Goal: Task Accomplishment & Management: Complete application form

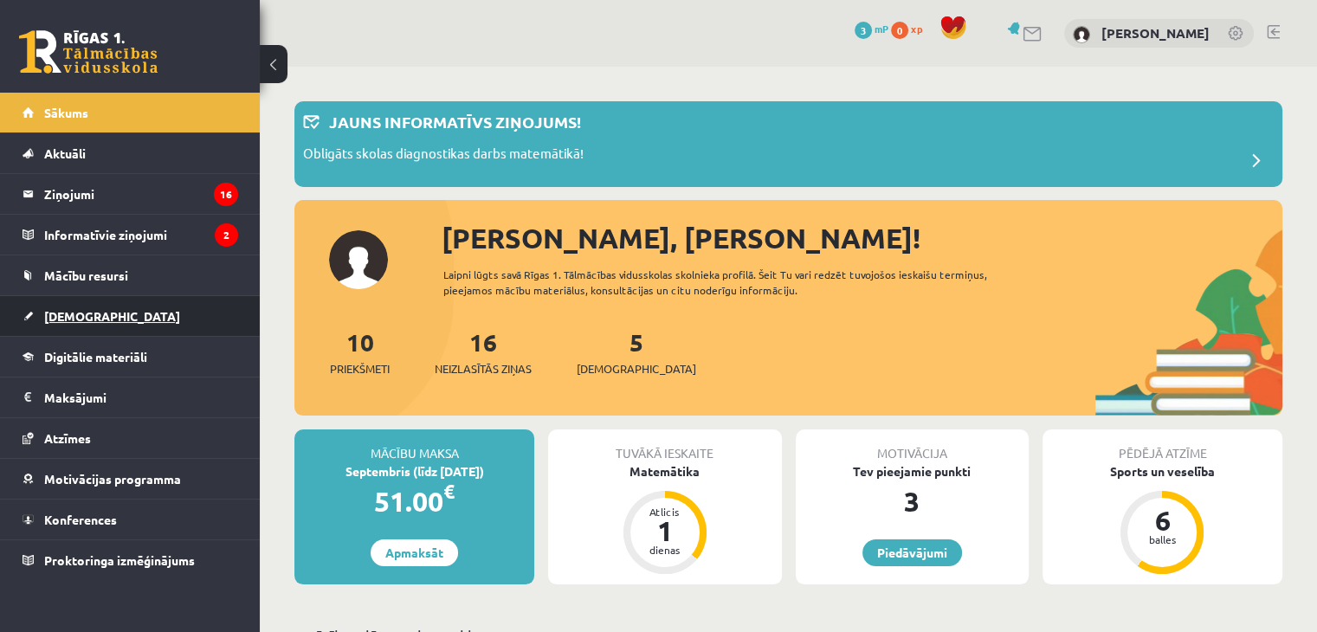
click at [66, 327] on link "[DEMOGRAPHIC_DATA]" at bounding box center [131, 316] width 216 height 40
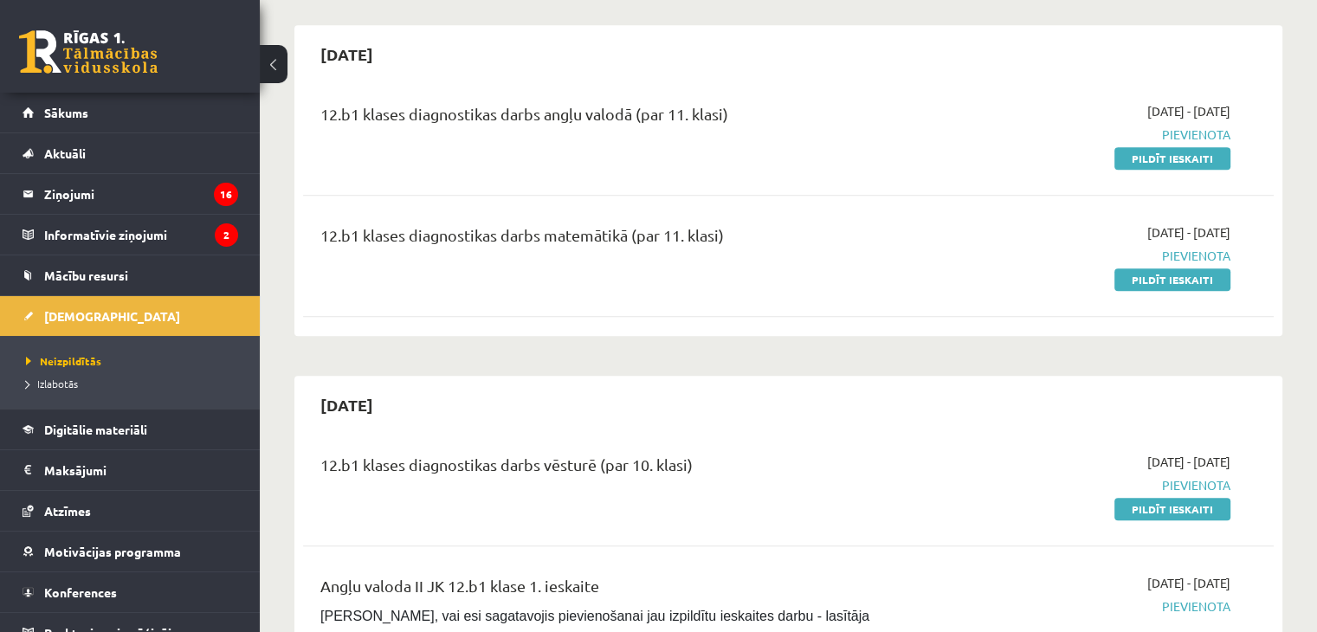
scroll to position [866, 0]
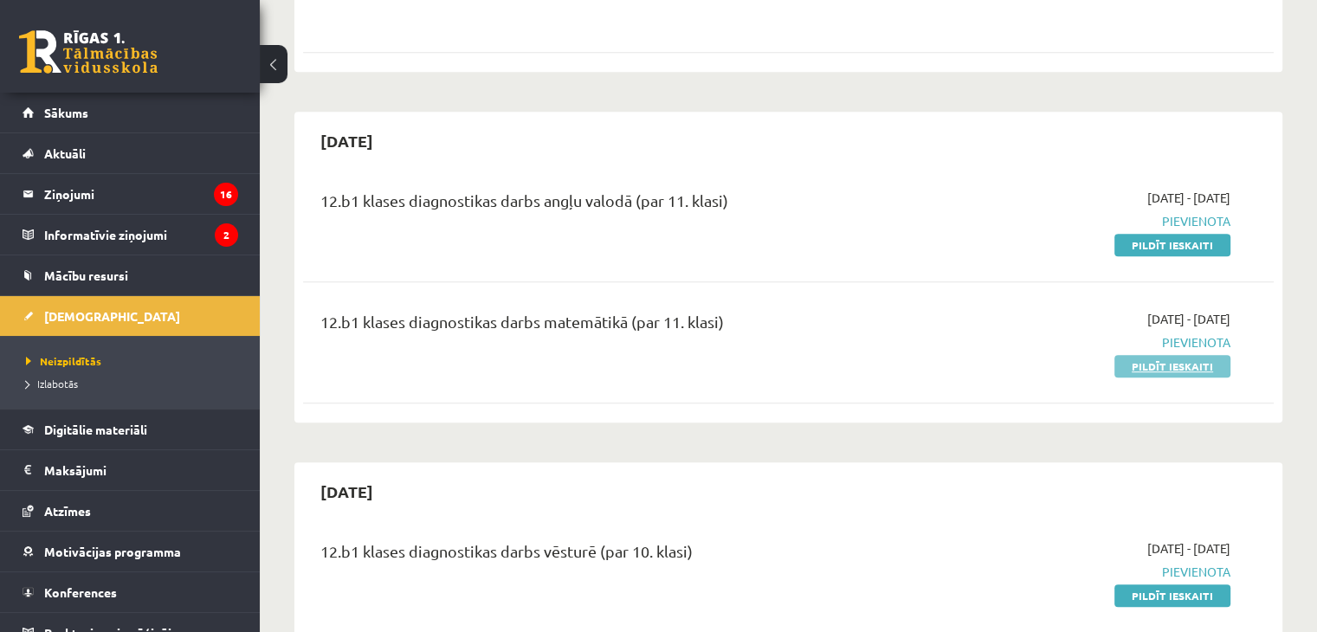
click at [1147, 355] on link "Pildīt ieskaiti" at bounding box center [1172, 366] width 116 height 23
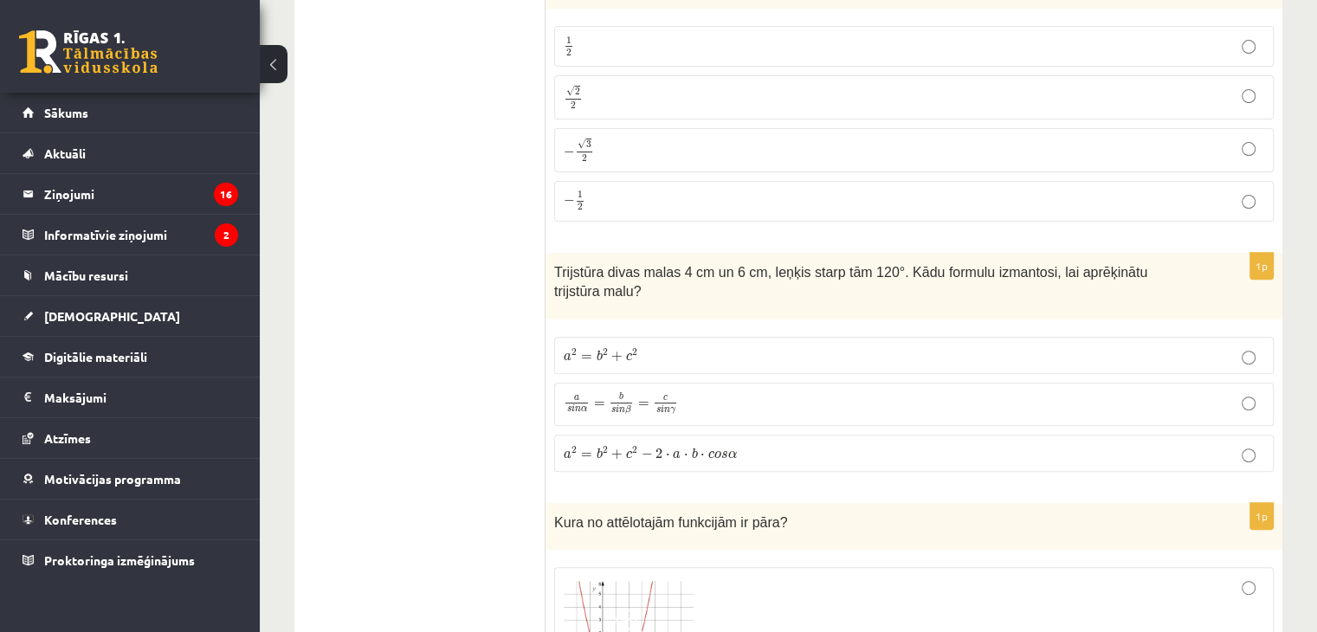
scroll to position [173, 0]
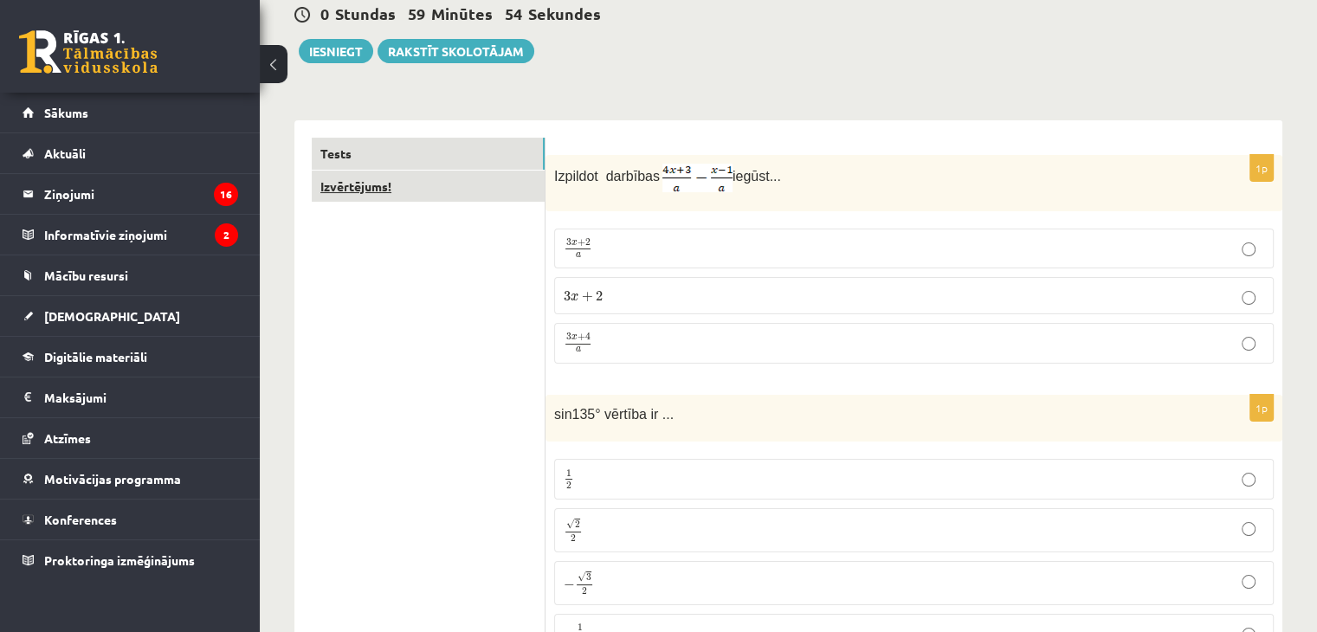
click at [505, 178] on link "Izvērtējums!" at bounding box center [428, 187] width 233 height 32
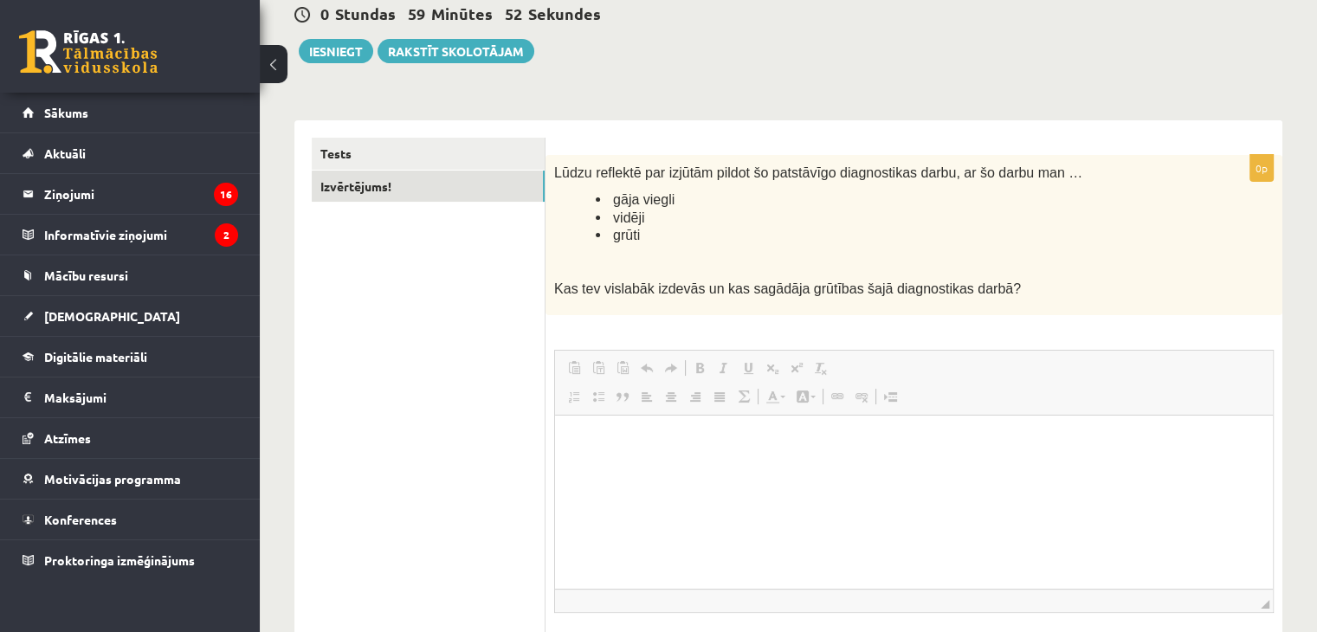
scroll to position [0, 0]
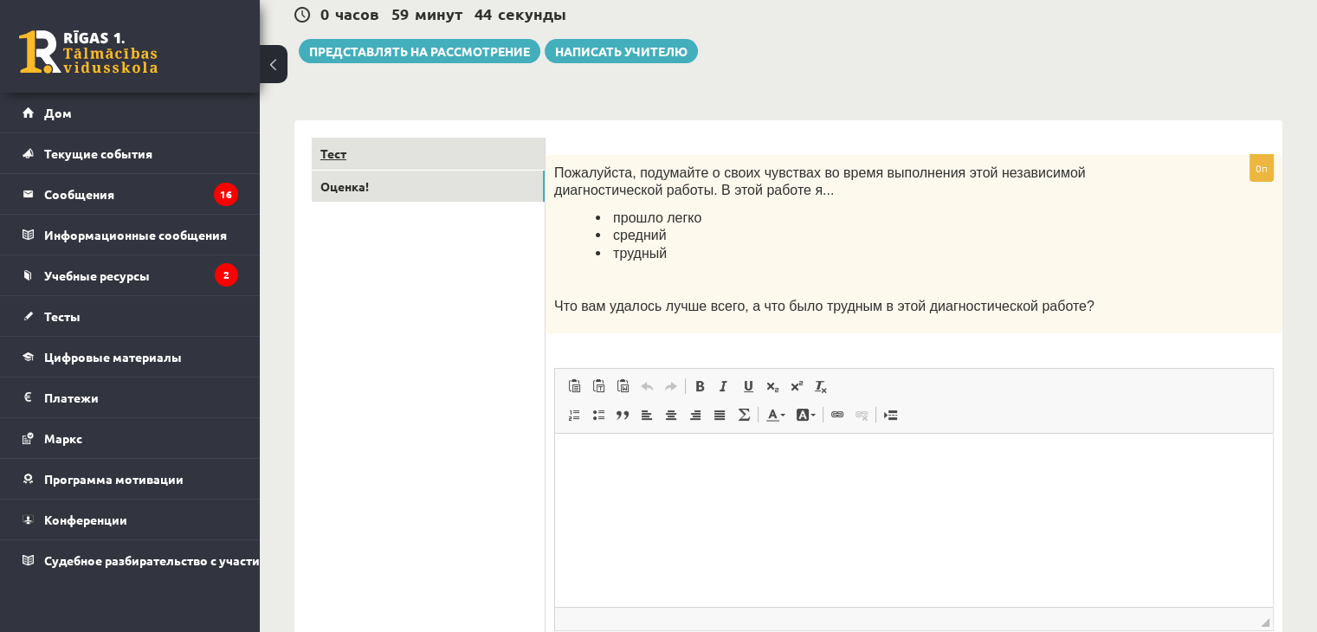
click at [505, 145] on link "Тест" at bounding box center [428, 154] width 233 height 32
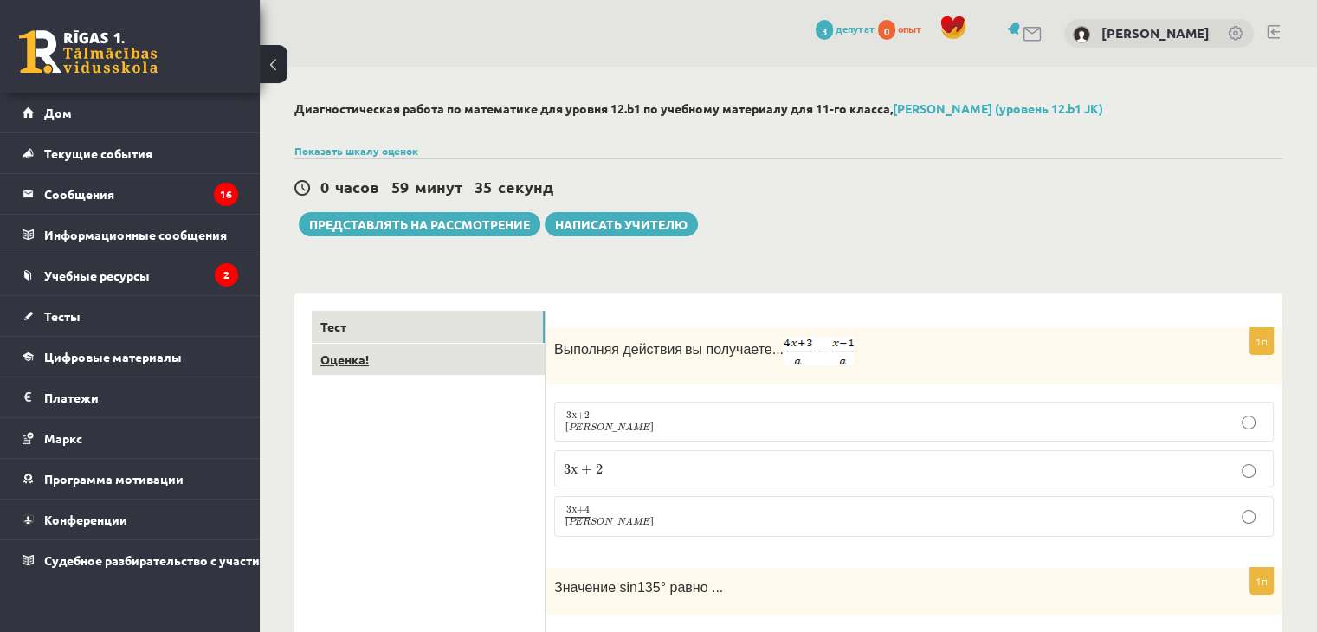
click at [474, 366] on link "Оценка!" at bounding box center [428, 360] width 233 height 32
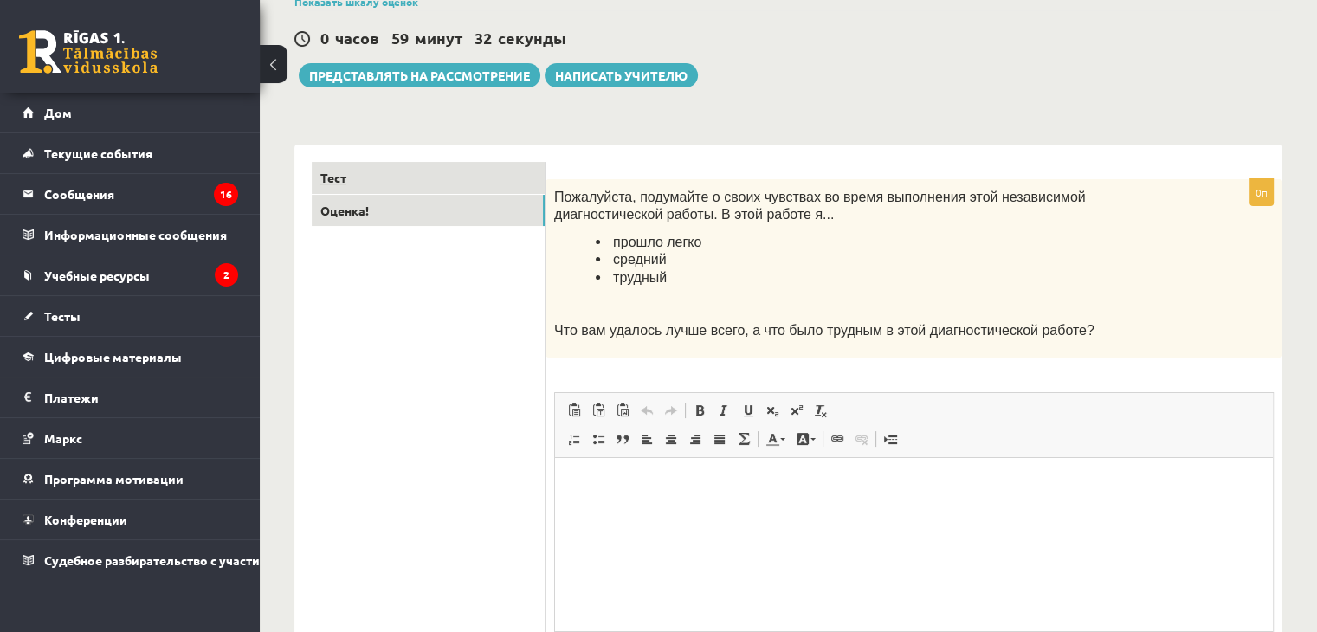
click at [388, 187] on link "Тест" at bounding box center [428, 178] width 233 height 32
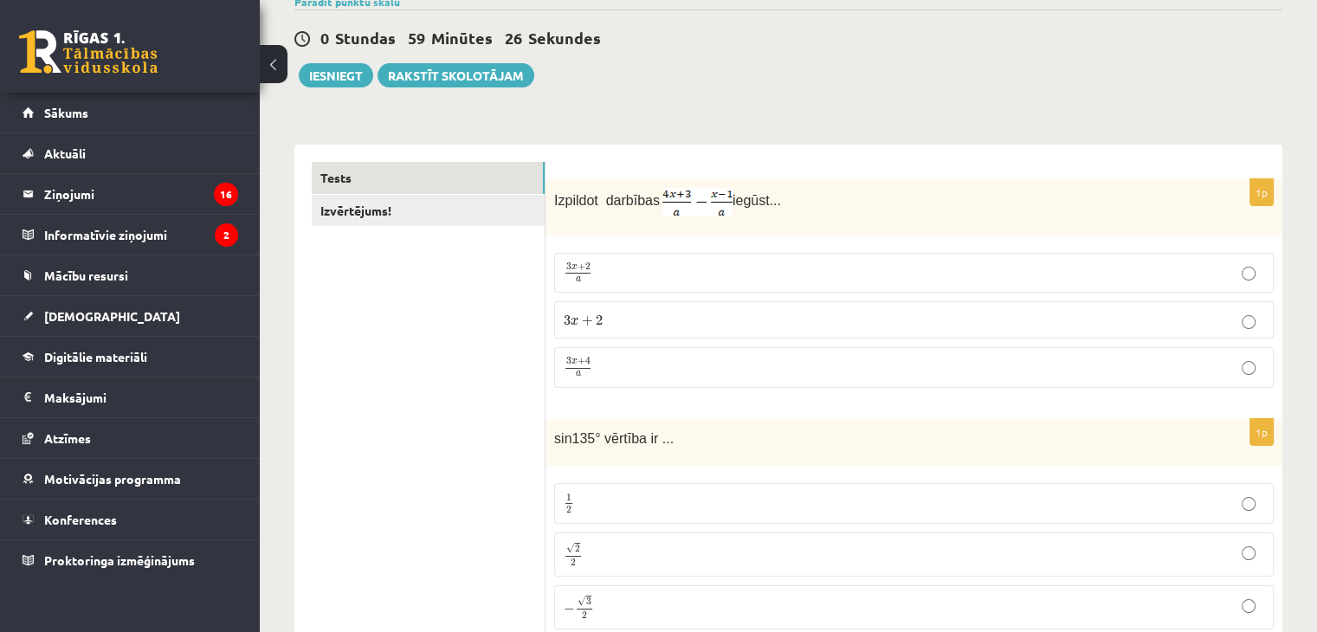
scroll to position [236, 0]
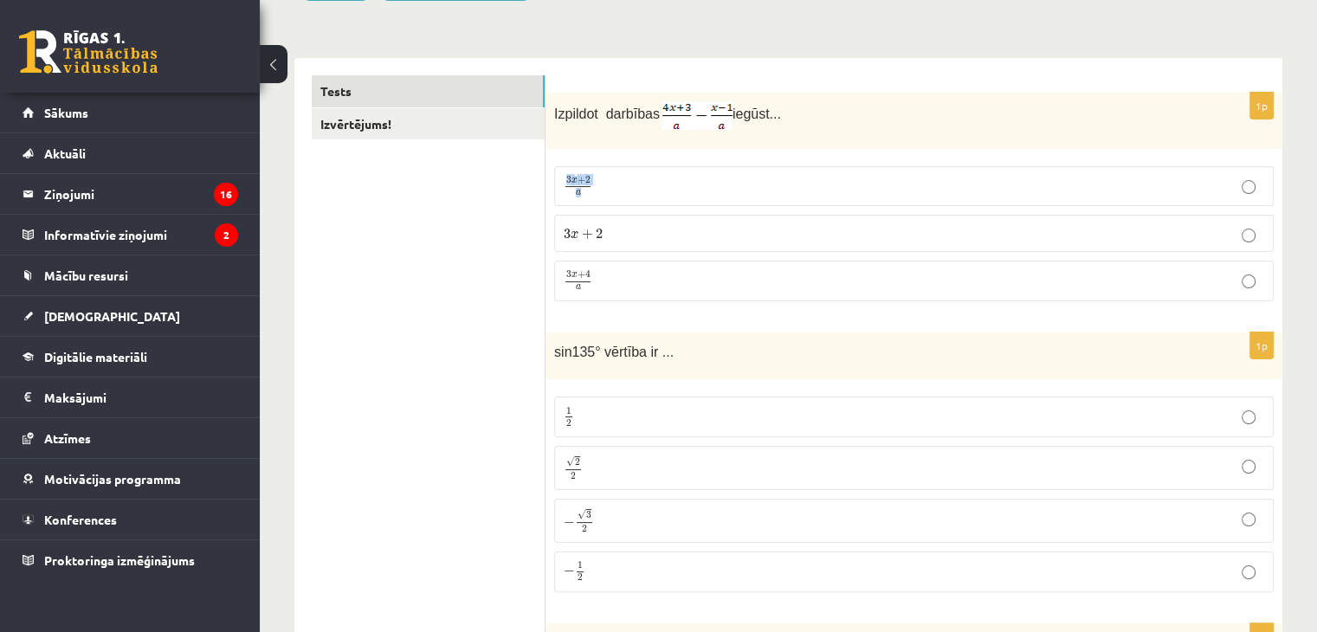
drag, startPoint x: 568, startPoint y: 150, endPoint x: 589, endPoint y: 191, distance: 46.5
click at [589, 191] on div "1p Izpildot darbības iegūst... 3 x + 2 a 3 x + 2 a 3 x + 2 3 x + 2 3 x + 4 a 3 …" at bounding box center [914, 204] width 737 height 223
click at [636, 143] on div "Izpildot darbības iegūst..." at bounding box center [914, 121] width 737 height 56
drag, startPoint x: 645, startPoint y: 138, endPoint x: 712, endPoint y: 107, distance: 73.6
click at [712, 107] on div "Izpildot darbības iegūst..." at bounding box center [914, 121] width 737 height 56
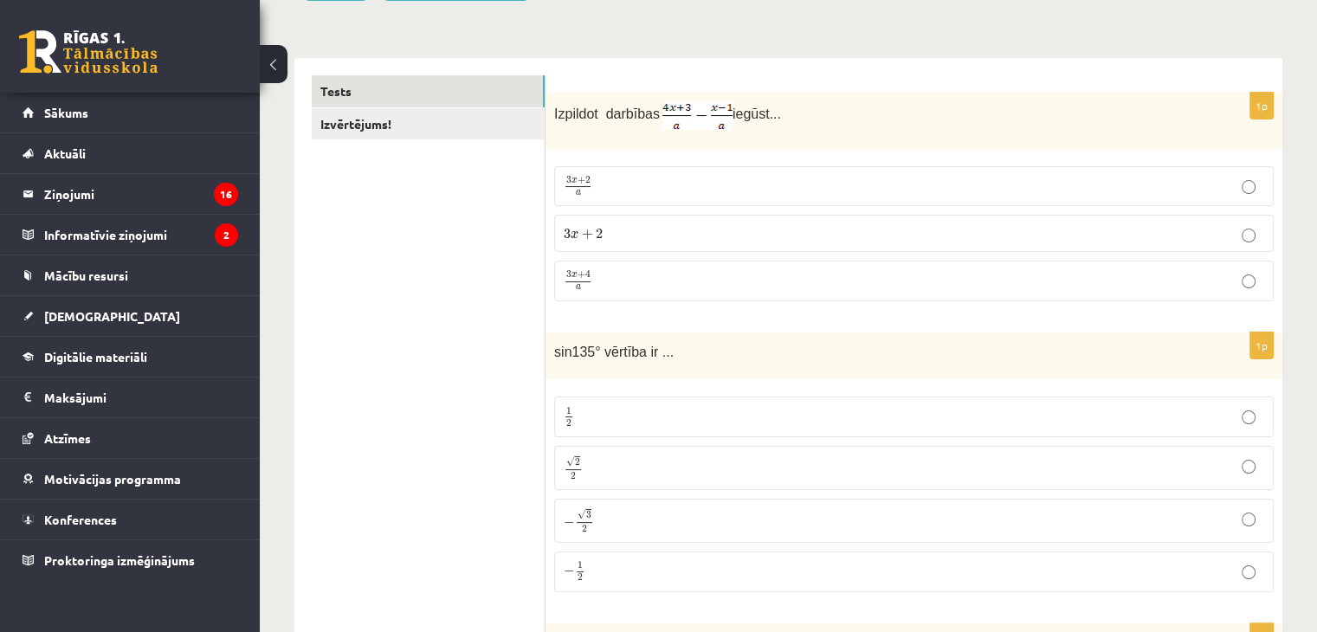
click at [840, 128] on p "Izpildot darbības iegūst..." at bounding box center [870, 115] width 633 height 29
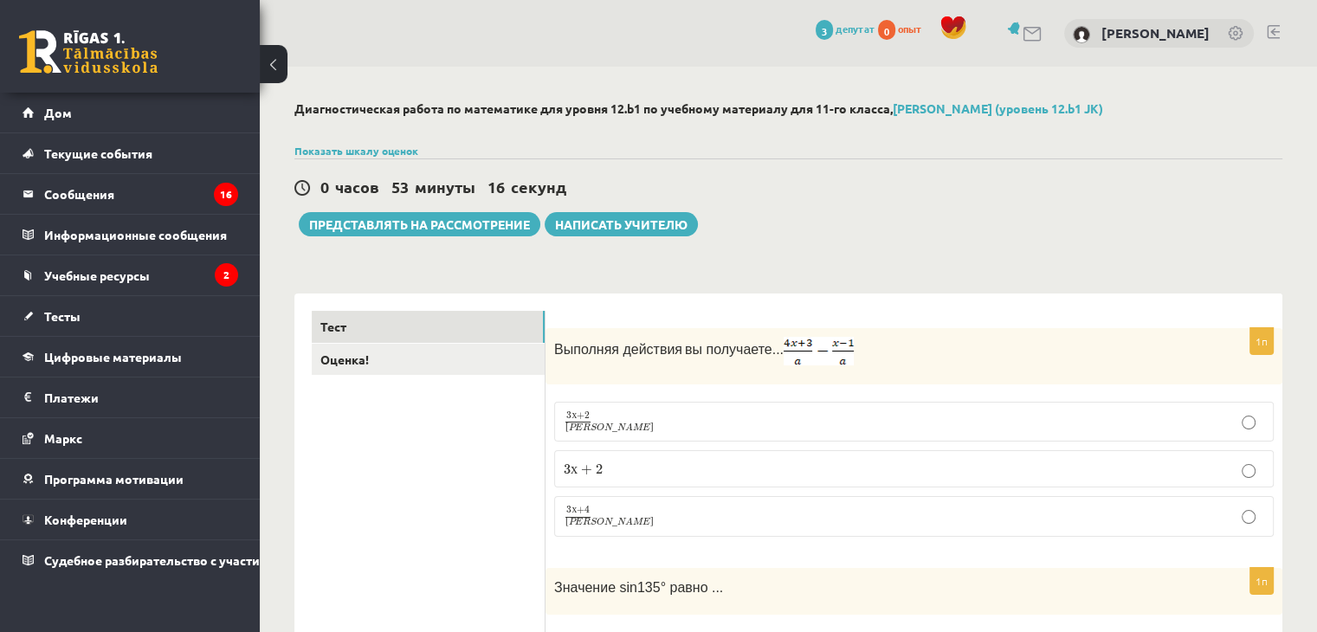
scroll to position [260, 0]
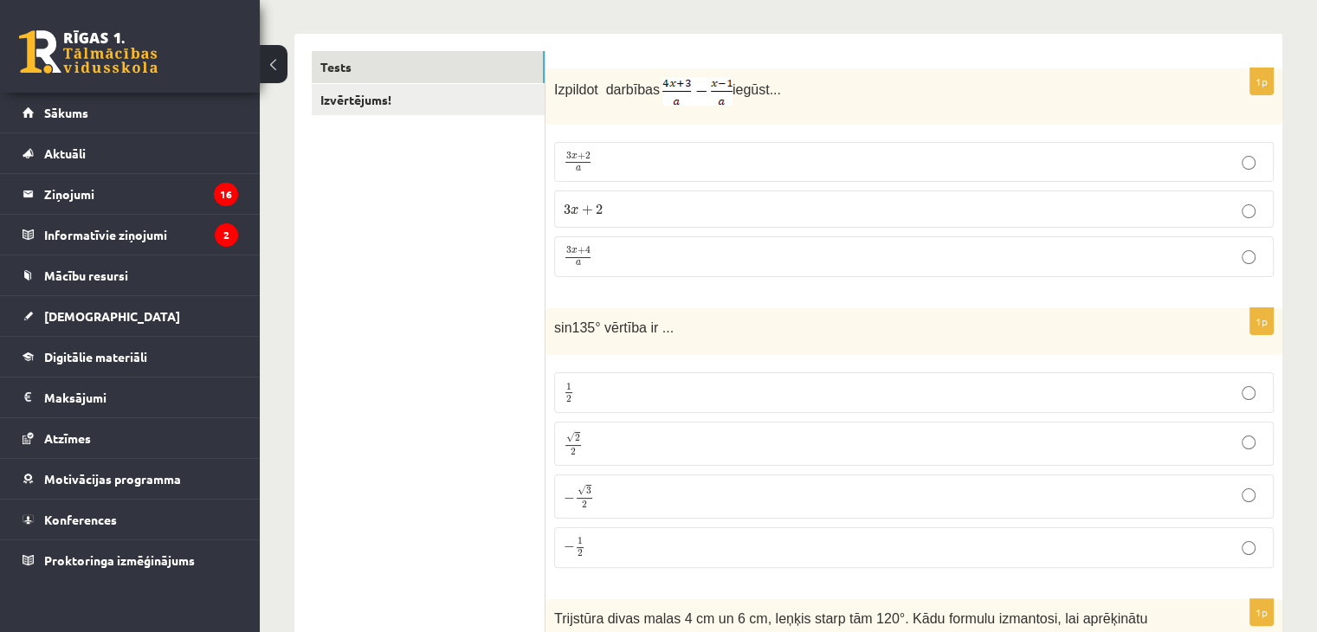
click at [895, 109] on div "Izpildot darbības iegūst..." at bounding box center [914, 96] width 737 height 56
click at [1068, 165] on p "3 x + 2 a 3 x + 2 a" at bounding box center [914, 162] width 701 height 21
click at [1120, 246] on p "3 x + 4 a 3 x + 4 a" at bounding box center [914, 257] width 701 height 22
drag, startPoint x: 554, startPoint y: 326, endPoint x: 596, endPoint y: 339, distance: 43.3
click at [596, 339] on div "sin135° vērtība ir ..." at bounding box center [914, 332] width 737 height 48
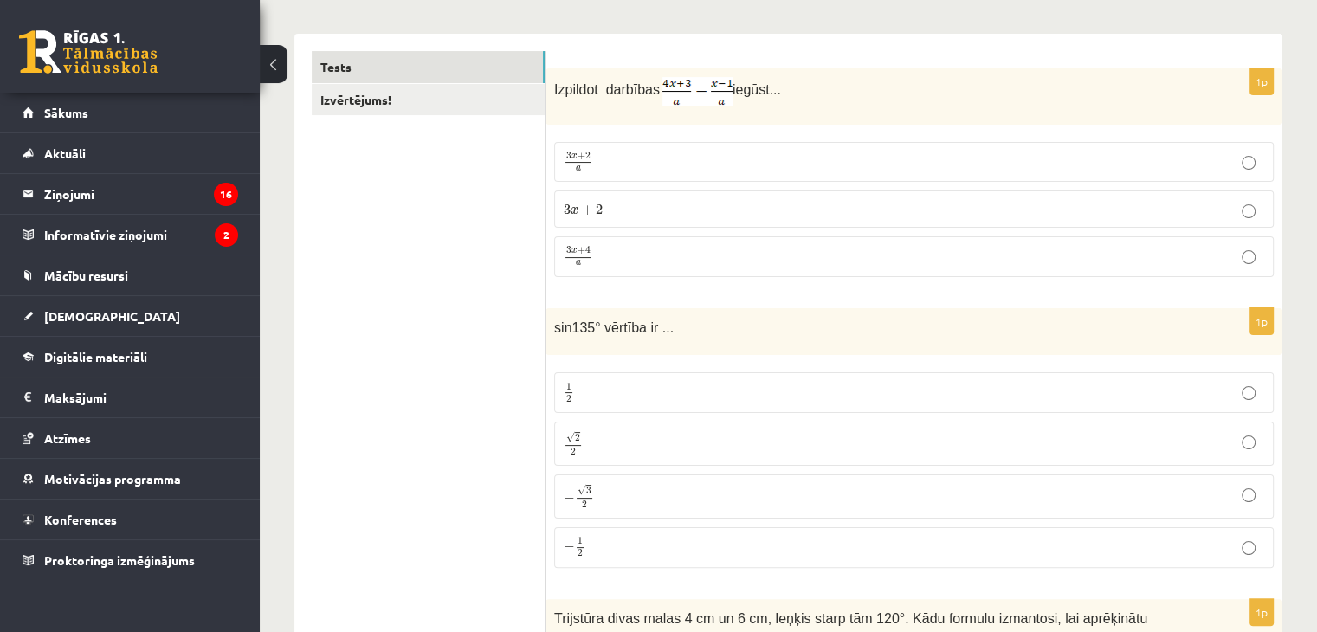
drag, startPoint x: 583, startPoint y: 326, endPoint x: 602, endPoint y: 333, distance: 20.3
click at [602, 333] on p "sin135° vērtība ir ..." at bounding box center [870, 327] width 633 height 20
drag, startPoint x: 593, startPoint y: 326, endPoint x: 552, endPoint y: 327, distance: 41.6
click at [552, 327] on div "sin135° vērtība ir ..." at bounding box center [914, 332] width 737 height 48
copy span "sin135°"
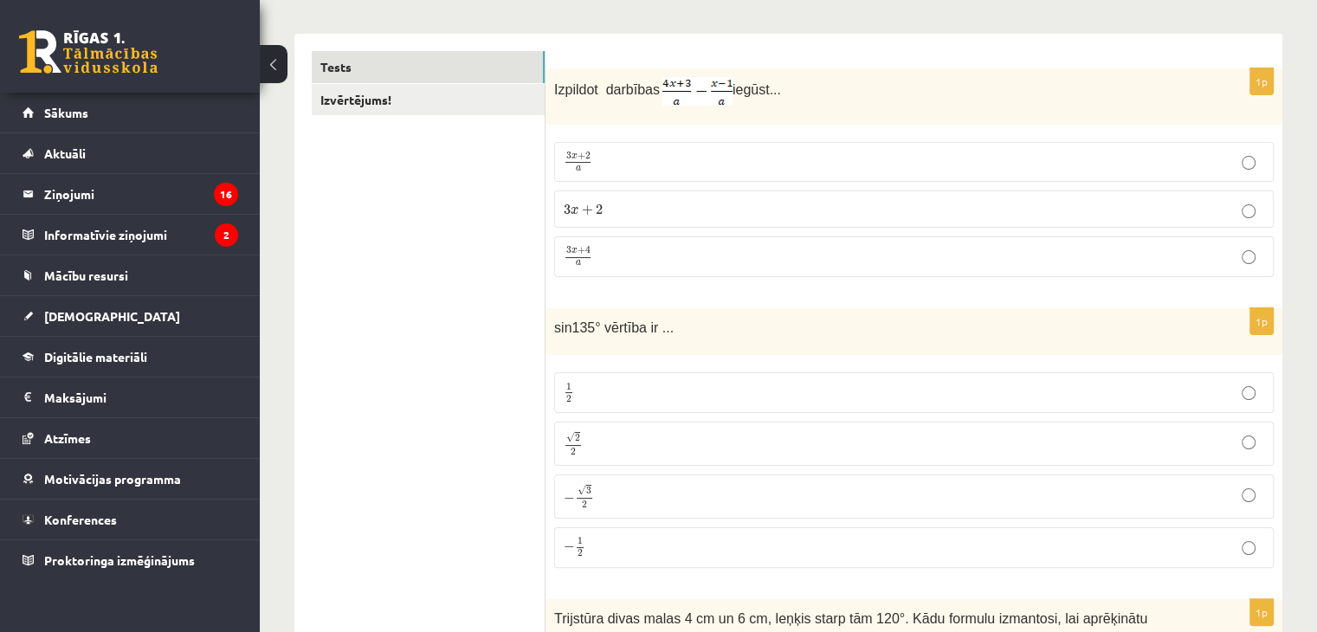
click at [693, 428] on label "√ 2 2 2 2" at bounding box center [914, 444] width 720 height 44
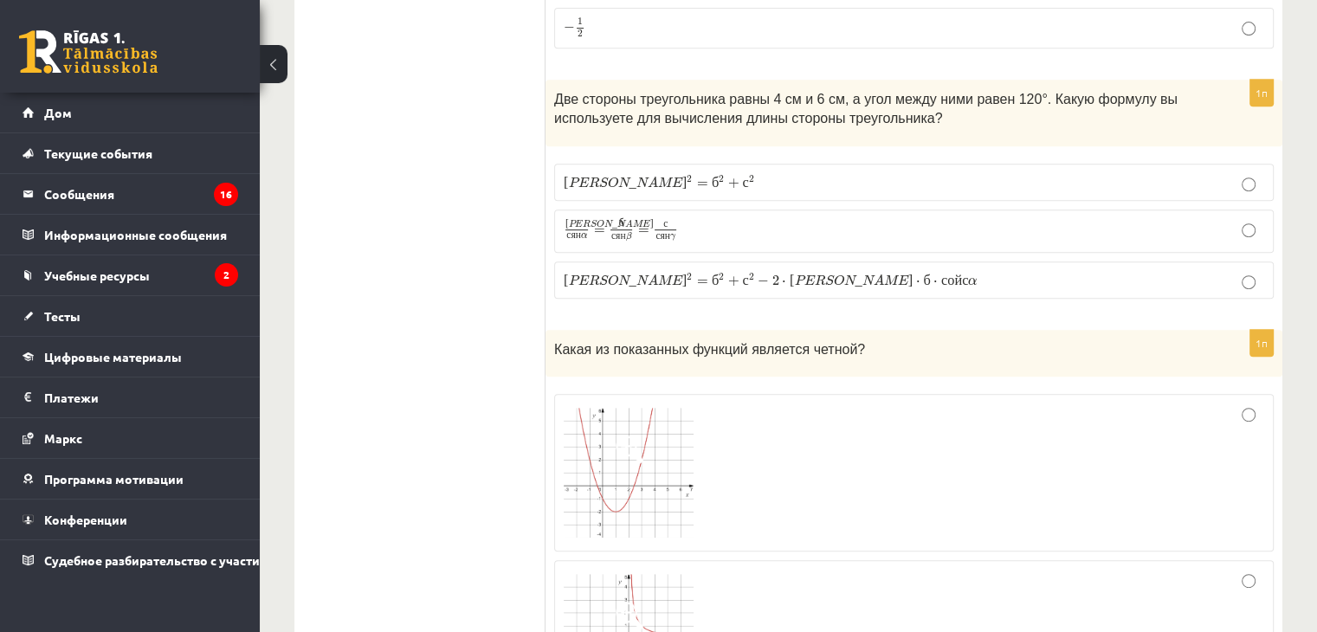
scroll to position [606, 0]
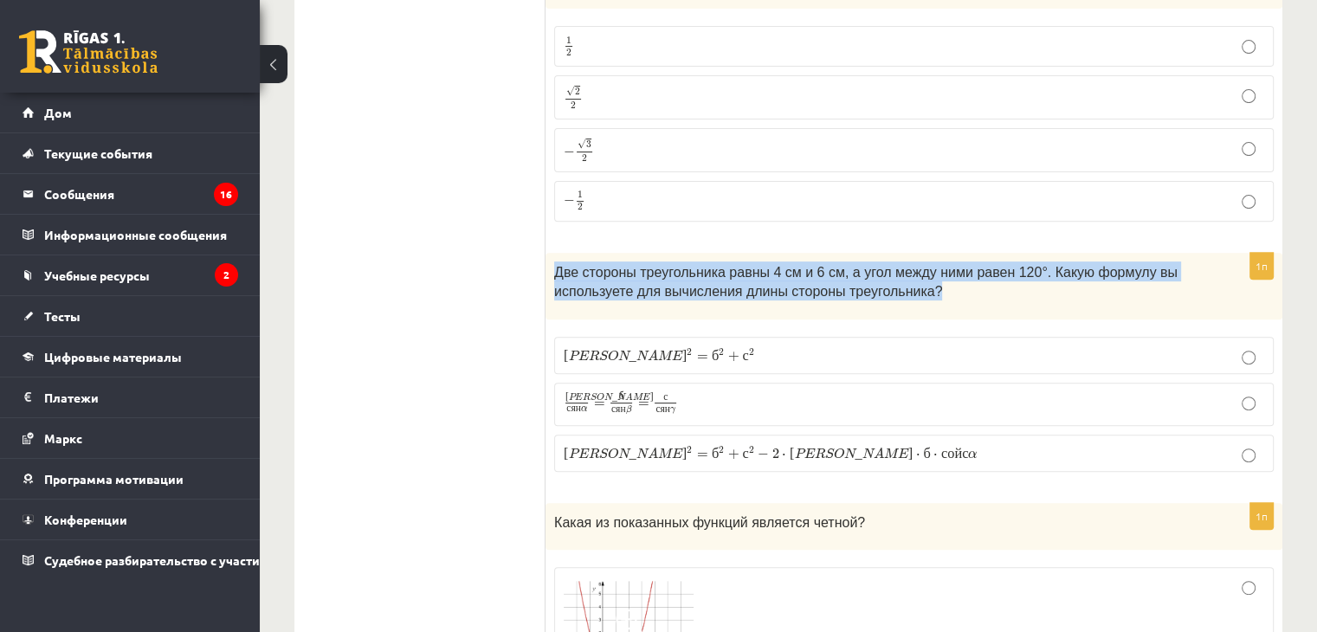
drag, startPoint x: 555, startPoint y: 268, endPoint x: 967, endPoint y: 287, distance: 412.7
click at [967, 287] on p "Две стороны треугольника равны 4 см и 6 см, а угол между ними равен 120°. Какую…" at bounding box center [870, 281] width 633 height 39
copy font "Две стороны треугольника равны 4 см и 6 см, а угол между ними равен 120°. Какую…"
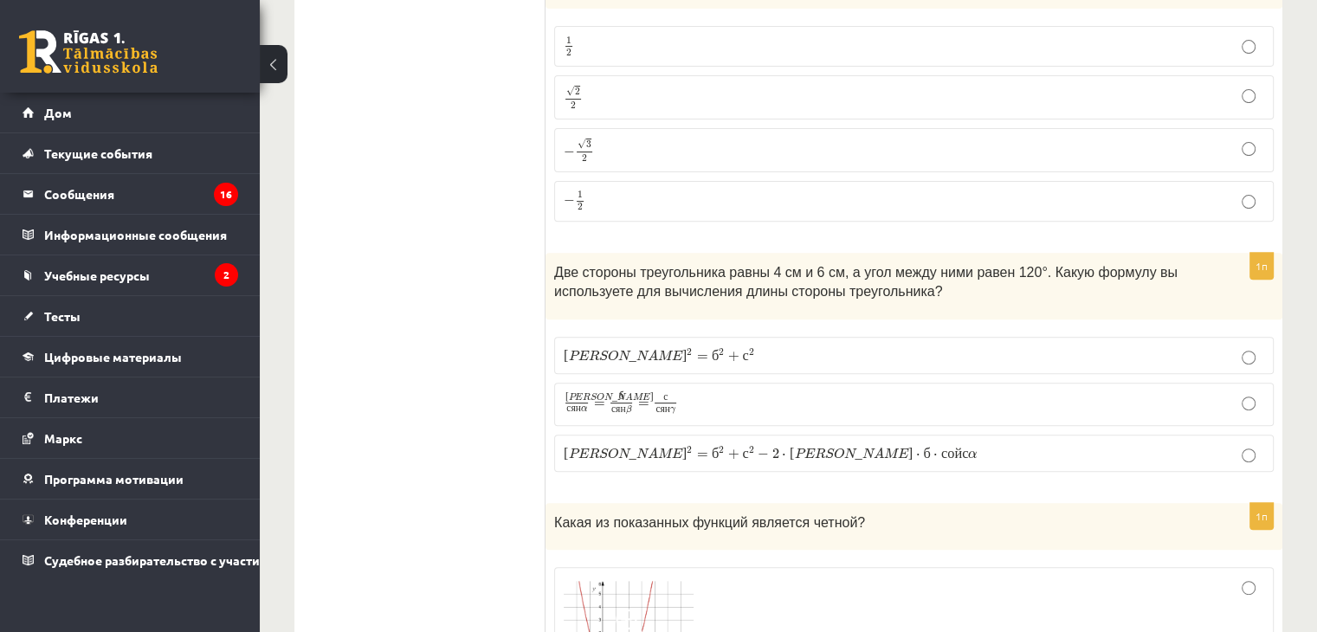
click at [871, 454] on p "а 2 = б 2 + с 2 − 2 ⋅ а ⋅ б ⋅ с ой с α а 2 = б 2 + с 2 − 2 ⋅ а ⋅ б ⋅ с ой с α" at bounding box center [914, 453] width 701 height 18
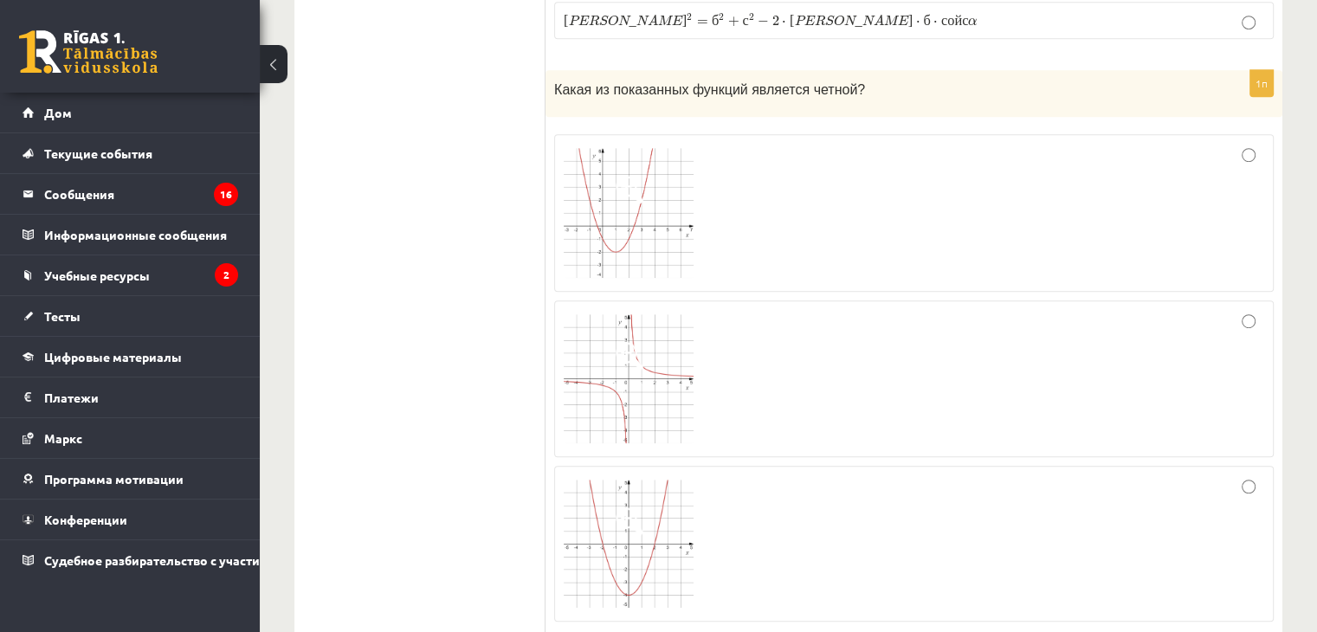
scroll to position [1126, 0]
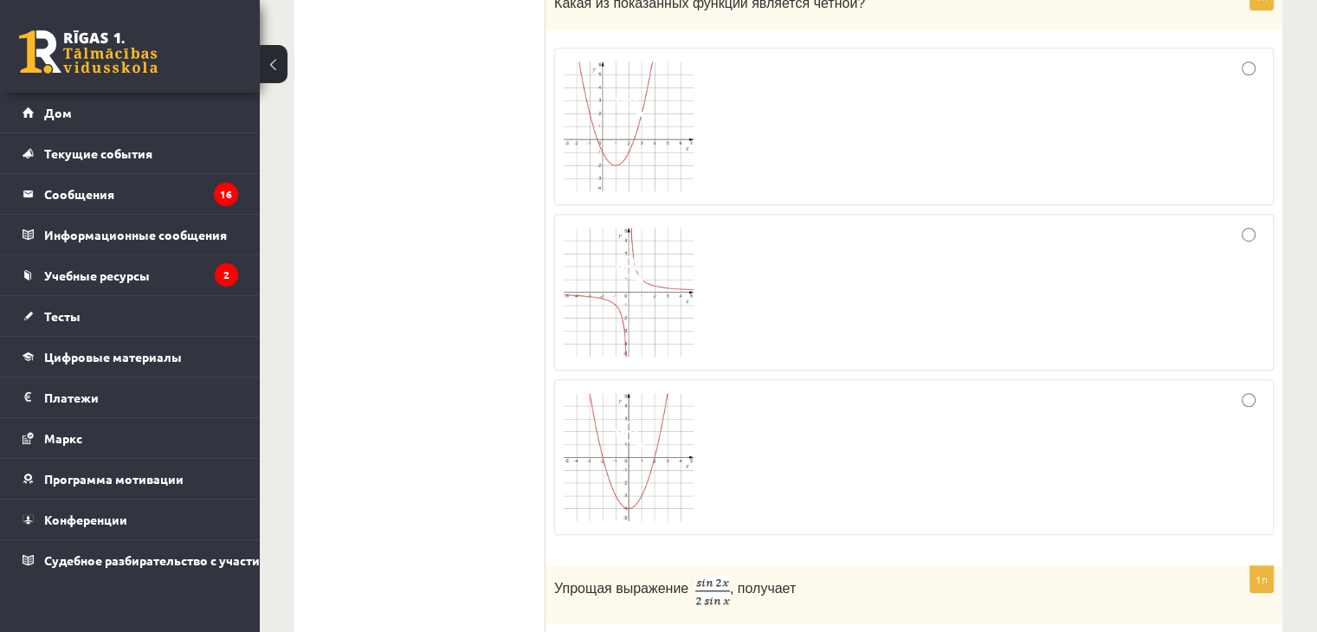
drag, startPoint x: 672, startPoint y: 178, endPoint x: 620, endPoint y: 160, distance: 54.8
click at [620, 160] on img at bounding box center [629, 126] width 130 height 130
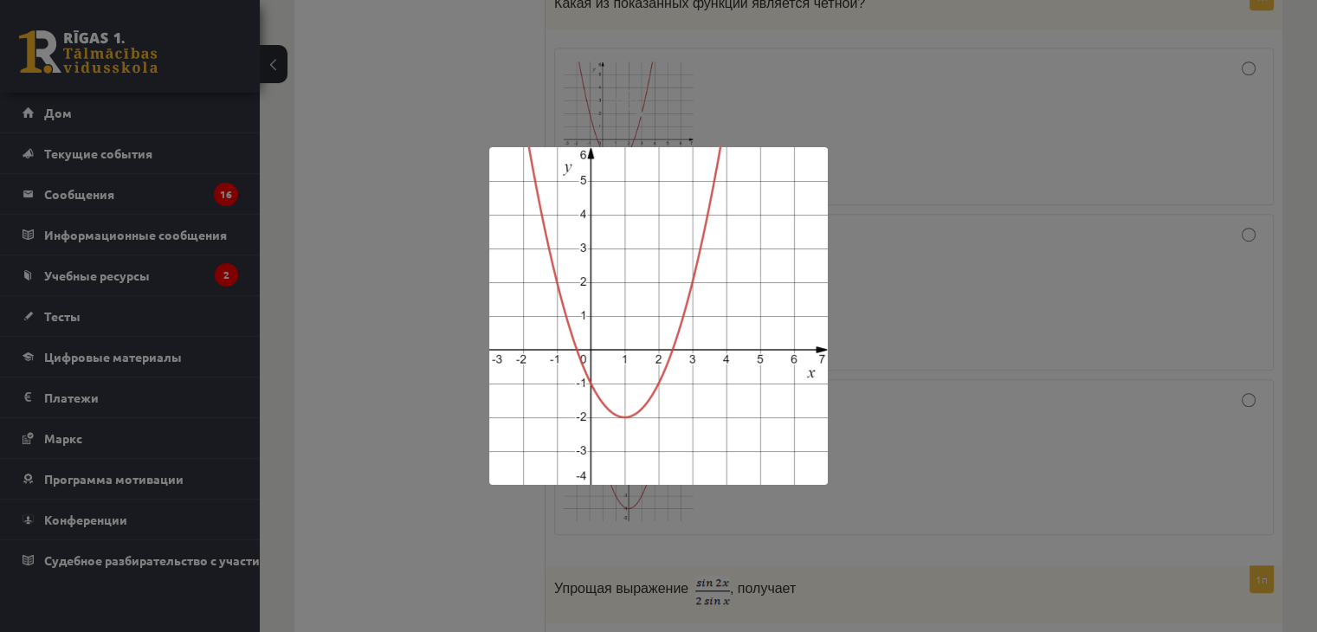
click at [959, 333] on div at bounding box center [658, 316] width 1317 height 632
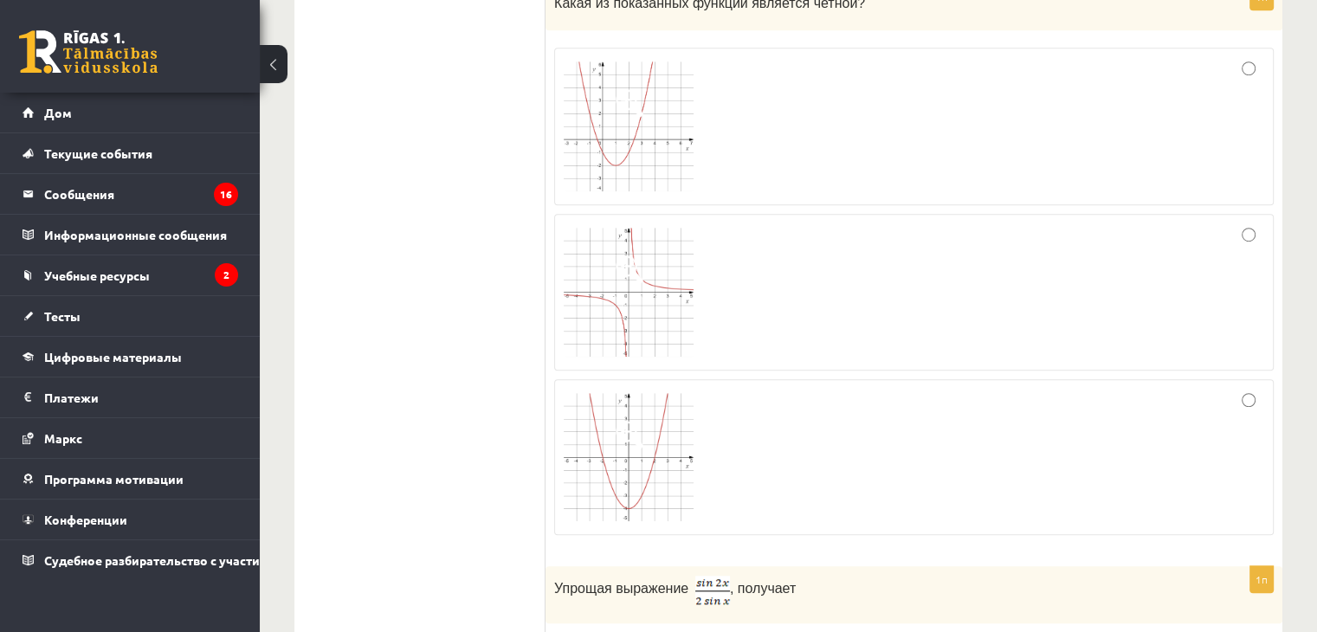
click at [660, 246] on img at bounding box center [629, 293] width 130 height 130
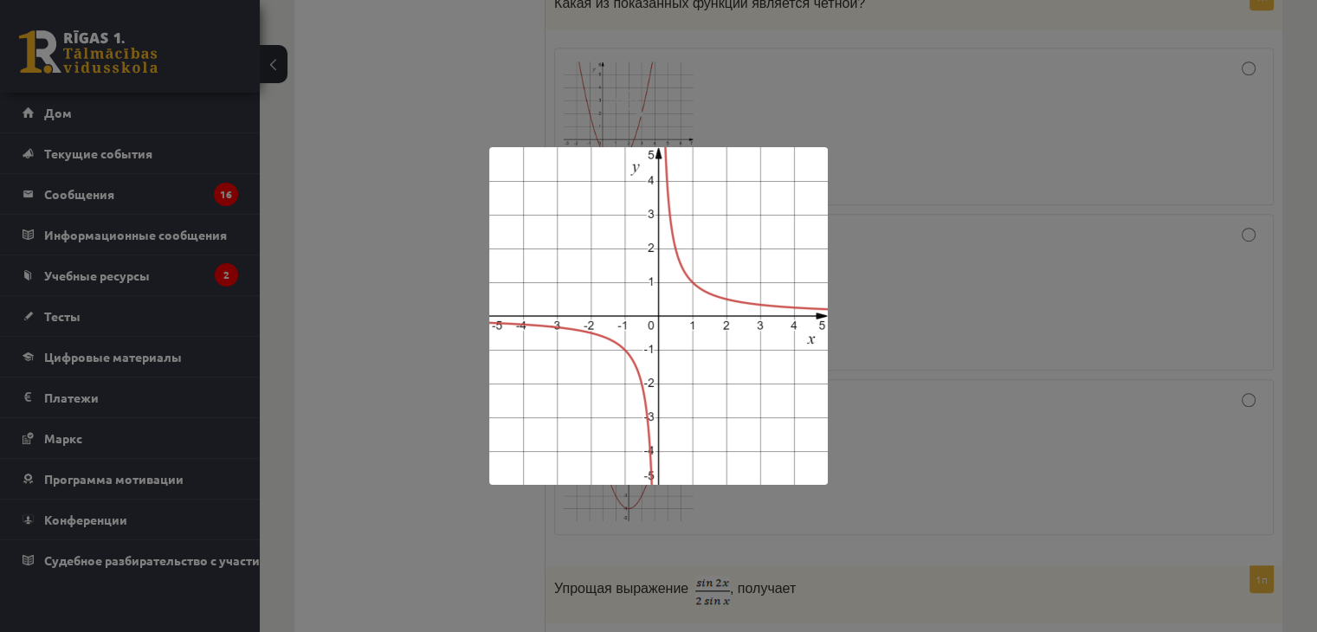
click at [896, 305] on div at bounding box center [658, 316] width 1317 height 632
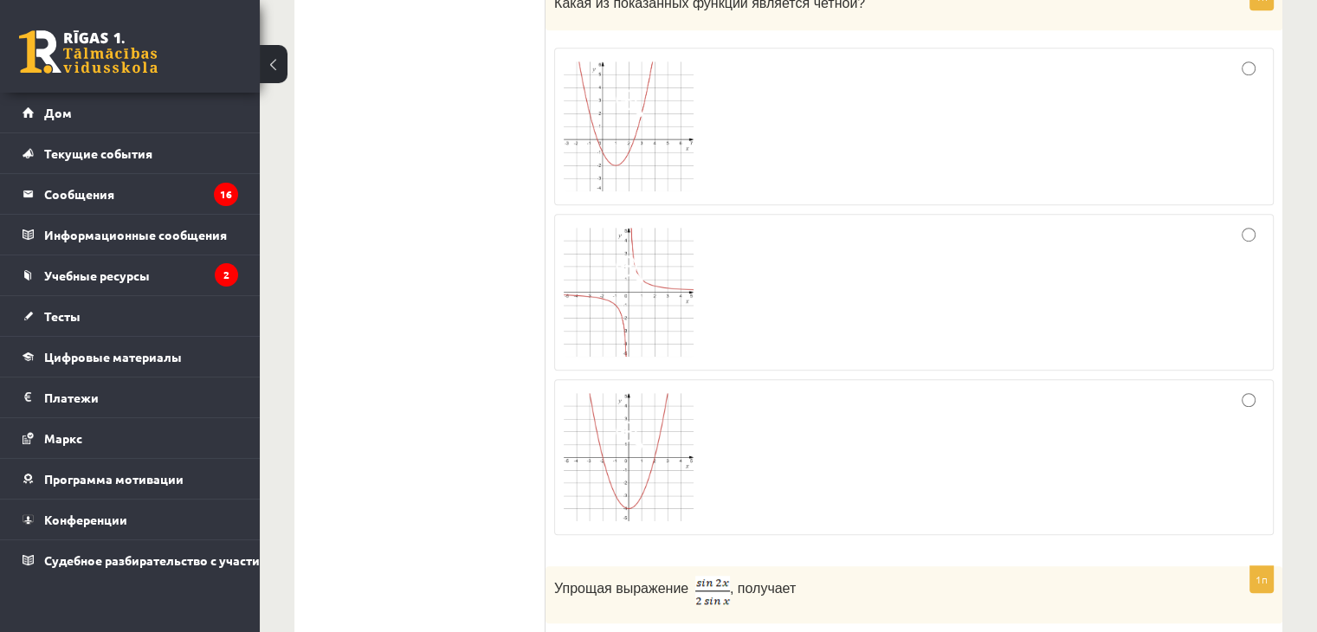
click at [671, 418] on img at bounding box center [629, 457] width 130 height 128
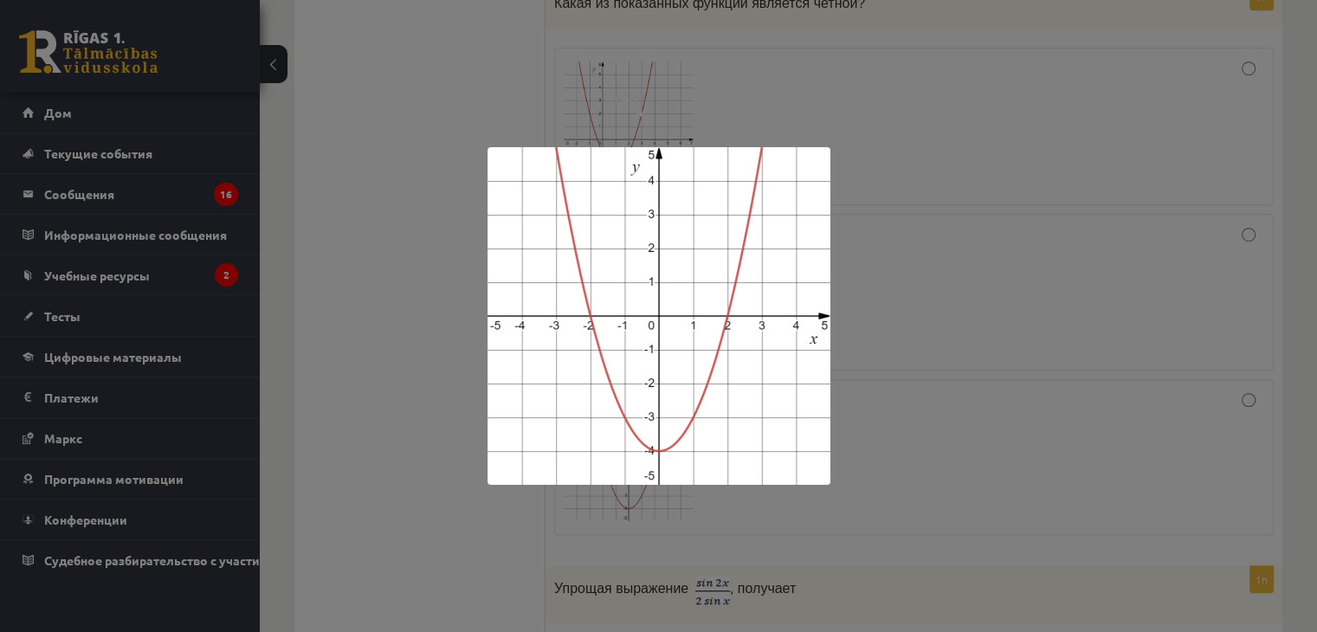
click at [900, 281] on div at bounding box center [658, 316] width 1317 height 632
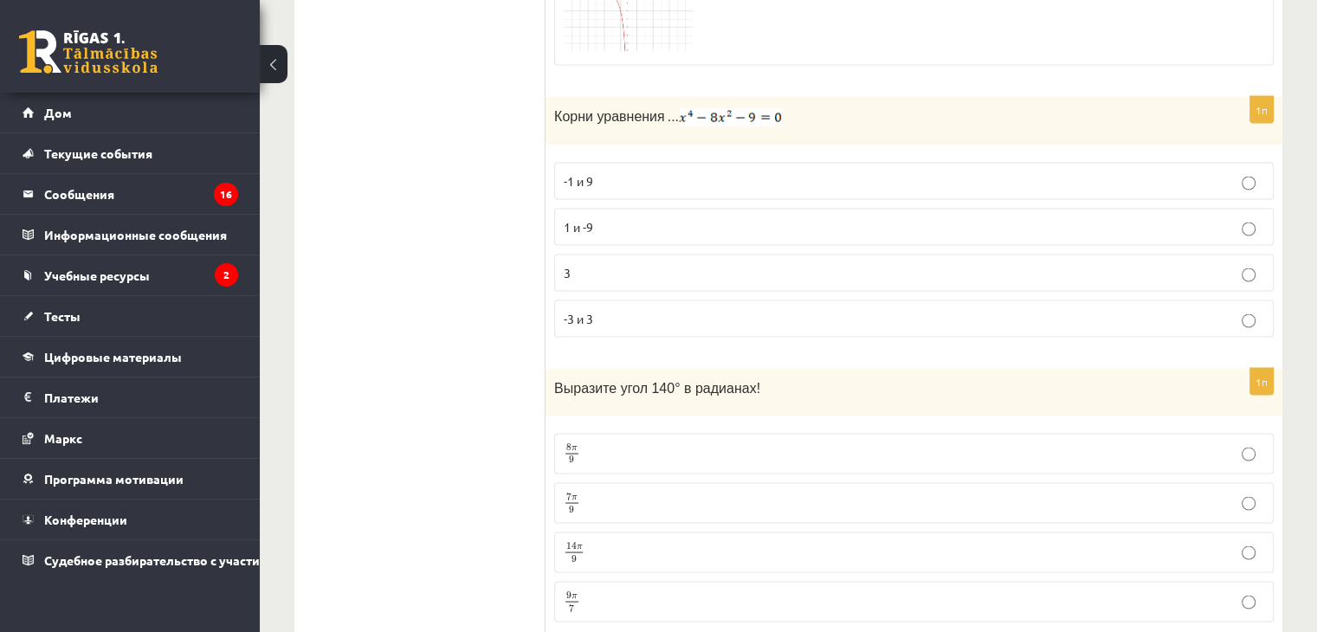
scroll to position [3291, 0]
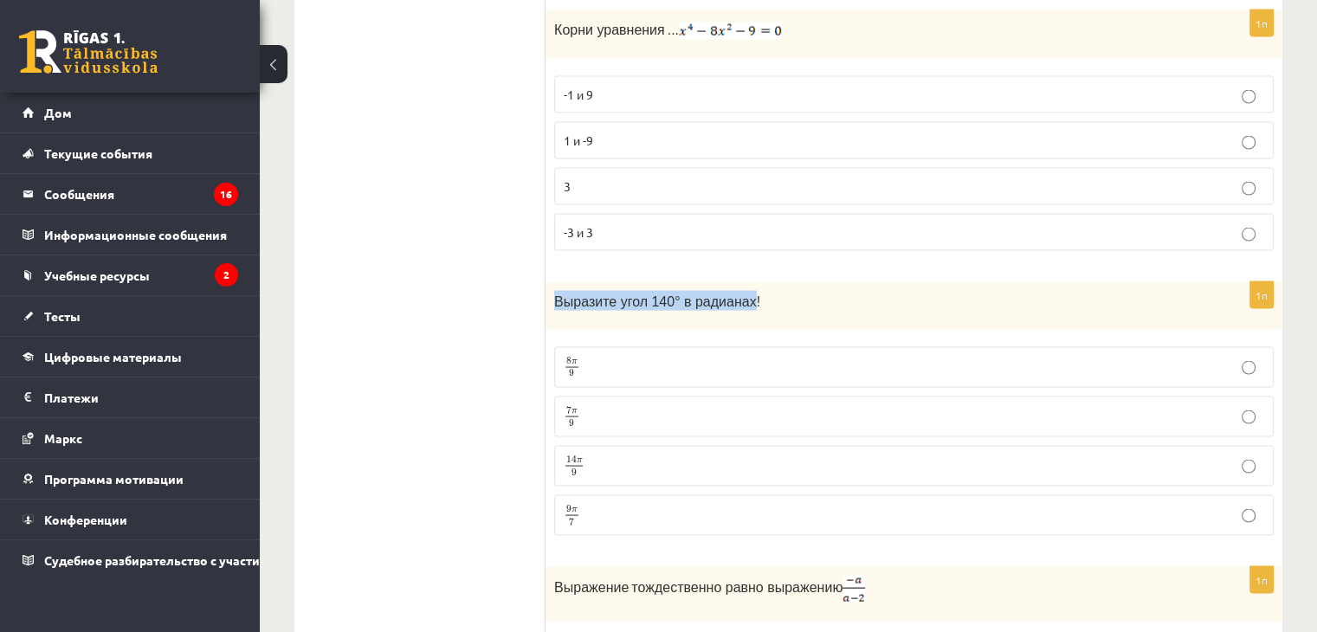
drag, startPoint x: 551, startPoint y: 286, endPoint x: 735, endPoint y: 307, distance: 185.6
click at [735, 307] on div "Выразите угол 140° в радианах!" at bounding box center [914, 305] width 737 height 48
copy font "Выразите угол 140° в радианах"
click at [688, 396] on label "7 π 9 7 π 9" at bounding box center [914, 416] width 720 height 41
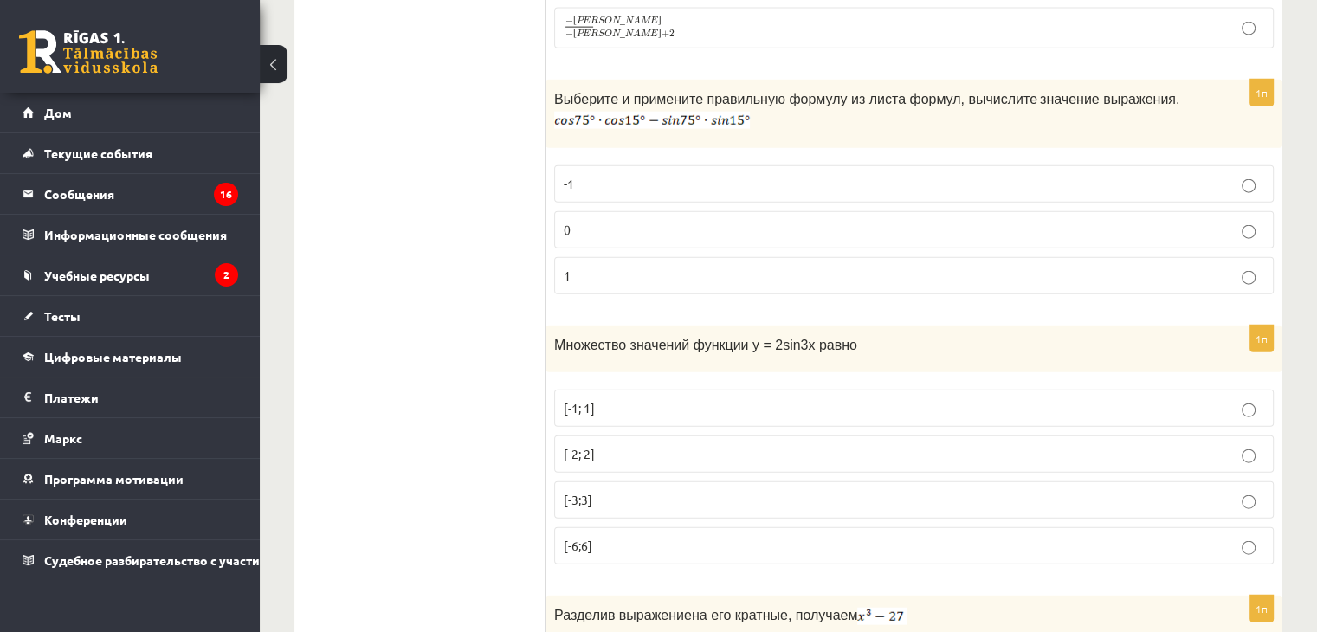
scroll to position [4157, 0]
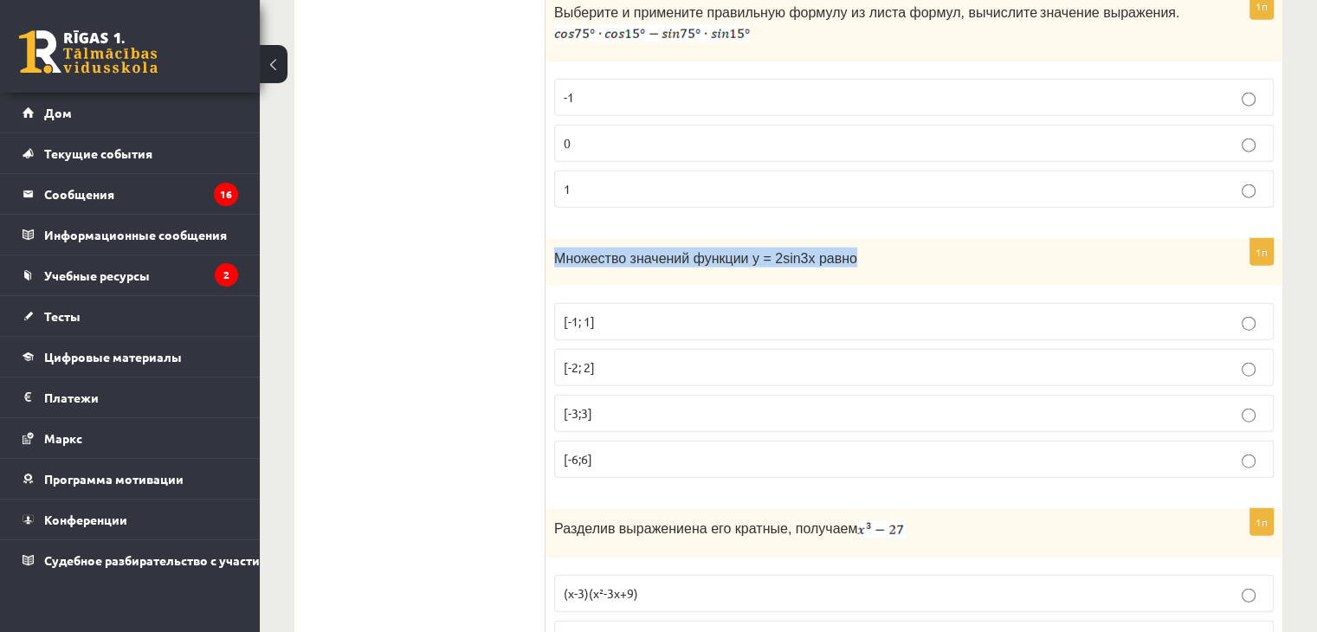
drag, startPoint x: 554, startPoint y: 230, endPoint x: 880, endPoint y: 213, distance: 326.1
click at [880, 213] on form "1п Выполняя действия вы получаете... 3 х + 2 а 3 х + 2 а 3 х + 2 3 х + 2 3 х + …" at bounding box center [914, 557] width 702 height 8806
copy font "Множество значений функции y = 2sin3x равно"
click at [662, 359] on p "[-2; 2]" at bounding box center [914, 368] width 701 height 18
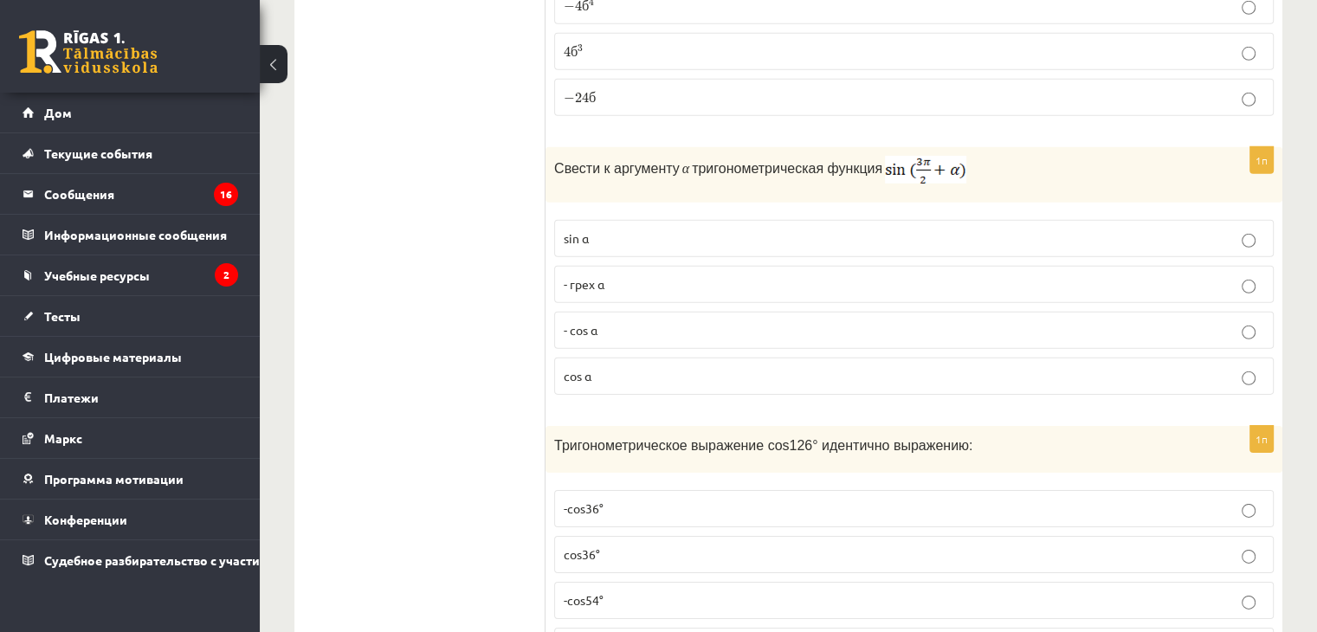
scroll to position [5456, 0]
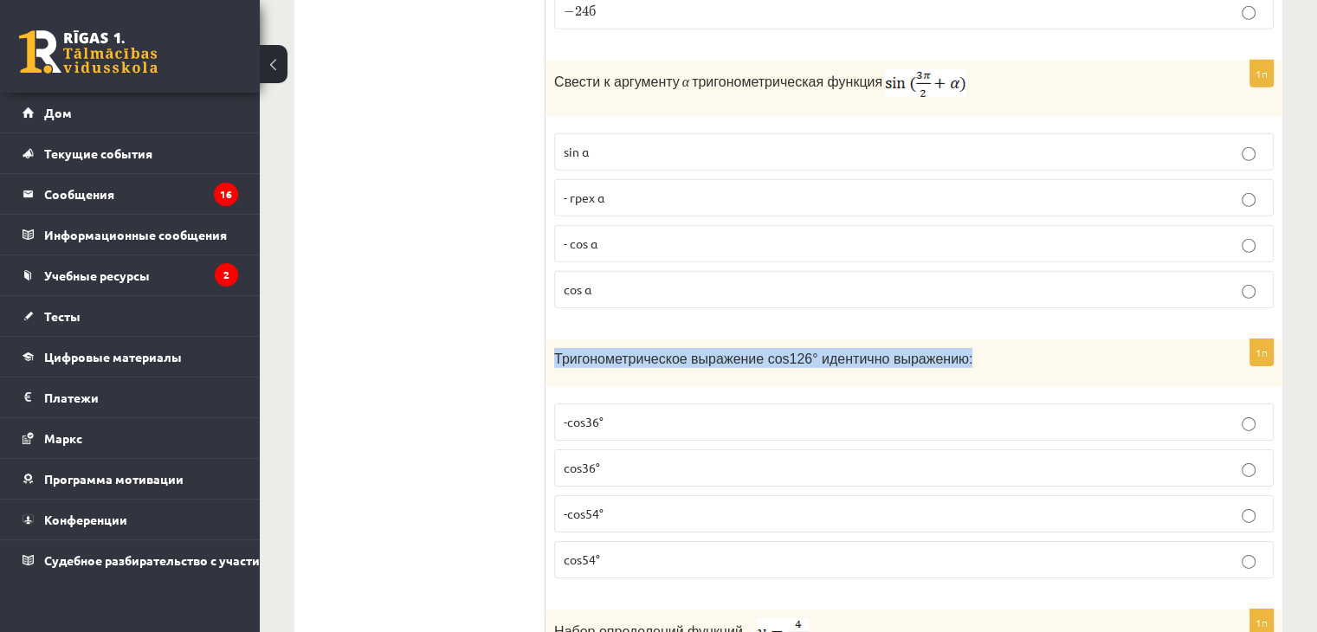
drag, startPoint x: 555, startPoint y: 330, endPoint x: 956, endPoint y: 337, distance: 401.0
click at [956, 348] on p "Тригонометрическое выражение cos126° идентично выражению:" at bounding box center [870, 358] width 633 height 20
copy font "Тригонометрическое выражение cos126° идентично выражению:"
click at [662, 505] on p "-cos54°" at bounding box center [914, 514] width 701 height 18
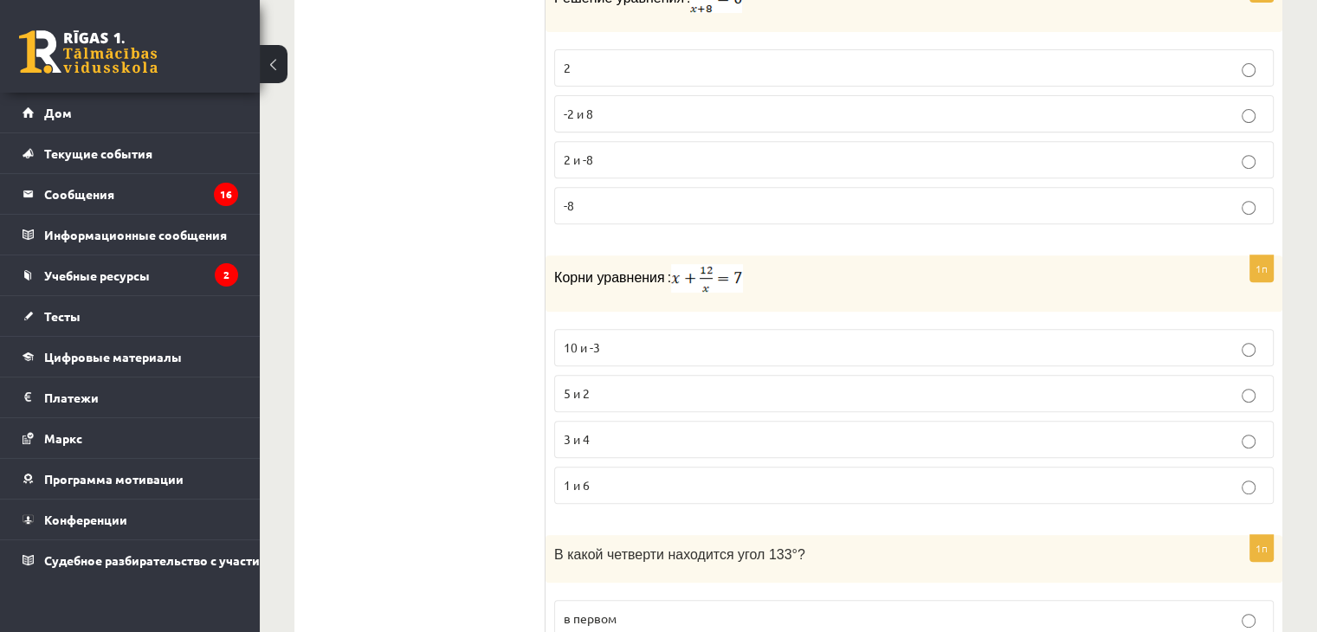
scroll to position [7534, 0]
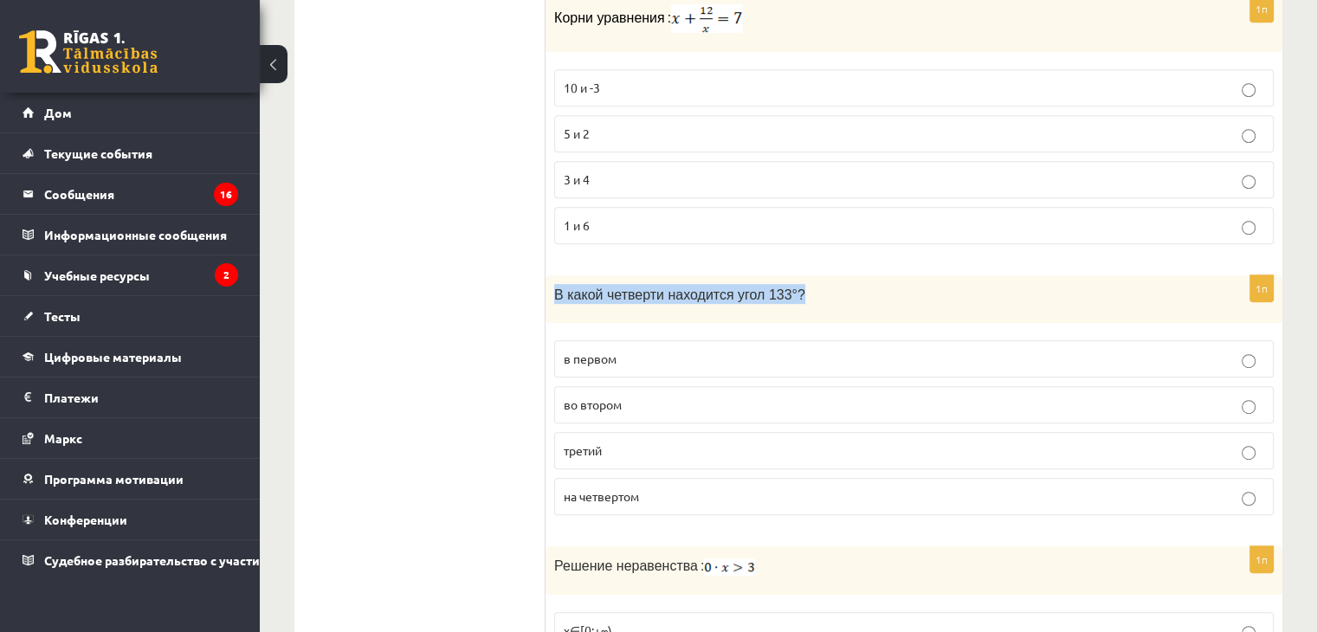
drag, startPoint x: 555, startPoint y: 254, endPoint x: 798, endPoint y: 264, distance: 243.6
click at [798, 284] on p "В какой четверти находится угол 133°?" at bounding box center [870, 294] width 633 height 20
copy font "В какой четверти находится угол 133°?"
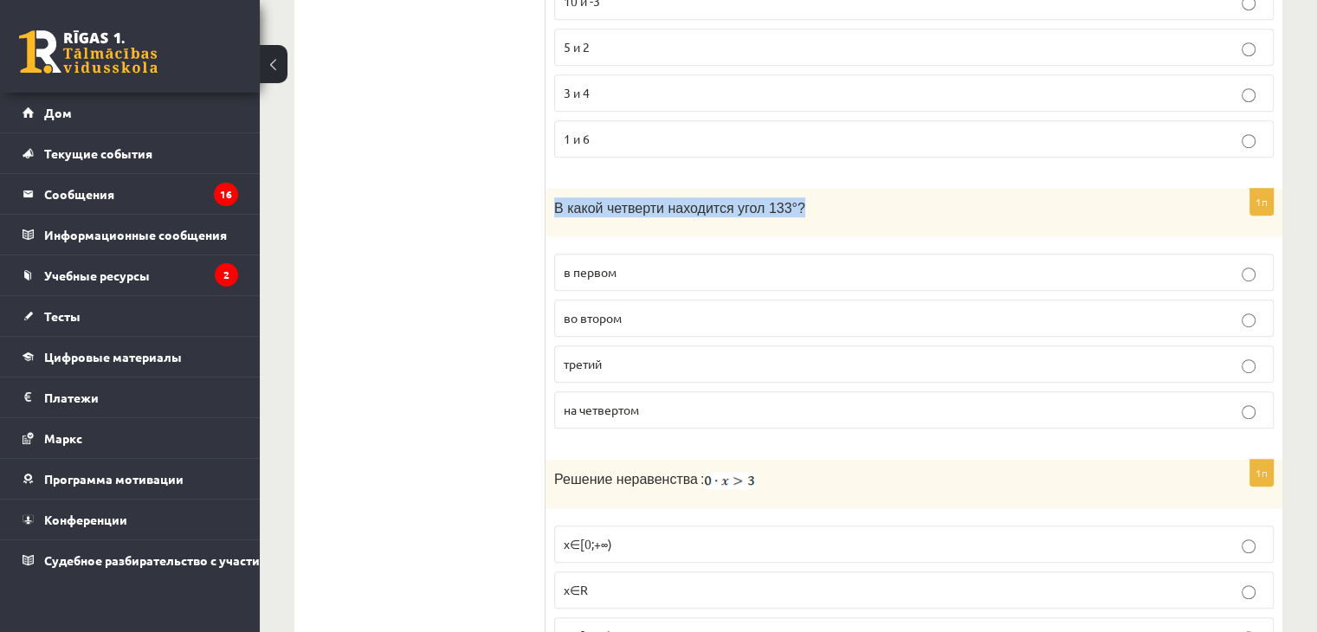
scroll to position [7447, 0]
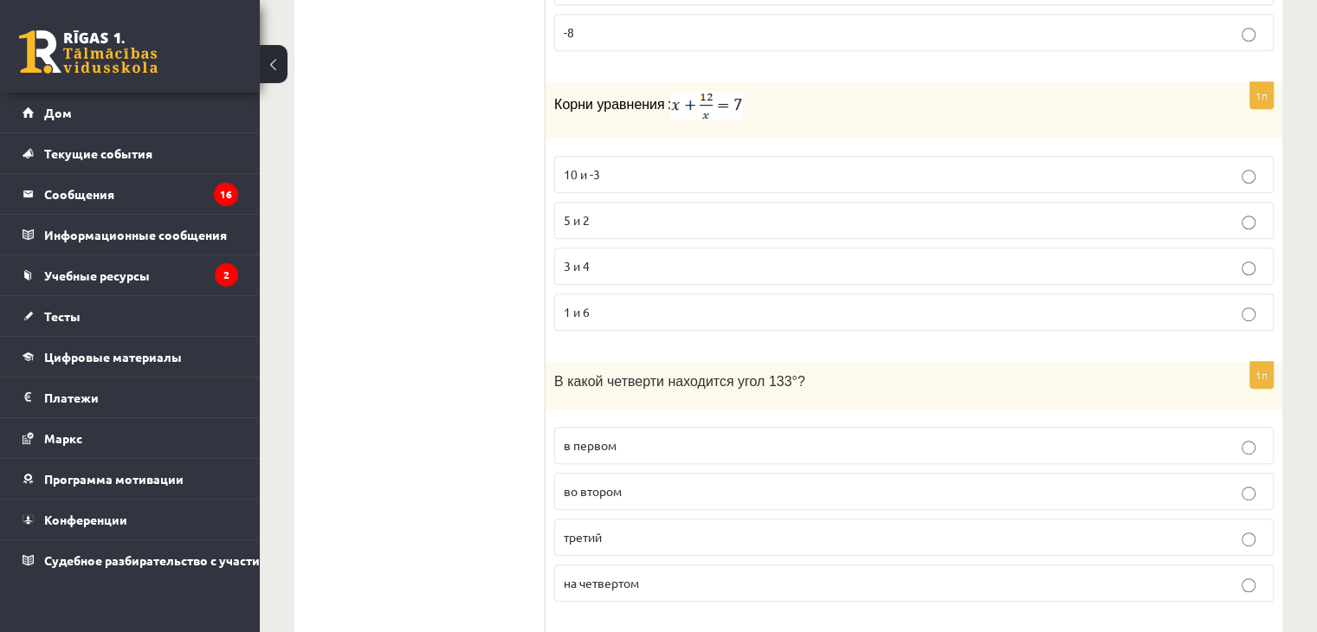
click at [1072, 482] on p "во втором" at bounding box center [914, 491] width 701 height 18
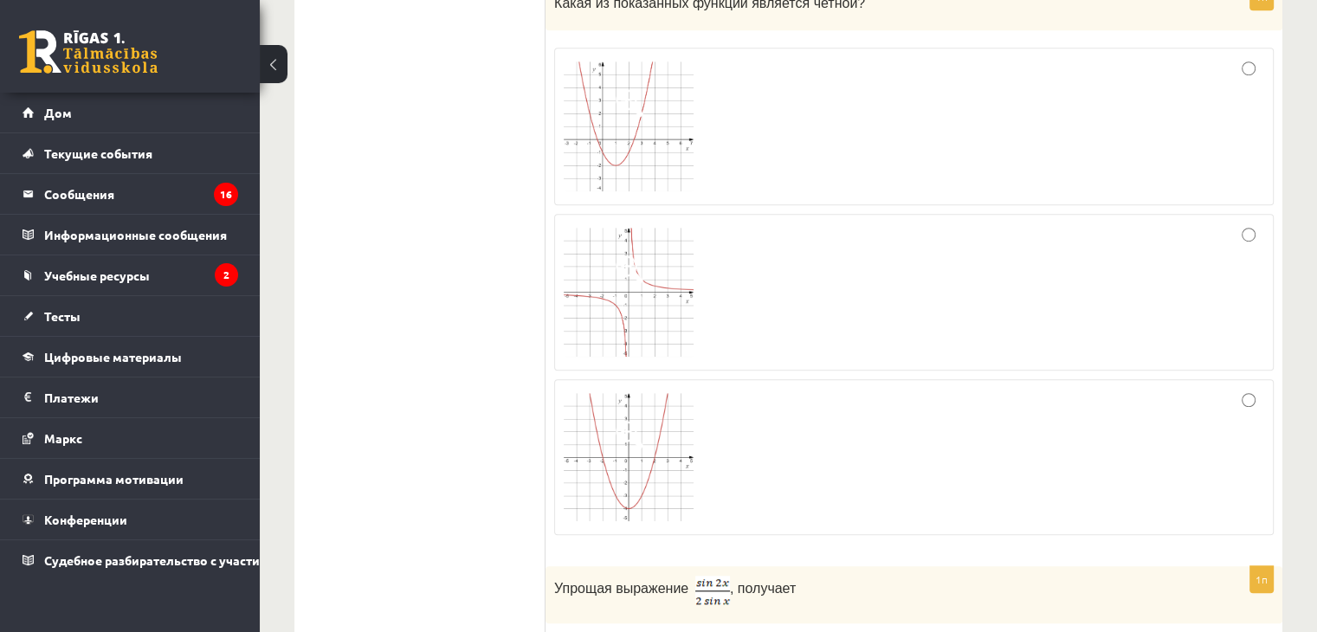
scroll to position [1039, 0]
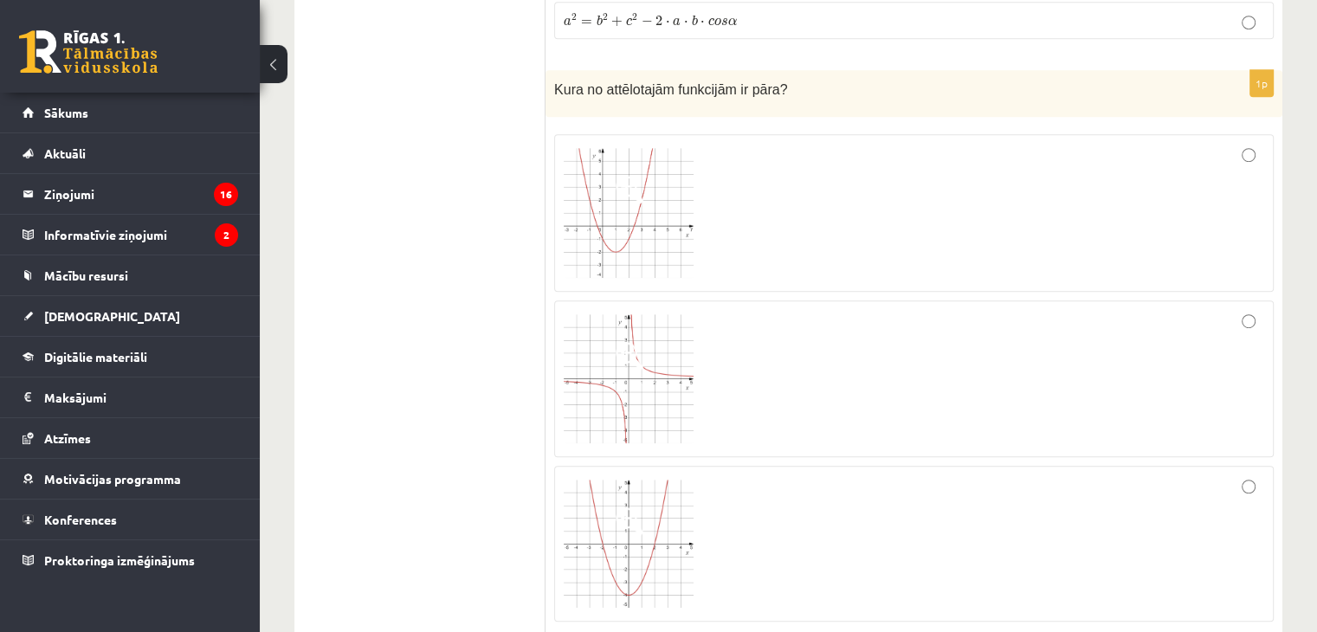
click at [1017, 84] on div "Kura no attēlotajām funkcijām ir pāra?" at bounding box center [914, 94] width 737 height 48
click at [669, 210] on img at bounding box center [629, 213] width 130 height 130
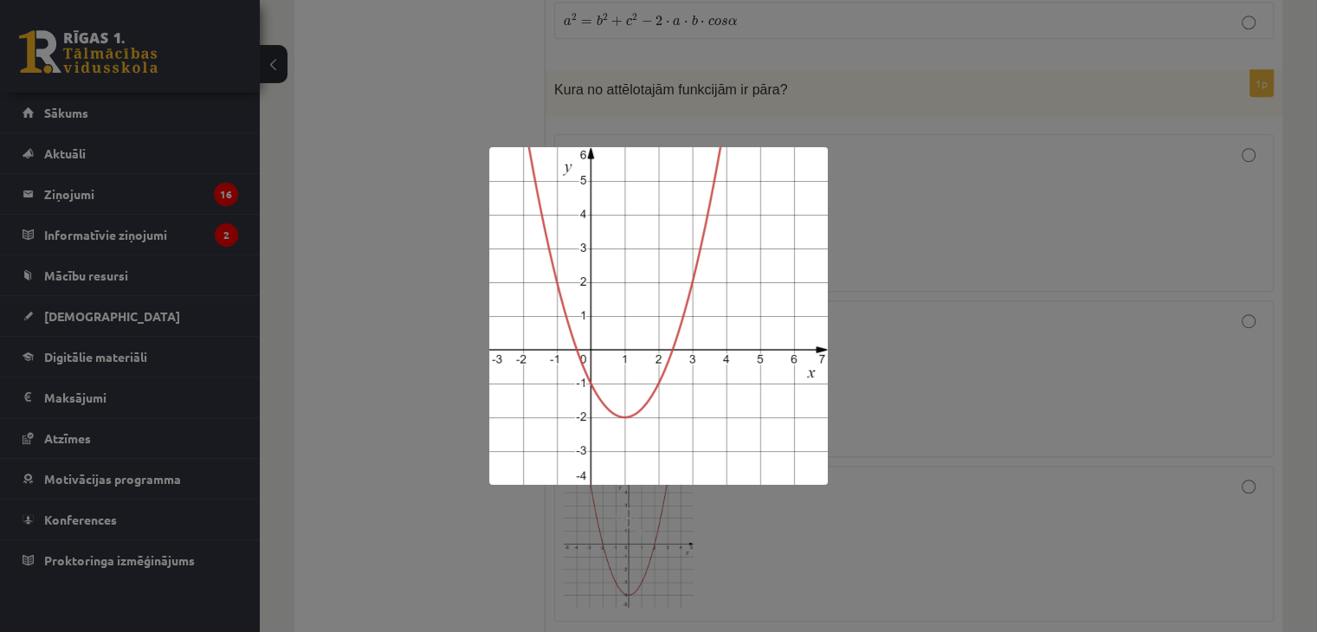
click at [996, 147] on div at bounding box center [658, 316] width 1317 height 632
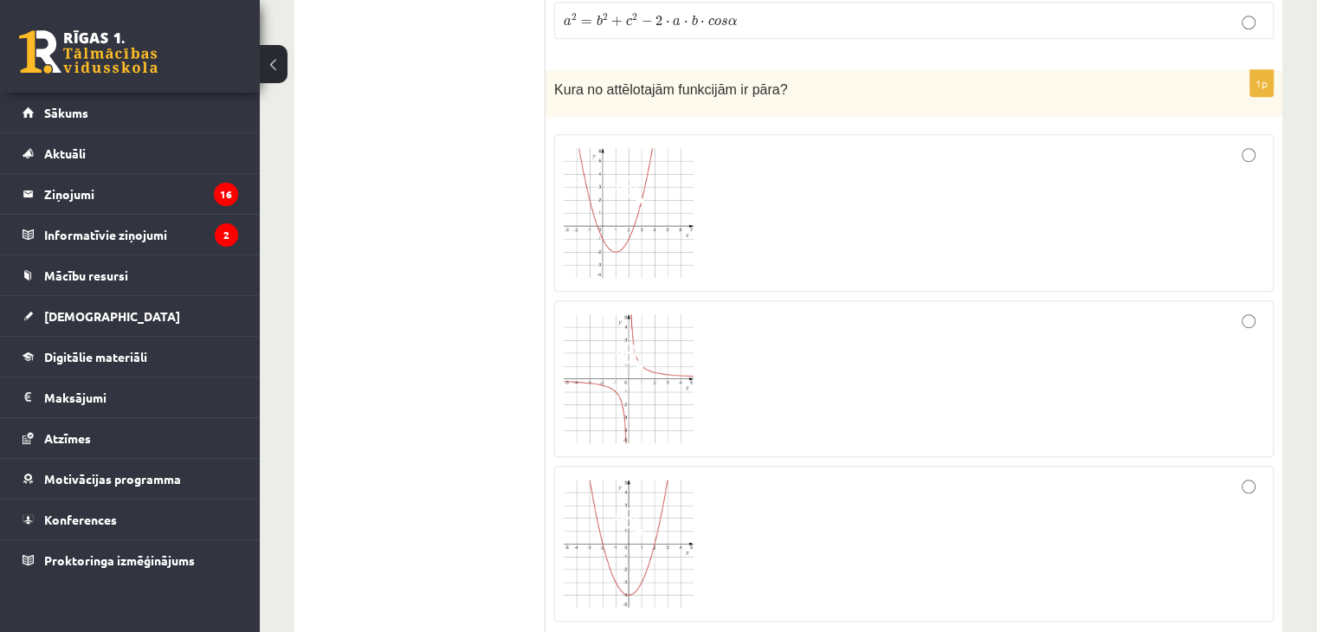
click at [693, 391] on div at bounding box center [914, 379] width 701 height 139
click at [629, 352] on img at bounding box center [629, 379] width 130 height 130
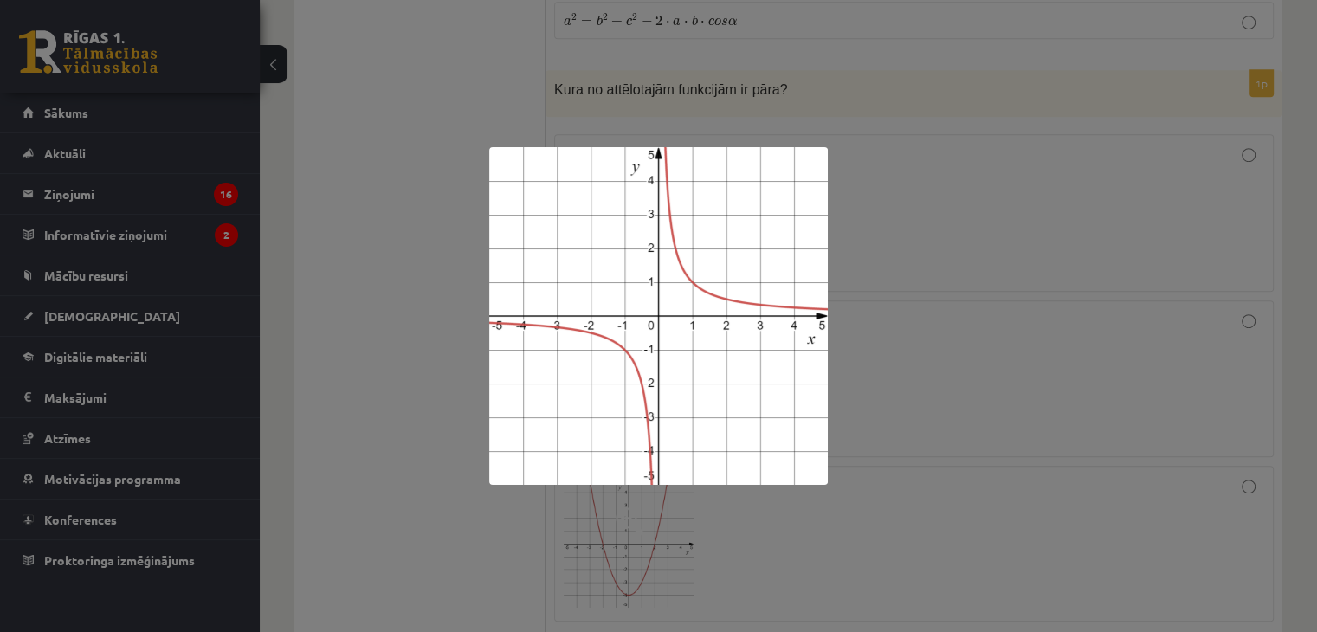
click at [959, 275] on div at bounding box center [658, 316] width 1317 height 632
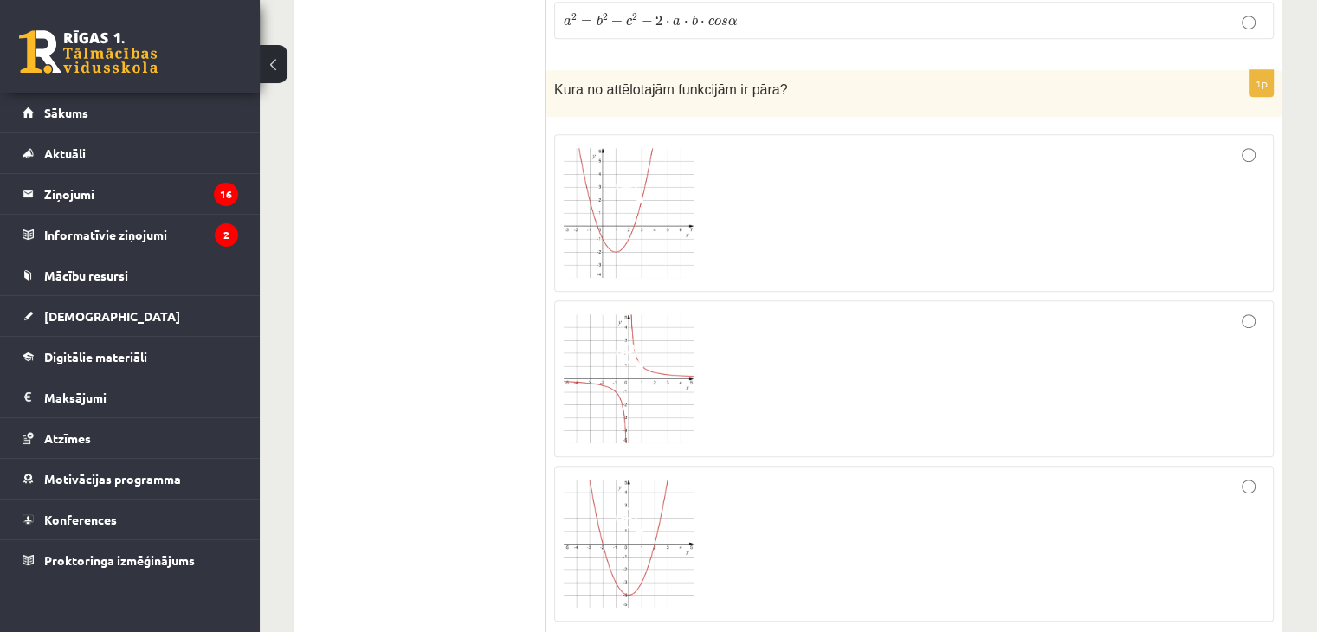
click at [665, 325] on img at bounding box center [629, 379] width 130 height 130
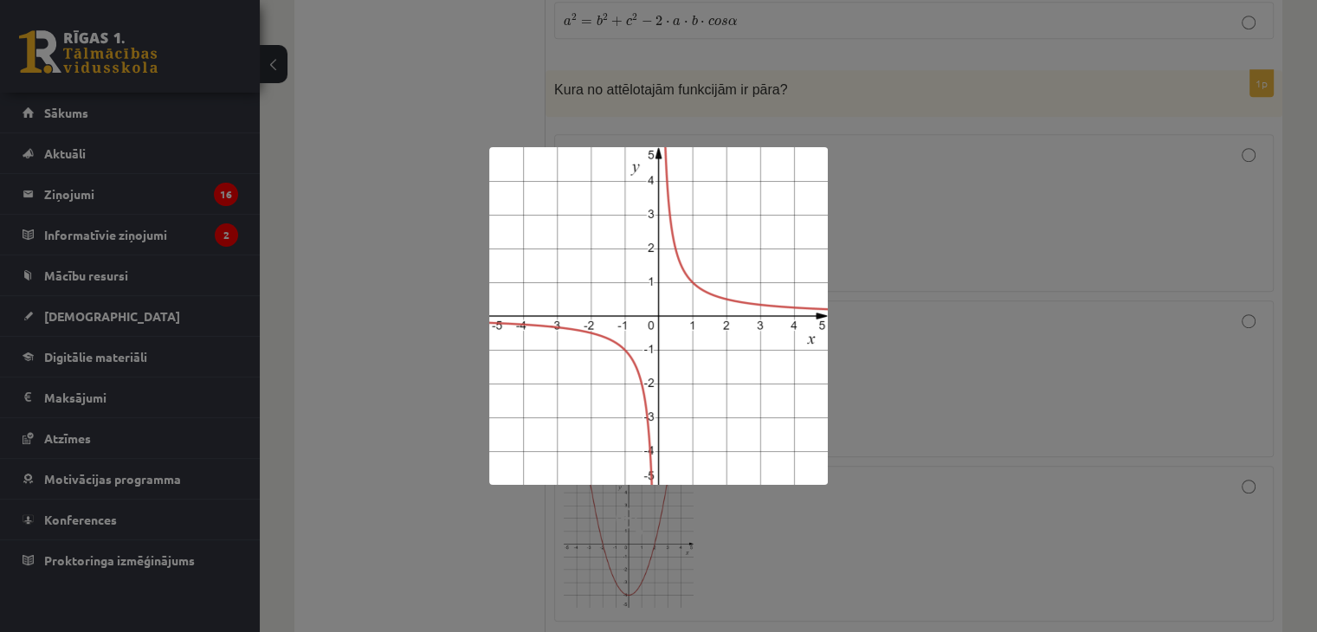
click at [908, 268] on div at bounding box center [658, 316] width 1317 height 632
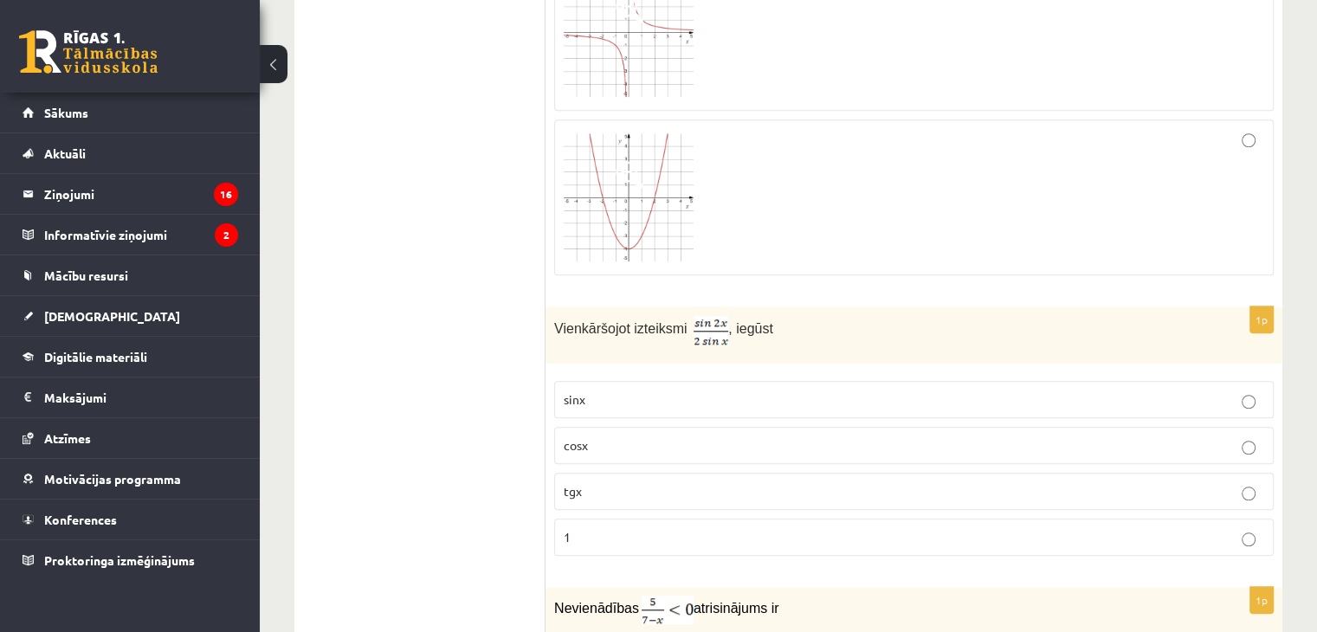
scroll to position [1472, 0]
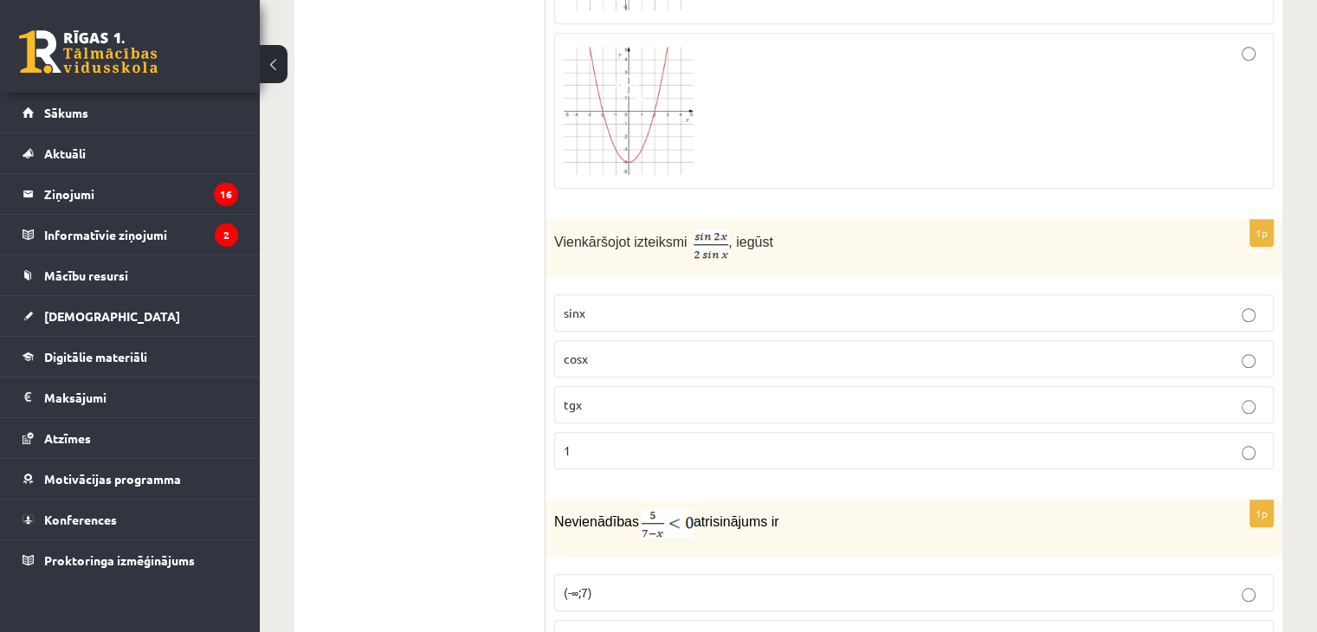
click at [992, 350] on p "cosx" at bounding box center [914, 359] width 701 height 18
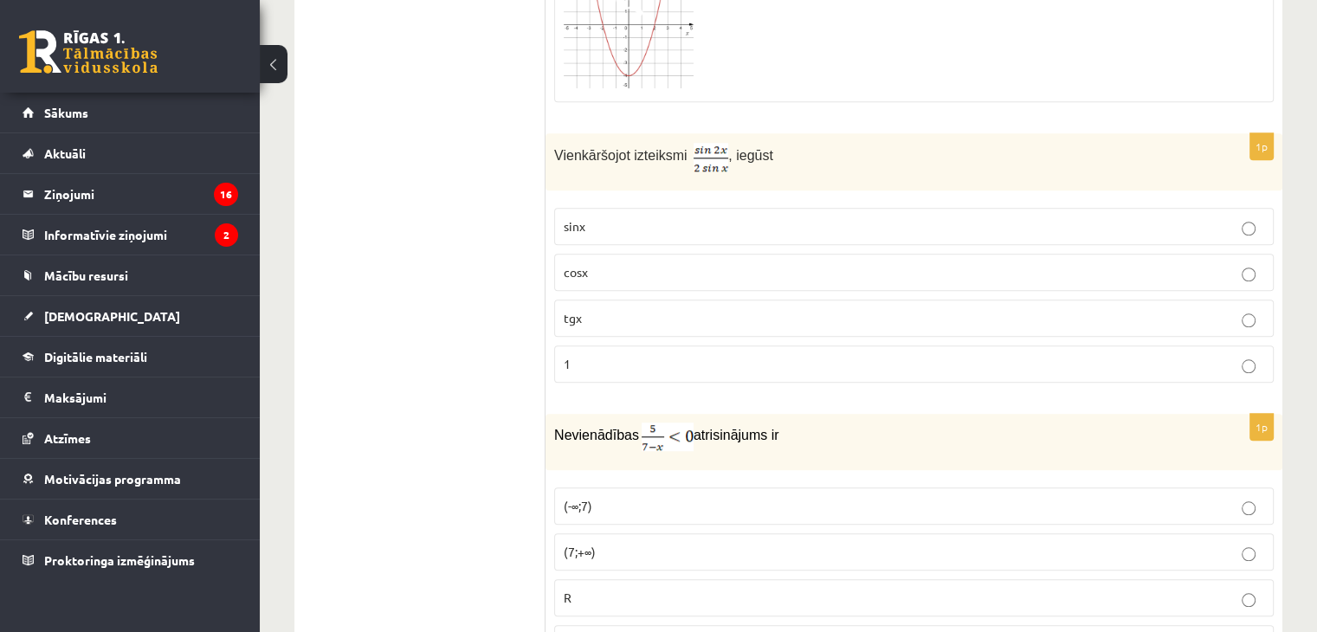
scroll to position [1732, 0]
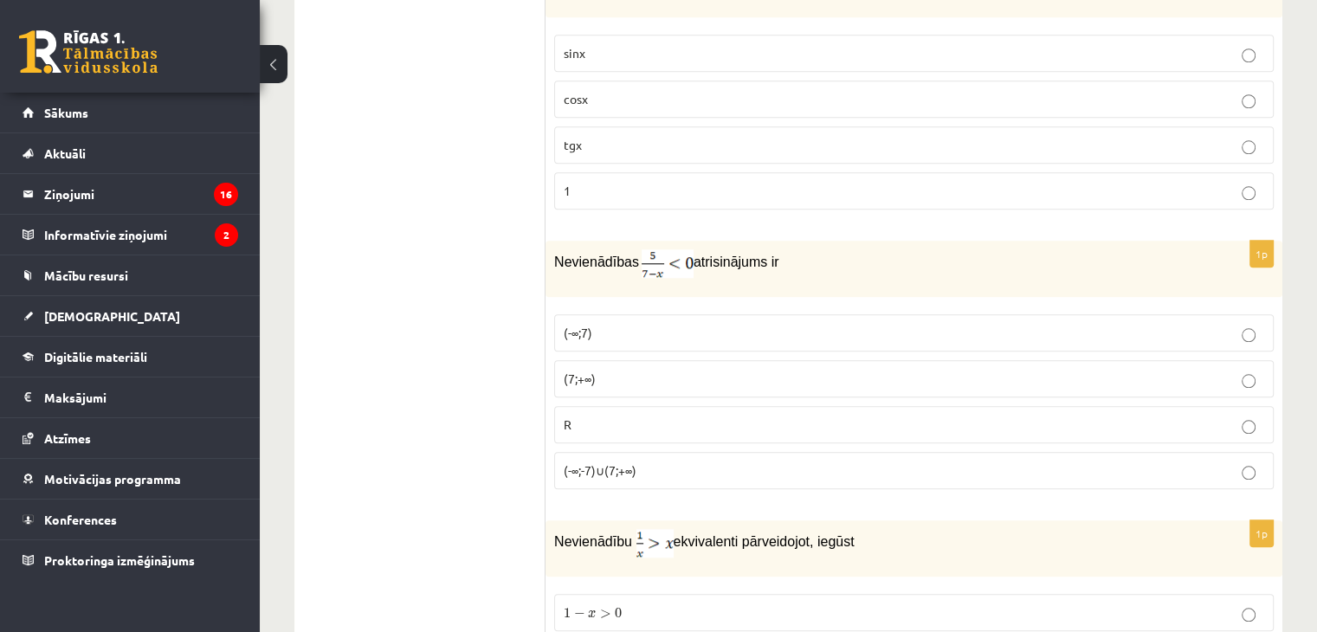
click at [936, 324] on p "(-∞;7)" at bounding box center [914, 333] width 701 height 18
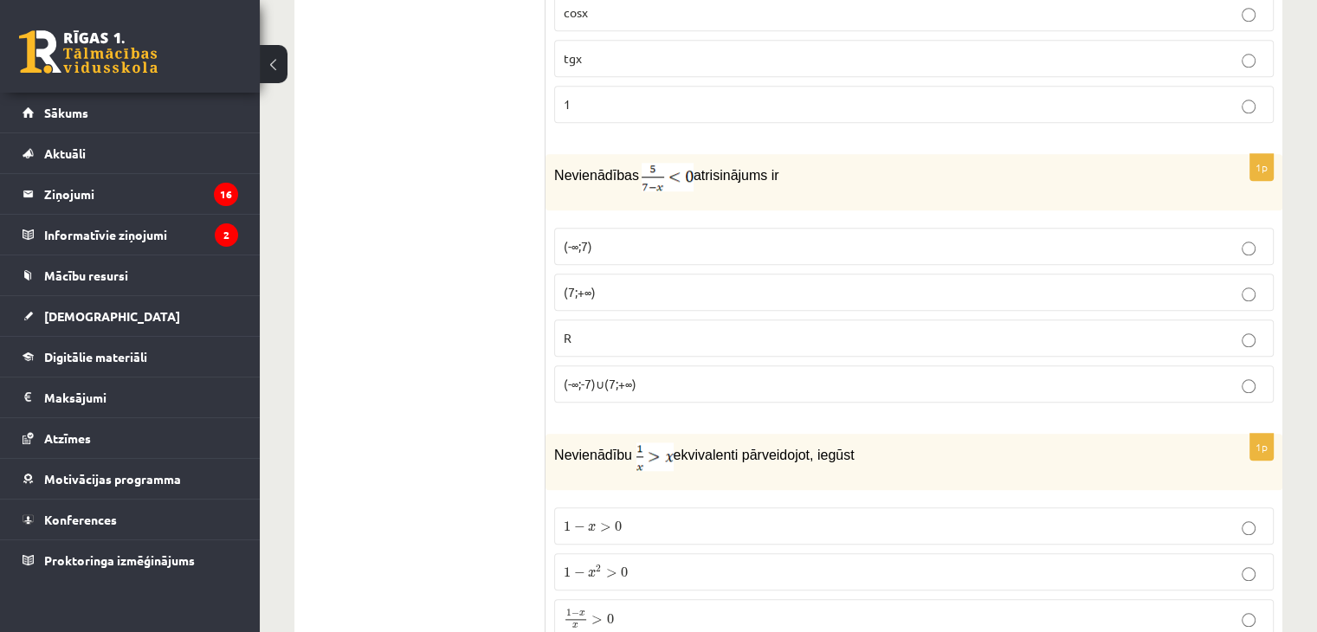
scroll to position [1559, 0]
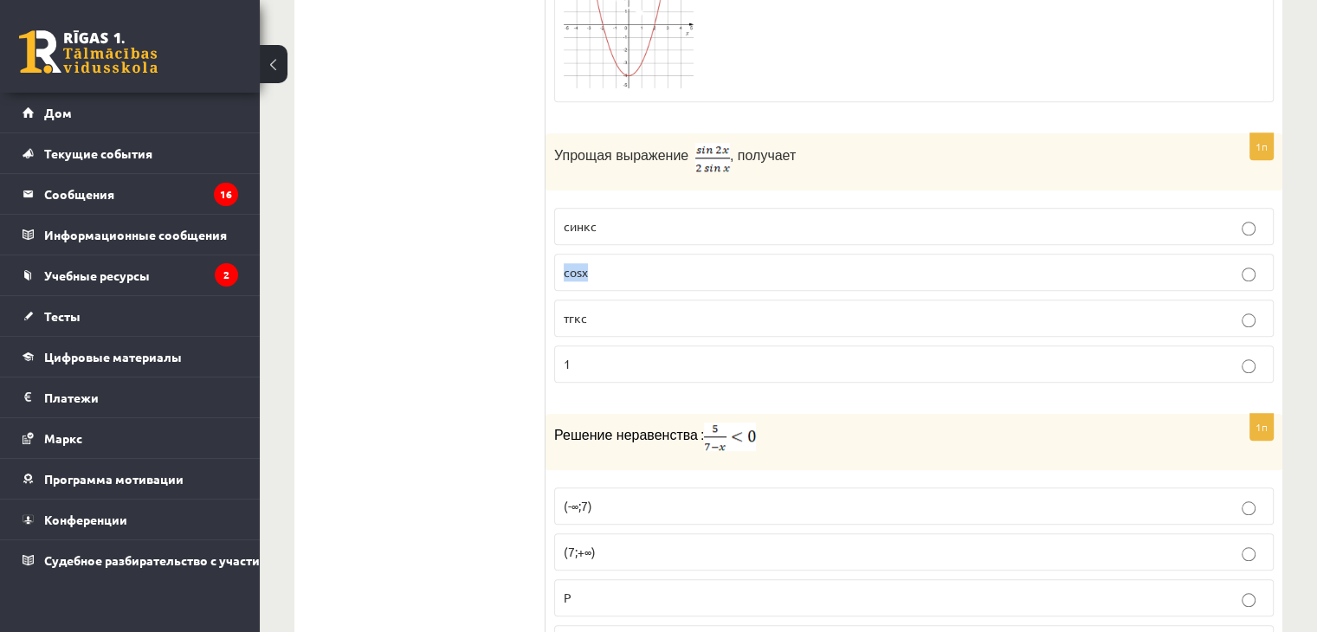
drag, startPoint x: 546, startPoint y: 261, endPoint x: 602, endPoint y: 266, distance: 56.5
click at [603, 267] on div "1п Упрощая выражение , получает синкс cosx тгкс 1" at bounding box center [914, 264] width 737 height 263
copy font "cosx"
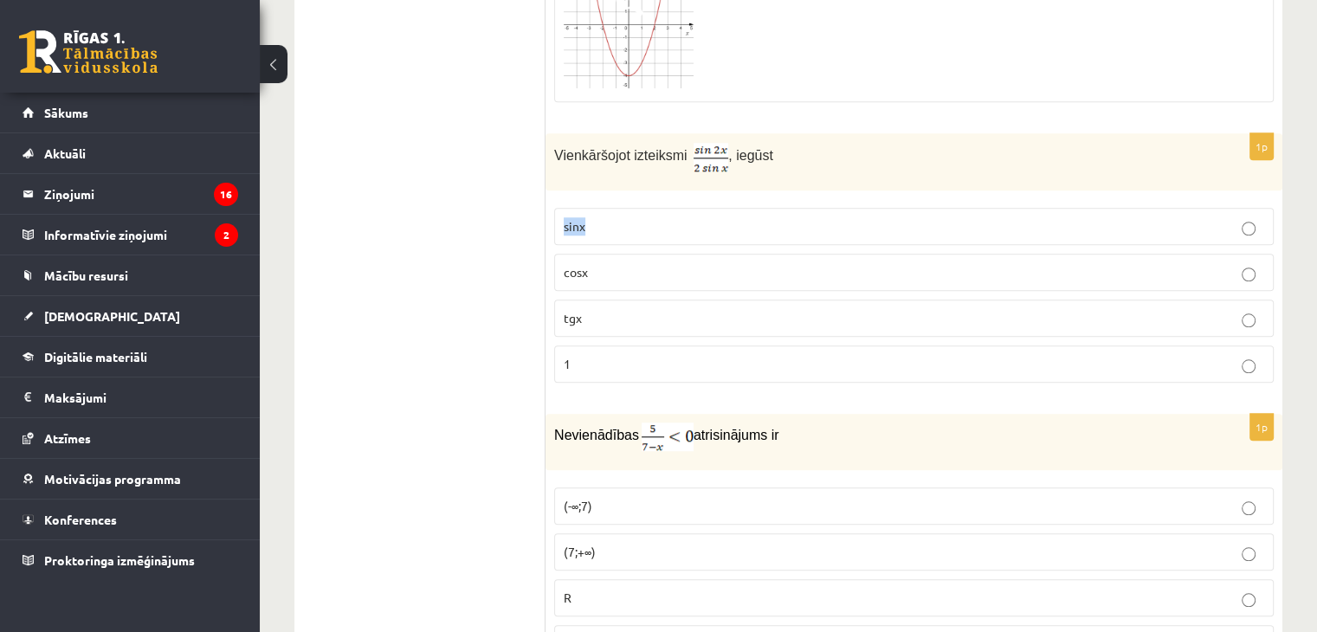
drag, startPoint x: 606, startPoint y: 199, endPoint x: 560, endPoint y: 197, distance: 46.0
click at [560, 208] on label "sinx" at bounding box center [914, 226] width 720 height 37
click at [608, 217] on p "sinx" at bounding box center [914, 226] width 701 height 18
click at [627, 157] on div "Vienkāršojot izteiksmi , iegūst" at bounding box center [914, 161] width 737 height 57
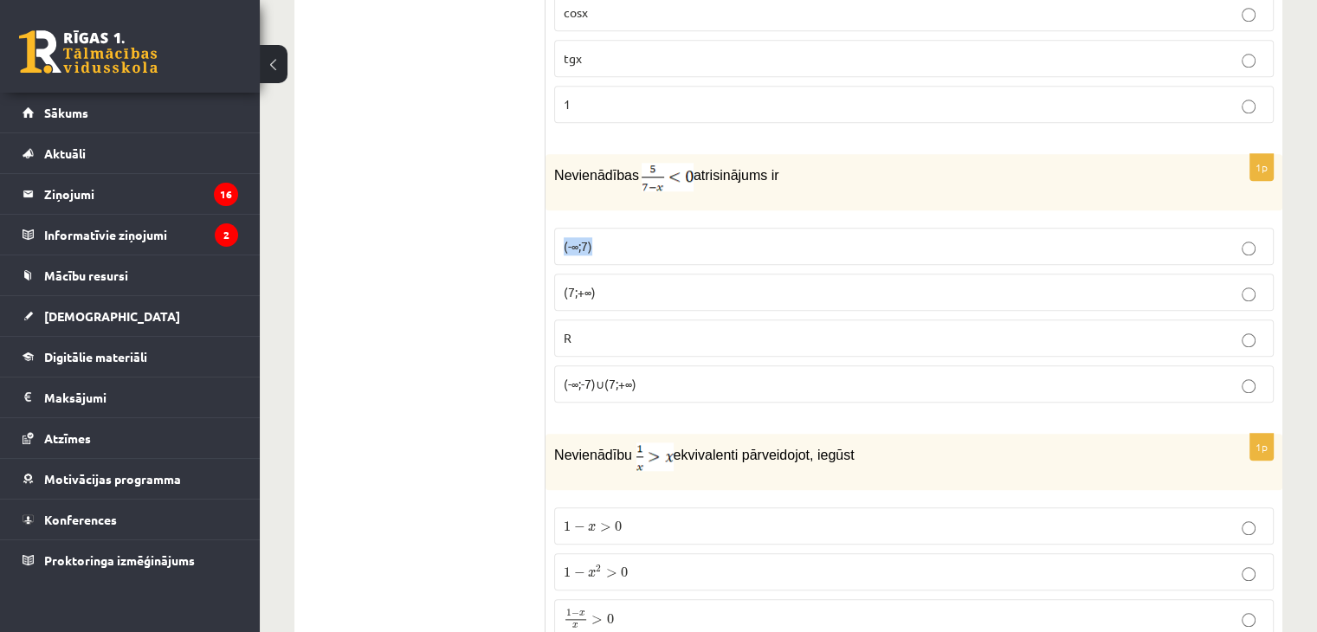
drag, startPoint x: 551, startPoint y: 219, endPoint x: 617, endPoint y: 220, distance: 66.7
click at [617, 220] on div "1p Nevienādības atrisinājums ir (-∞;7) (7;+∞) R (-∞;-7)∪(7;+∞)" at bounding box center [914, 285] width 737 height 262
copy span "(-∞;7)"
drag, startPoint x: 552, startPoint y: 266, endPoint x: 609, endPoint y: 272, distance: 56.6
click at [609, 272] on div "1p Nevienādības atrisinājums ir (-∞;7) (7;+∞) R (-∞;-7)∪(7;+∞)" at bounding box center [914, 285] width 737 height 262
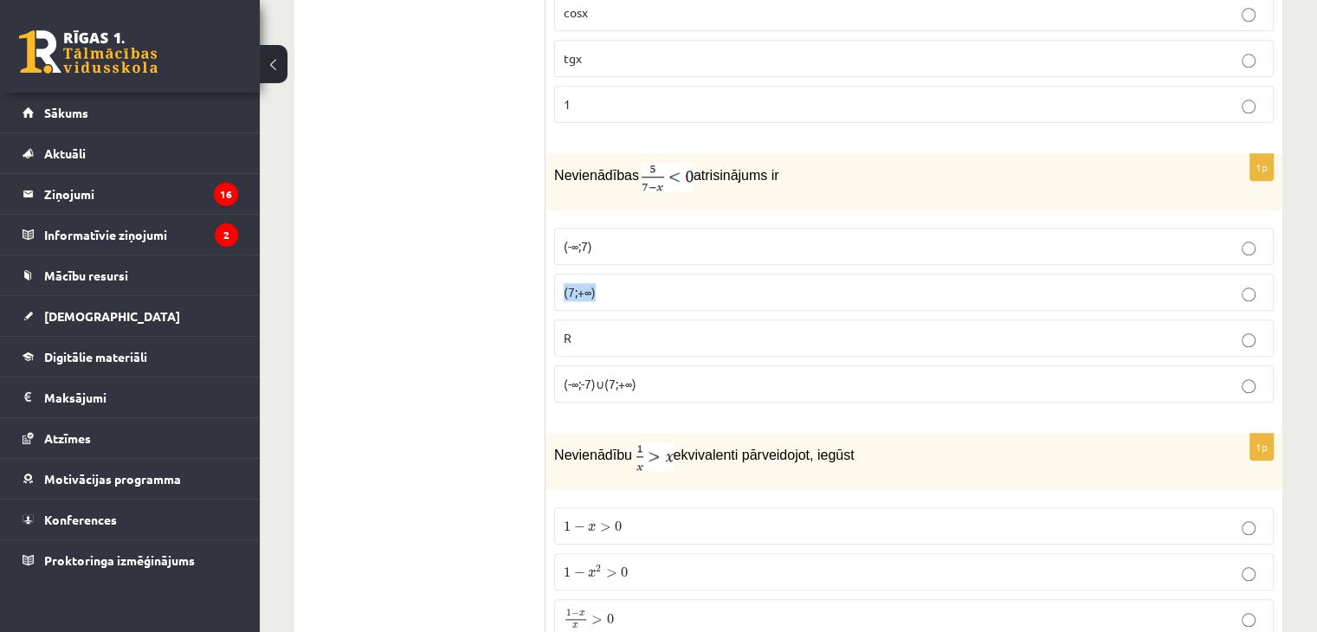
copy span "(7;+∞)"
drag, startPoint x: 585, startPoint y: 308, endPoint x: 557, endPoint y: 304, distance: 28.9
click at [557, 320] on label "R" at bounding box center [914, 338] width 720 height 37
copy span "R"
click at [657, 375] on p "(-∞;-7)∪(7;+∞)" at bounding box center [914, 384] width 701 height 18
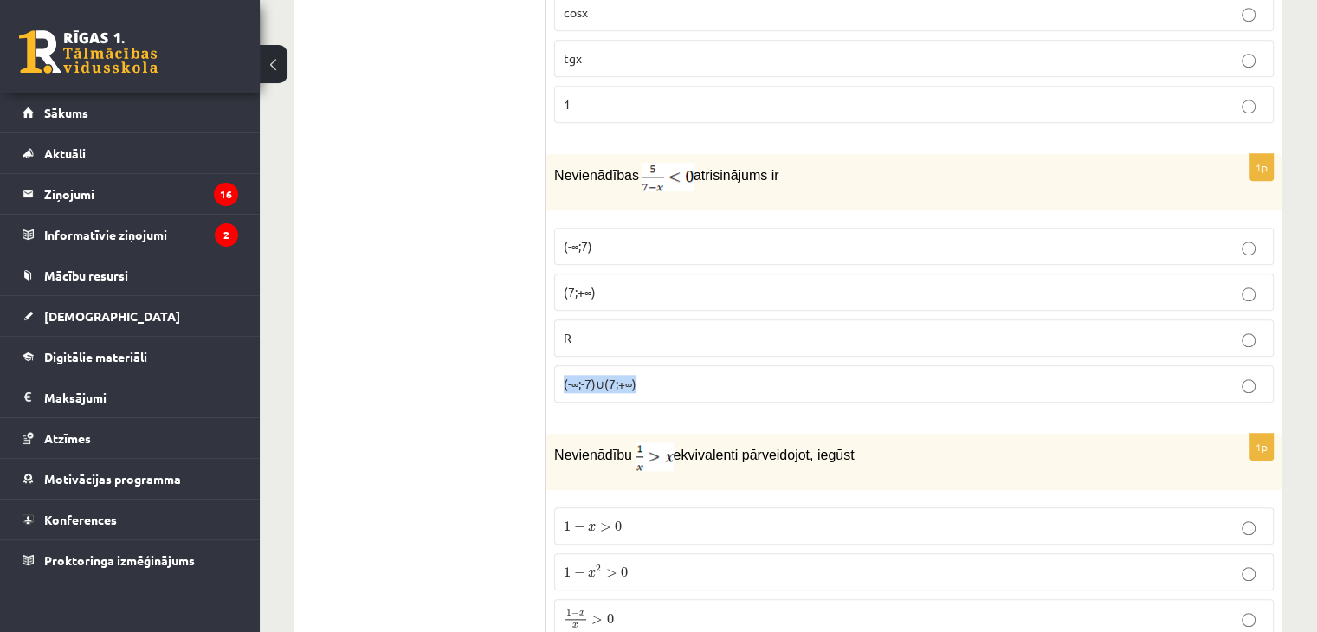
drag, startPoint x: 658, startPoint y: 356, endPoint x: 558, endPoint y: 361, distance: 100.6
click at [558, 365] on label "(-∞;-7)∪(7;+∞)" at bounding box center [914, 383] width 720 height 37
click at [888, 237] on p "(-∞;7)" at bounding box center [914, 246] width 701 height 18
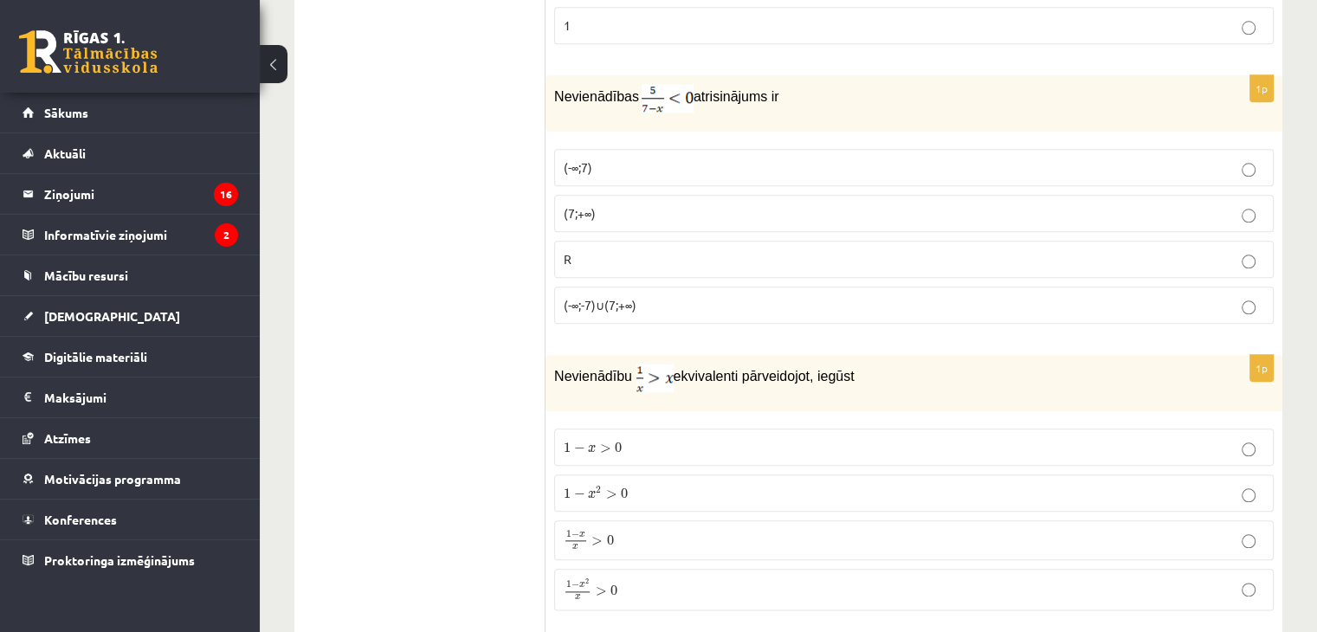
scroll to position [1984, 0]
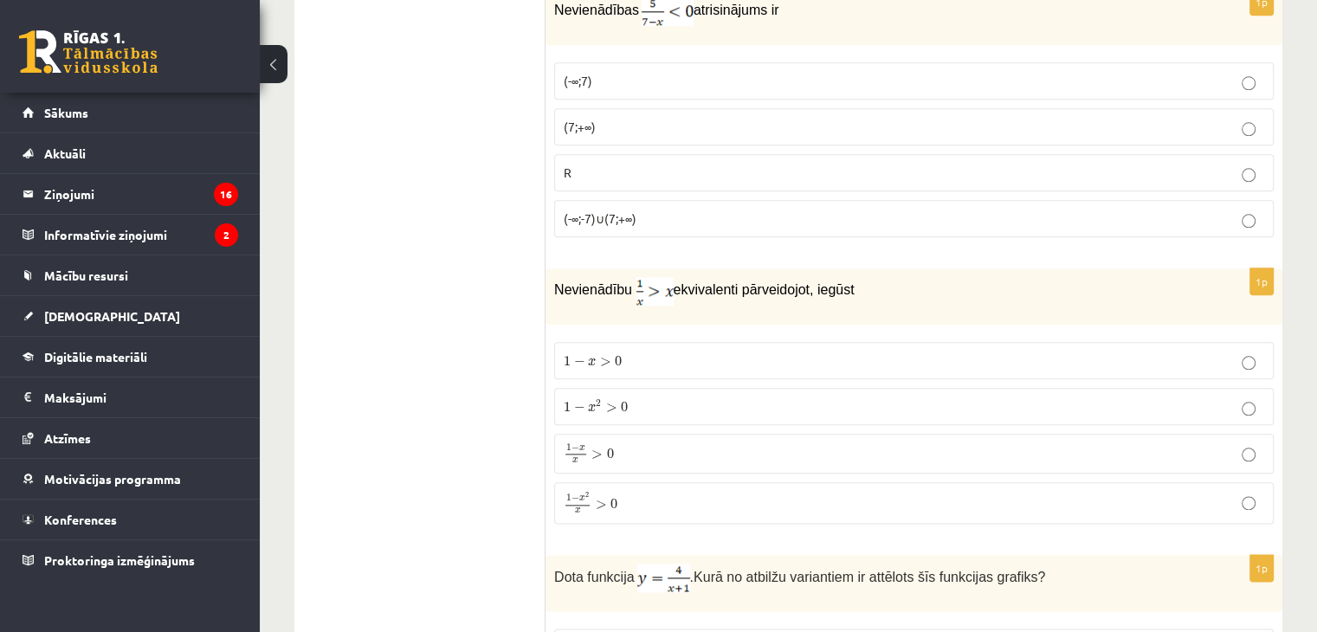
click at [642, 352] on p "1 − x > 0 1 − x > 0" at bounding box center [914, 361] width 701 height 18
click at [635, 443] on p "1 − x x > 0 1 − x x > 0" at bounding box center [914, 453] width 701 height 21
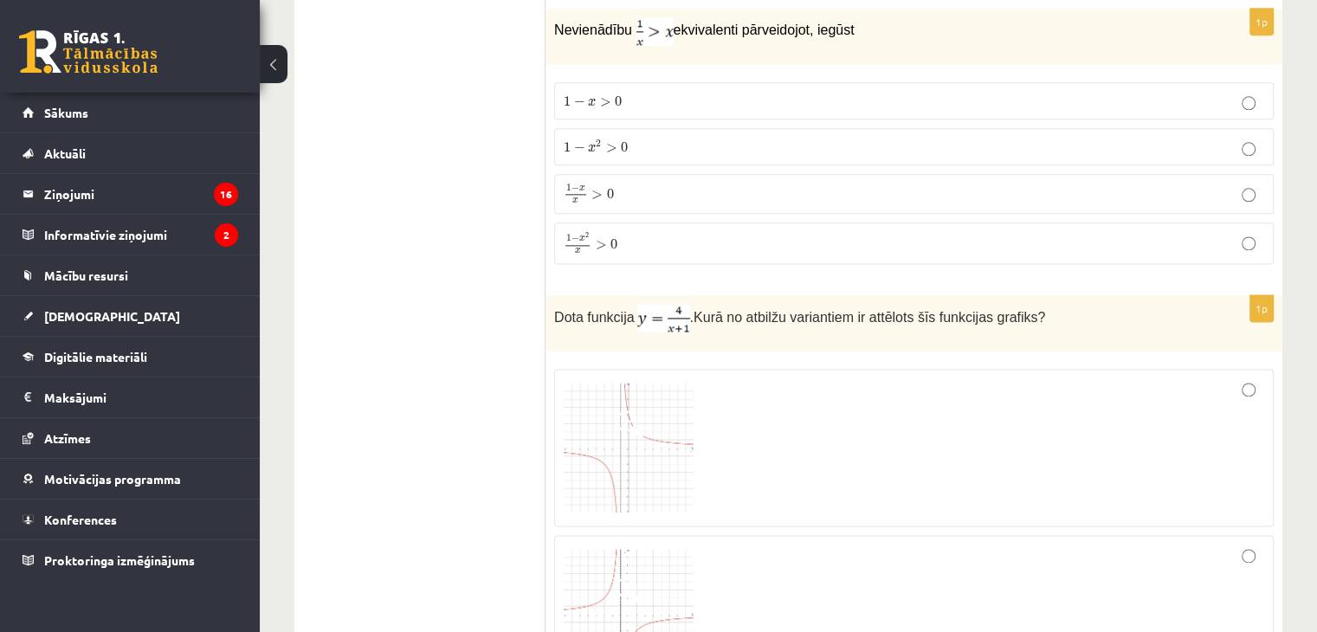
scroll to position [2417, 0]
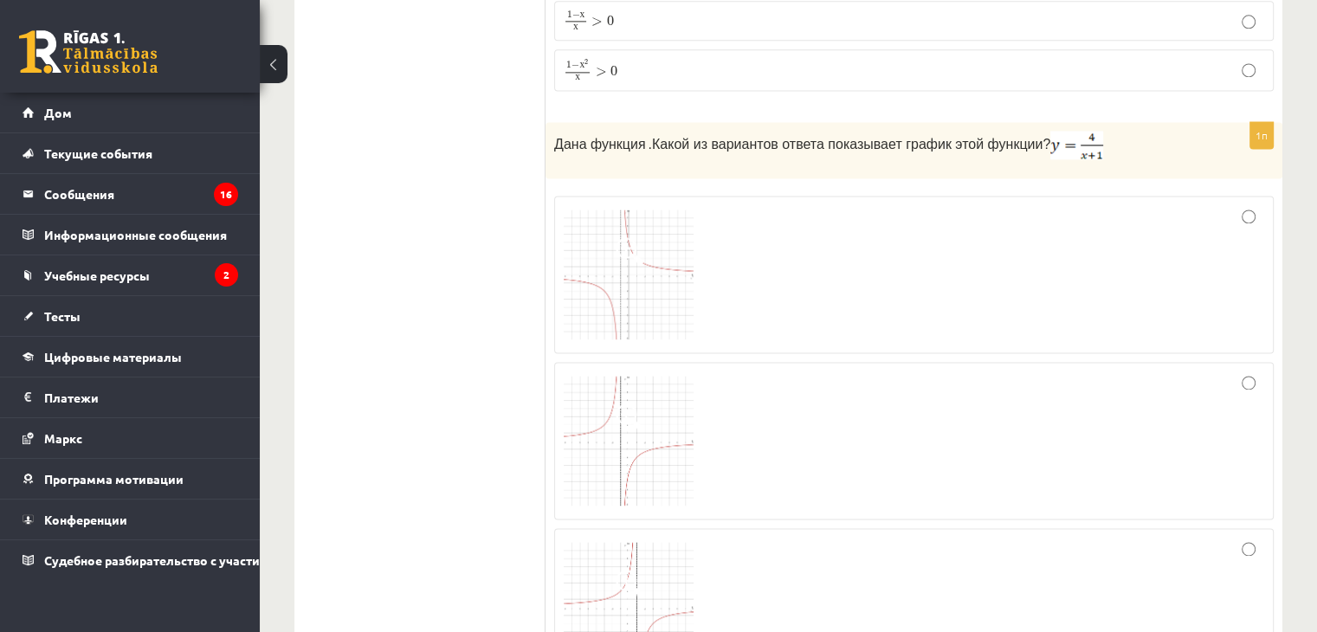
click at [655, 281] on img at bounding box center [629, 275] width 130 height 130
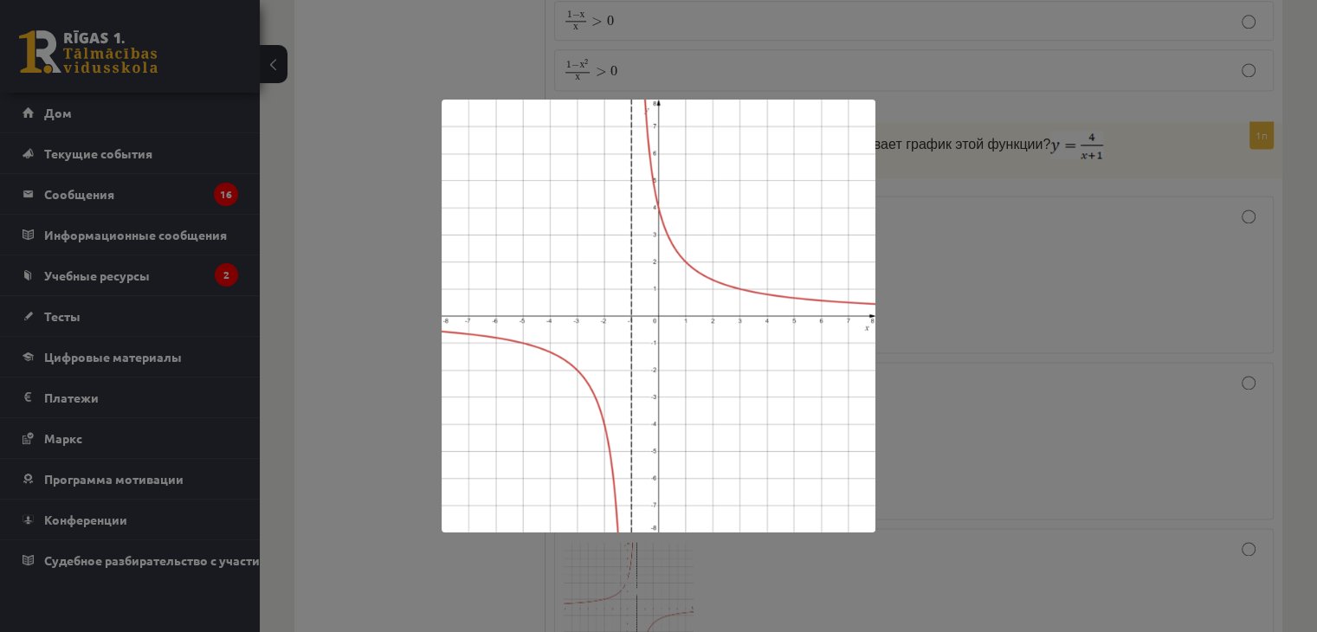
click at [934, 390] on div at bounding box center [658, 316] width 1317 height 632
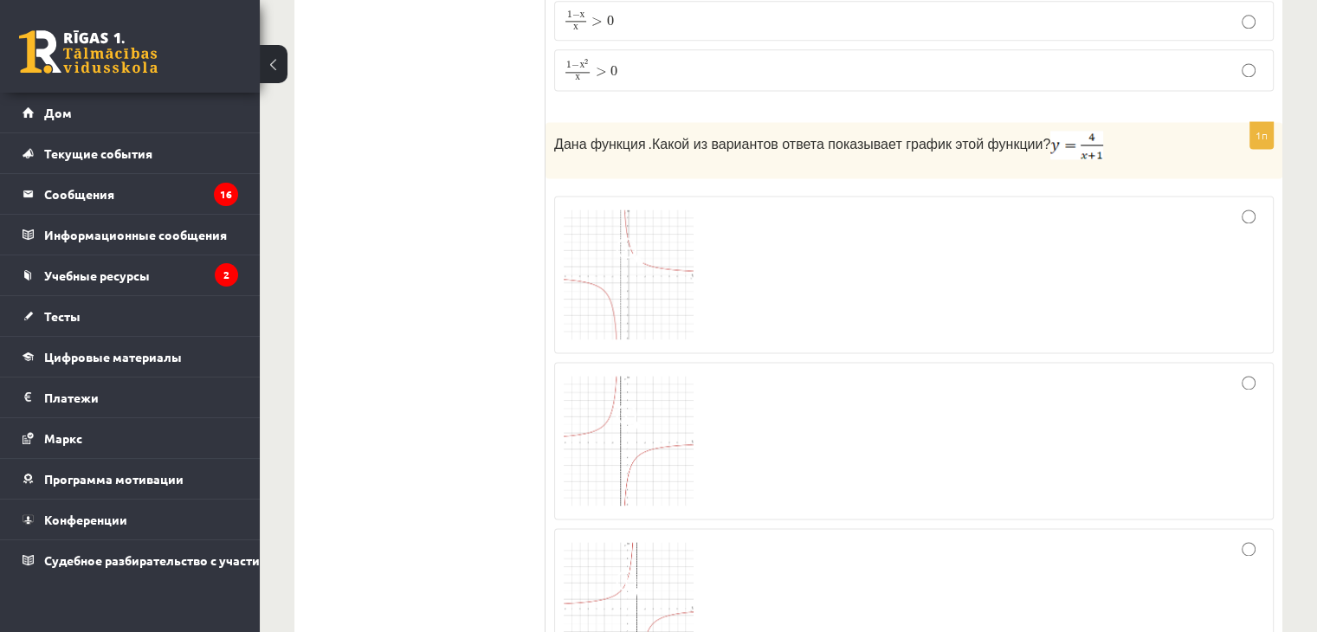
click at [694, 400] on div at bounding box center [914, 440] width 701 height 139
click at [657, 400] on img at bounding box center [629, 441] width 130 height 130
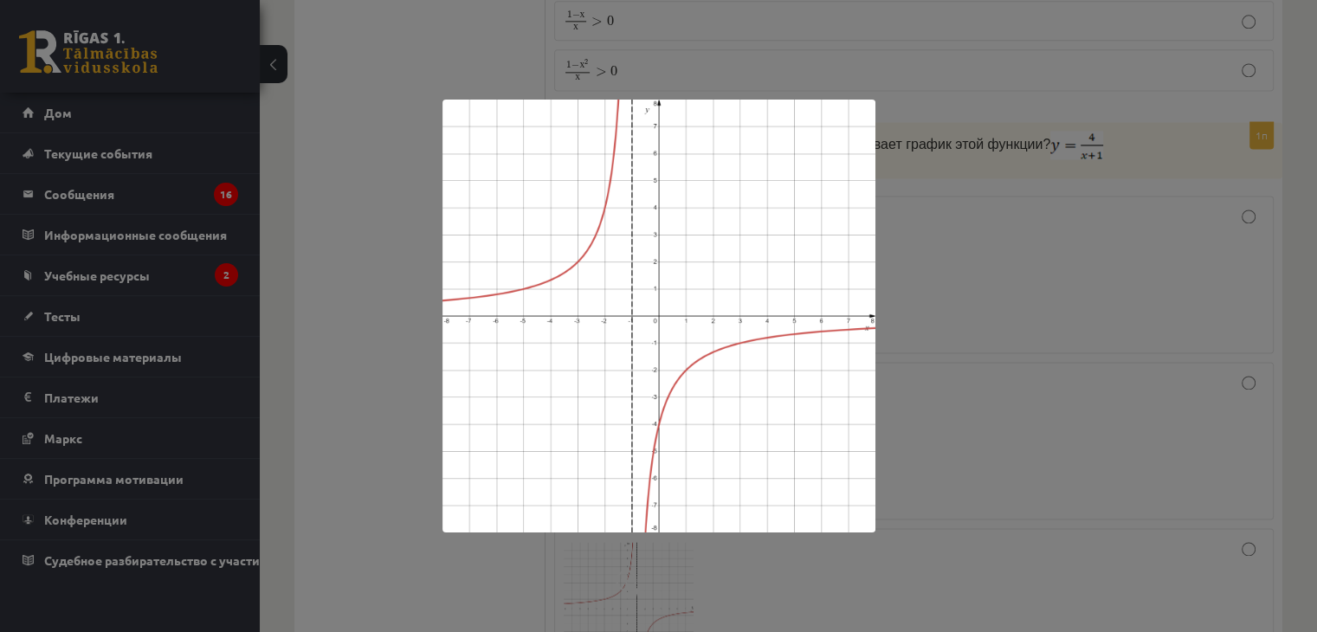
click at [921, 409] on div at bounding box center [658, 316] width 1317 height 632
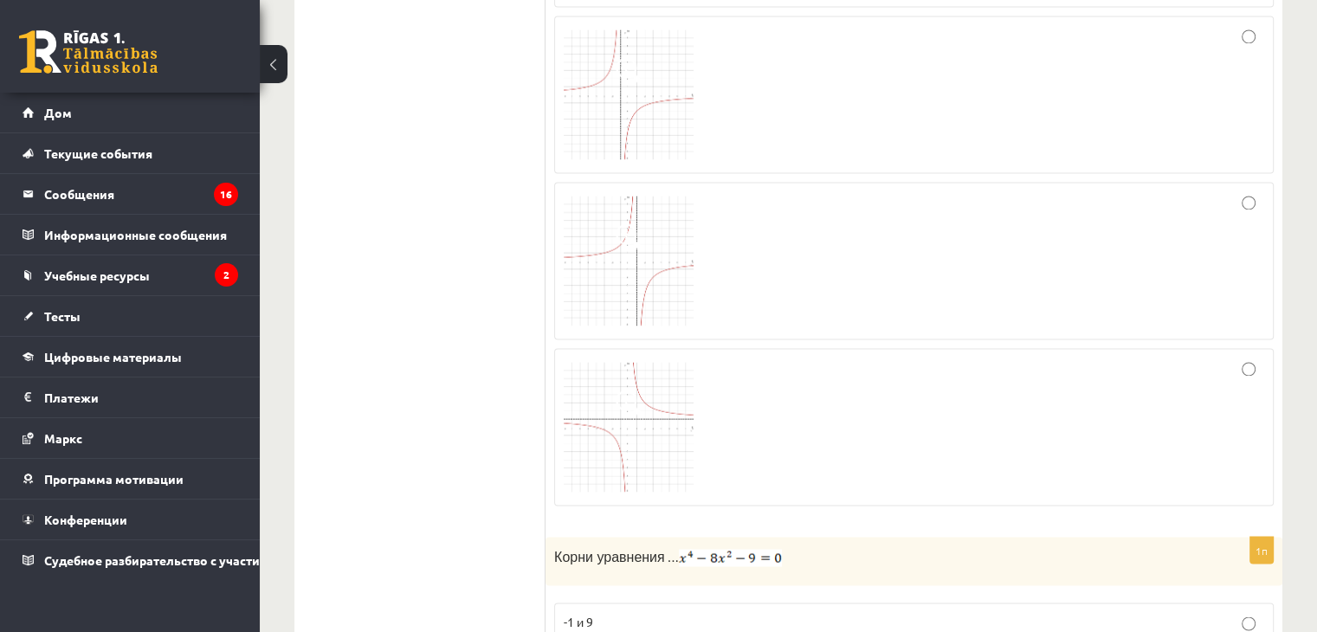
scroll to position [2677, 0]
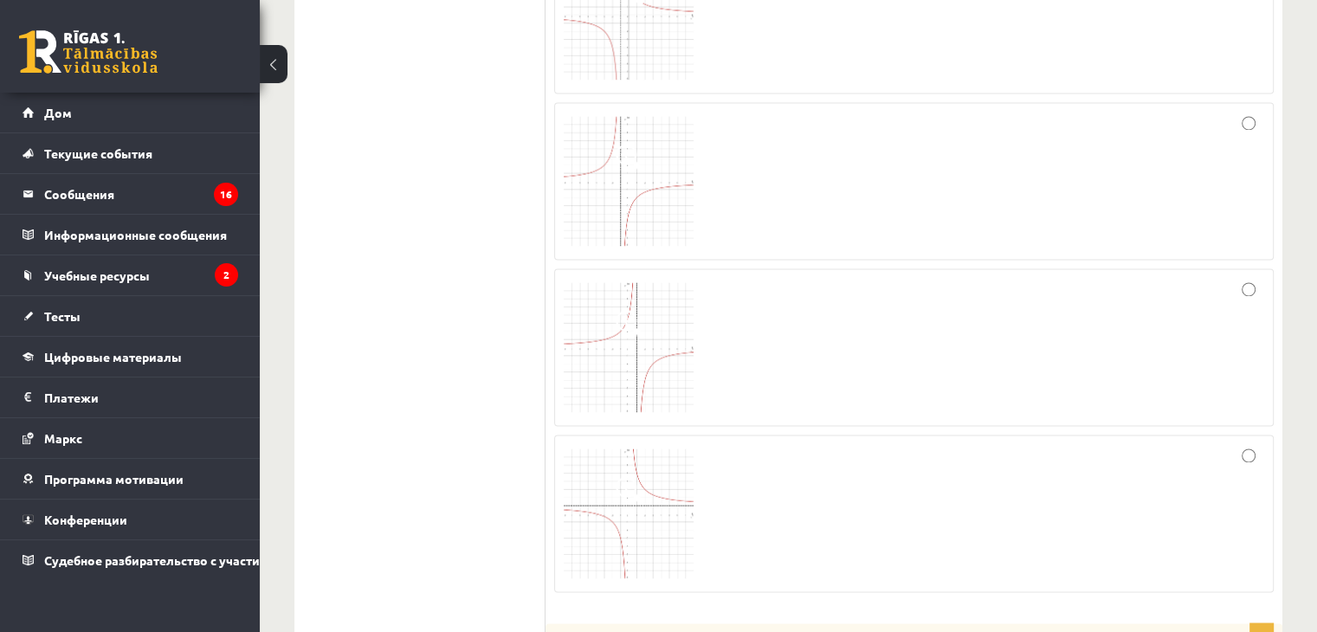
click at [657, 382] on img at bounding box center [629, 347] width 130 height 130
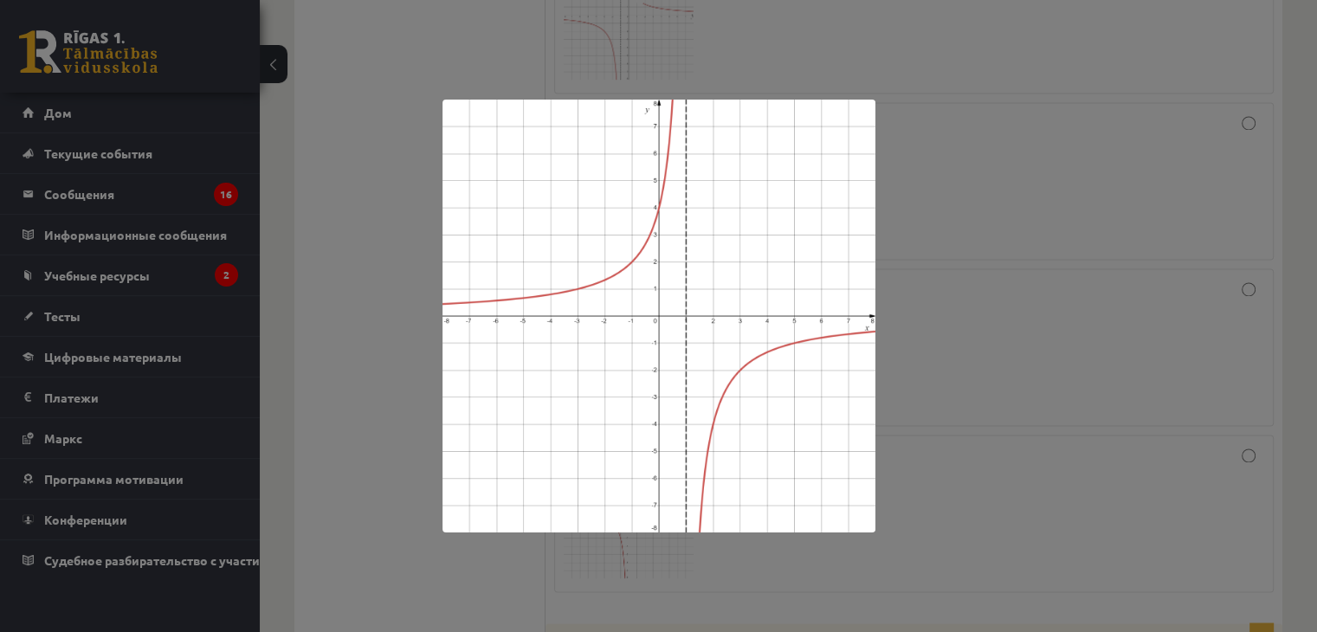
click at [980, 384] on div at bounding box center [658, 316] width 1317 height 632
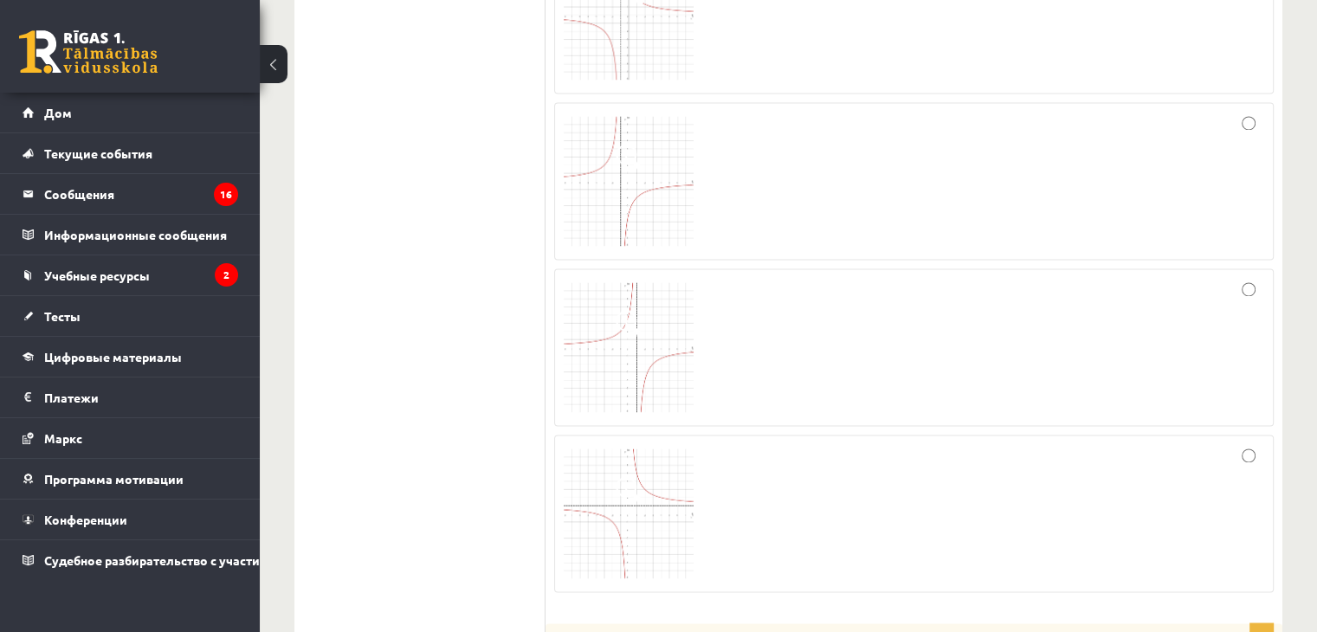
click at [688, 459] on img at bounding box center [629, 514] width 130 height 130
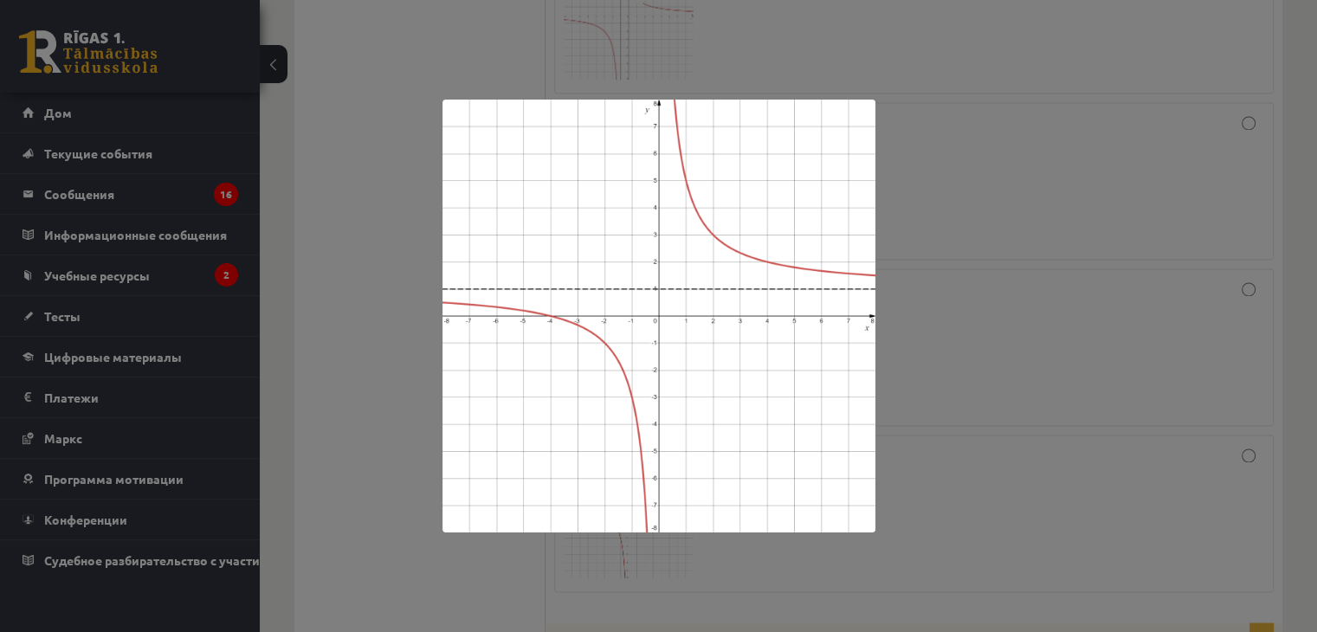
click at [1042, 365] on div at bounding box center [658, 316] width 1317 height 632
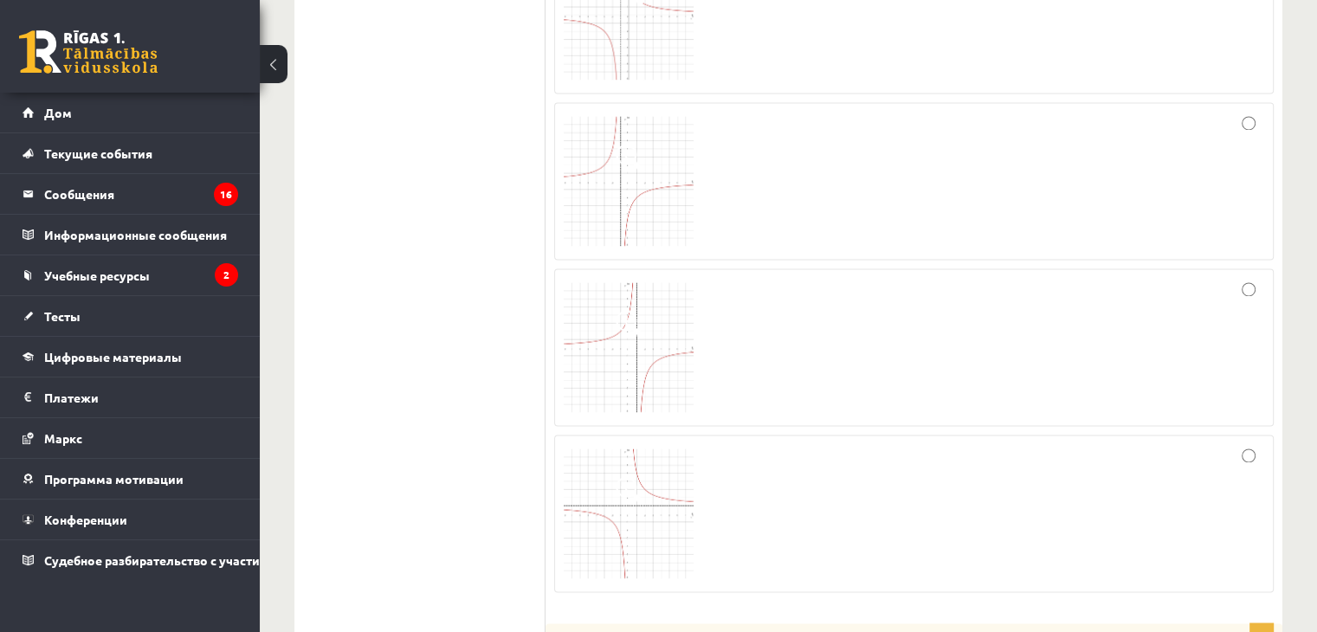
scroll to position [2503, 0]
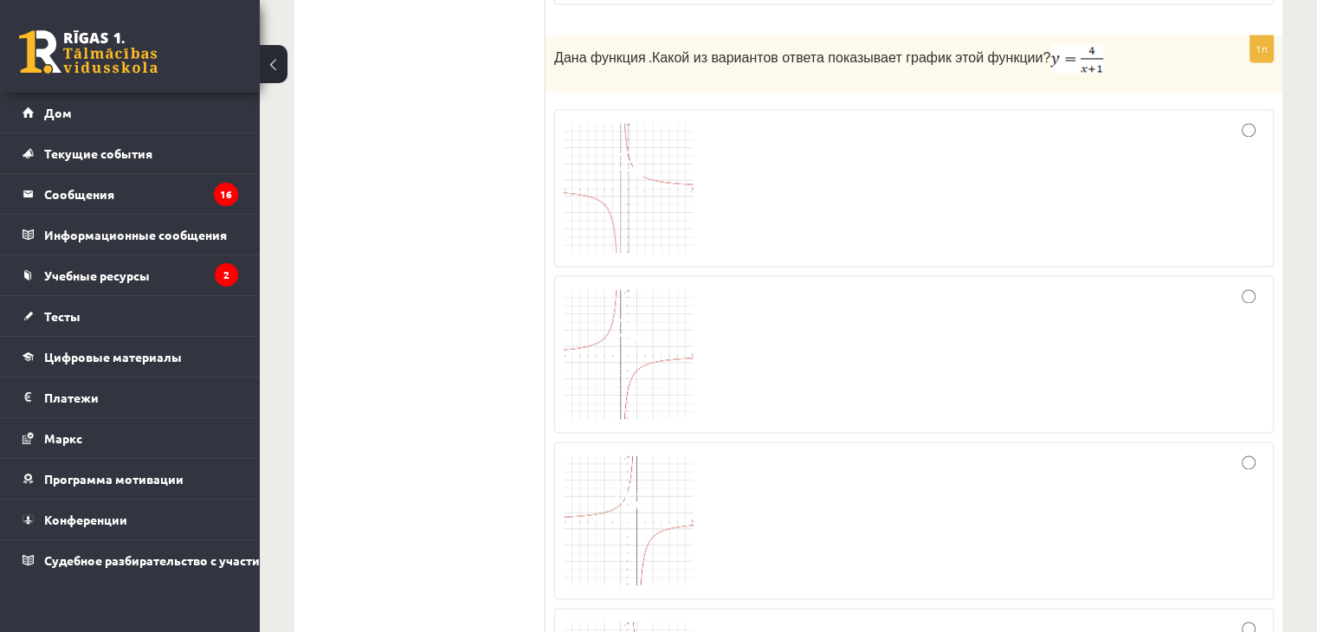
click at [665, 250] on label at bounding box center [914, 188] width 720 height 158
click at [647, 209] on img at bounding box center [629, 188] width 130 height 130
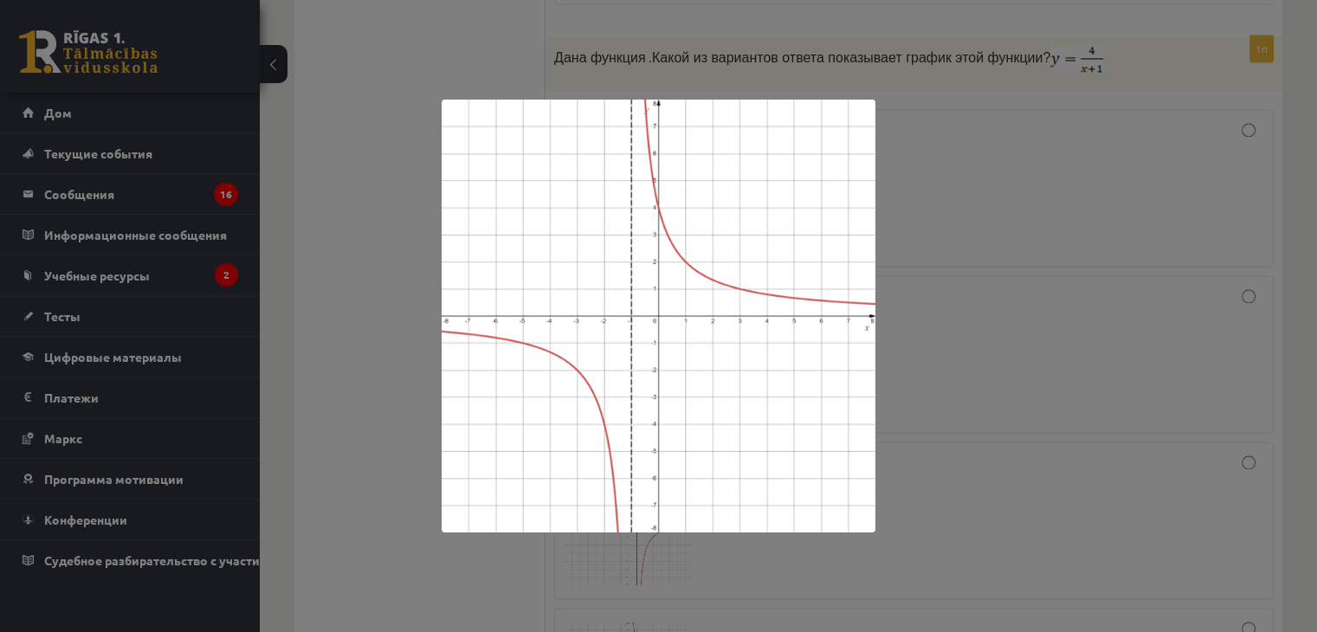
click at [933, 300] on div at bounding box center [658, 316] width 1317 height 632
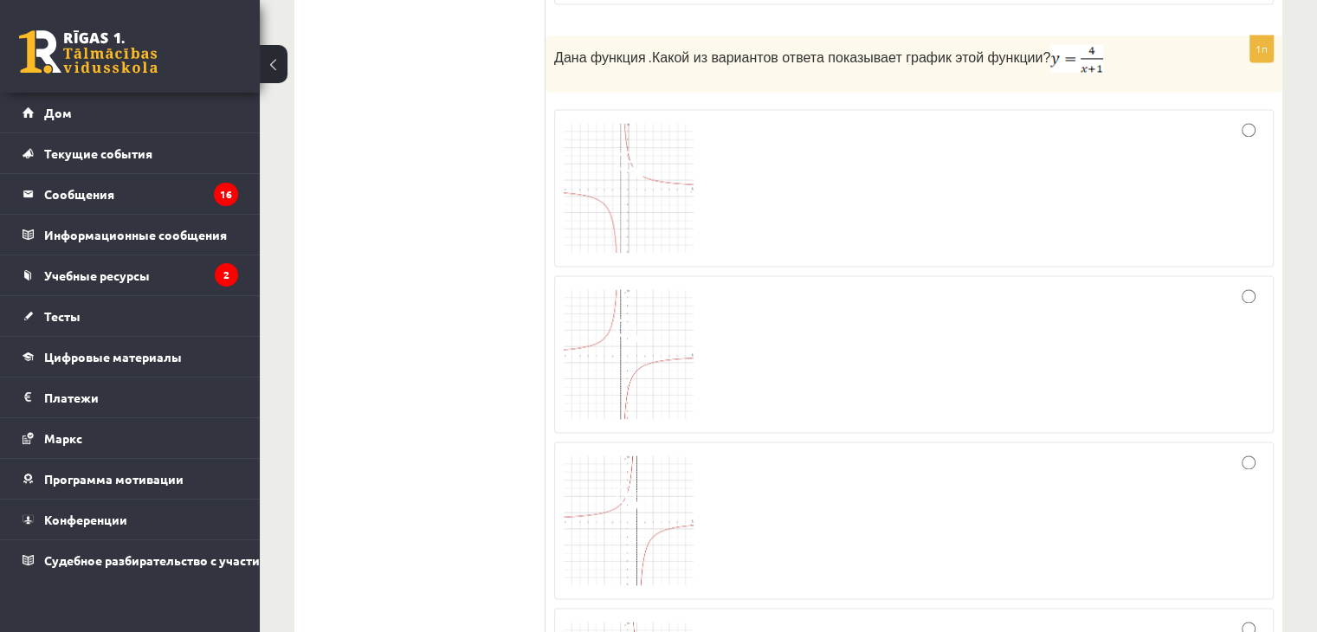
click at [684, 342] on img at bounding box center [629, 354] width 130 height 130
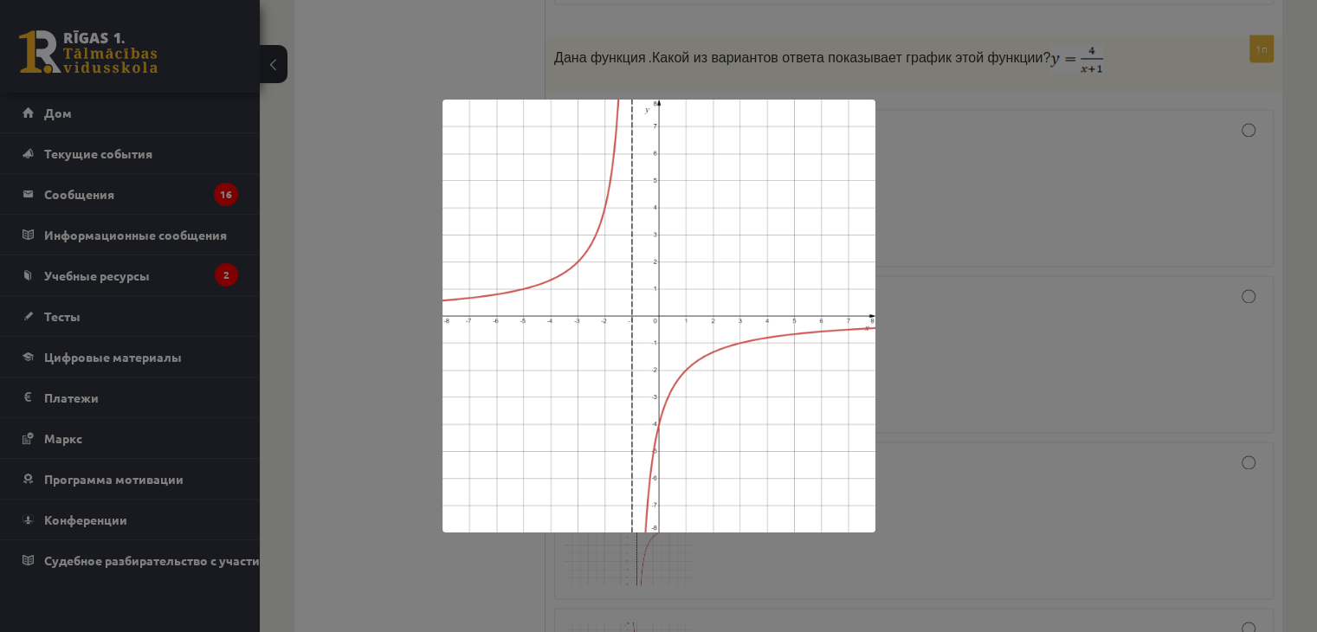
click at [934, 313] on div at bounding box center [658, 316] width 1317 height 632
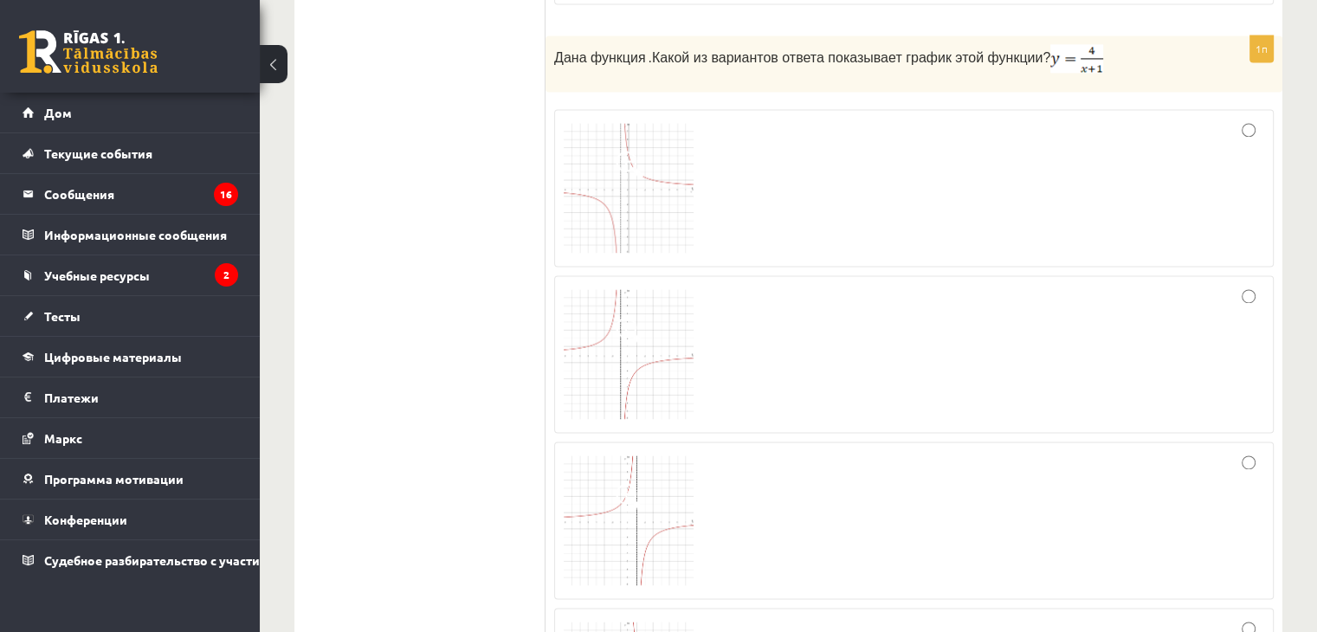
click at [662, 226] on img at bounding box center [629, 188] width 130 height 130
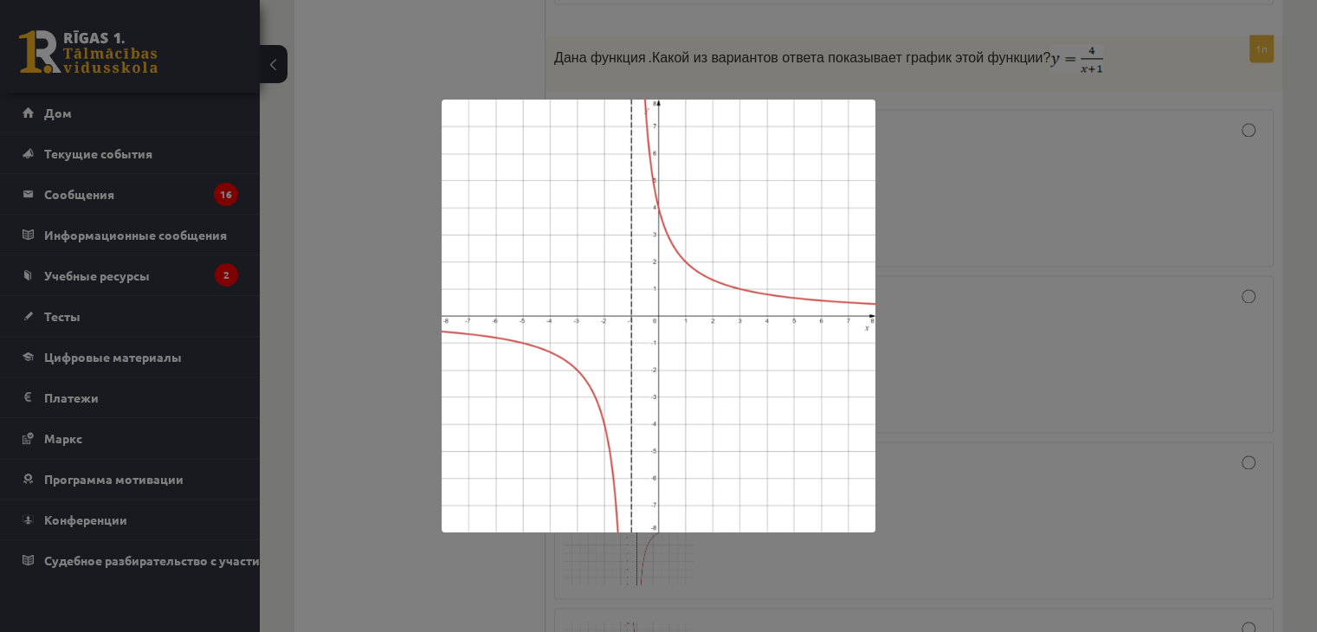
click at [945, 284] on div at bounding box center [658, 316] width 1317 height 632
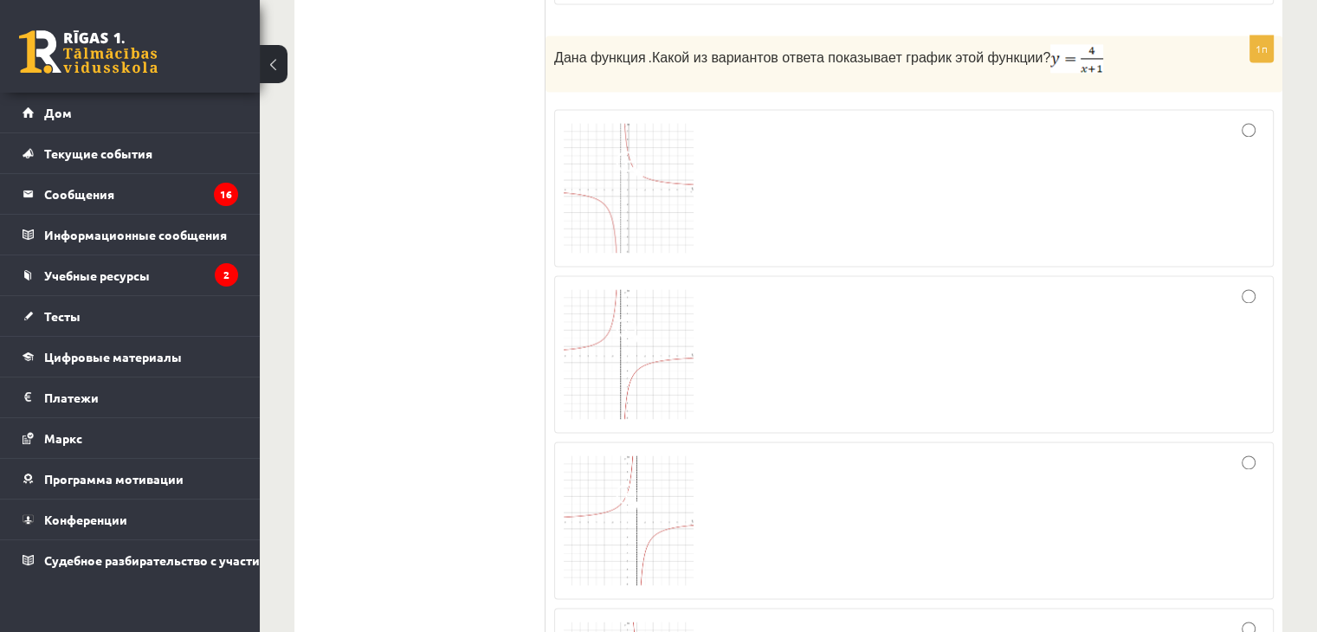
scroll to position [2590, 0]
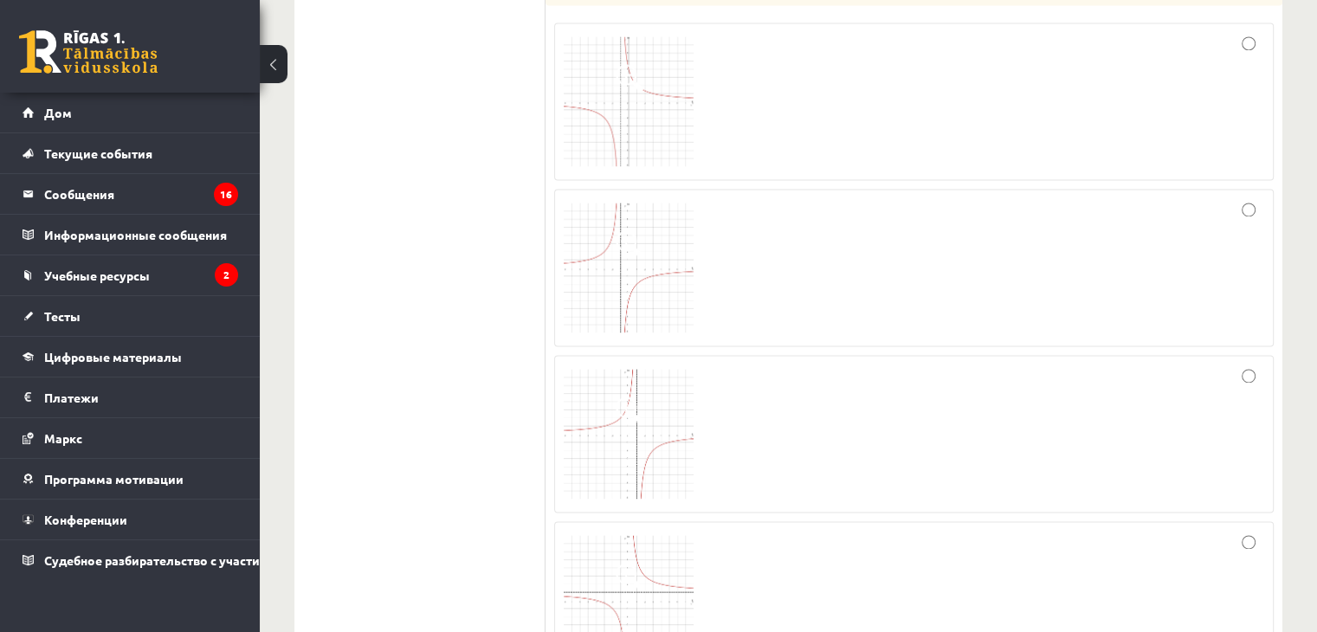
click at [636, 397] on span at bounding box center [630, 411] width 28 height 28
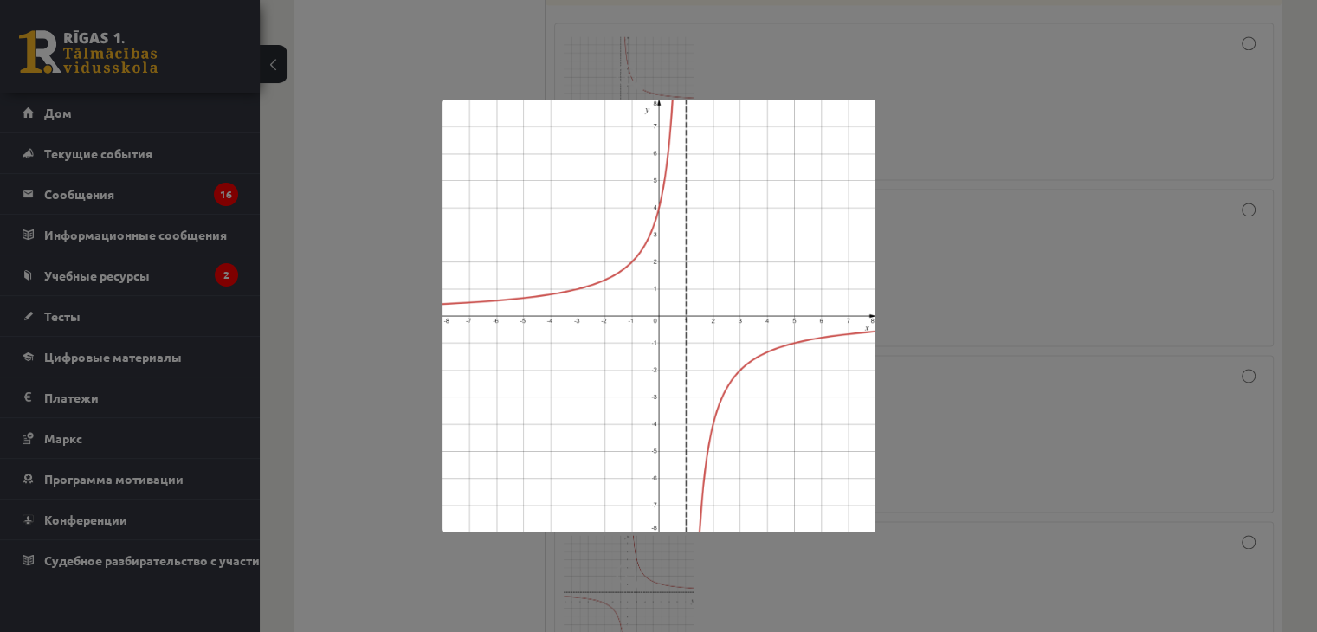
scroll to position [2763, 0]
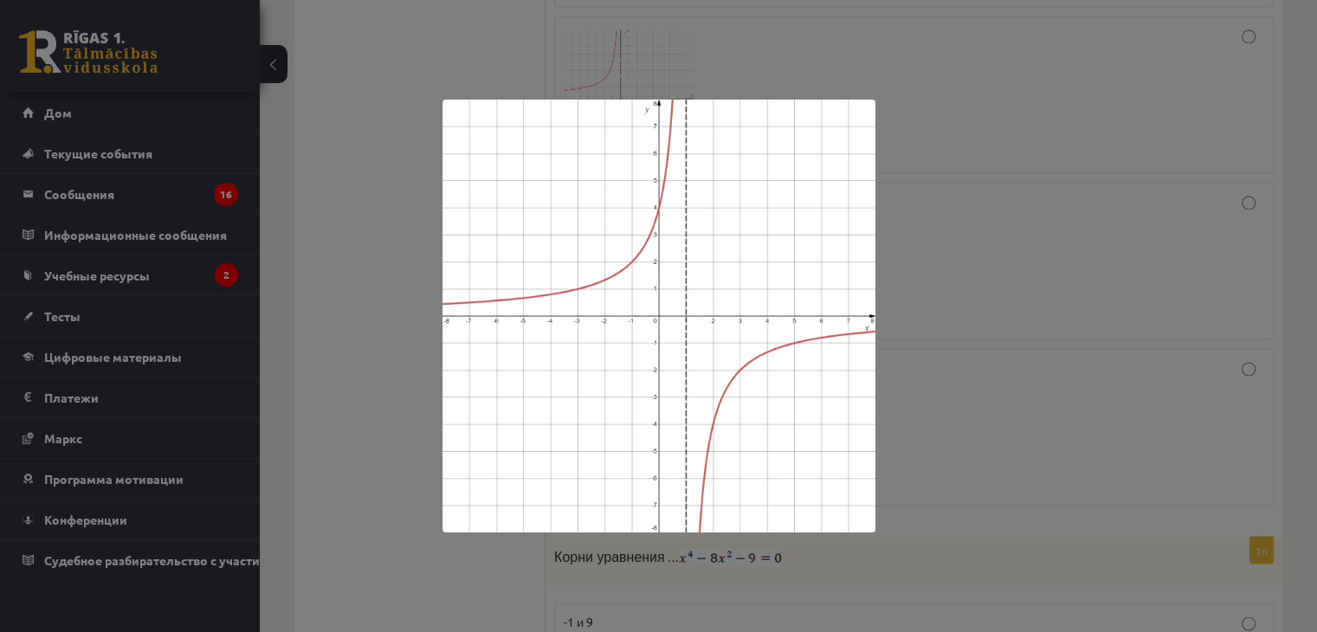
click at [928, 330] on div at bounding box center [658, 316] width 1317 height 632
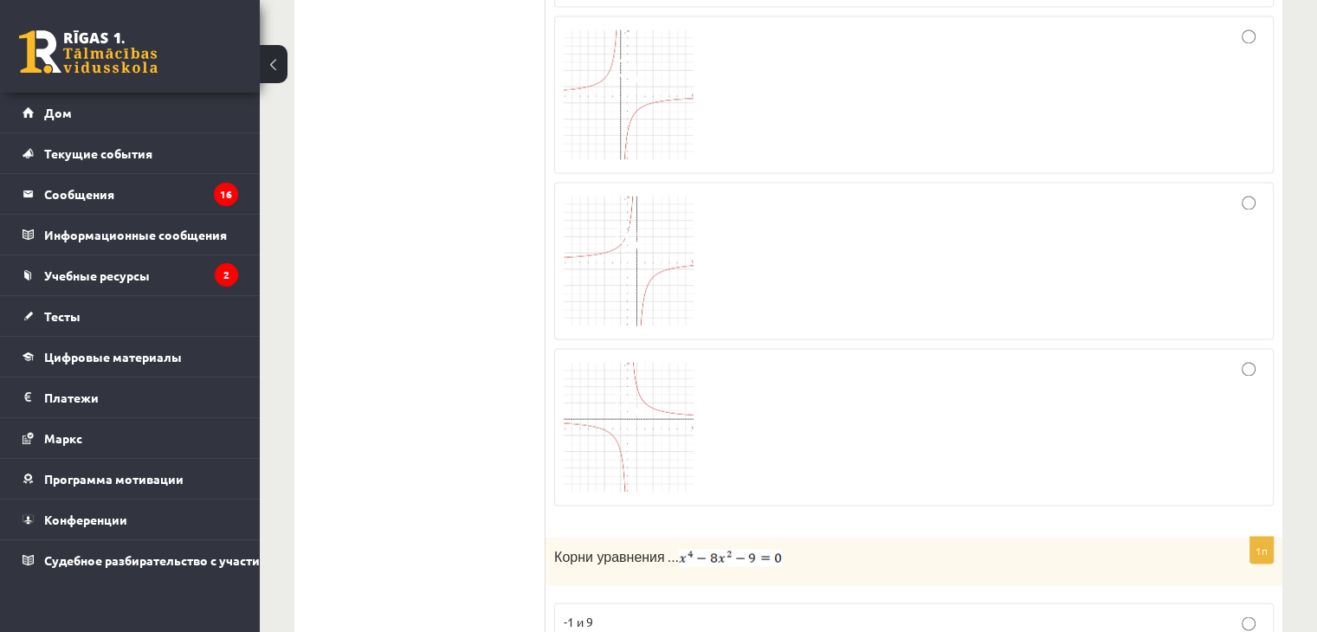
click at [669, 430] on img at bounding box center [629, 427] width 130 height 130
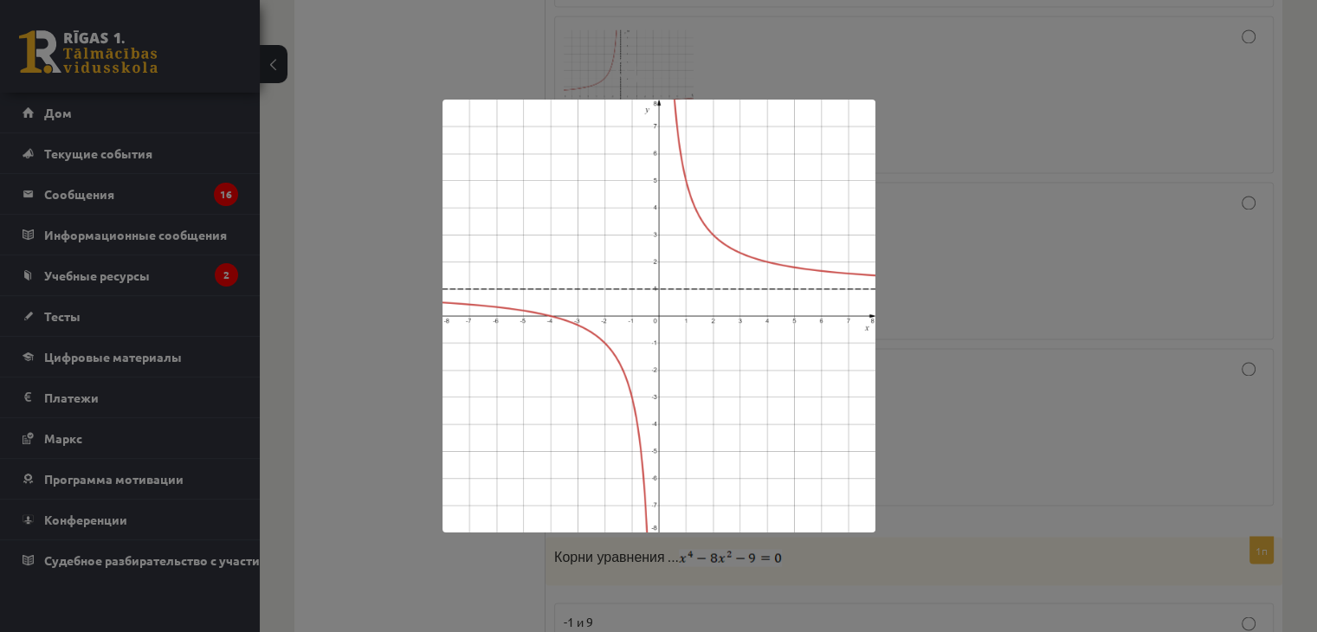
click at [946, 392] on div at bounding box center [658, 316] width 1317 height 632
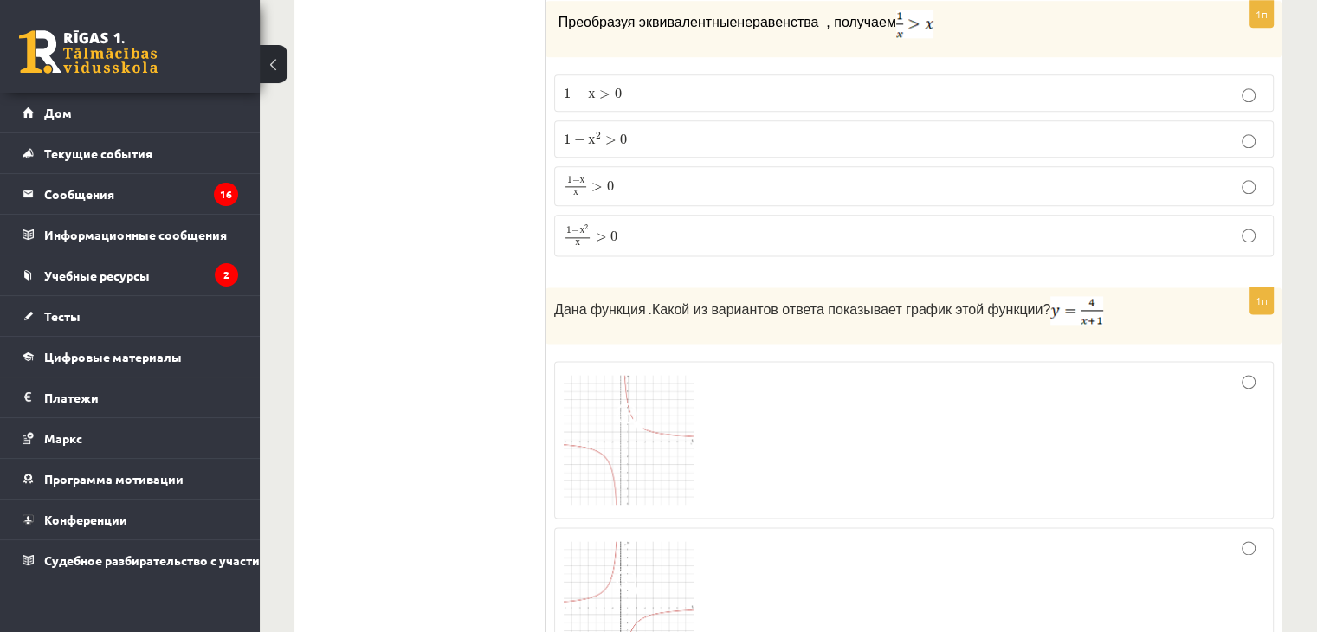
scroll to position [2511, 0]
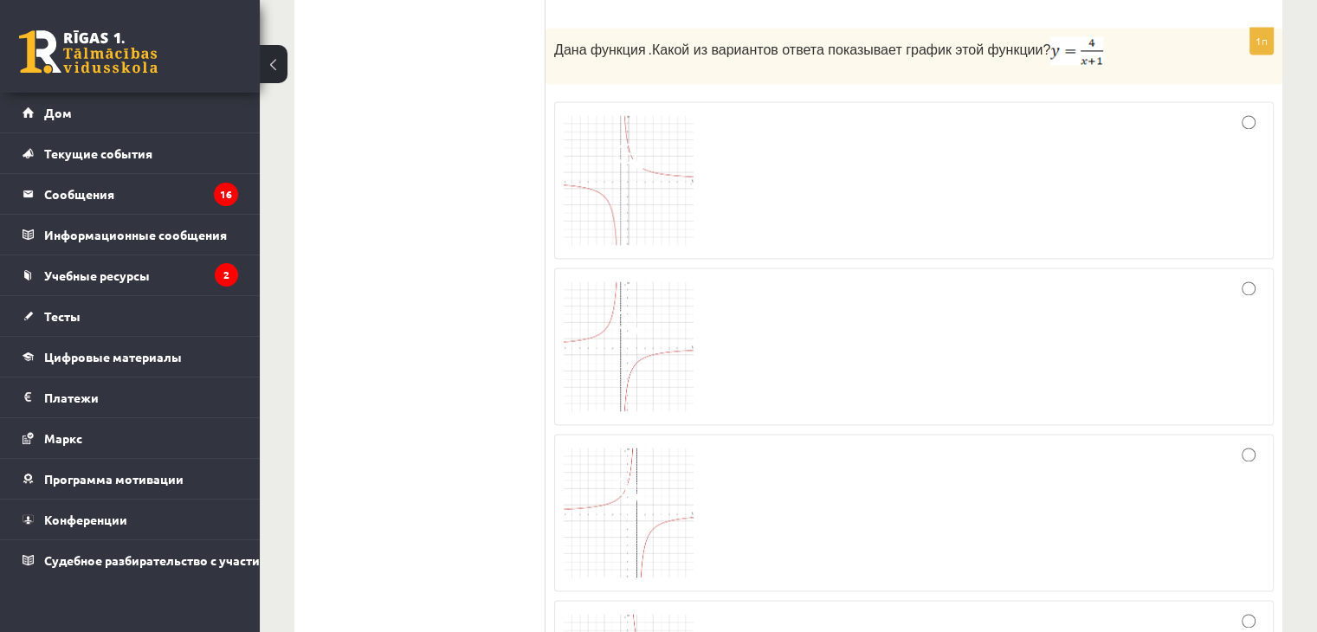
click at [641, 319] on span at bounding box center [630, 323] width 28 height 28
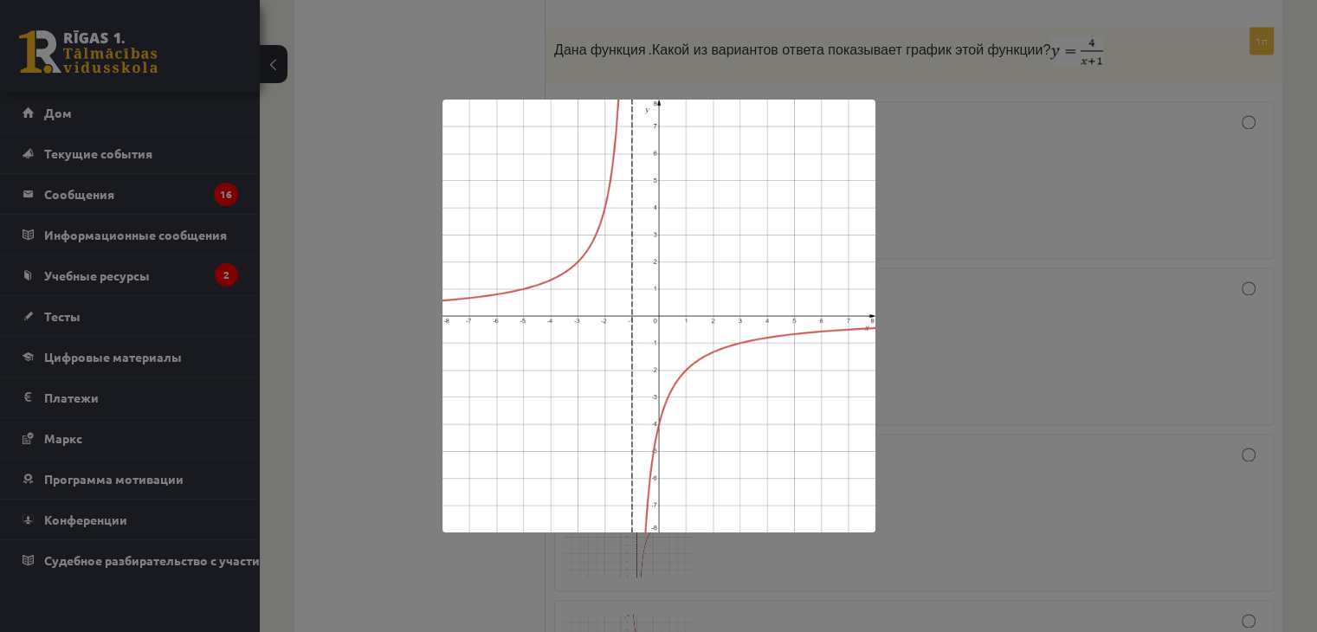
click at [978, 306] on div at bounding box center [658, 316] width 1317 height 632
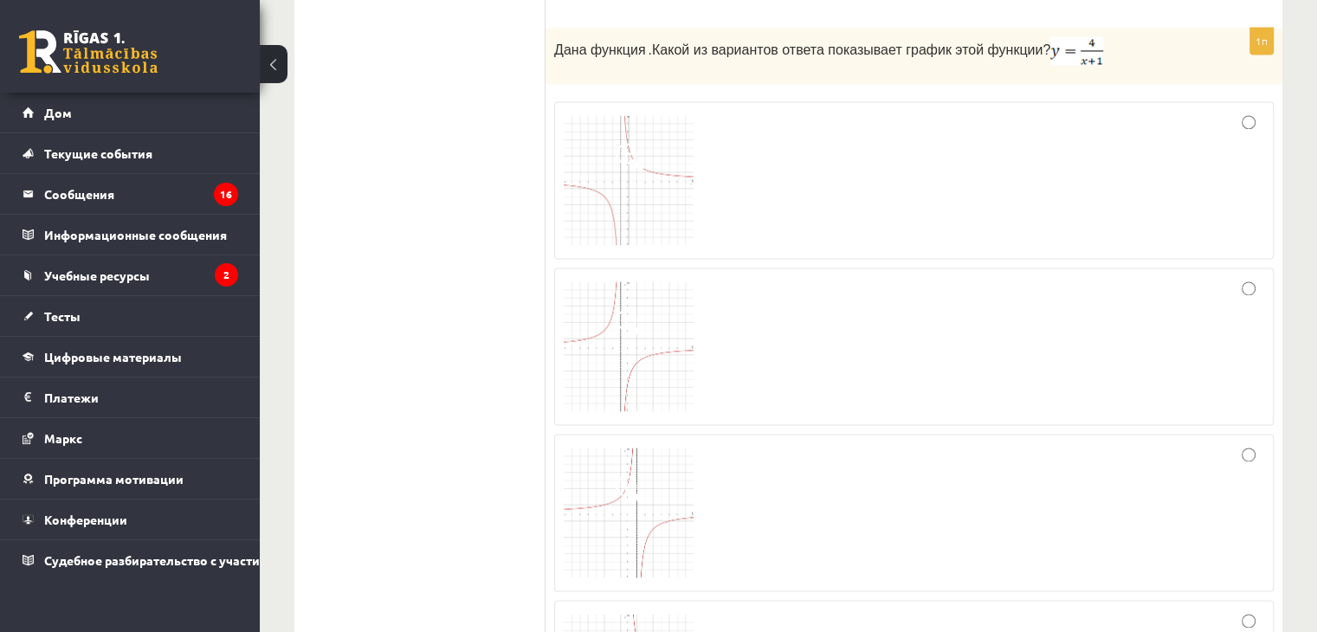
click at [680, 191] on img at bounding box center [629, 180] width 130 height 130
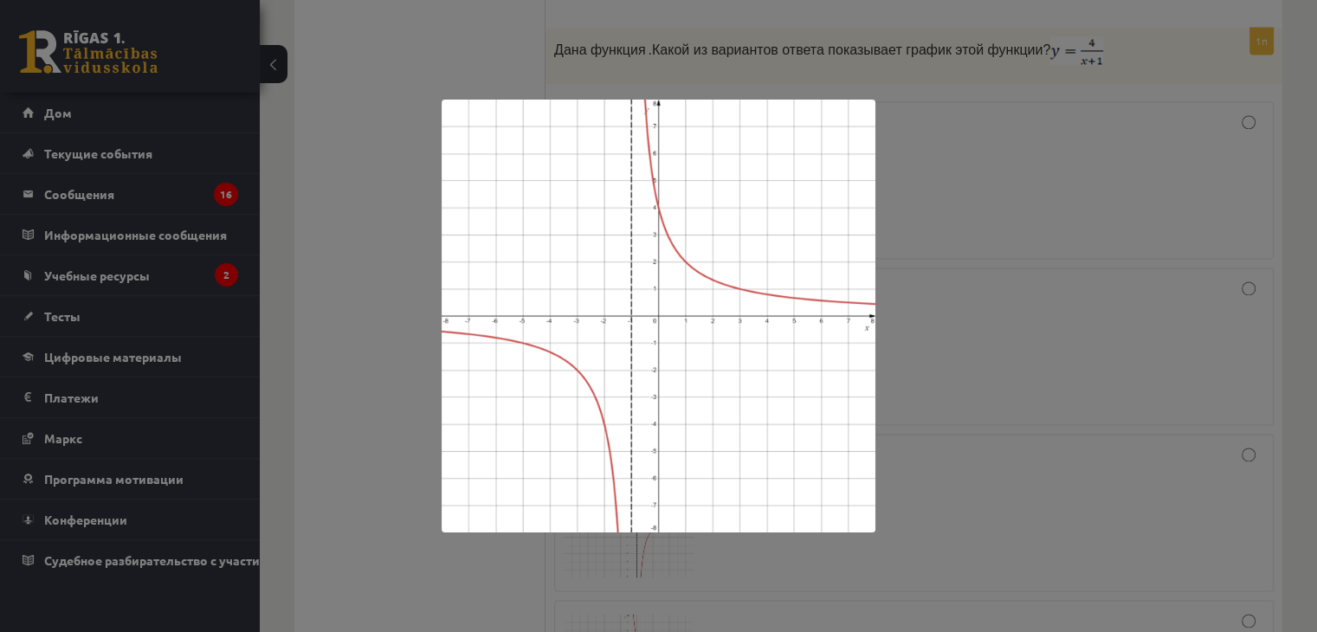
click at [887, 238] on div at bounding box center [658, 316] width 1317 height 632
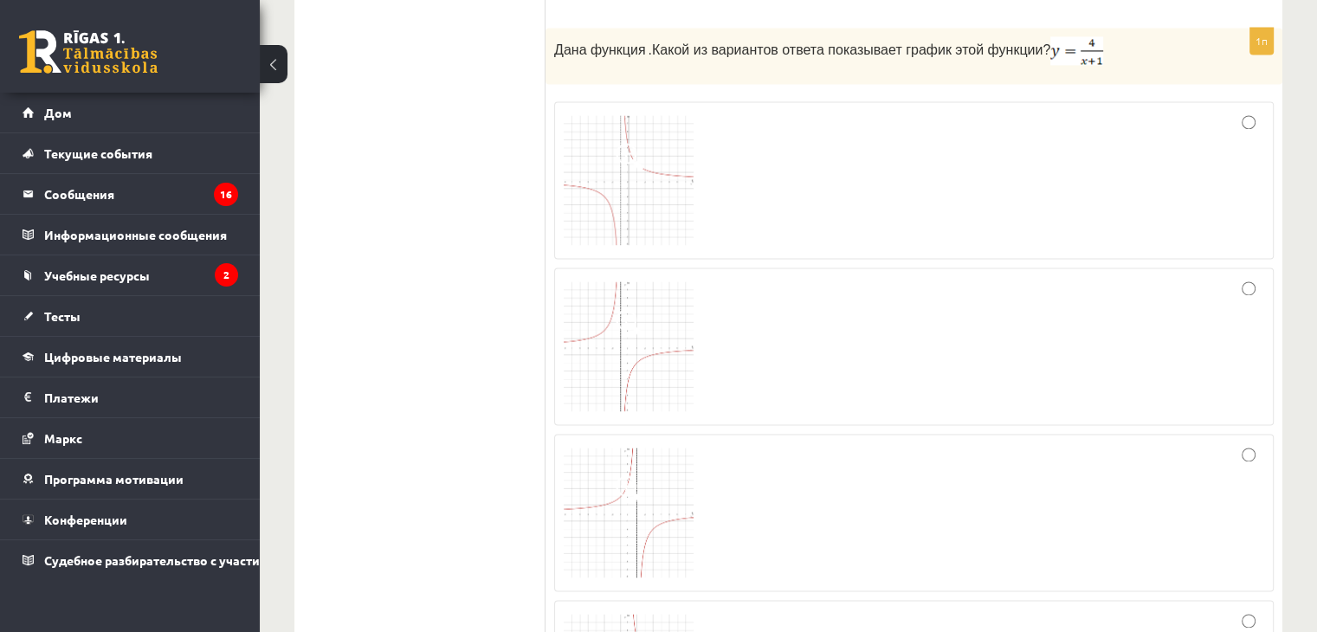
click at [672, 452] on img at bounding box center [629, 513] width 130 height 130
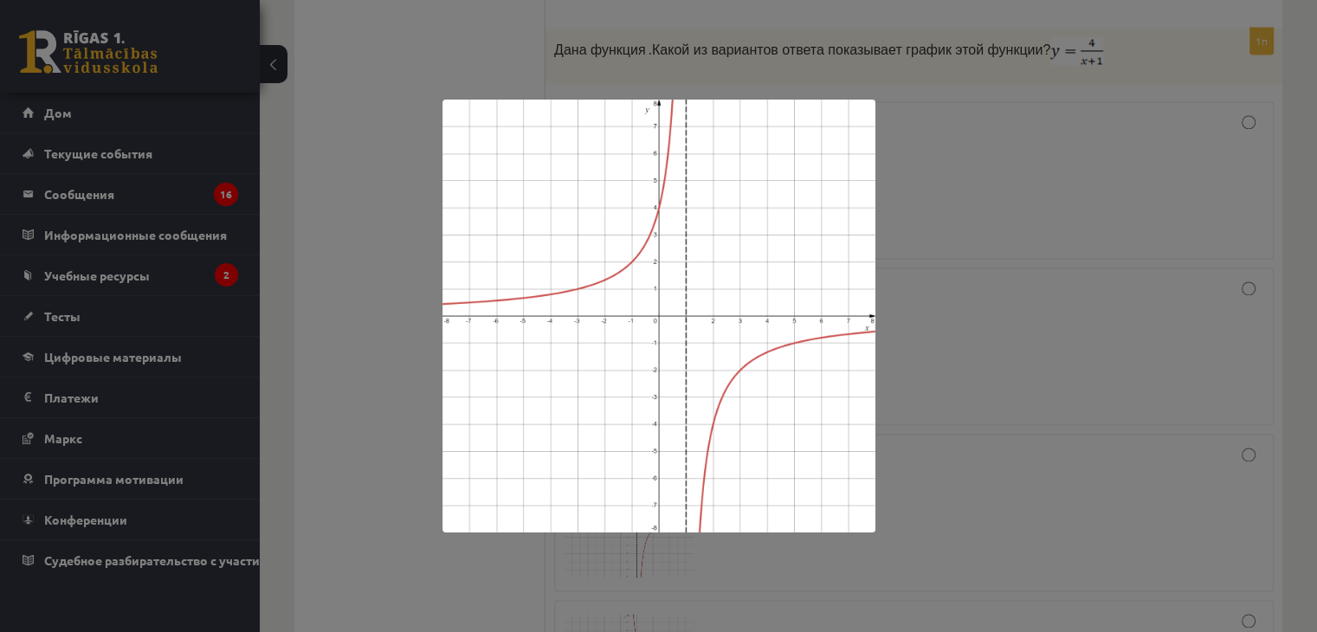
click at [928, 362] on div at bounding box center [658, 316] width 1317 height 632
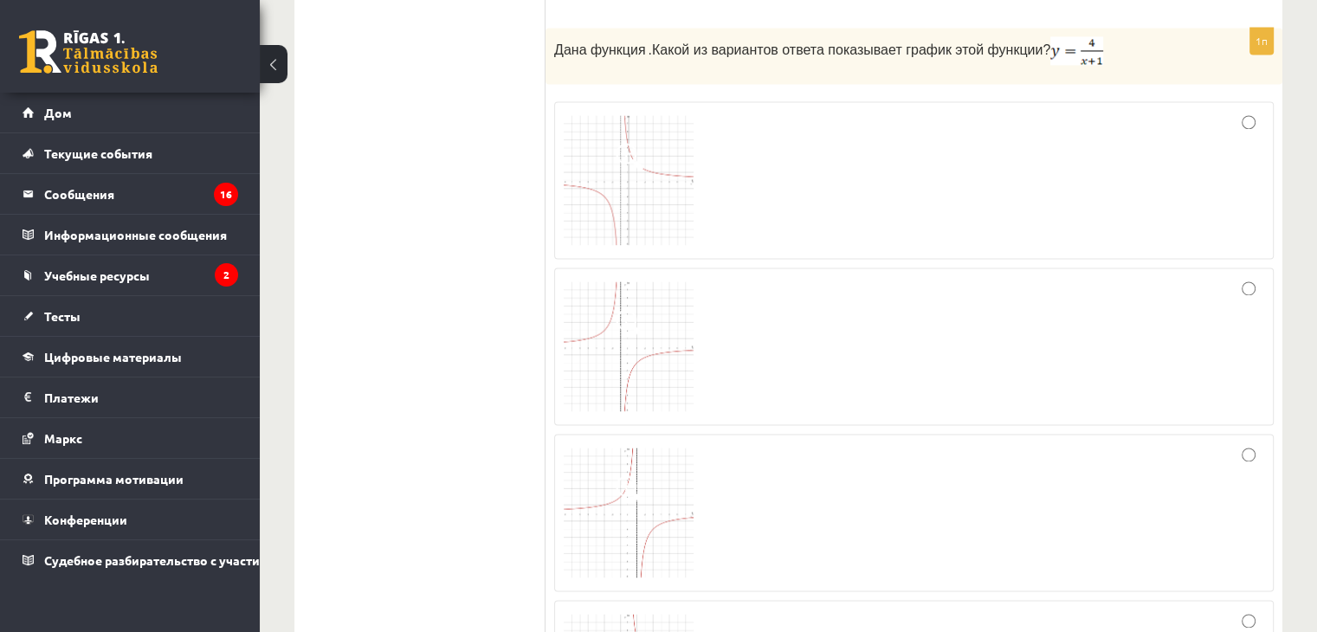
click at [696, 223] on div at bounding box center [914, 180] width 701 height 139
click at [645, 222] on img at bounding box center [629, 180] width 130 height 130
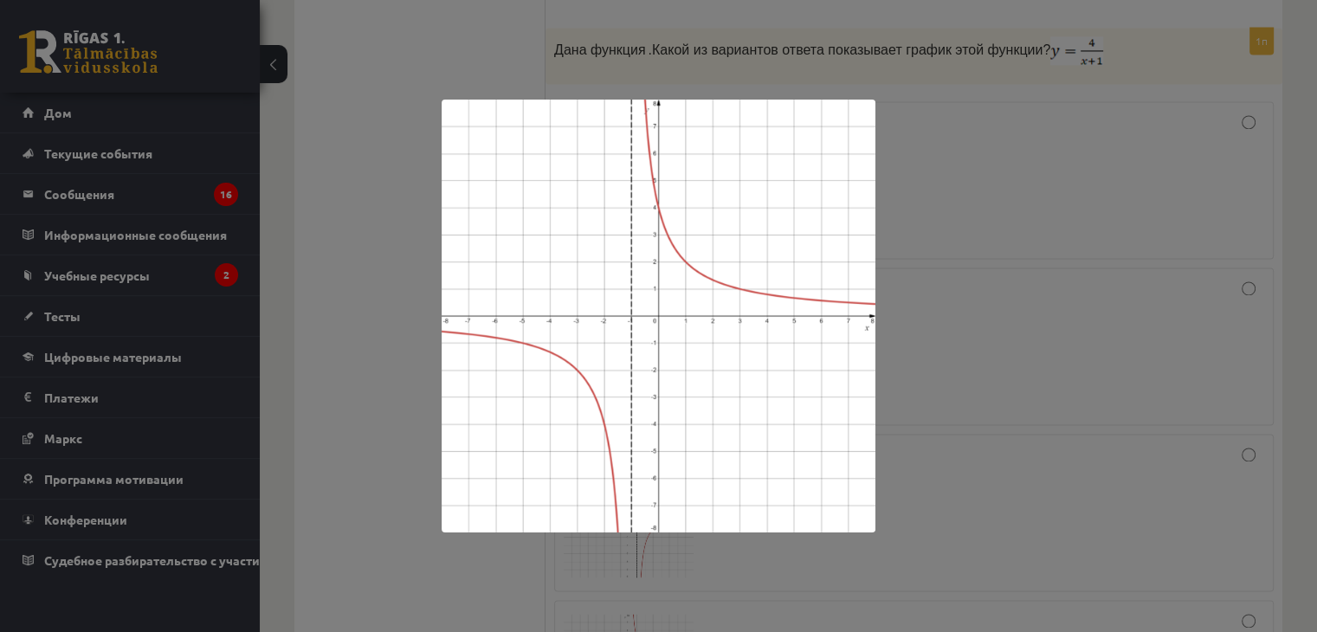
click at [932, 303] on div at bounding box center [658, 316] width 1317 height 632
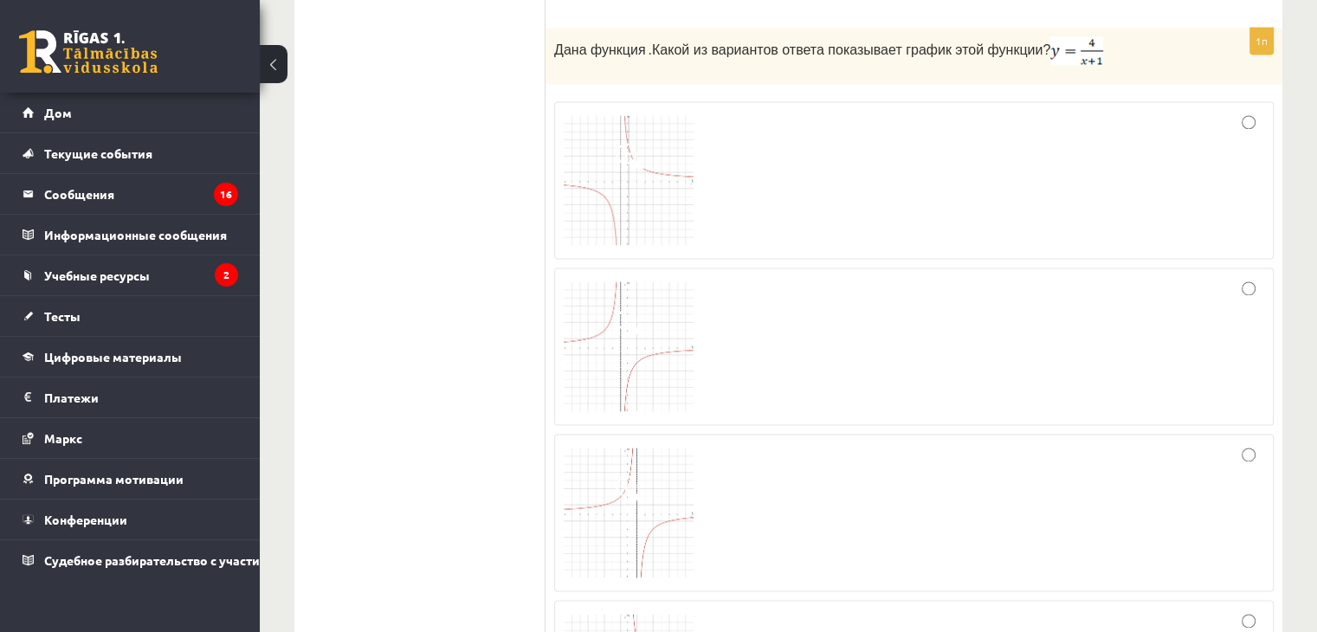
scroll to position [2858, 0]
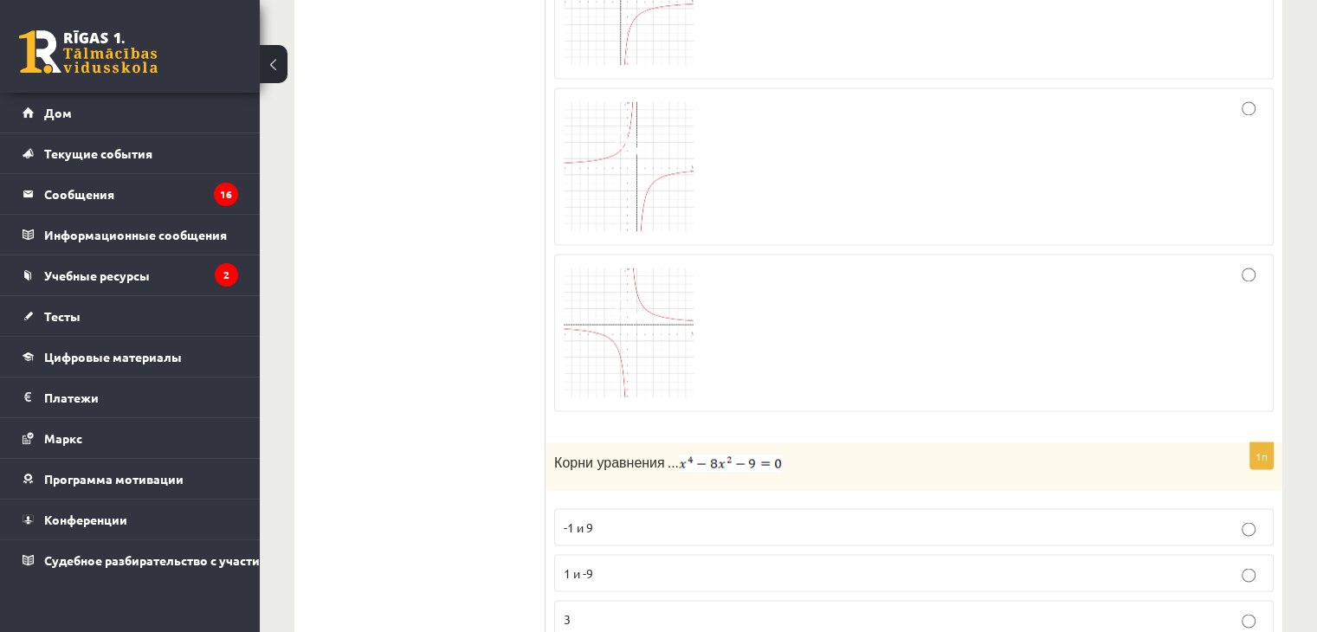
click at [618, 308] on span at bounding box center [630, 309] width 28 height 28
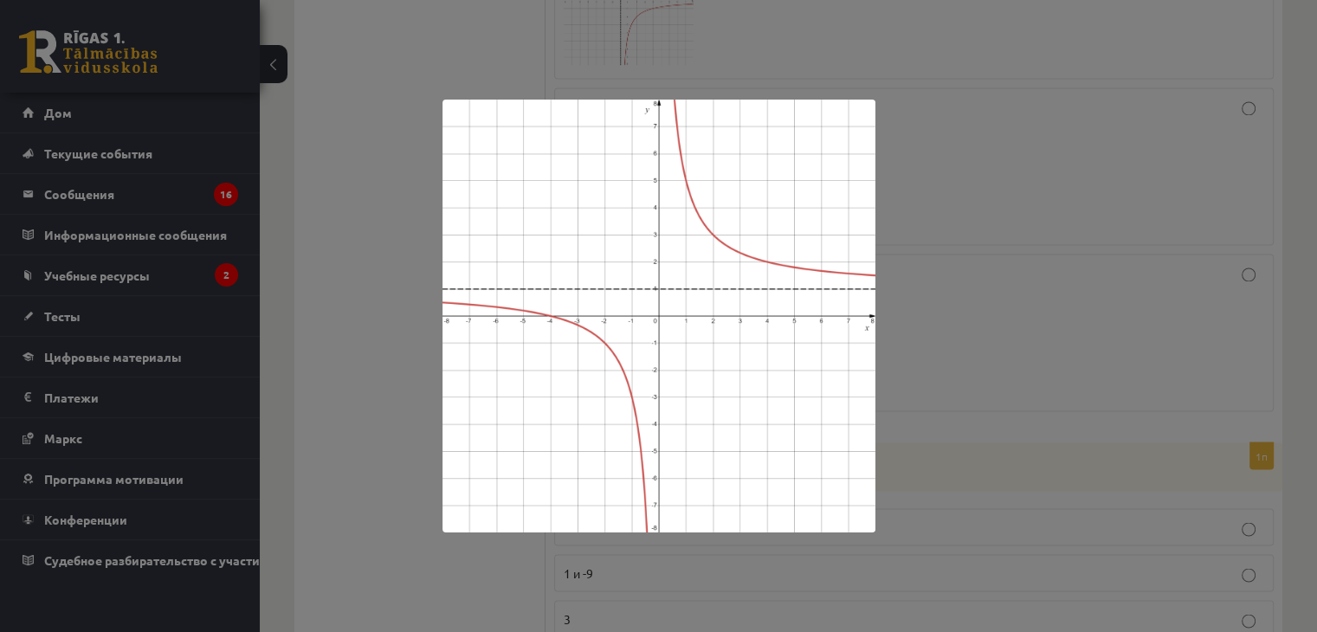
click at [946, 324] on div at bounding box center [658, 316] width 1317 height 632
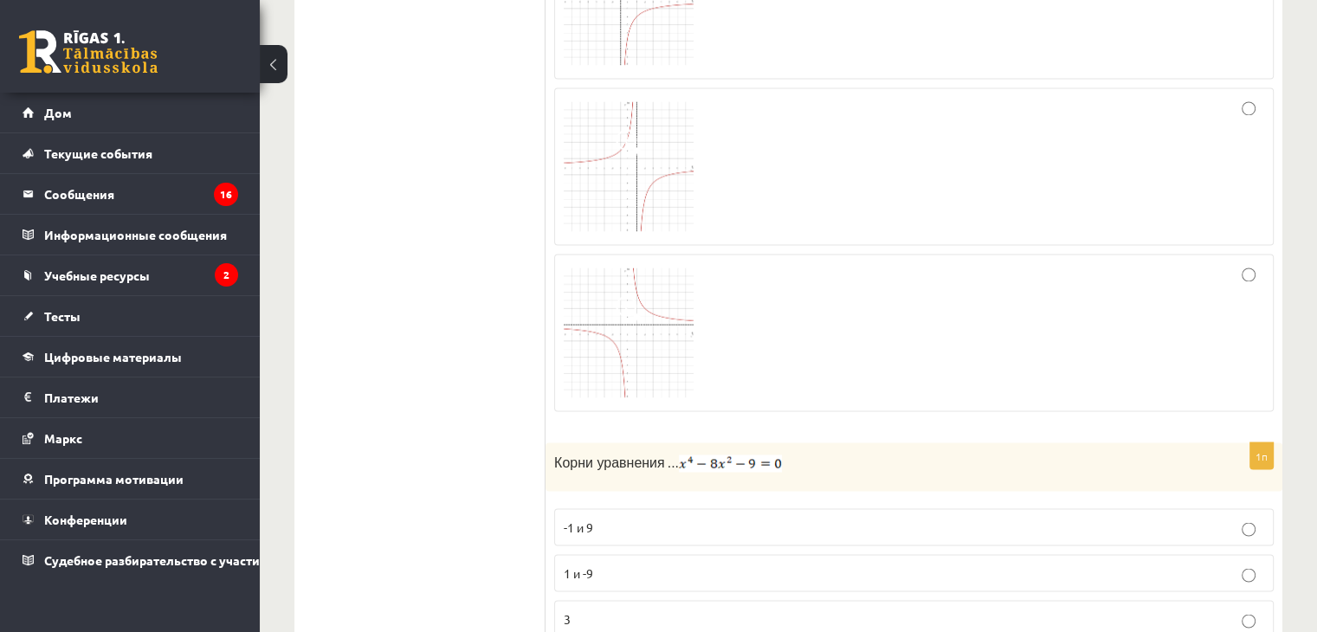
click at [667, 313] on img at bounding box center [629, 333] width 130 height 130
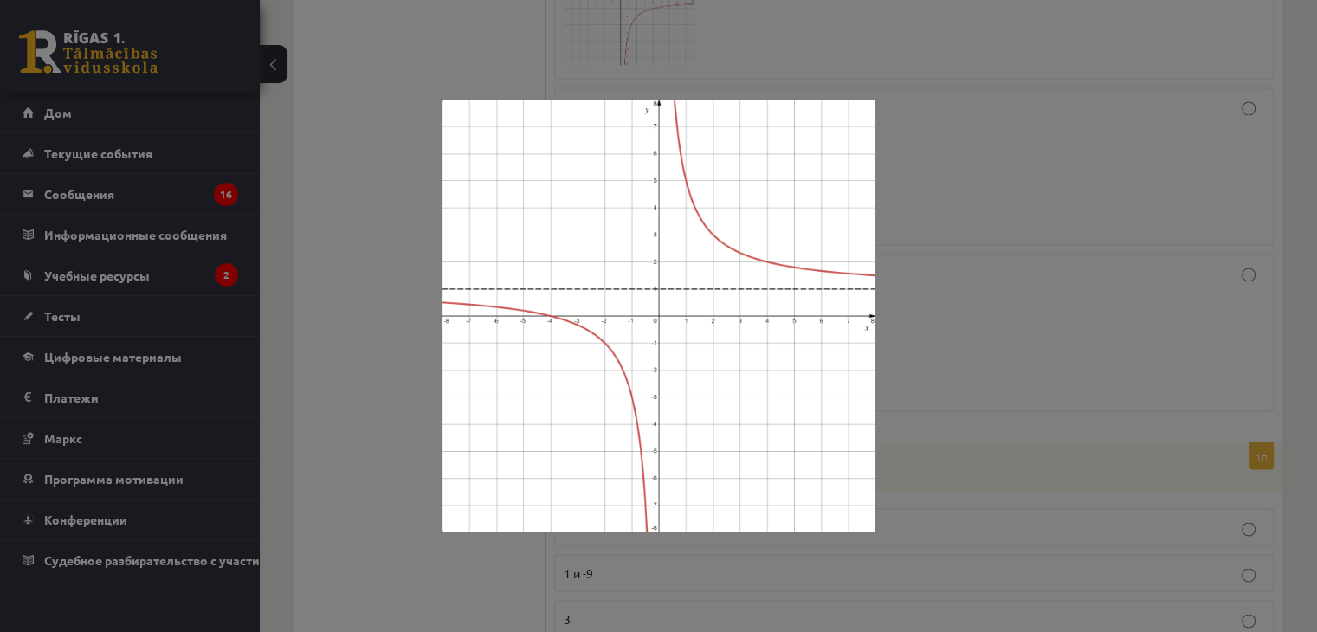
click at [914, 313] on div at bounding box center [658, 316] width 1317 height 632
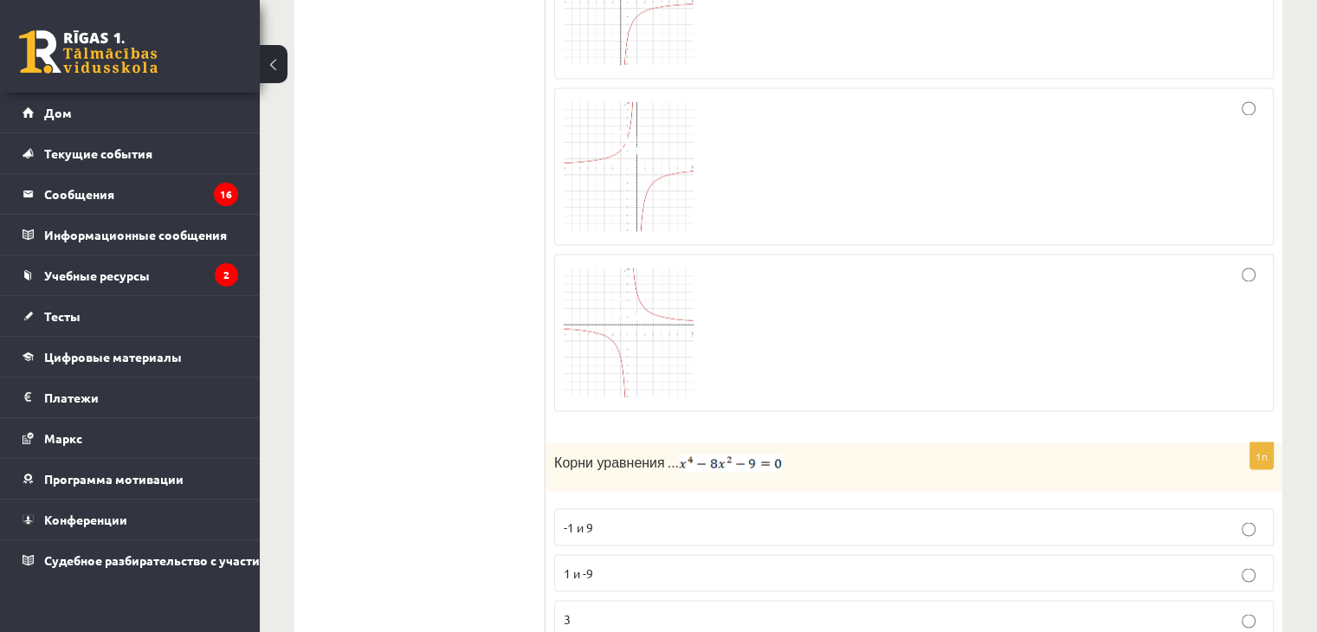
click at [673, 183] on img at bounding box center [629, 166] width 130 height 130
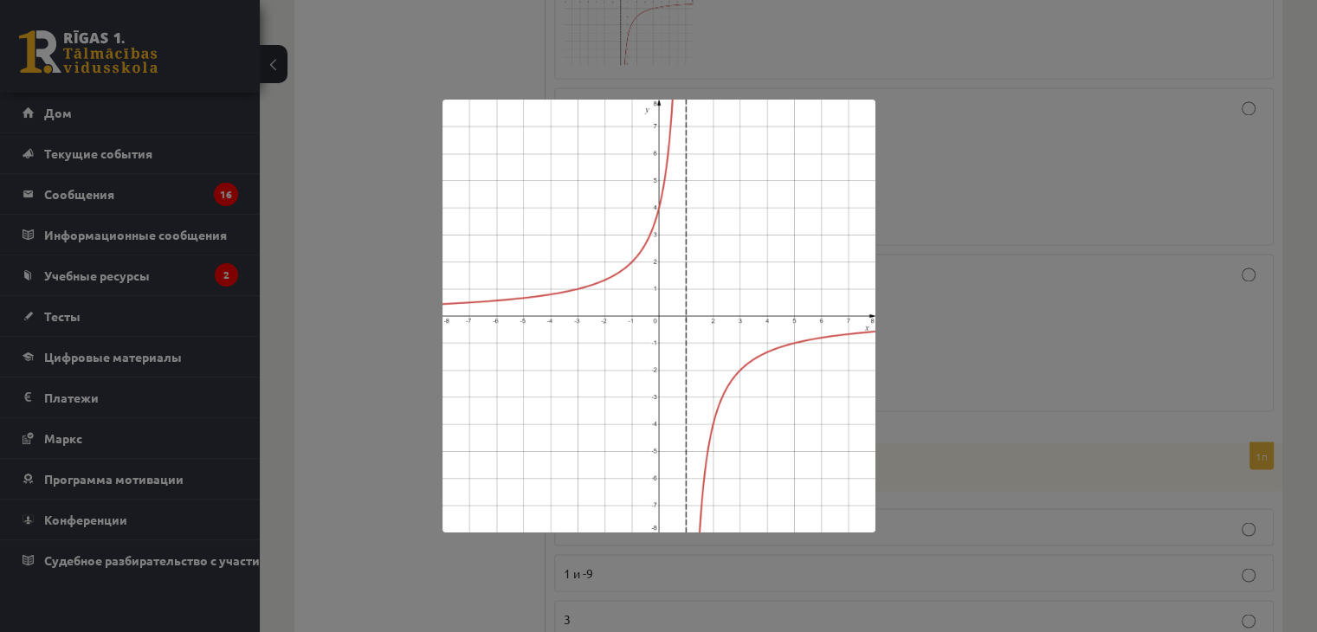
click at [977, 268] on div at bounding box center [658, 316] width 1317 height 632
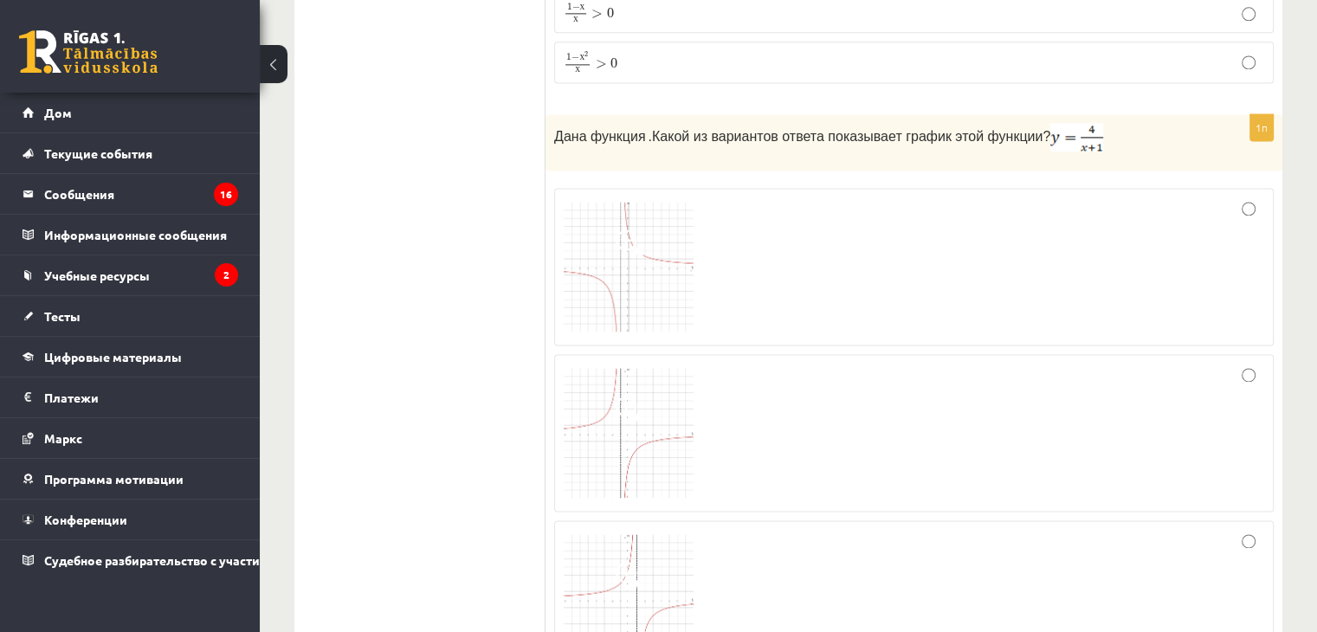
scroll to position [2251, 0]
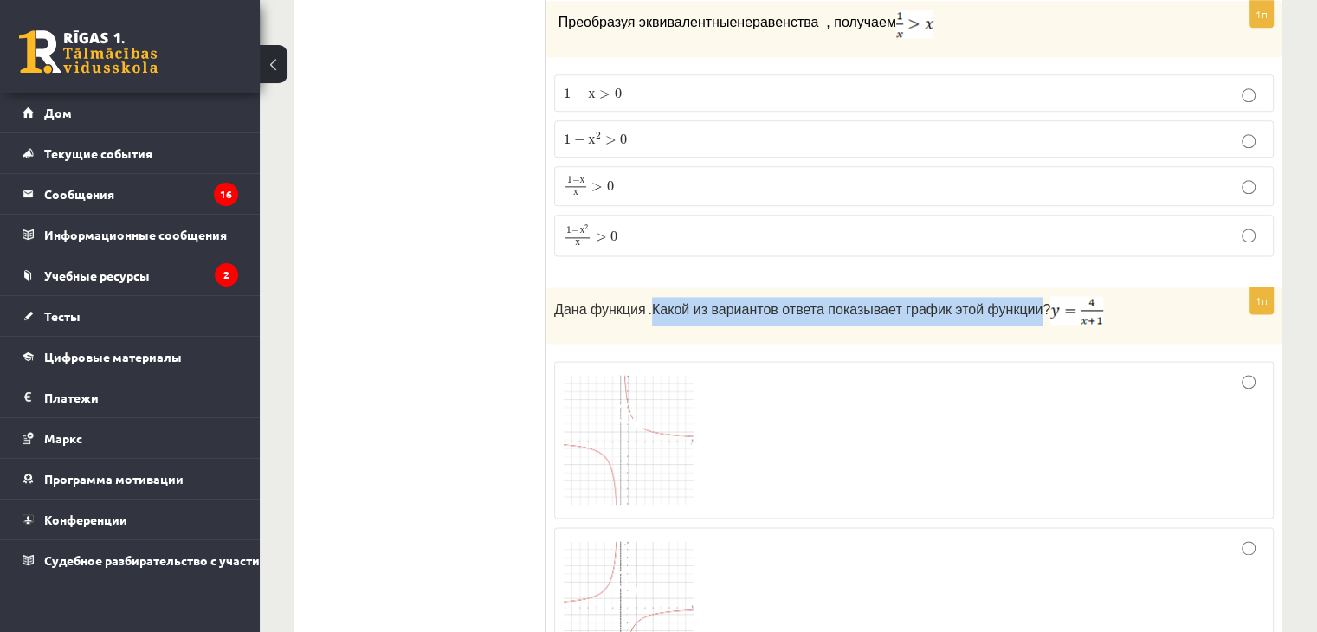
drag, startPoint x: 651, startPoint y: 299, endPoint x: 1008, endPoint y: 319, distance: 357.3
click at [1008, 319] on div "Дана функция . Какой из вариантов ответа показывает график этой функции?" at bounding box center [914, 315] width 737 height 56
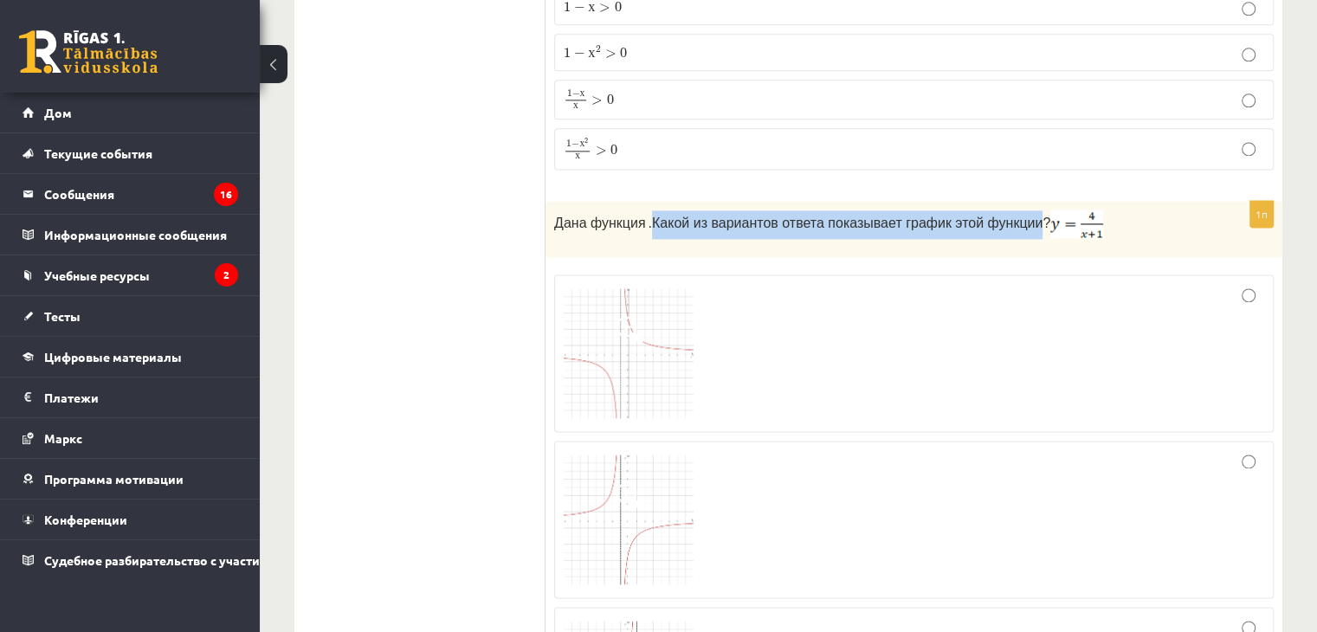
click at [623, 300] on img at bounding box center [629, 353] width 130 height 130
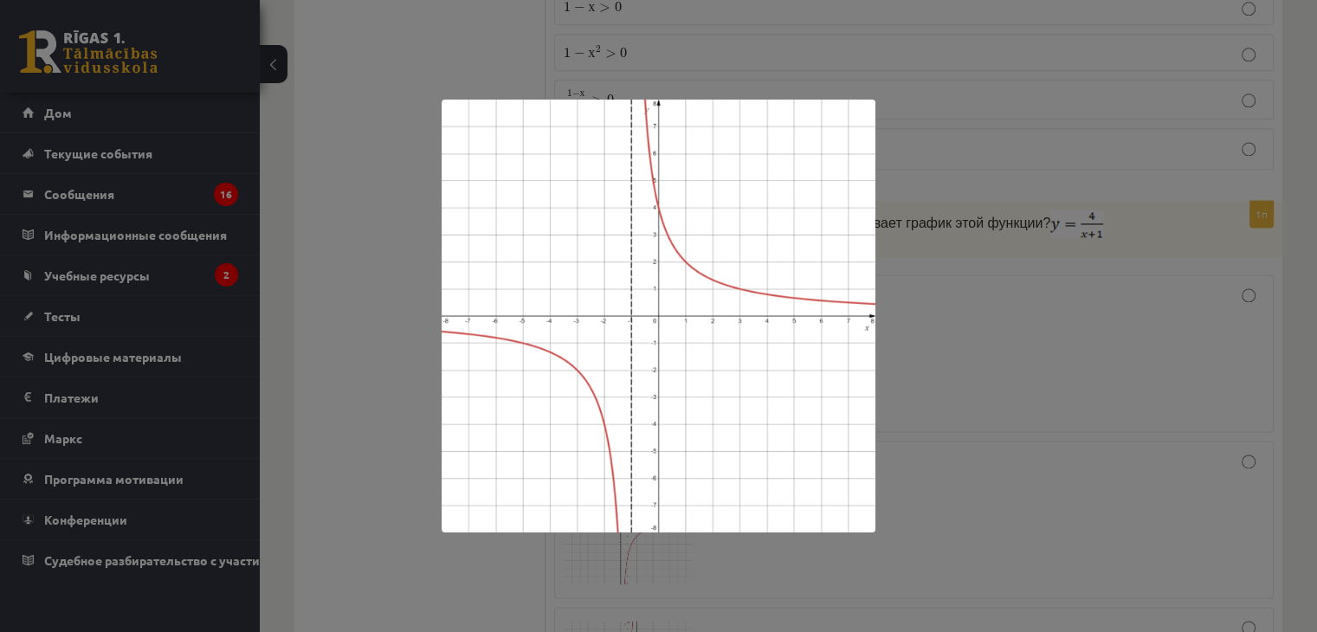
click at [964, 227] on div at bounding box center [658, 316] width 1317 height 632
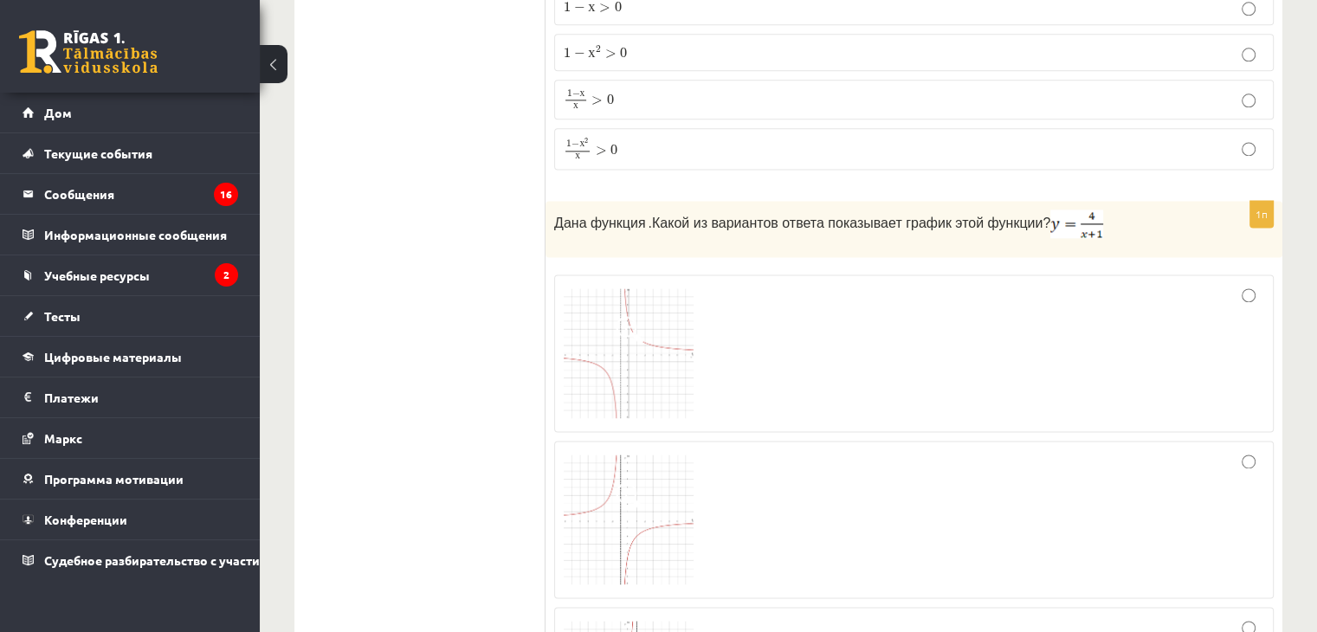
scroll to position [2425, 0]
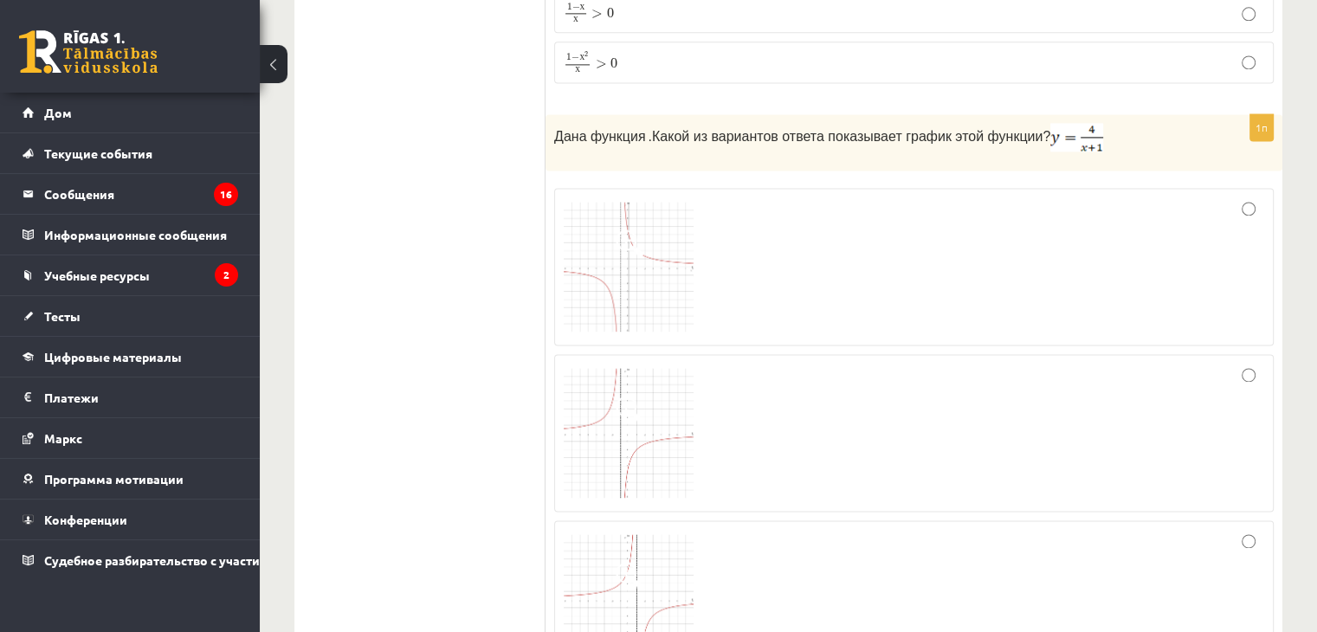
click at [650, 378] on img at bounding box center [629, 433] width 130 height 130
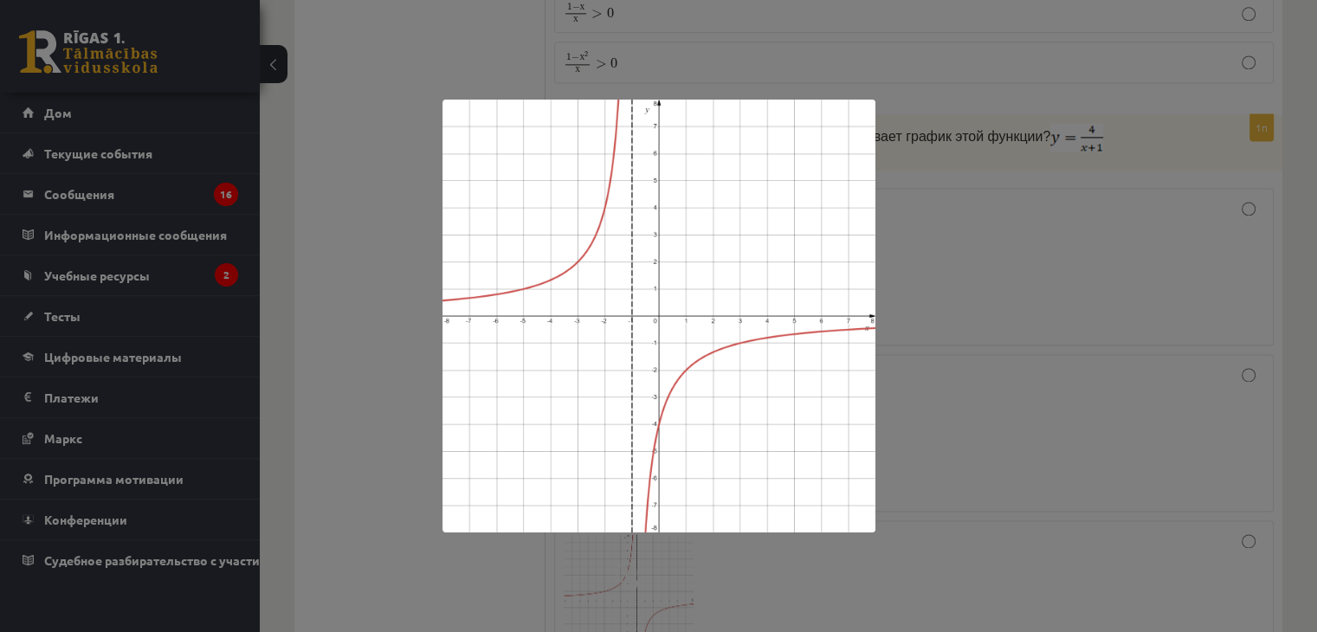
click at [909, 266] on div at bounding box center [658, 316] width 1317 height 632
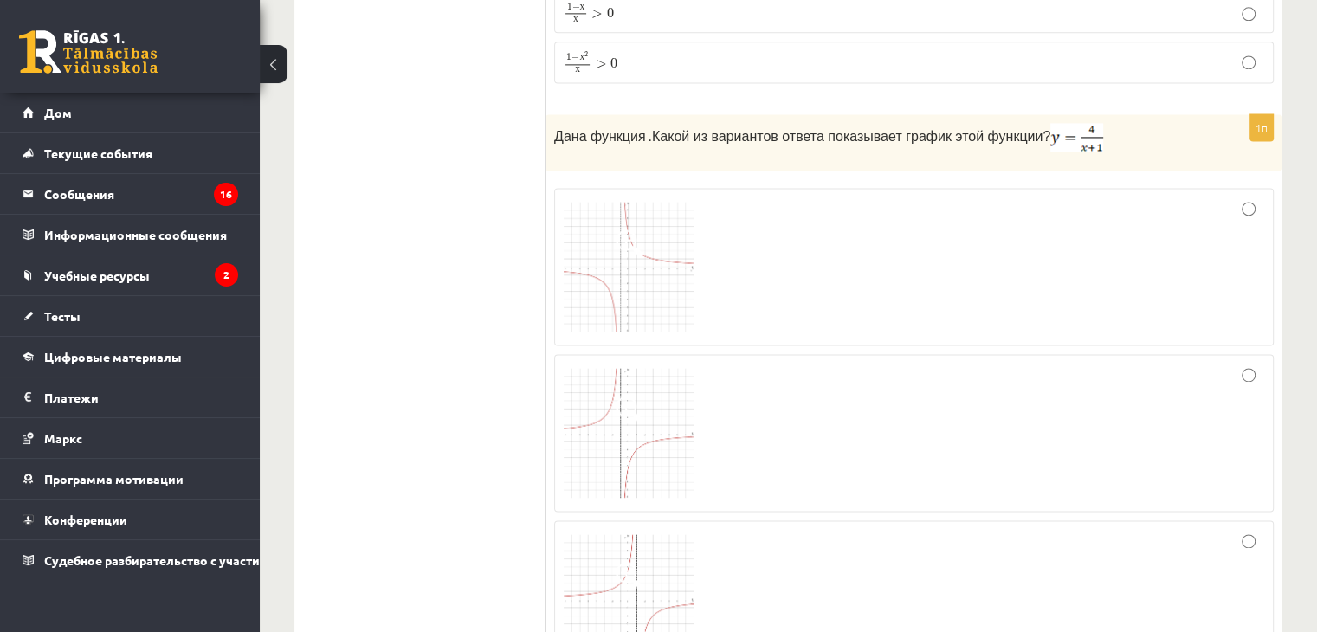
scroll to position [2511, 0]
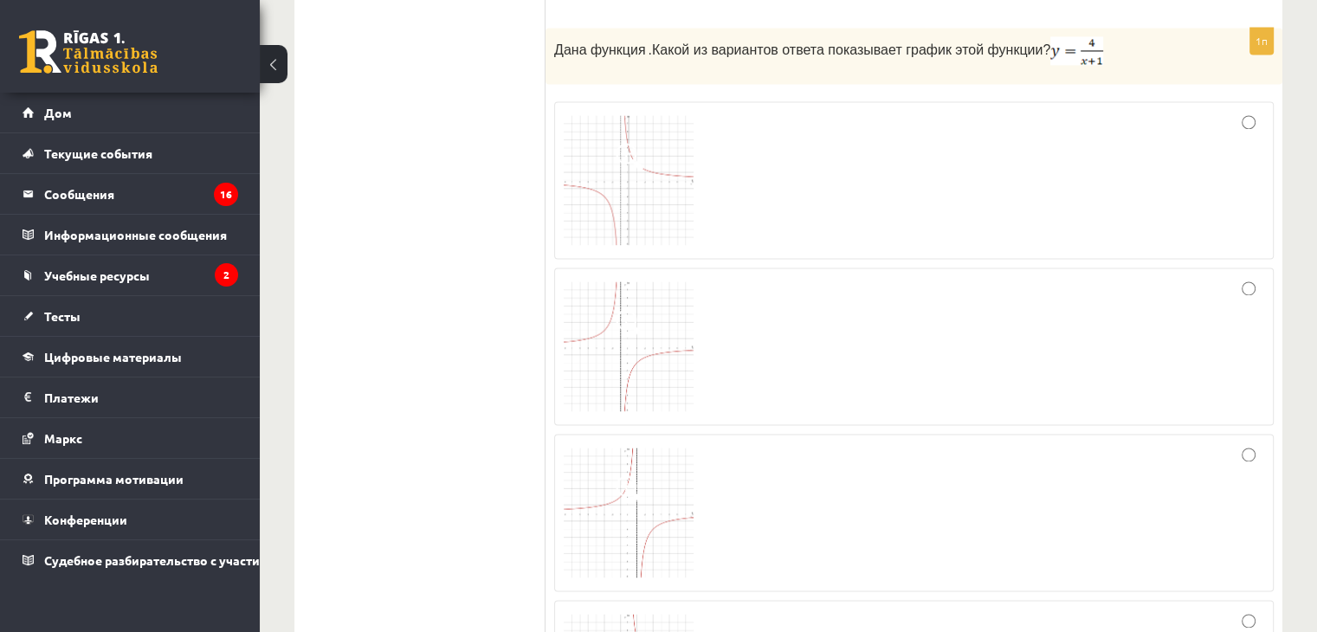
click at [659, 336] on img at bounding box center [629, 346] width 130 height 130
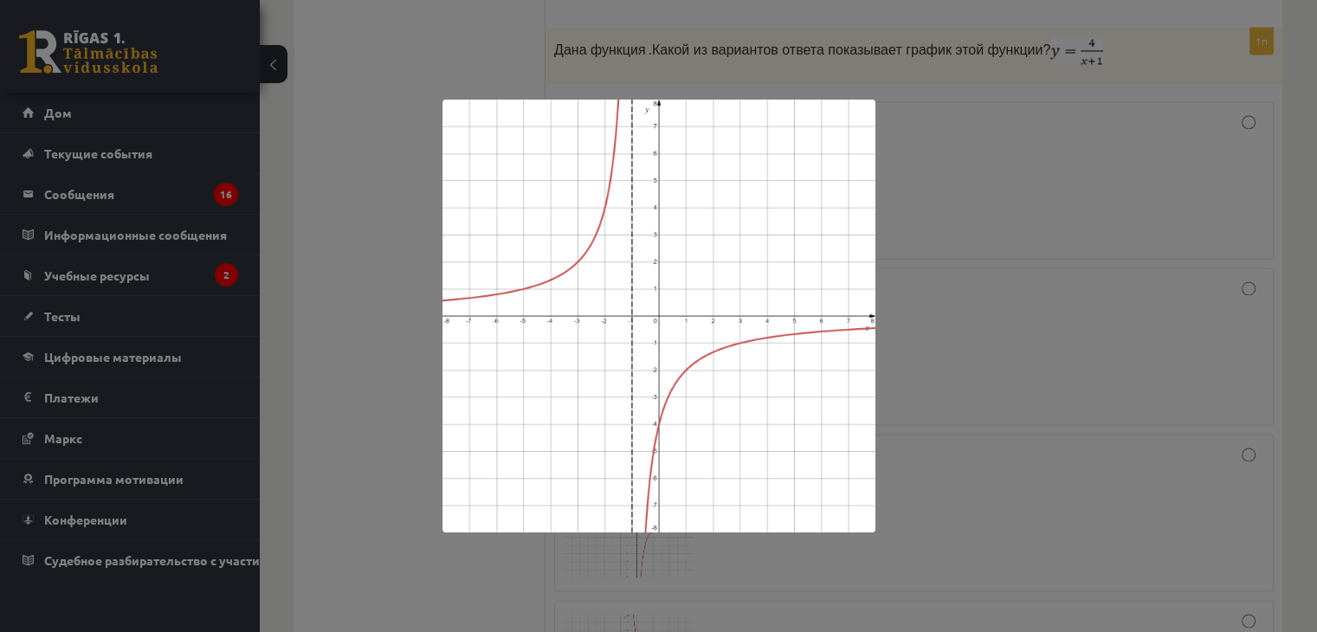
click at [919, 279] on div at bounding box center [658, 316] width 1317 height 632
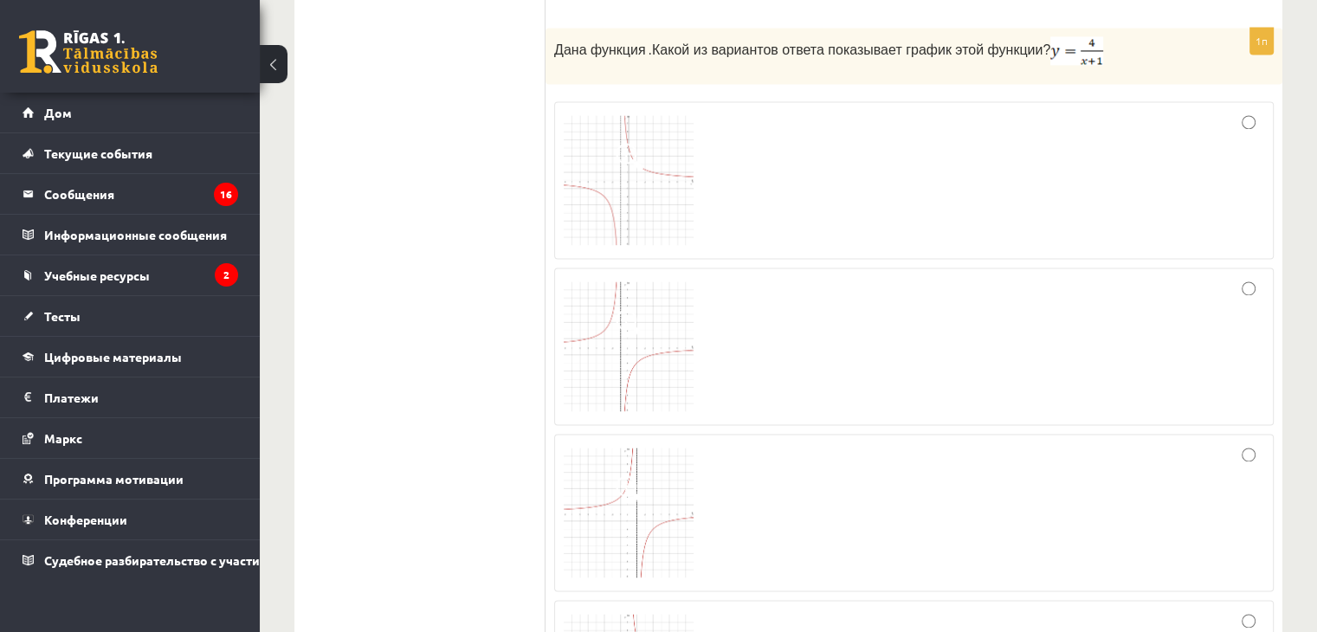
scroll to position [2684, 0]
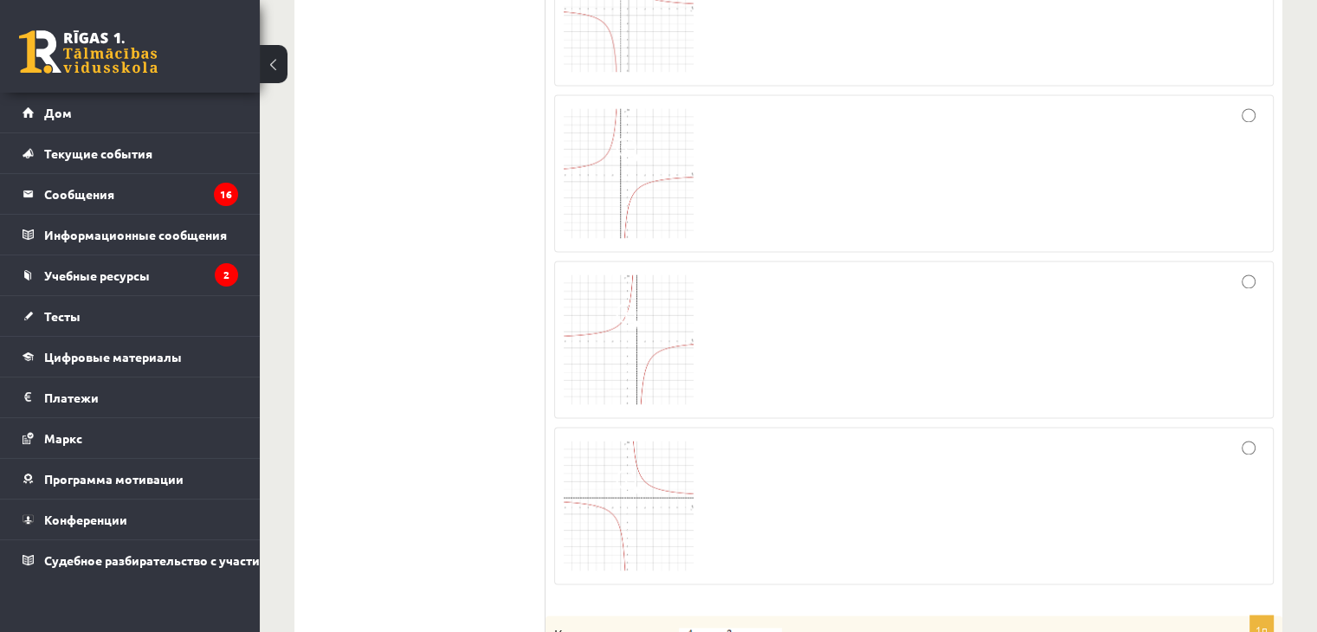
click at [817, 321] on div at bounding box center [914, 339] width 701 height 139
click at [657, 326] on img at bounding box center [629, 340] width 130 height 130
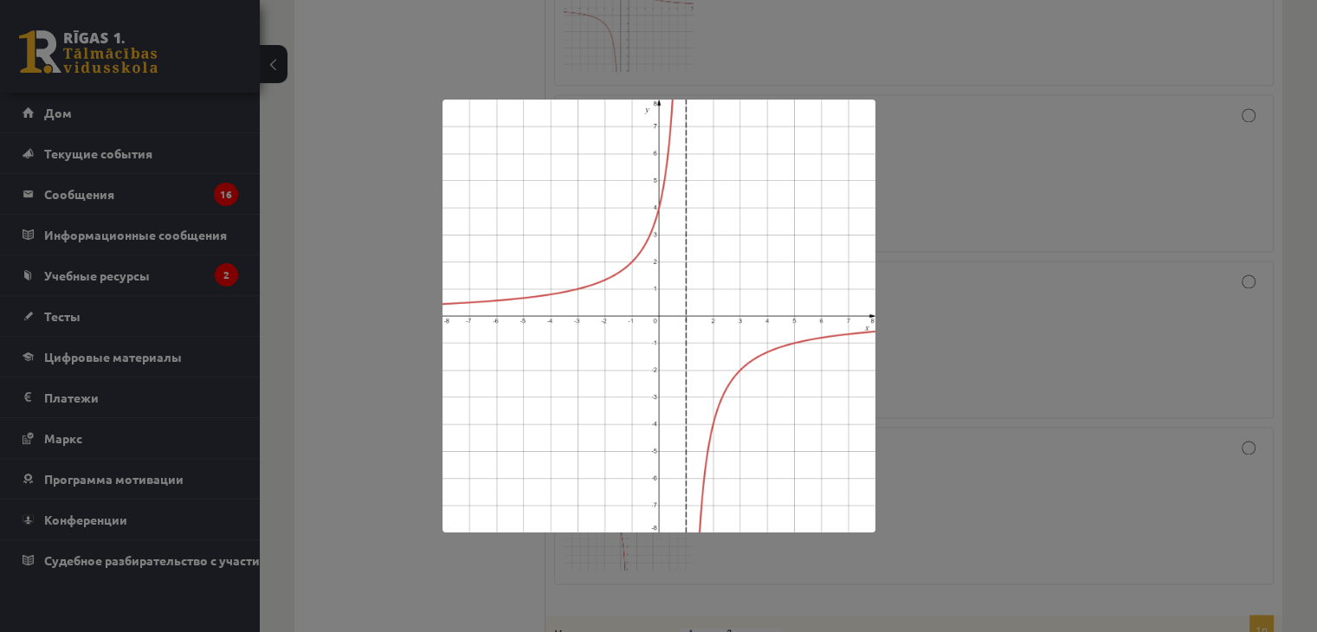
click at [1020, 281] on div at bounding box center [658, 316] width 1317 height 632
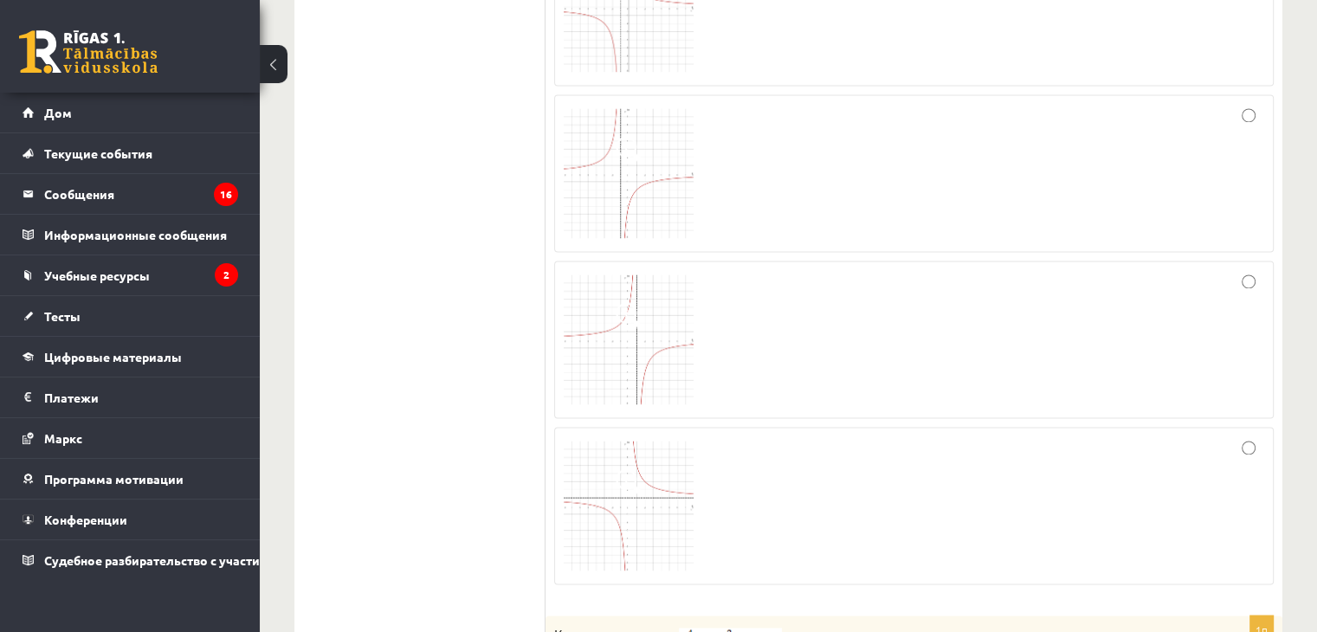
click at [655, 361] on img at bounding box center [629, 340] width 130 height 130
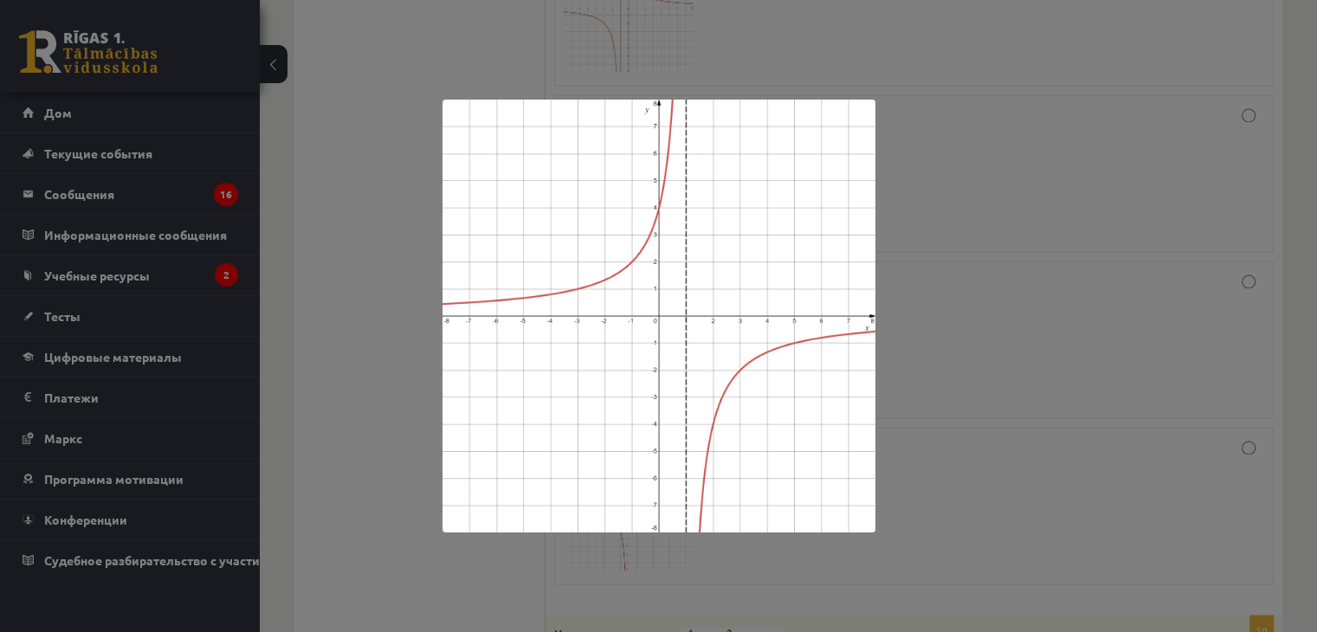
click at [938, 247] on div at bounding box center [658, 316] width 1317 height 632
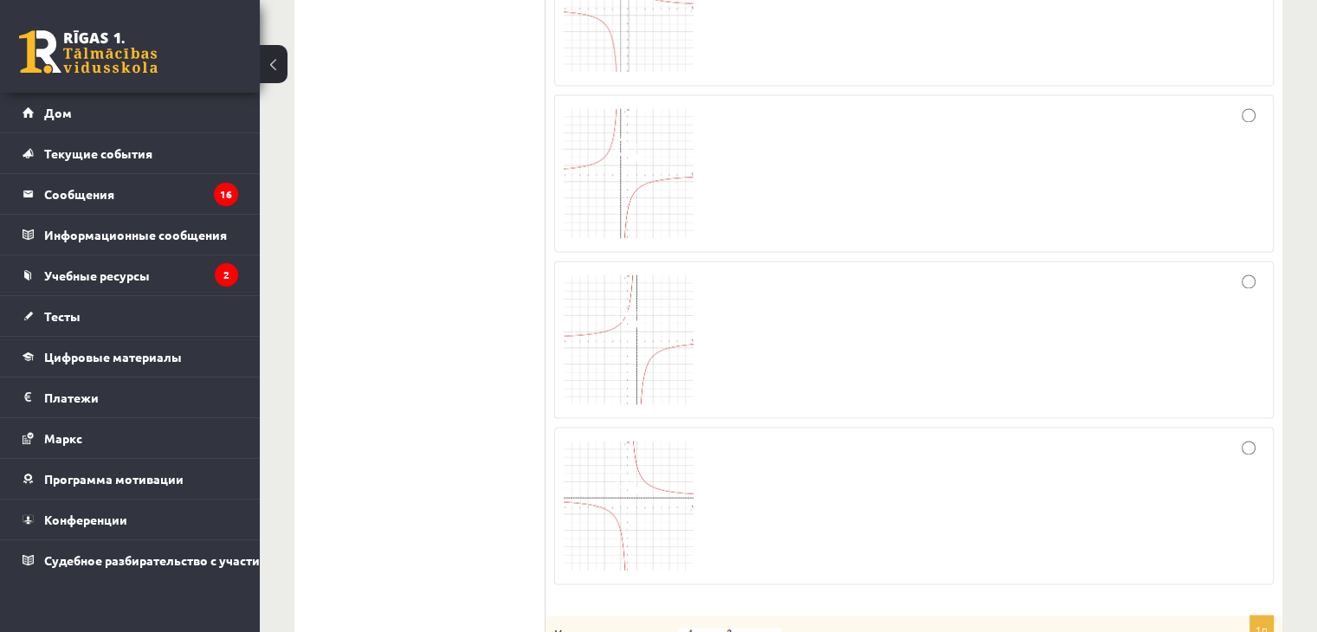
click at [659, 198] on img at bounding box center [629, 173] width 130 height 130
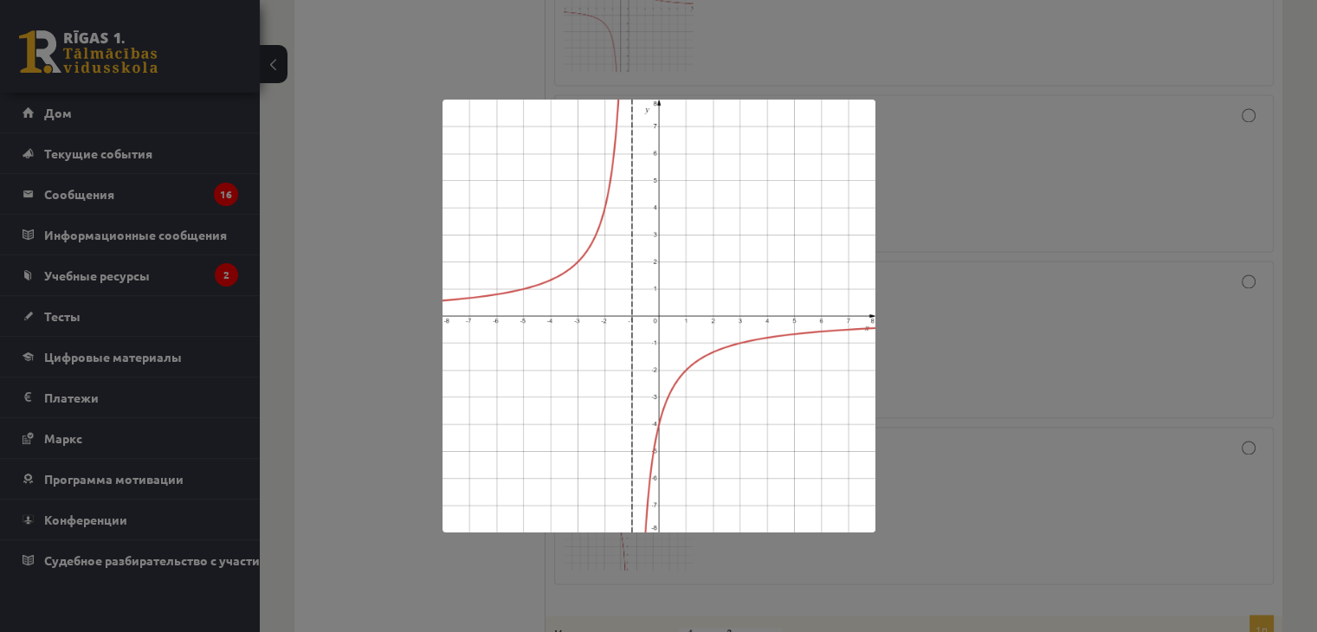
click at [935, 216] on div at bounding box center [658, 316] width 1317 height 632
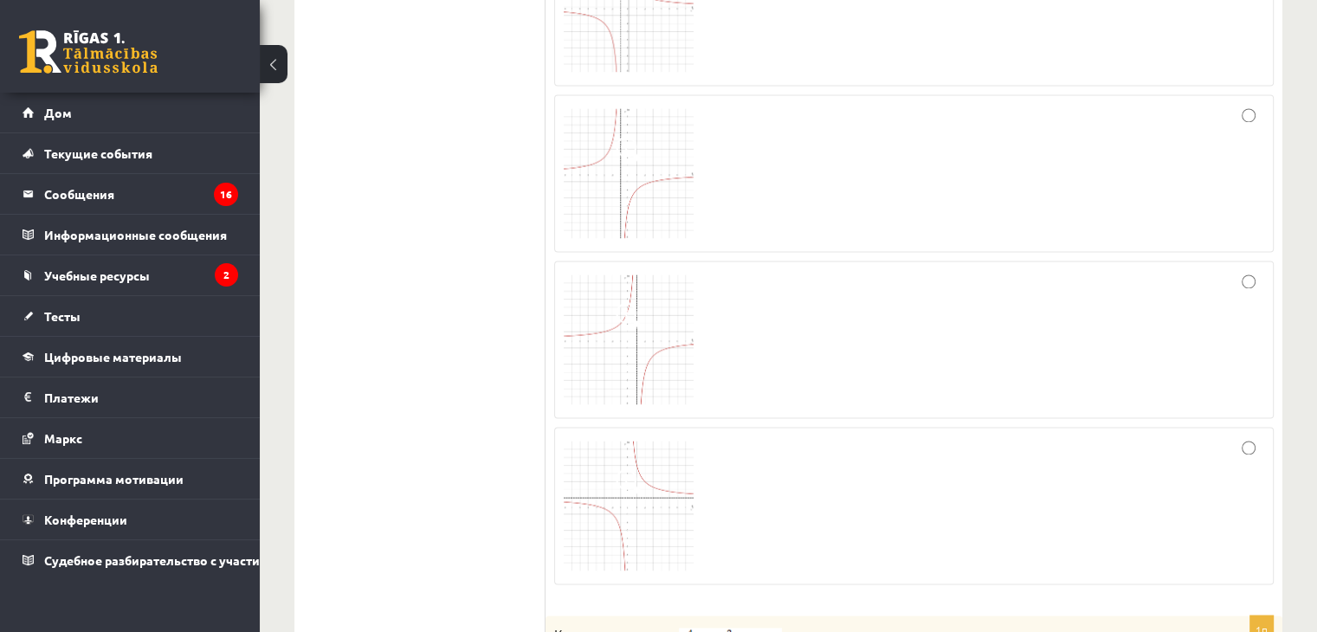
click at [664, 316] on img at bounding box center [629, 340] width 130 height 130
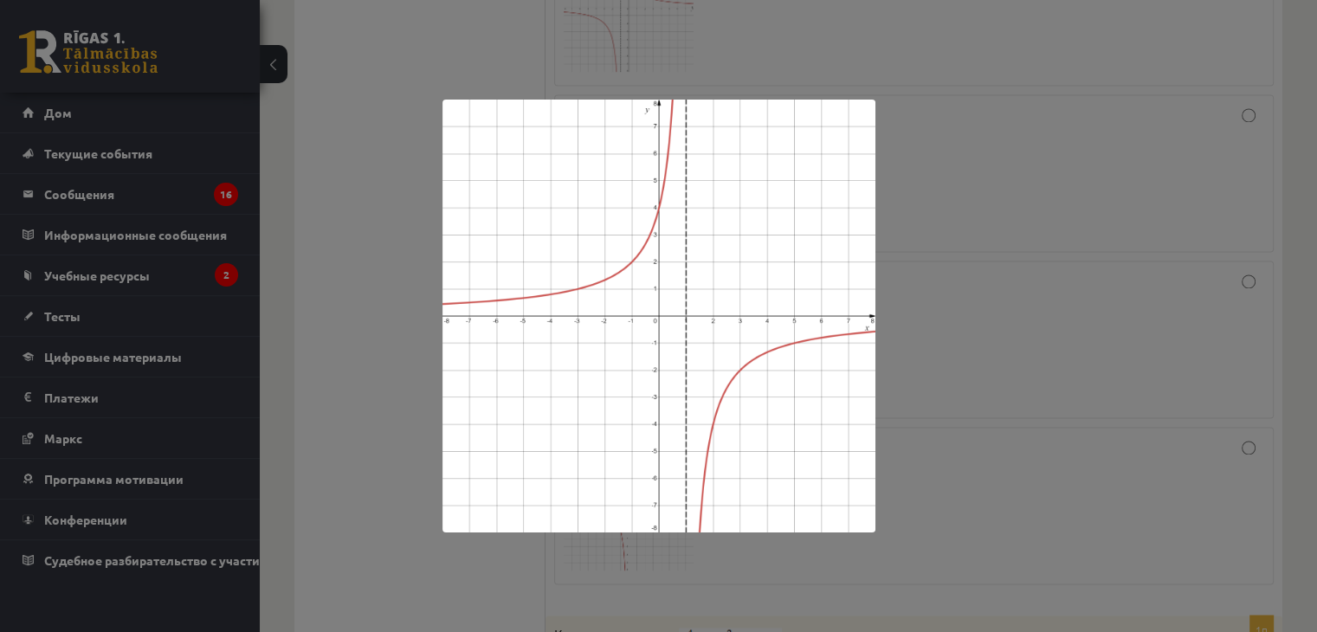
click at [984, 247] on div at bounding box center [658, 316] width 1317 height 632
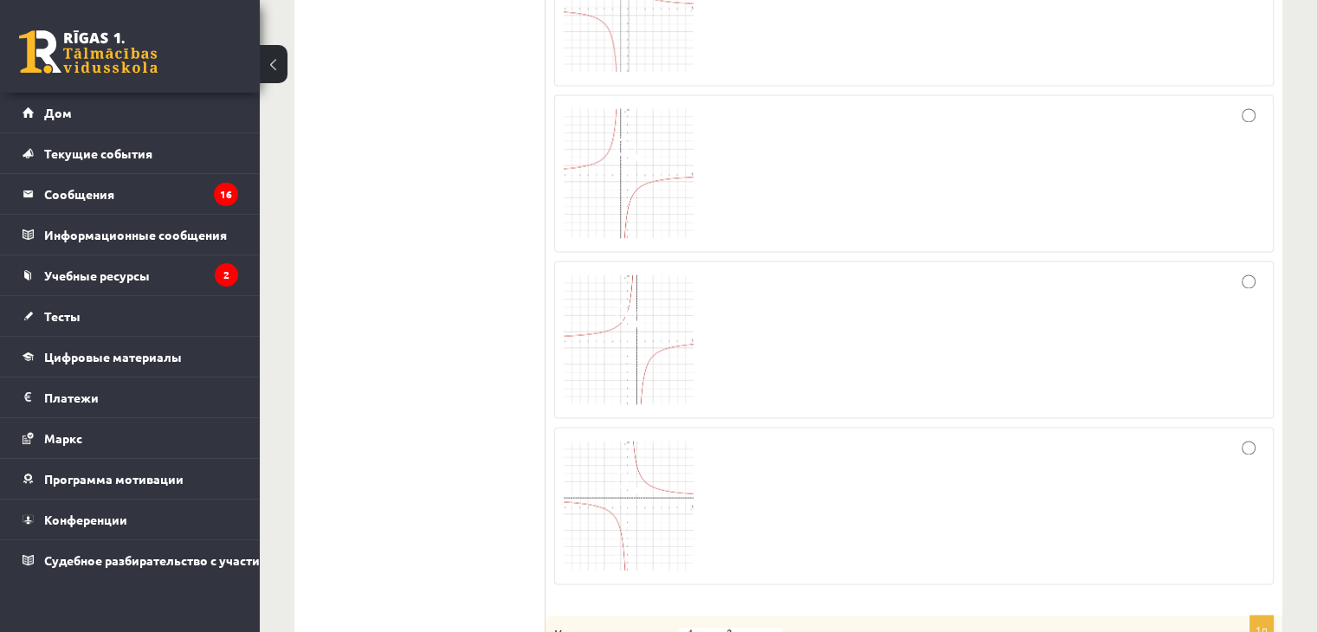
click at [658, 204] on img at bounding box center [629, 173] width 130 height 130
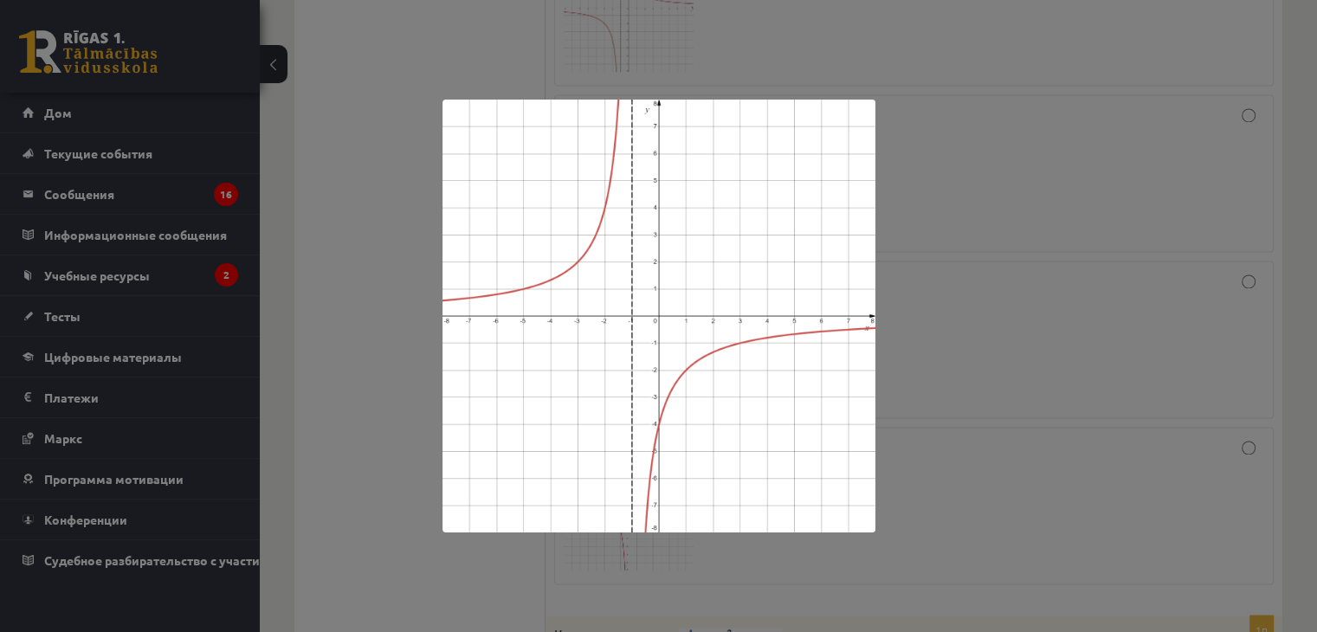
click at [922, 222] on div at bounding box center [658, 316] width 1317 height 632
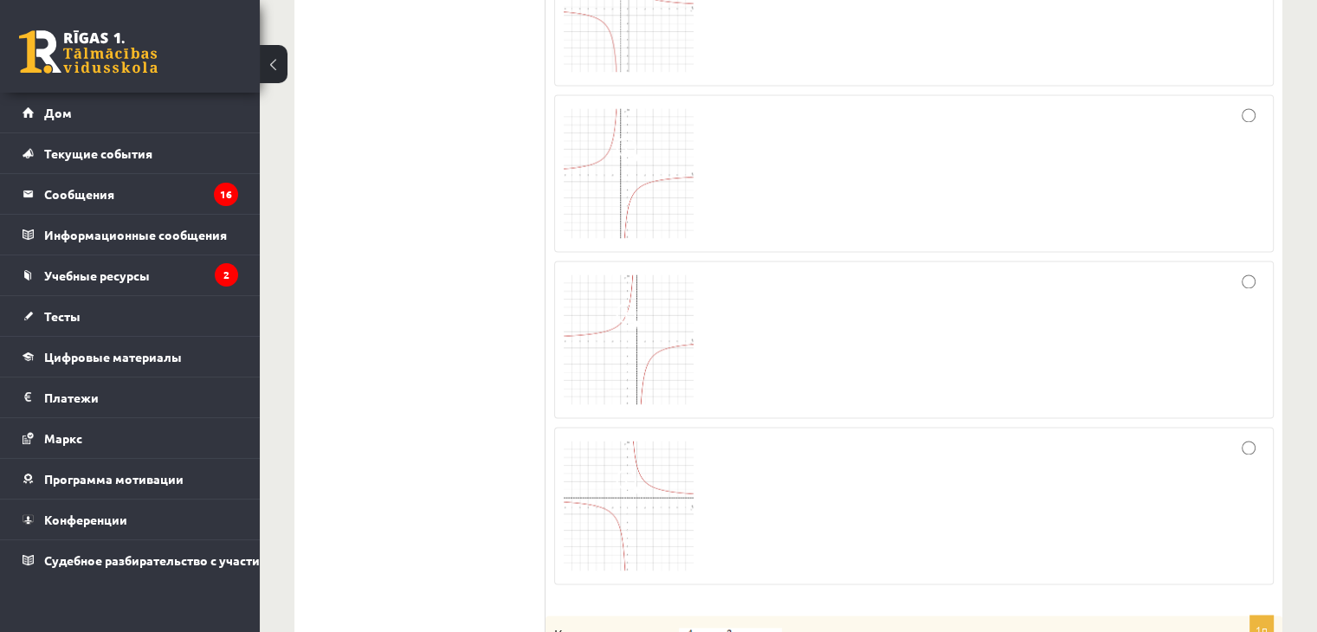
click at [797, 182] on div at bounding box center [914, 173] width 701 height 139
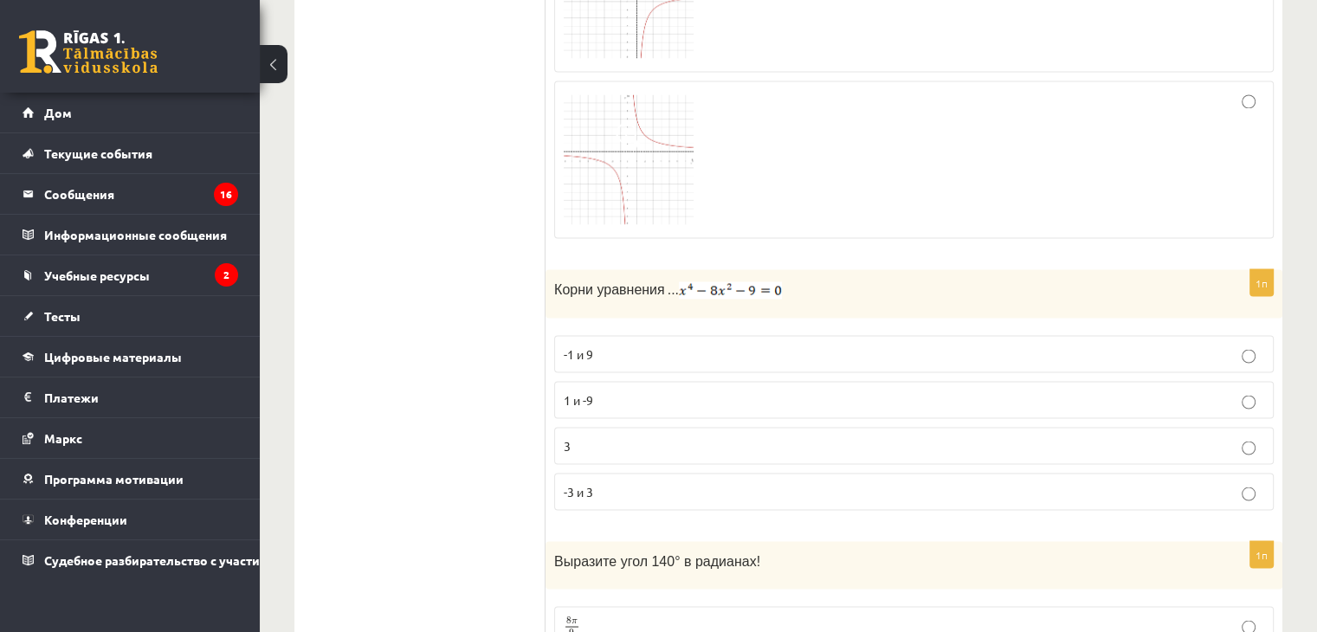
scroll to position [3204, 0]
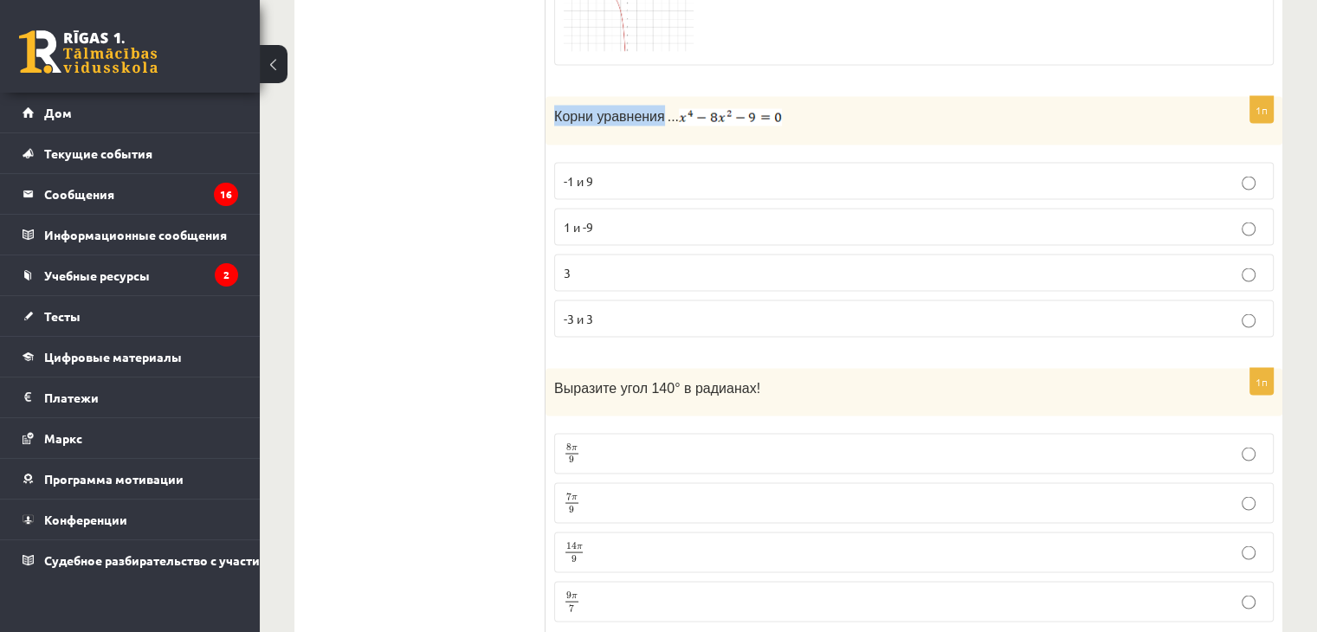
drag, startPoint x: 555, startPoint y: 104, endPoint x: 656, endPoint y: 110, distance: 100.6
click at [656, 110] on font "Корни уравнения" at bounding box center [609, 115] width 111 height 15
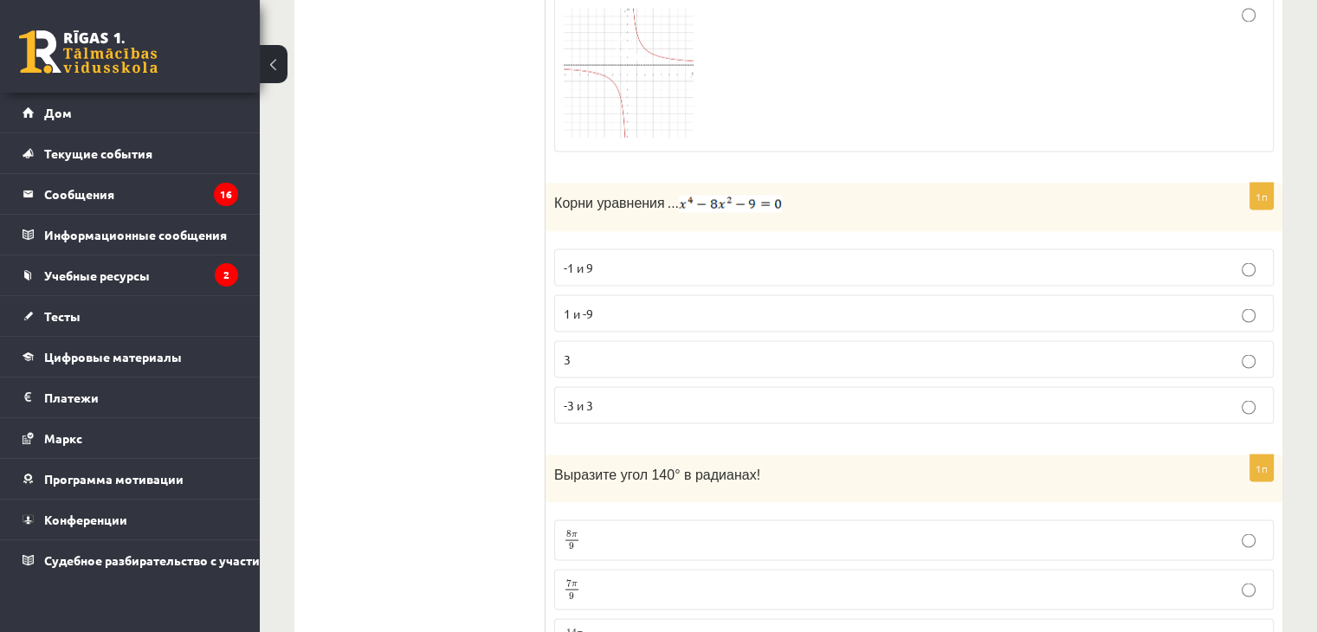
click at [666, 404] on label "-3 и 3" at bounding box center [914, 404] width 720 height 37
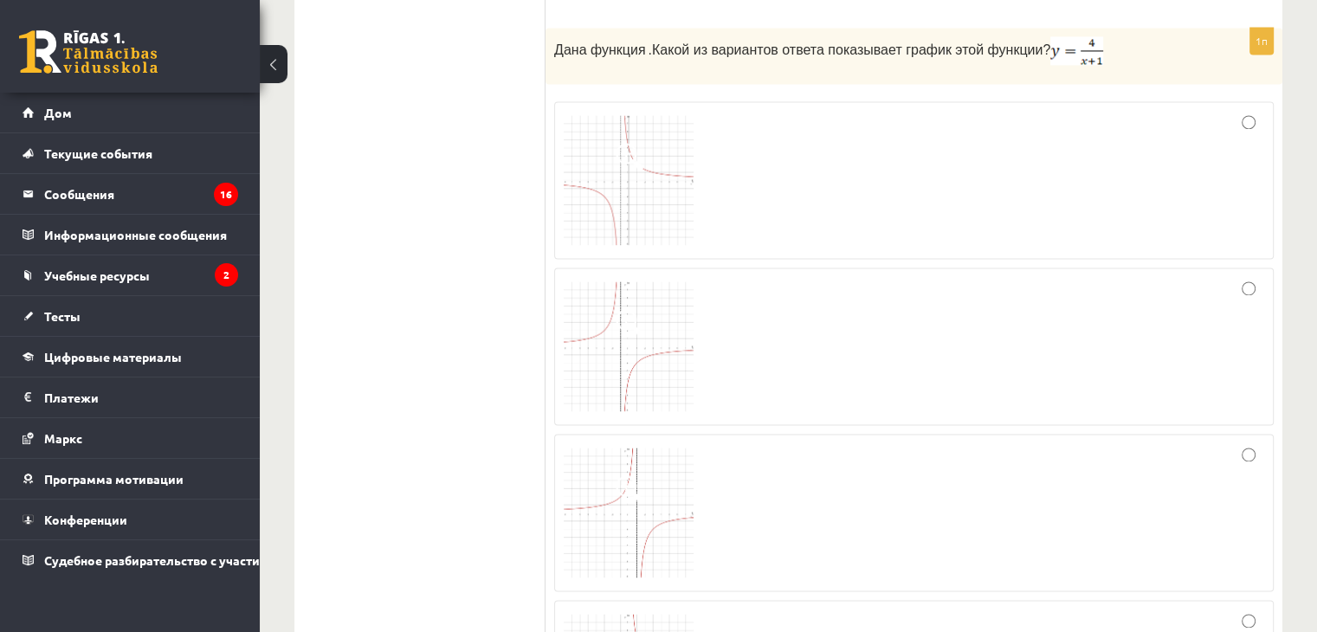
scroll to position [2771, 0]
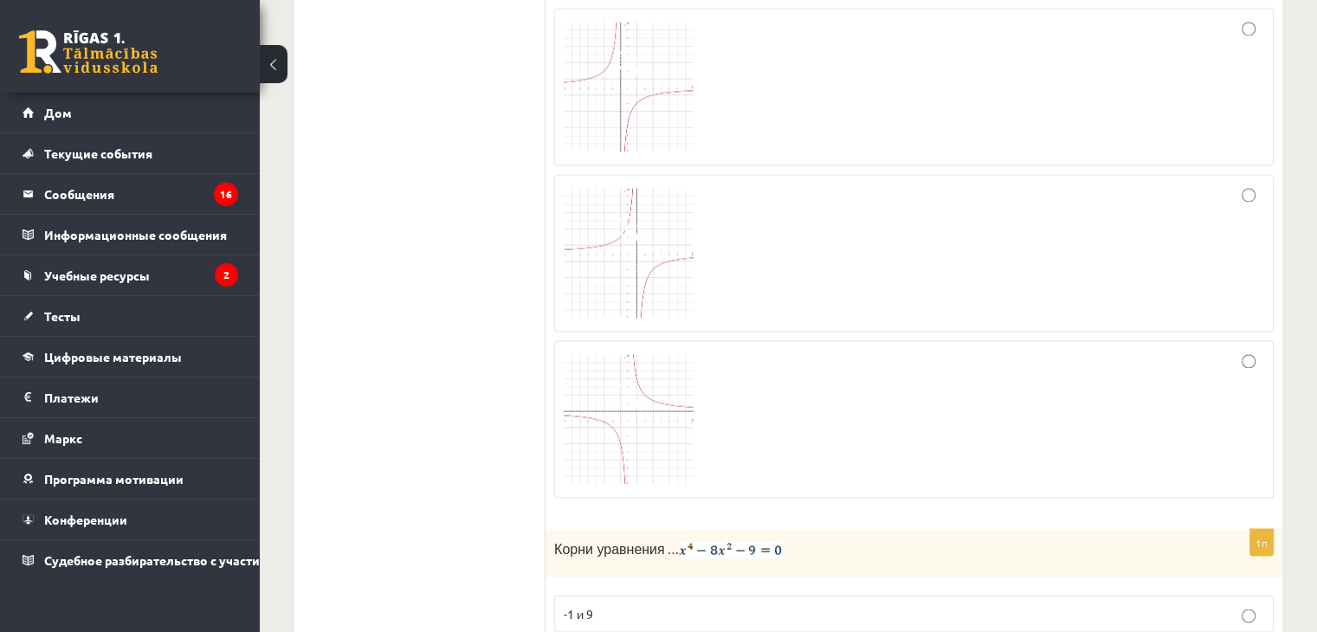
click at [630, 382] on span at bounding box center [630, 396] width 28 height 28
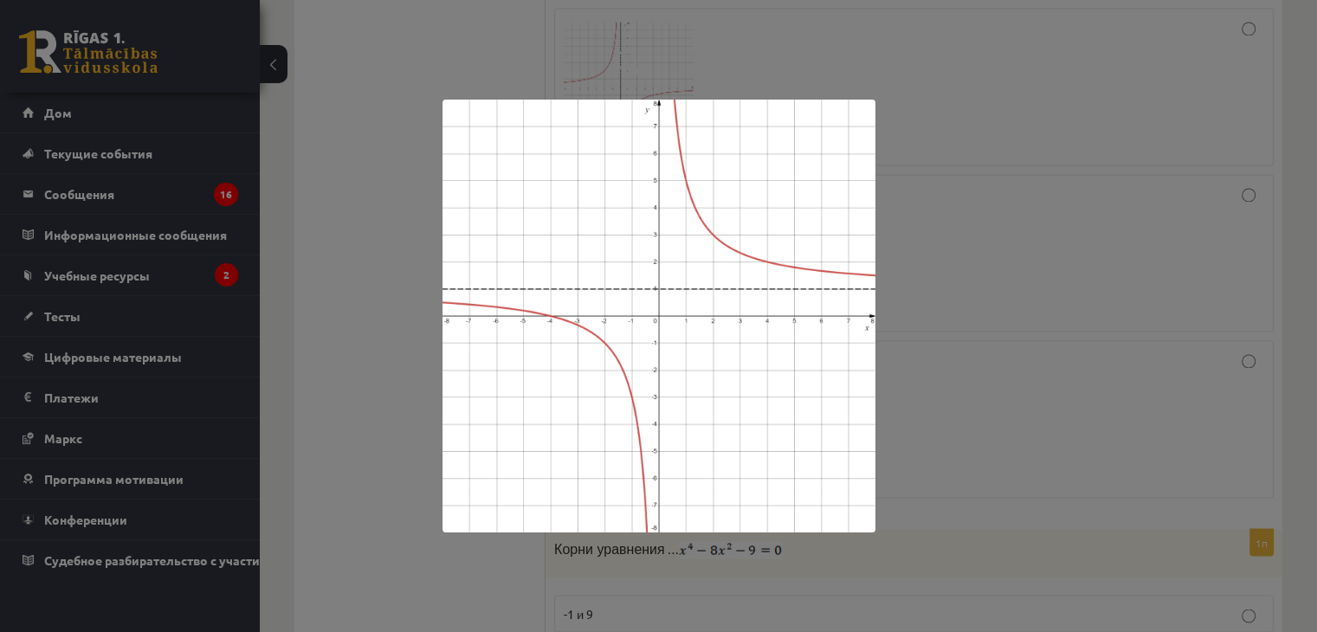
click at [1025, 351] on div at bounding box center [658, 316] width 1317 height 632
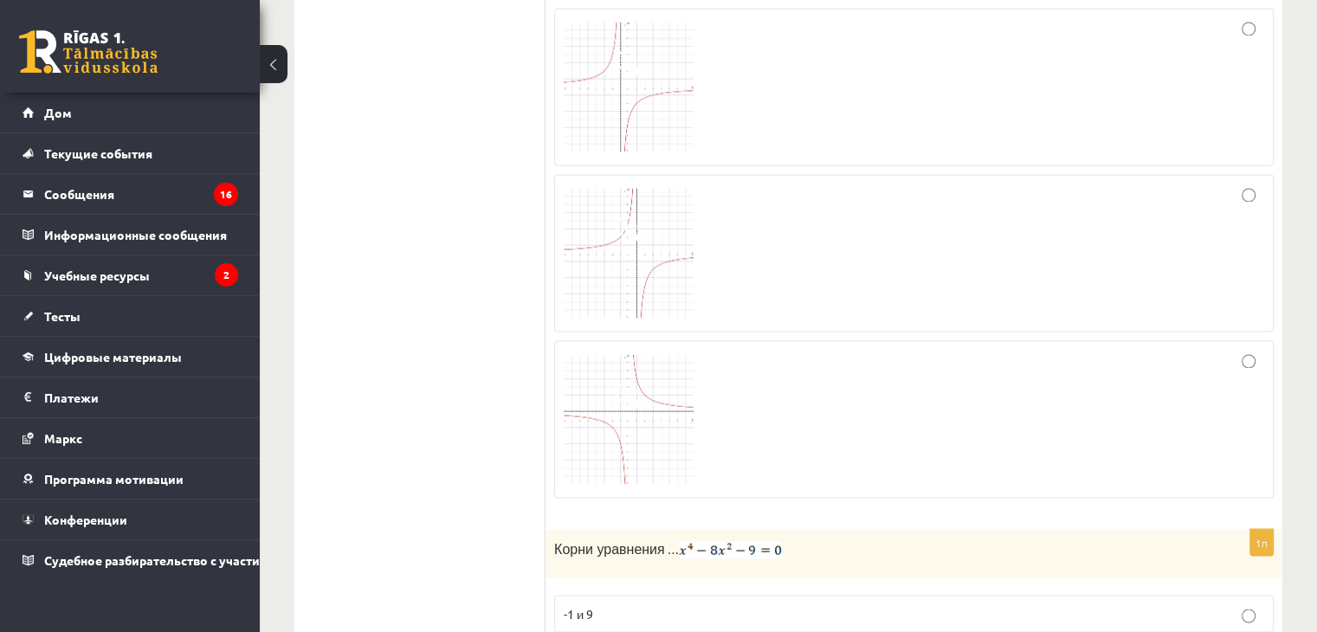
click at [952, 365] on div at bounding box center [914, 419] width 701 height 139
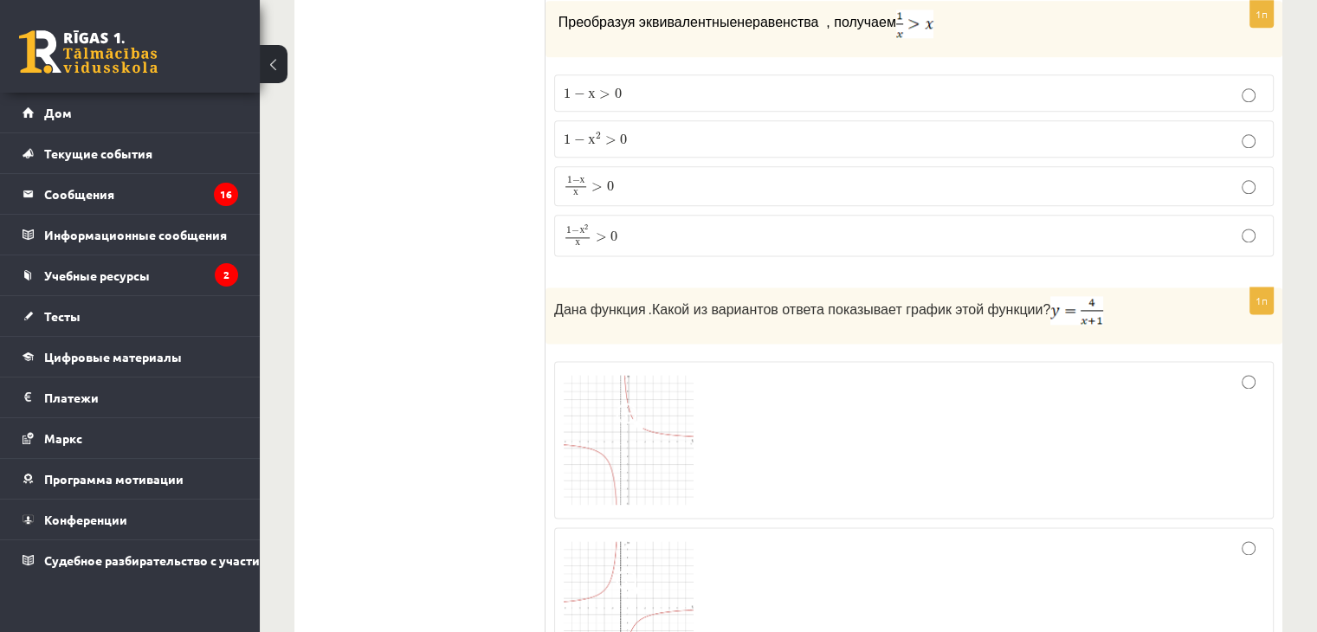
scroll to position [2511, 0]
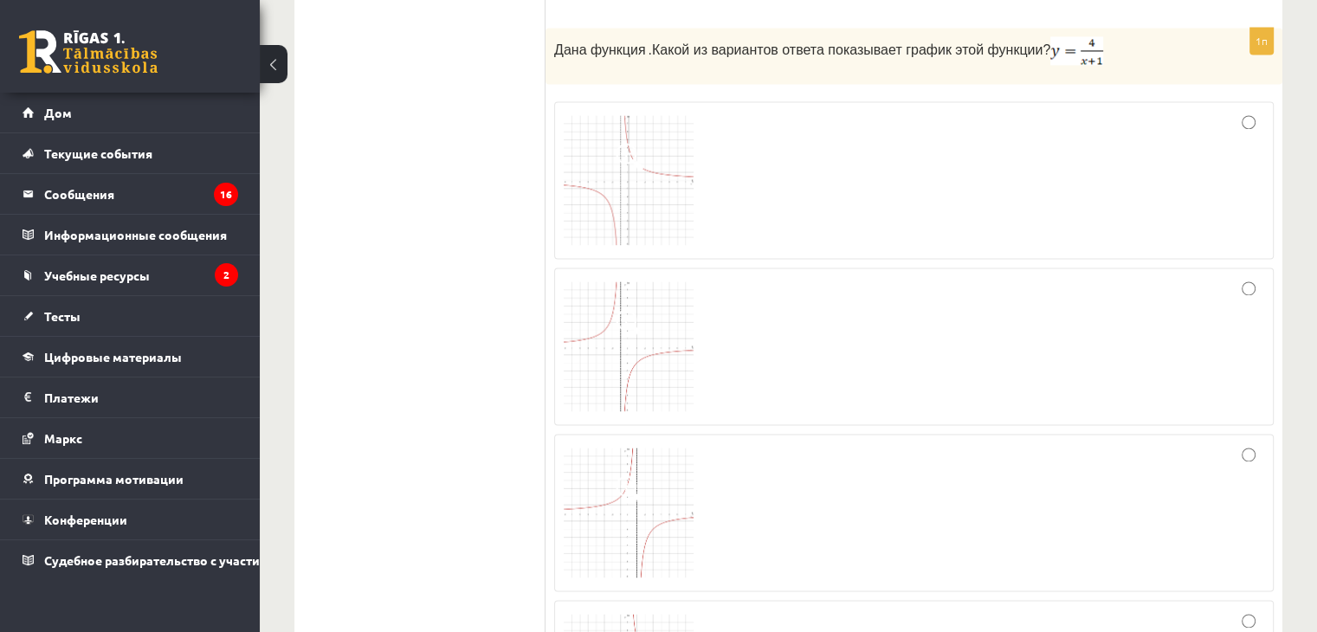
click at [862, 476] on div at bounding box center [914, 512] width 701 height 139
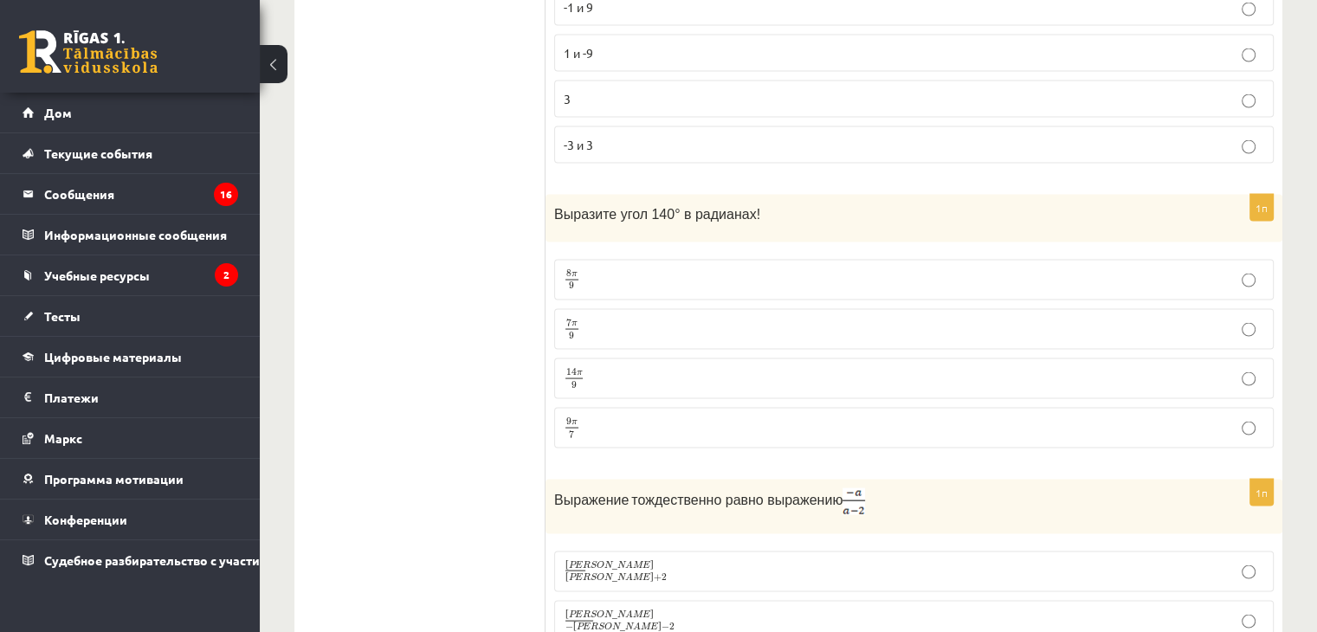
scroll to position [3637, 0]
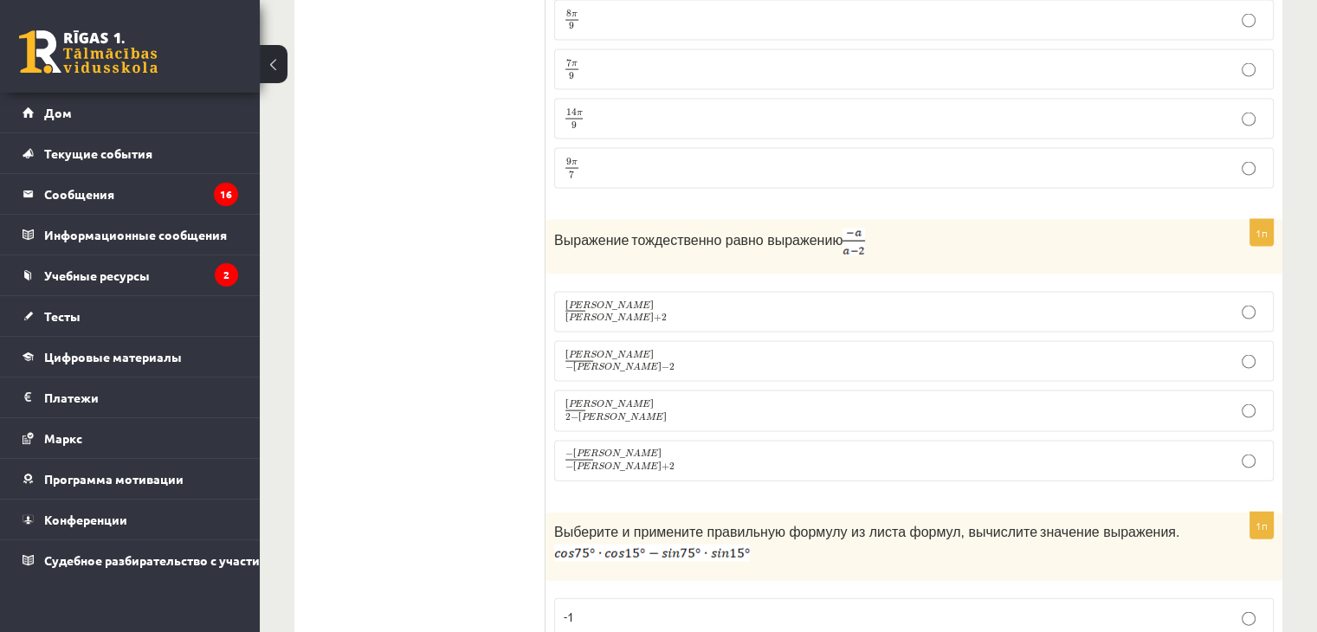
drag, startPoint x: 553, startPoint y: 220, endPoint x: 828, endPoint y: 242, distance: 275.4
click at [828, 242] on div "Выражение тождественно равно выражению" at bounding box center [914, 247] width 737 height 55
click at [914, 229] on p "Выражение тождественно равно выражению" at bounding box center [870, 242] width 633 height 27
click at [718, 352] on p "а − а − 2 а − а − 2" at bounding box center [914, 362] width 701 height 22
click at [641, 450] on p "− а − а + 2 − а − а + 2" at bounding box center [914, 461] width 701 height 23
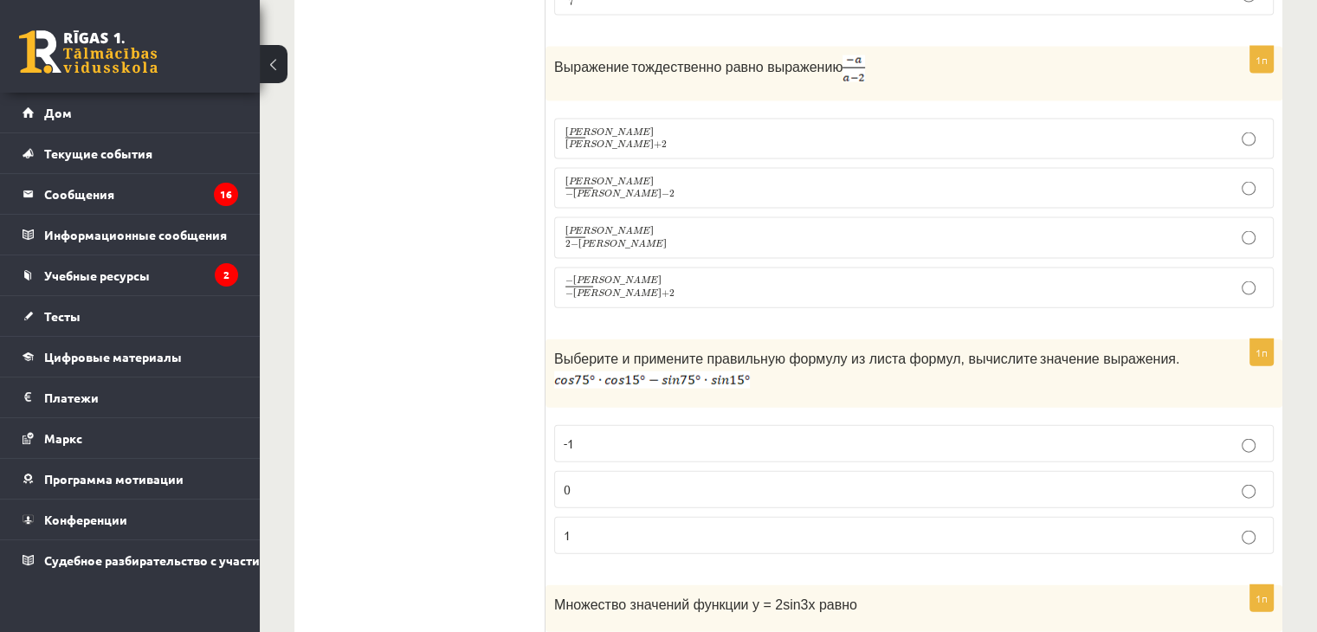
scroll to position [3983, 0]
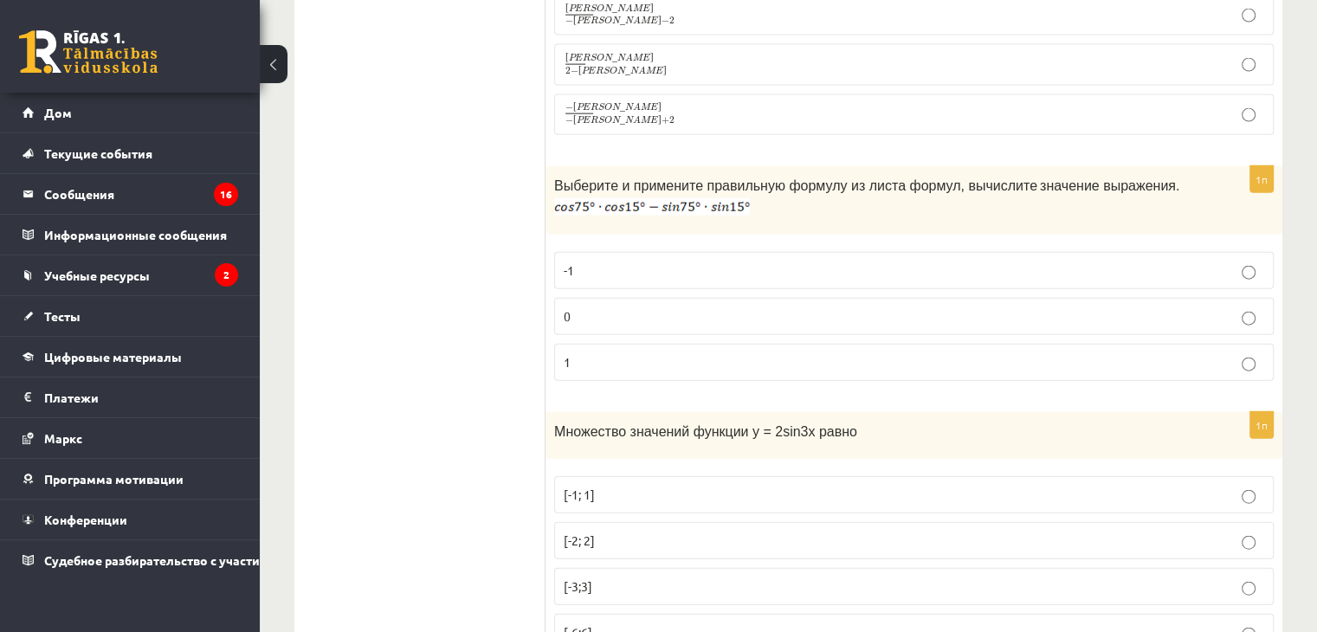
drag, startPoint x: 1002, startPoint y: 167, endPoint x: 1130, endPoint y: 168, distance: 128.2
click at [1130, 175] on p "Выберите и примените правильную формулу из листа формул, вычислите значение выр…" at bounding box center [870, 195] width 633 height 41
click at [653, 307] on p "0" at bounding box center [914, 316] width 701 height 18
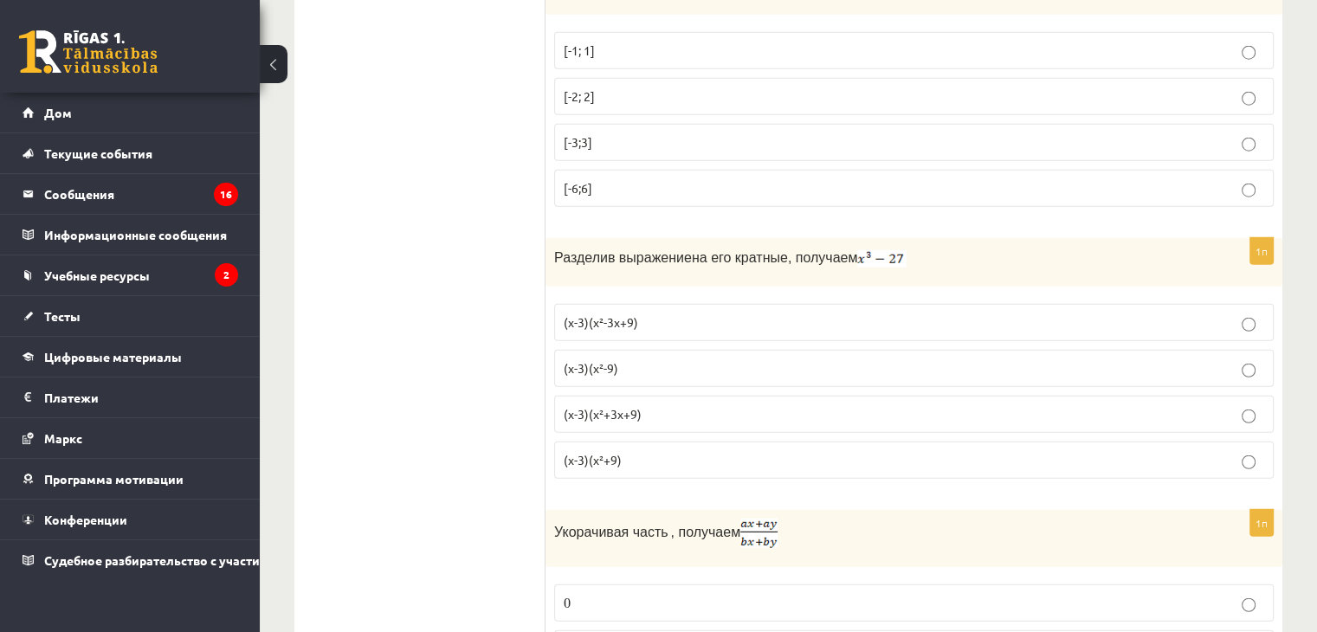
scroll to position [4514, 0]
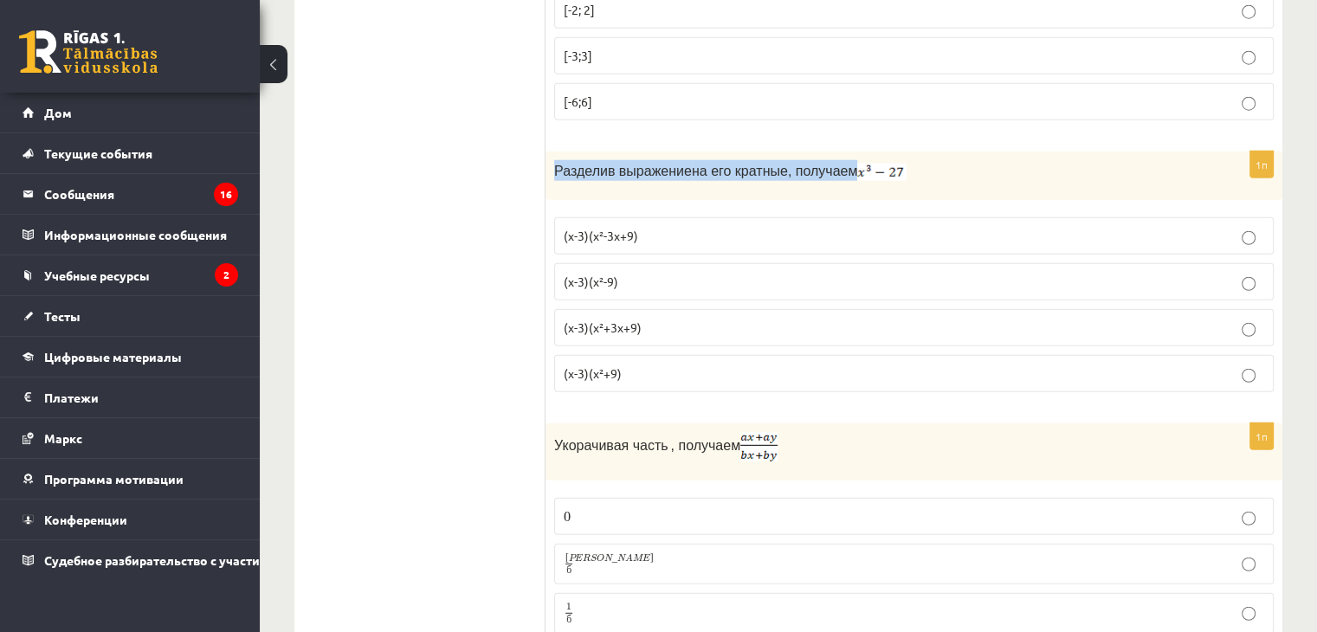
drag, startPoint x: 562, startPoint y: 150, endPoint x: 831, endPoint y: 167, distance: 269.9
click at [831, 167] on div "Разделив выражение на его кратные, получаем" at bounding box center [914, 176] width 737 height 48
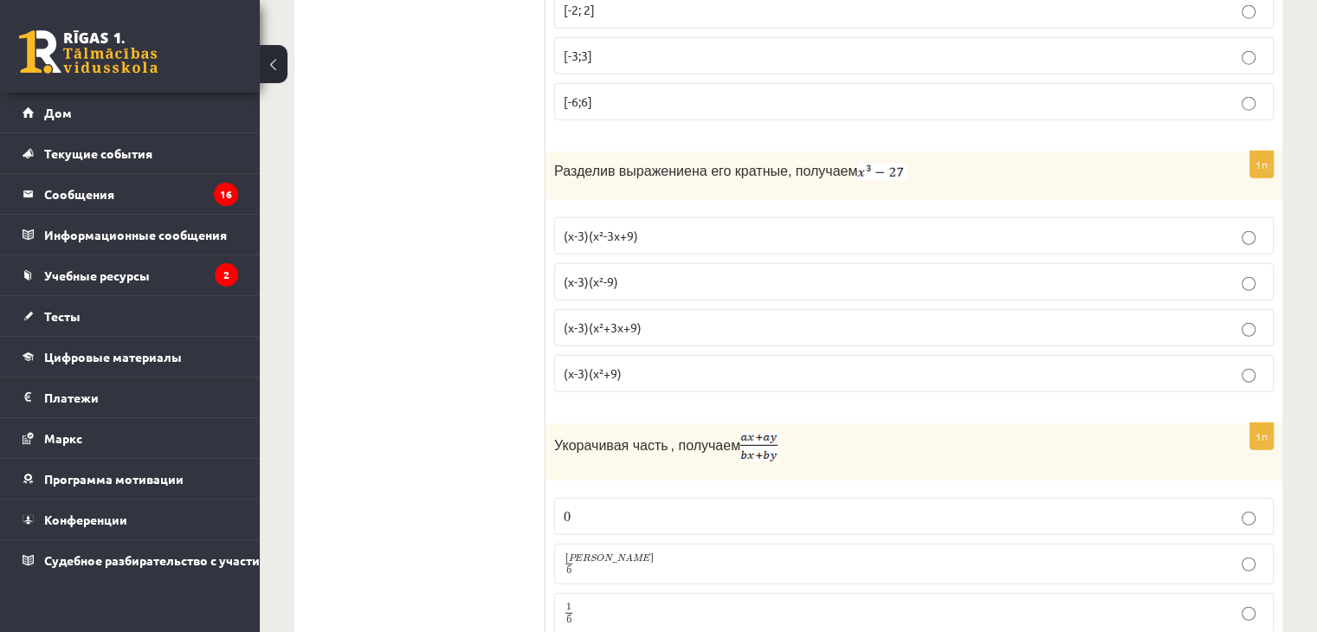
click at [707, 309] on label "(x-3)(x²+3x+9)" at bounding box center [914, 327] width 720 height 37
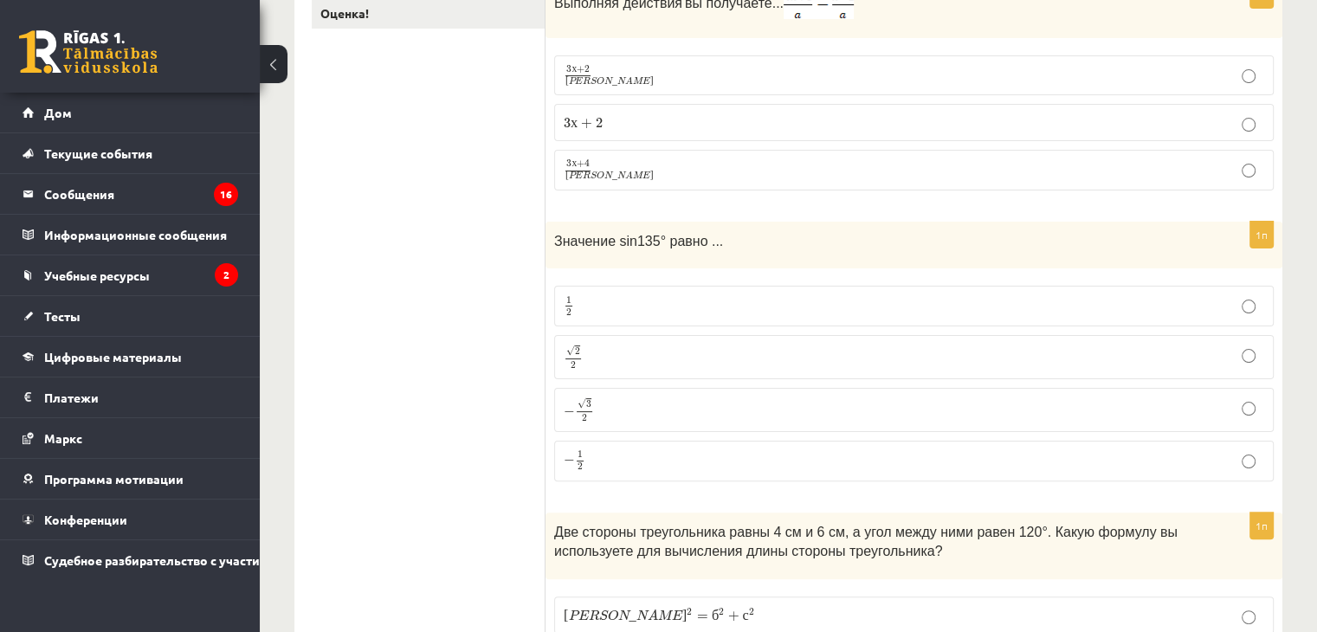
scroll to position [0, 0]
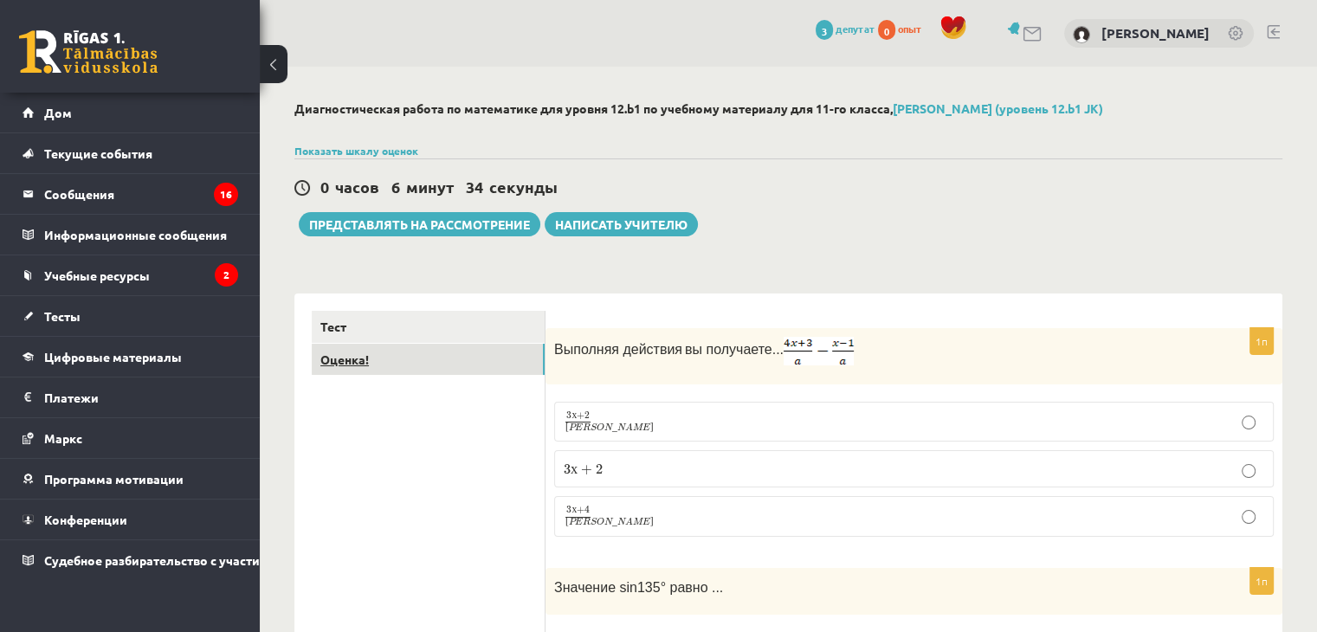
click at [430, 354] on link "Оценка!" at bounding box center [428, 360] width 233 height 32
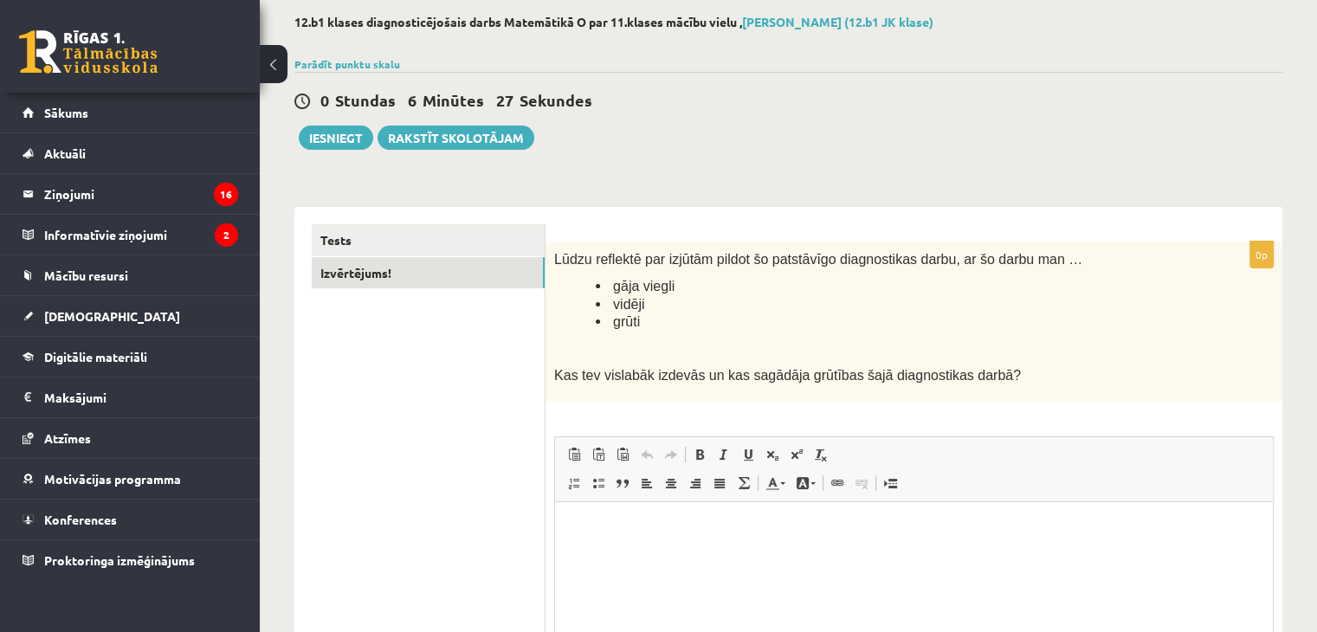
scroll to position [260, 0]
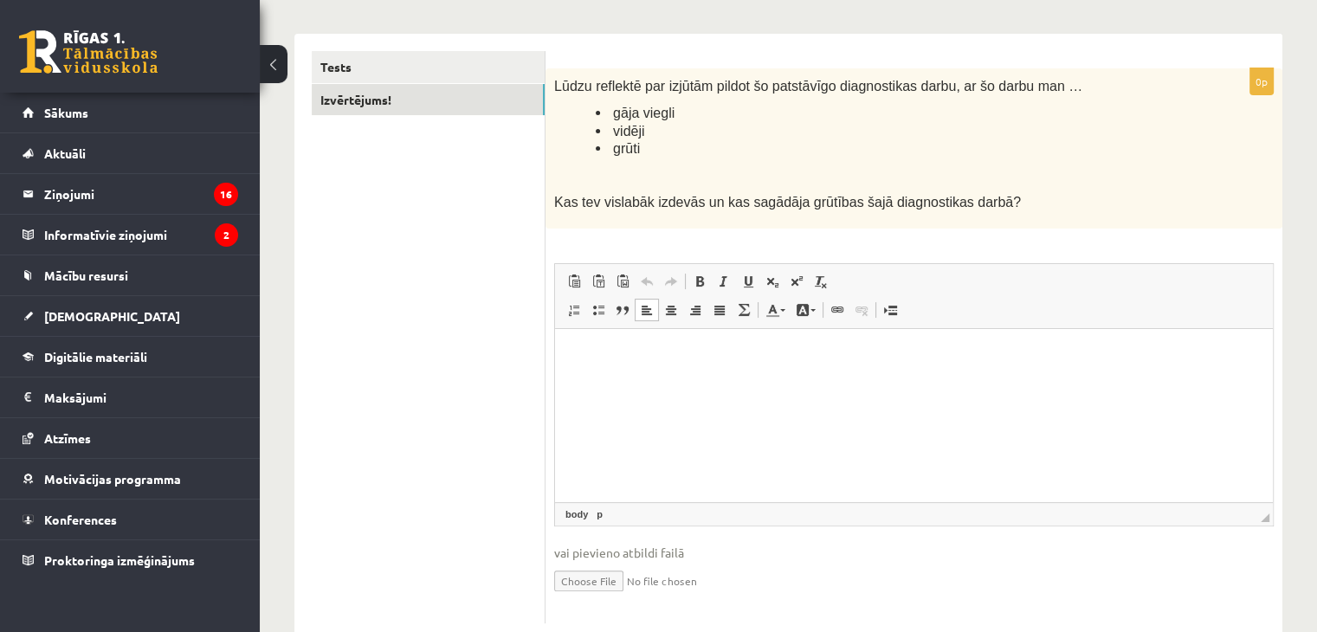
drag, startPoint x: 236, startPoint y: 86, endPoint x: 733, endPoint y: 212, distance: 513.7
click at [733, 212] on div "Lūdzu reflektē par izjūtām pildot šo patstāvīgo diagnostikas darbu, ar šo darbu…" at bounding box center [914, 148] width 737 height 160
drag, startPoint x: 766, startPoint y: 359, endPoint x: 958, endPoint y: 379, distance: 192.4
click at [766, 359] on span "Ielīmēt" at bounding box center [790, 360] width 48 height 25
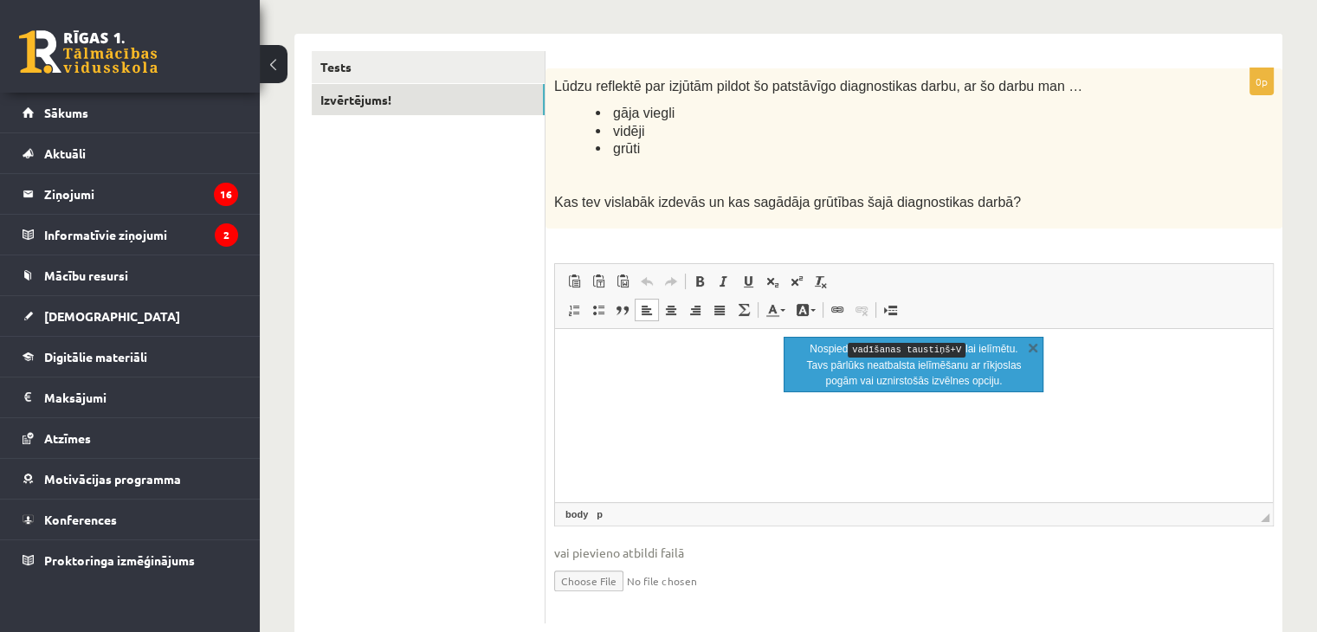
click at [728, 353] on p "Bagātinātā teksta redaktors, wiswyg-editor-user-answer-47433850129620" at bounding box center [913, 355] width 683 height 18
click at [694, 380] on html at bounding box center [914, 355] width 718 height 53
click at [1036, 350] on link "X" at bounding box center [1032, 347] width 17 height 17
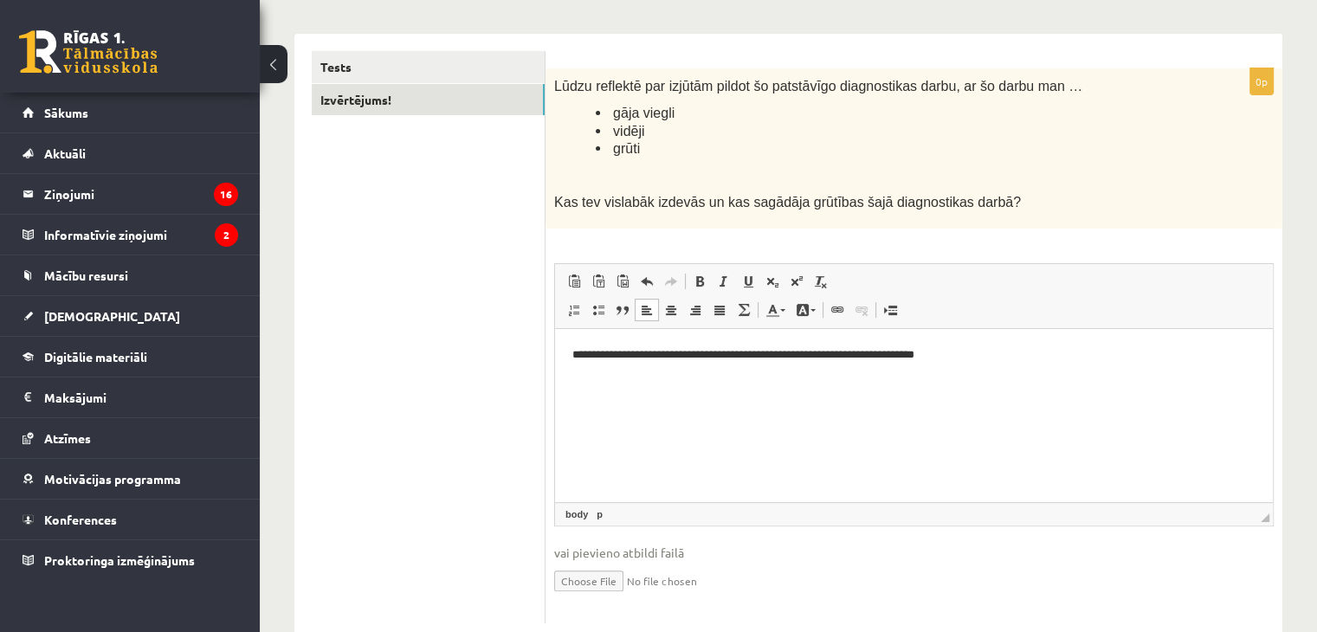
scroll to position [87, 0]
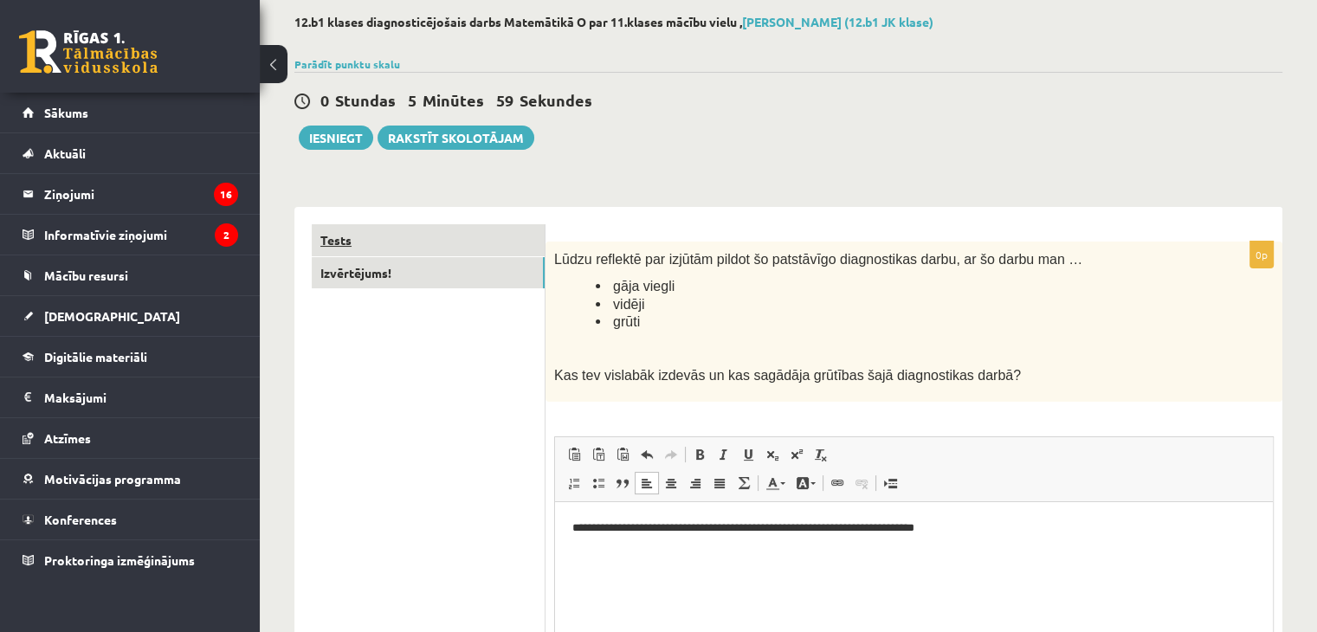
click at [518, 240] on link "Tests" at bounding box center [428, 240] width 233 height 32
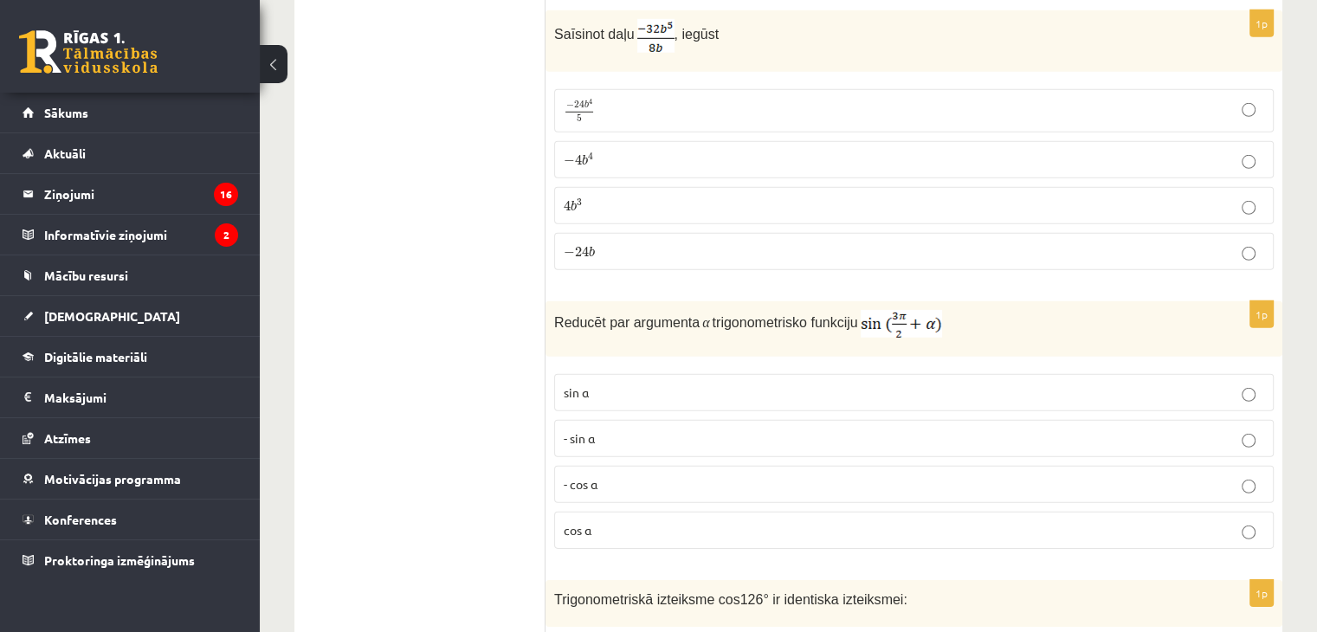
scroll to position [4782, 0]
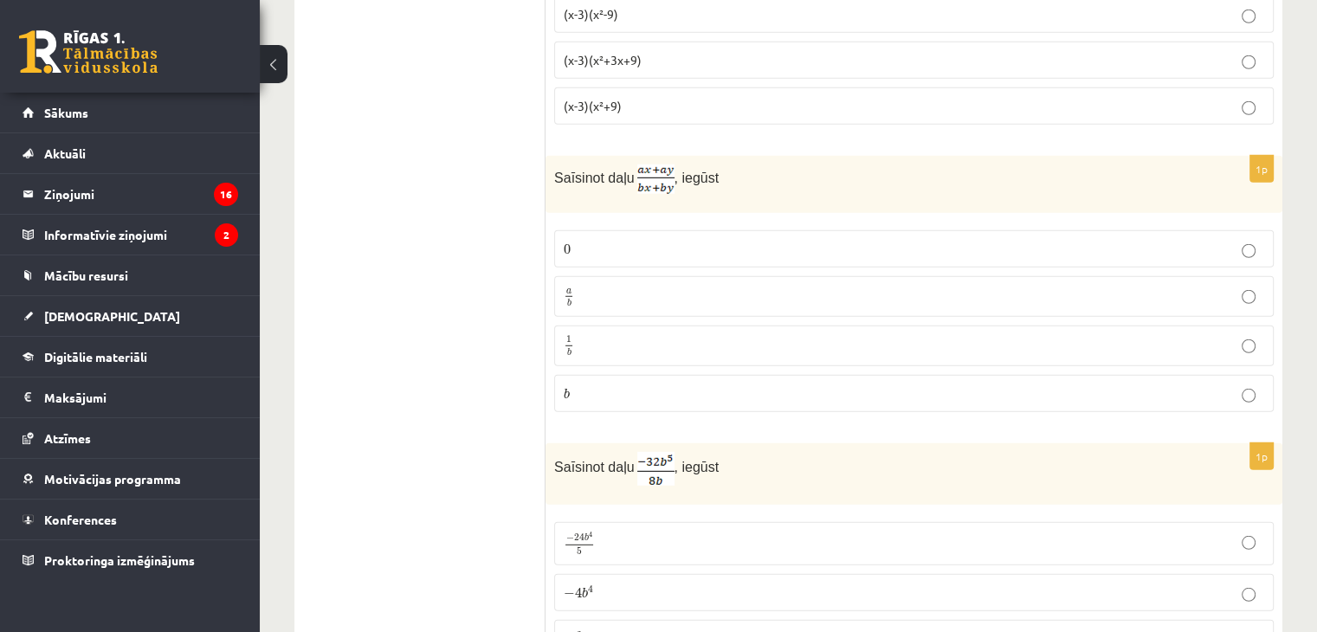
click at [654, 286] on p "a b a b" at bounding box center [914, 297] width 701 height 22
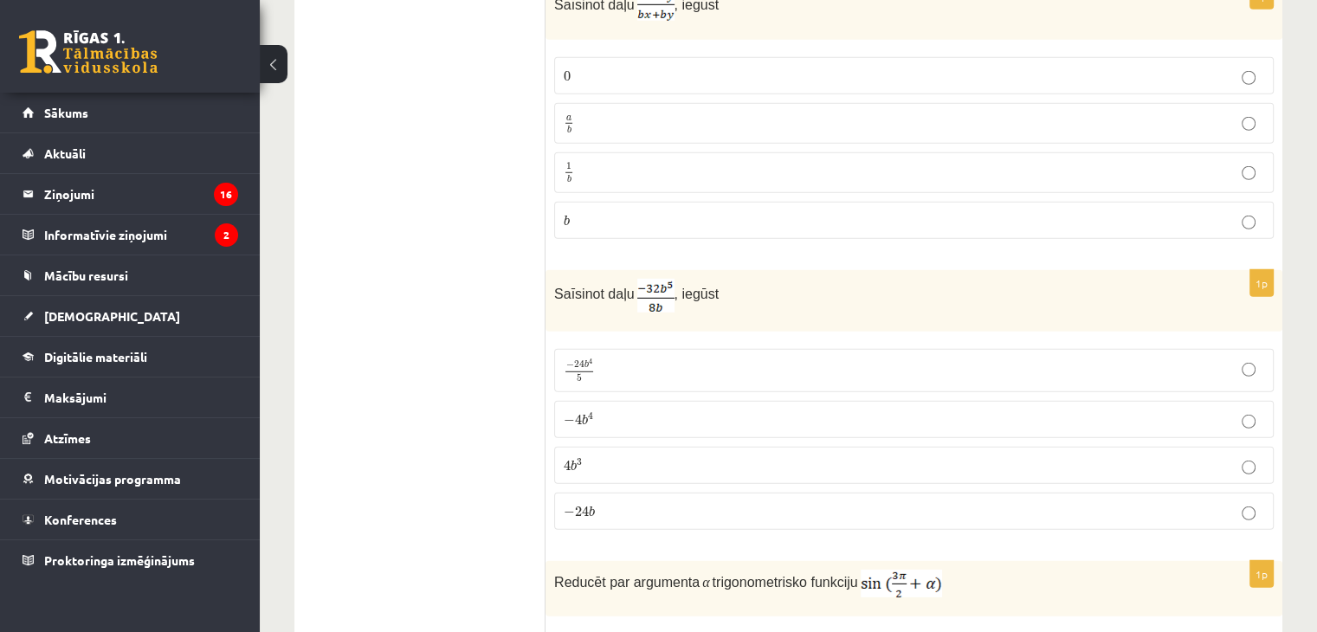
click at [675, 410] on p "− 4 b 4 − 4 b 4" at bounding box center [914, 419] width 701 height 18
click at [694, 359] on p "− 24 b 4 5 − 24 b 4 5" at bounding box center [914, 371] width 701 height 24
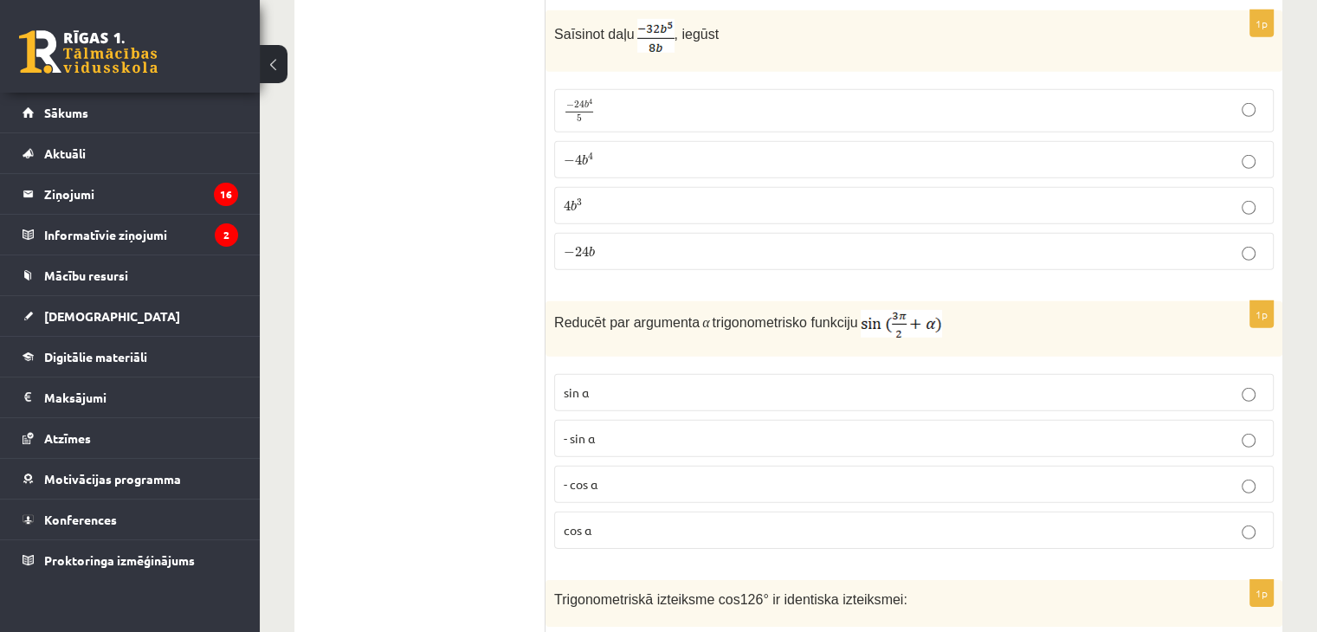
scroll to position [5301, 0]
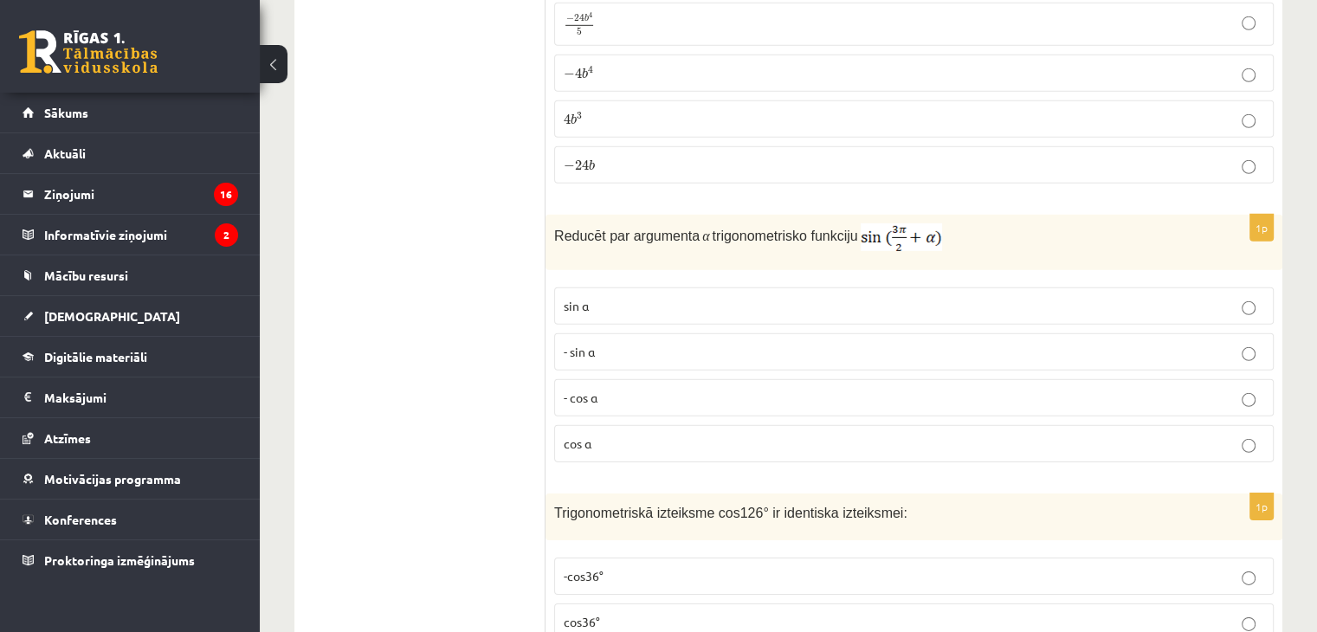
click at [685, 343] on p "- sin ⁡α" at bounding box center [914, 352] width 701 height 18
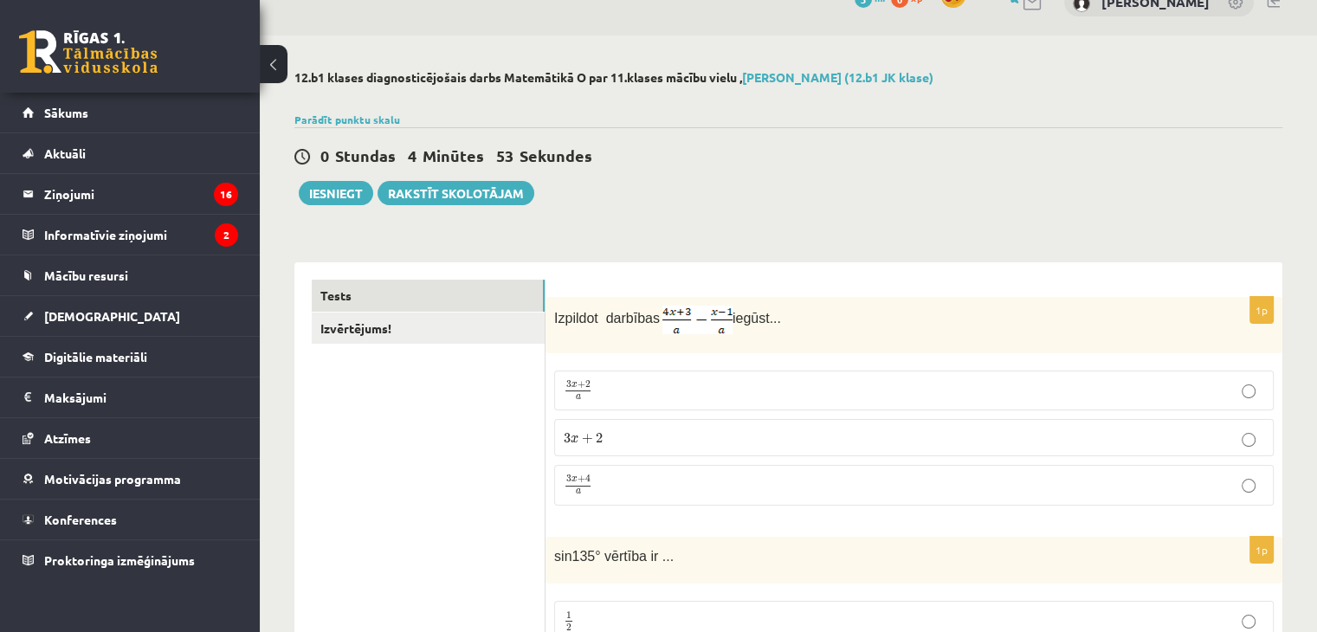
scroll to position [0, 0]
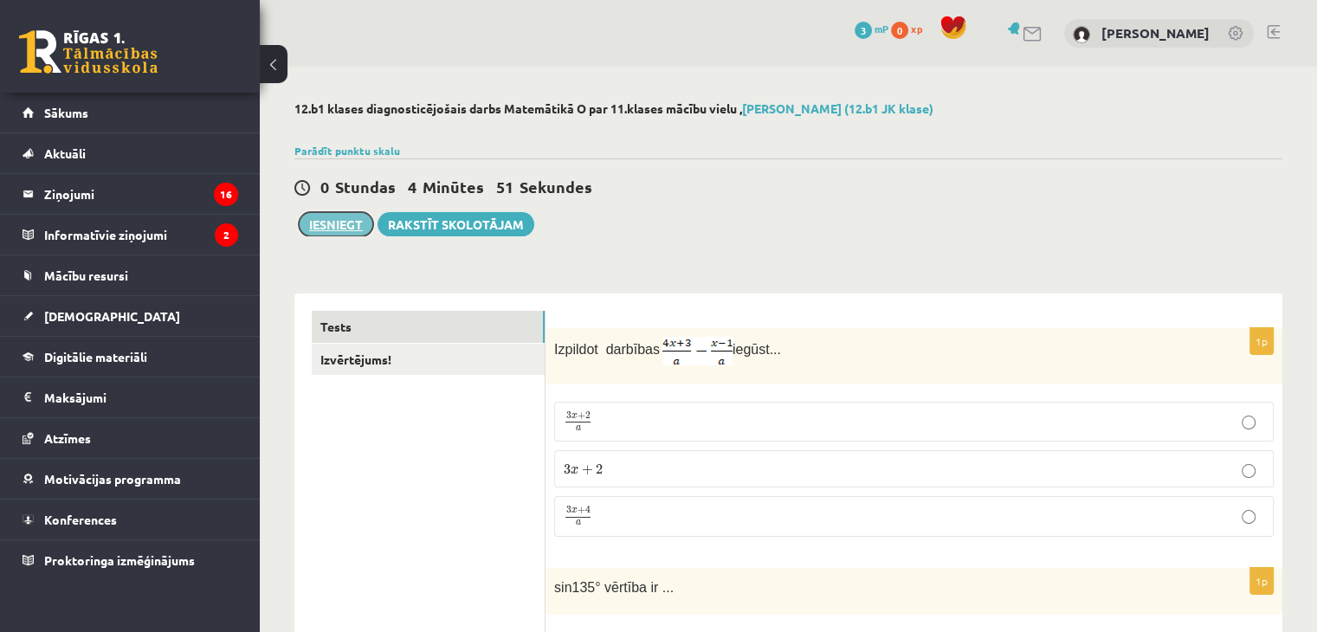
click at [328, 225] on button "Iesniegt" at bounding box center [336, 224] width 74 height 24
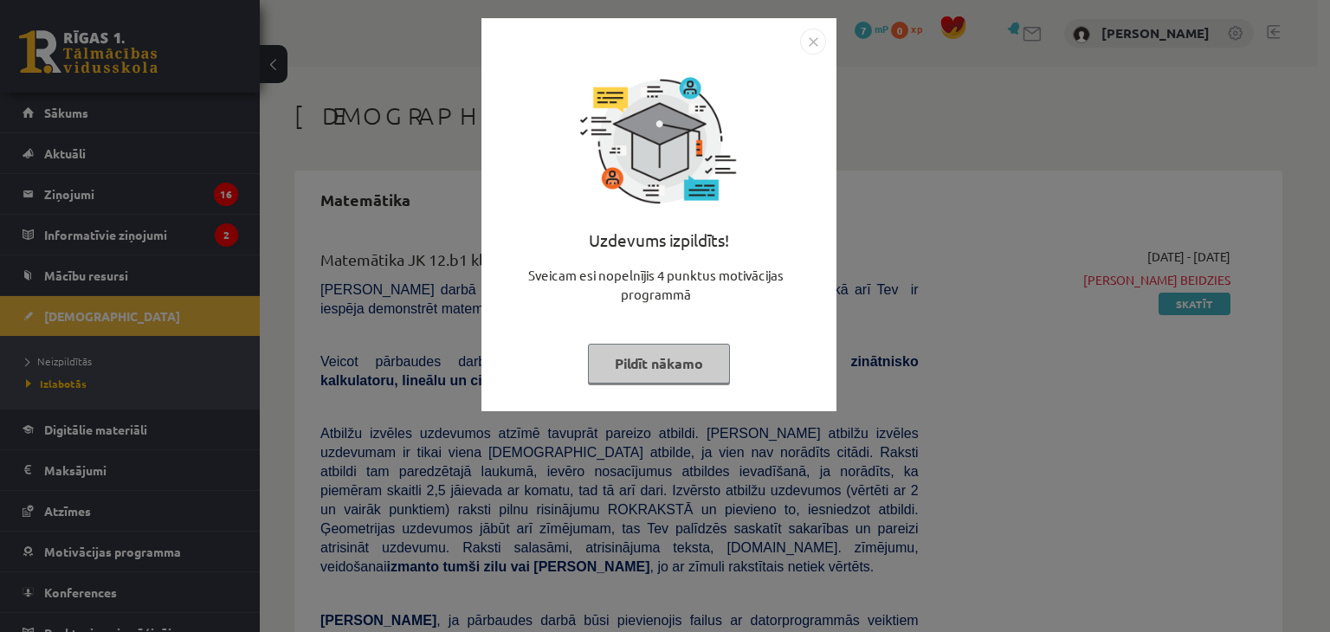
click at [613, 365] on button "Pildīt nākamo" at bounding box center [659, 364] width 142 height 40
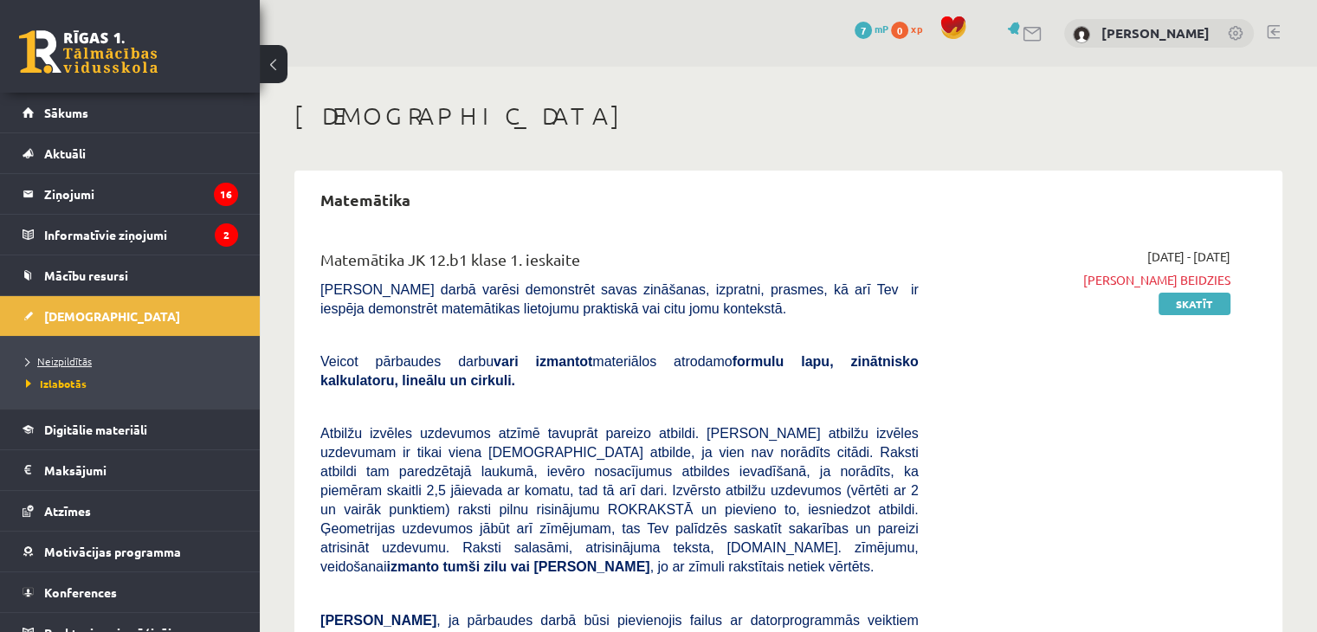
click at [81, 359] on span "Neizpildītās" at bounding box center [59, 361] width 66 height 14
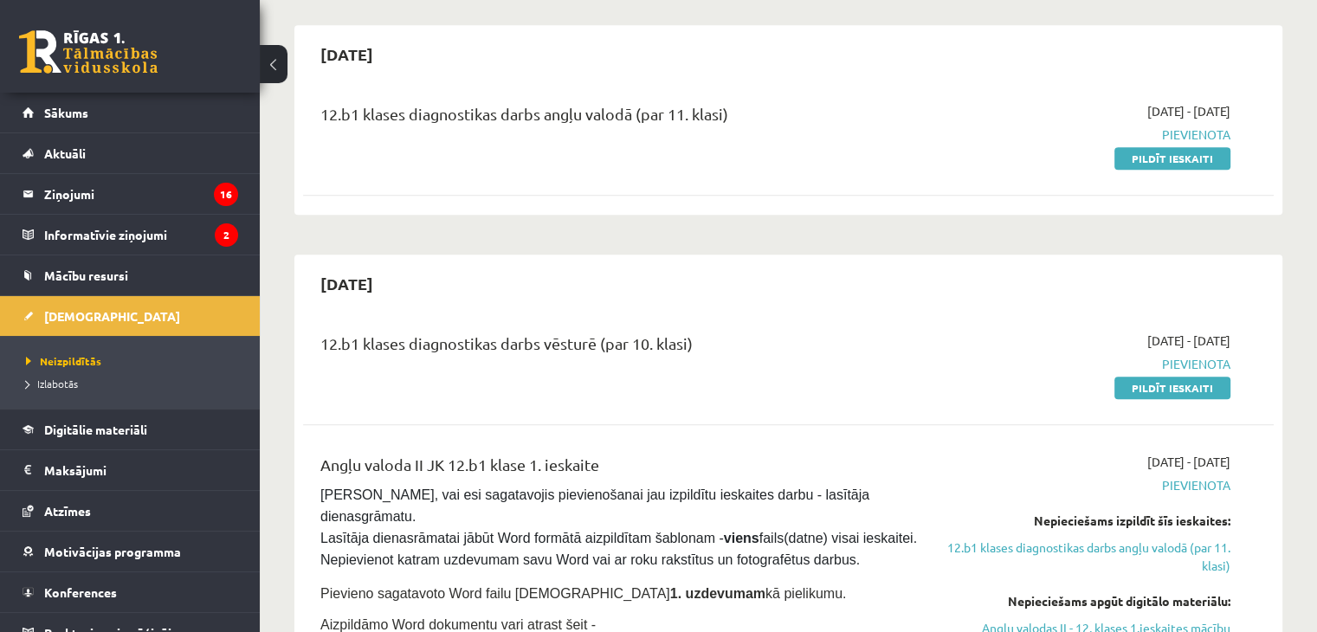
scroll to position [693, 0]
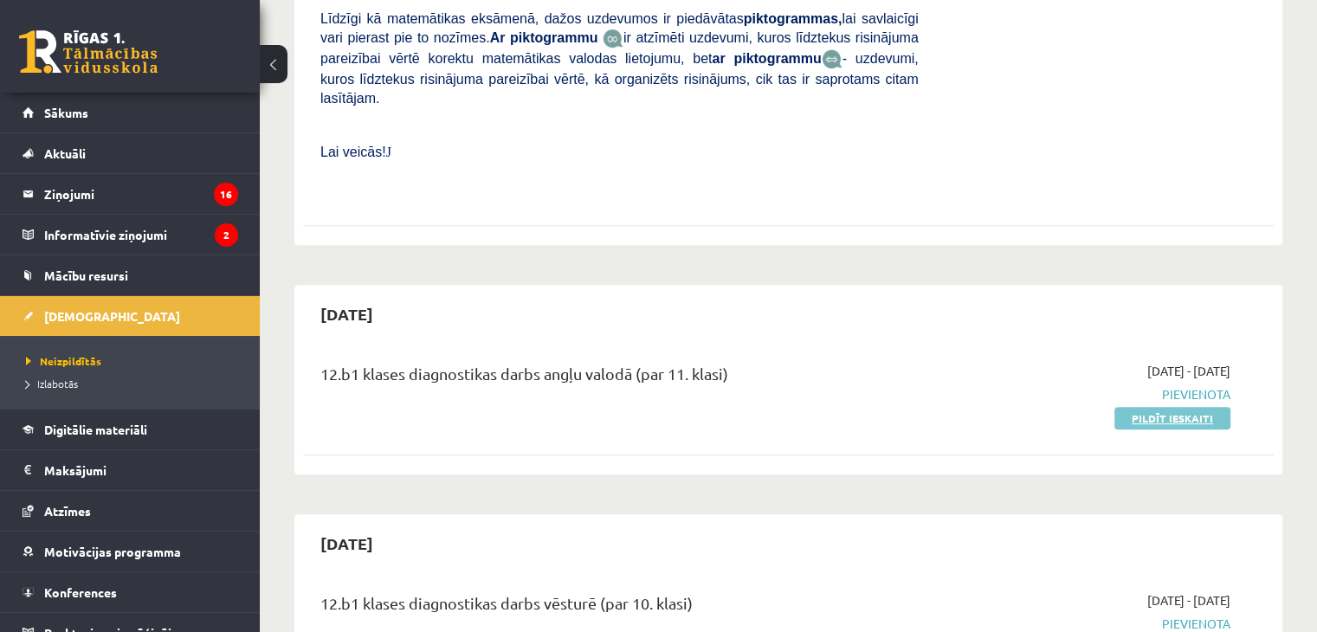
click at [1181, 407] on link "Pildīt ieskaiti" at bounding box center [1172, 418] width 116 height 23
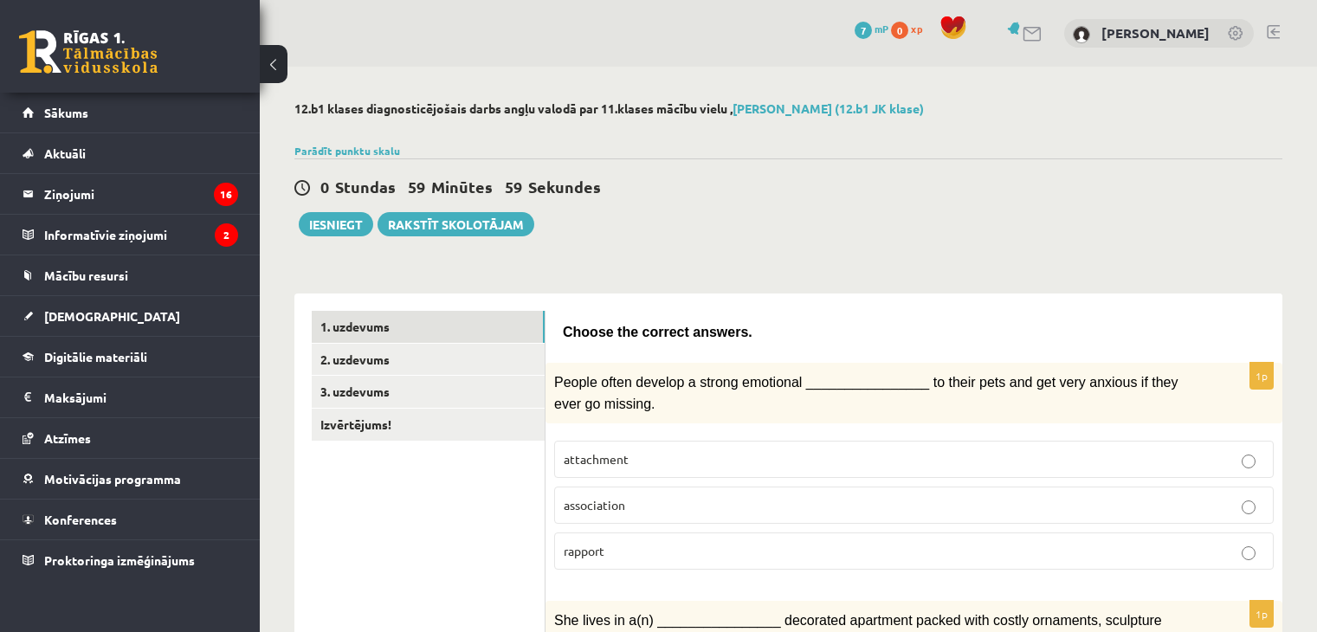
scroll to position [87, 0]
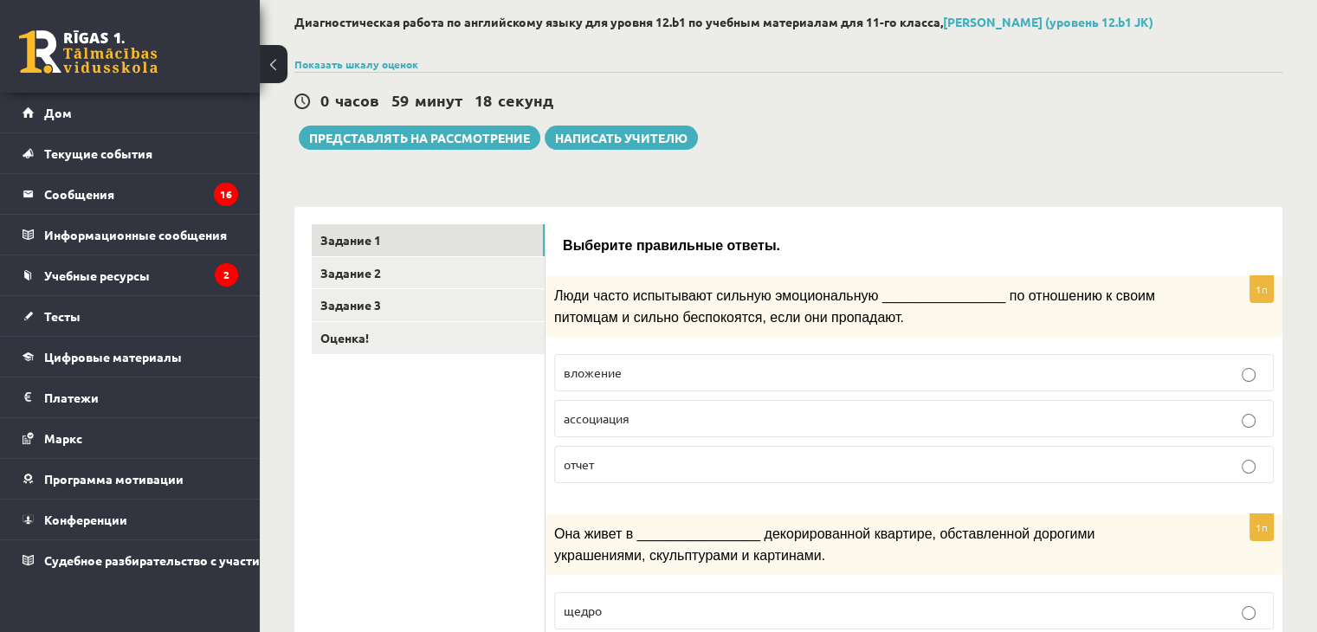
click at [753, 410] on p "ассоциация" at bounding box center [914, 419] width 701 height 18
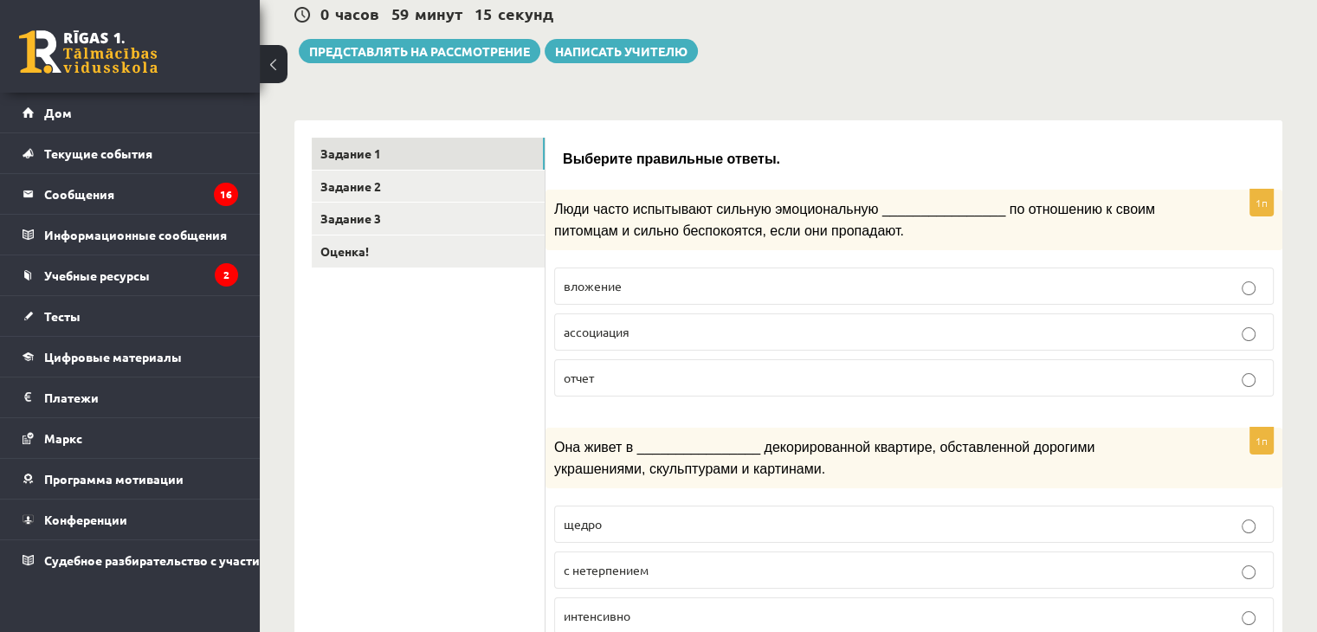
scroll to position [346, 0]
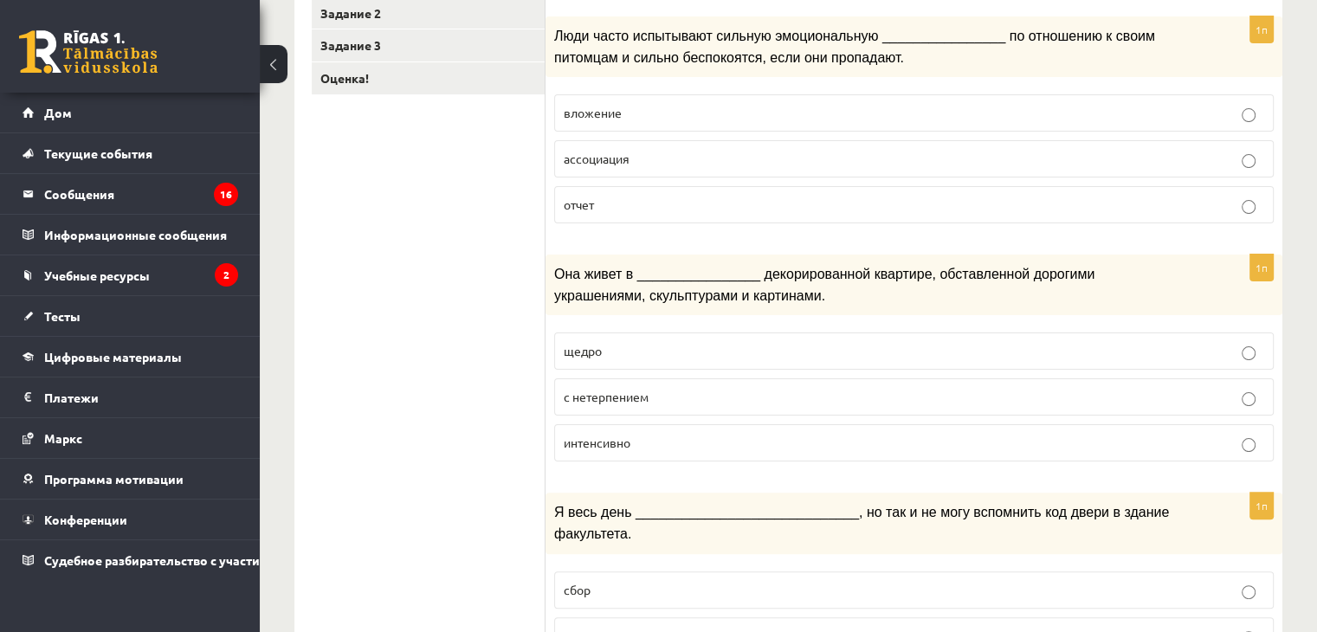
click at [761, 347] on p "щедро" at bounding box center [914, 351] width 701 height 18
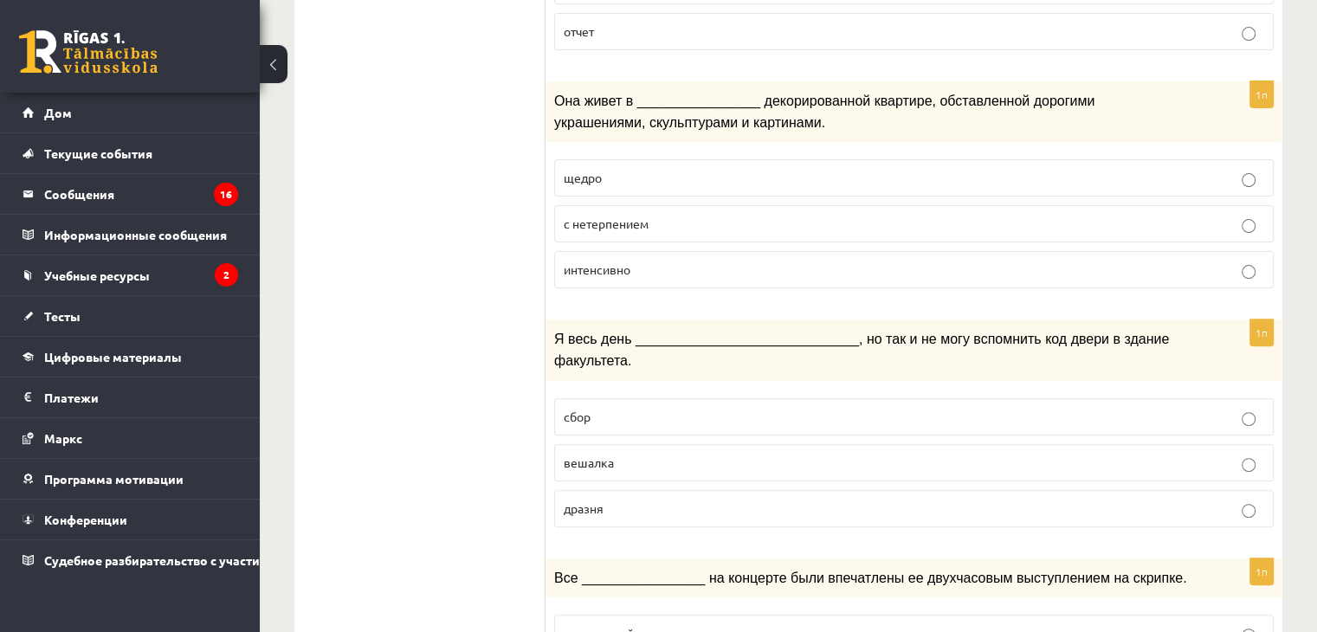
click at [598, 398] on label "сбор" at bounding box center [914, 416] width 720 height 37
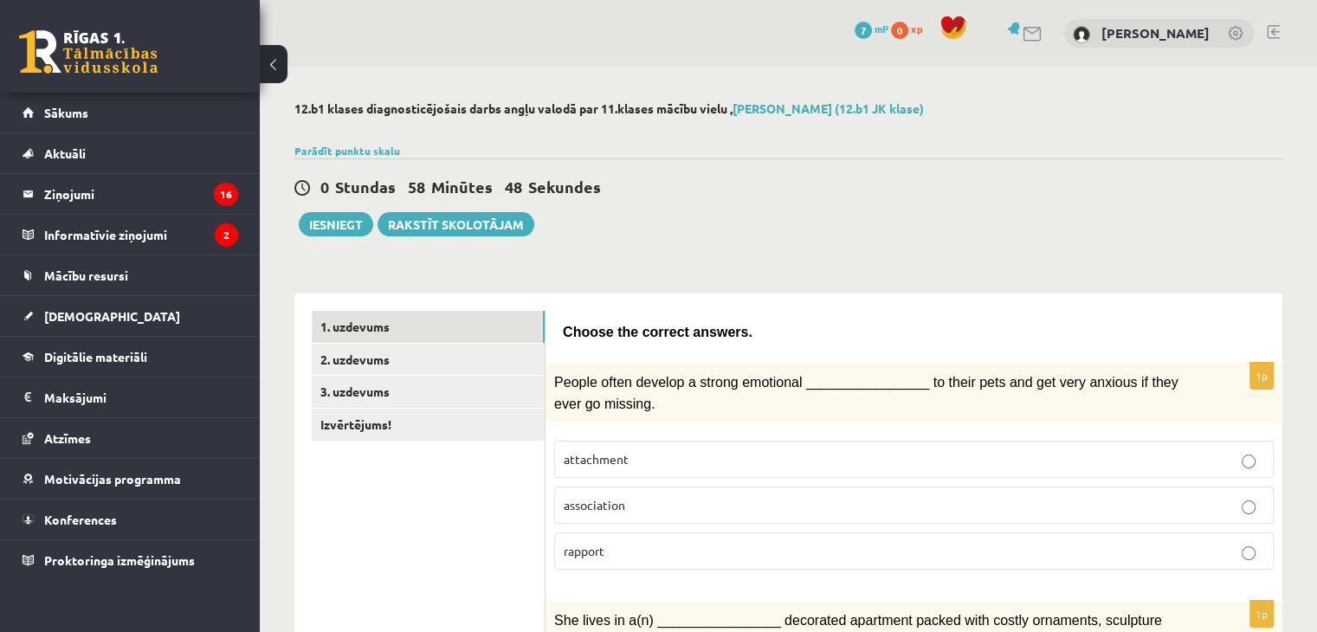
scroll to position [173, 0]
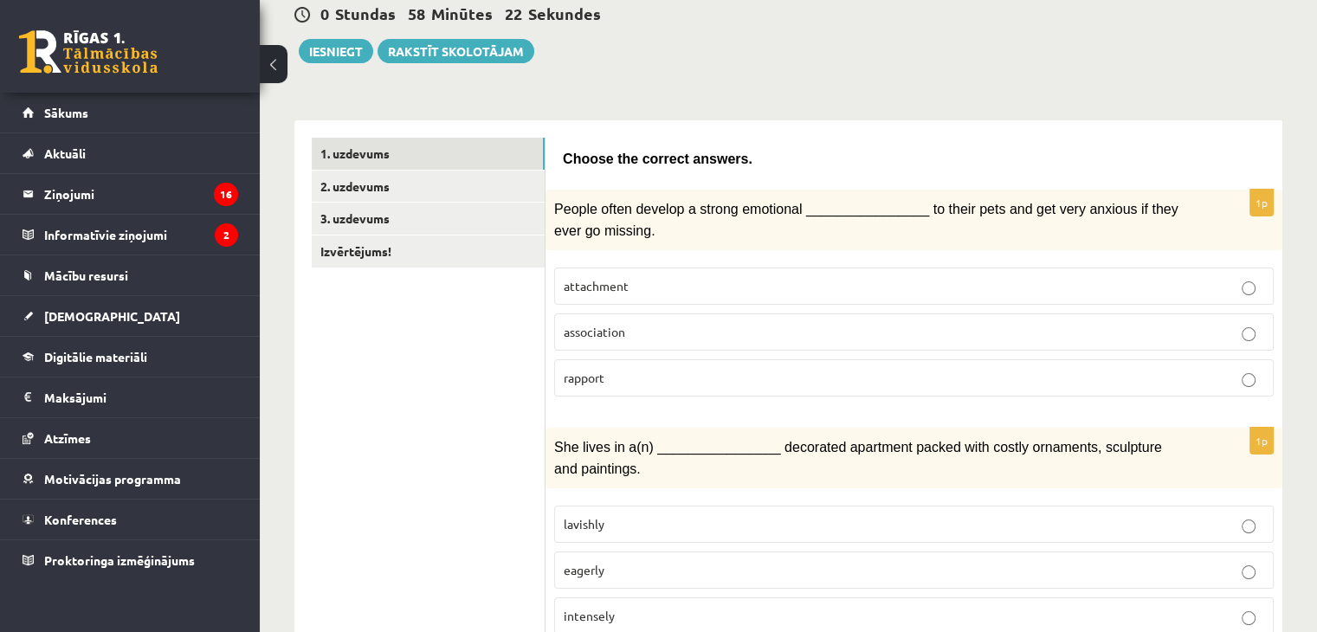
click at [649, 285] on p "attachment" at bounding box center [914, 286] width 701 height 18
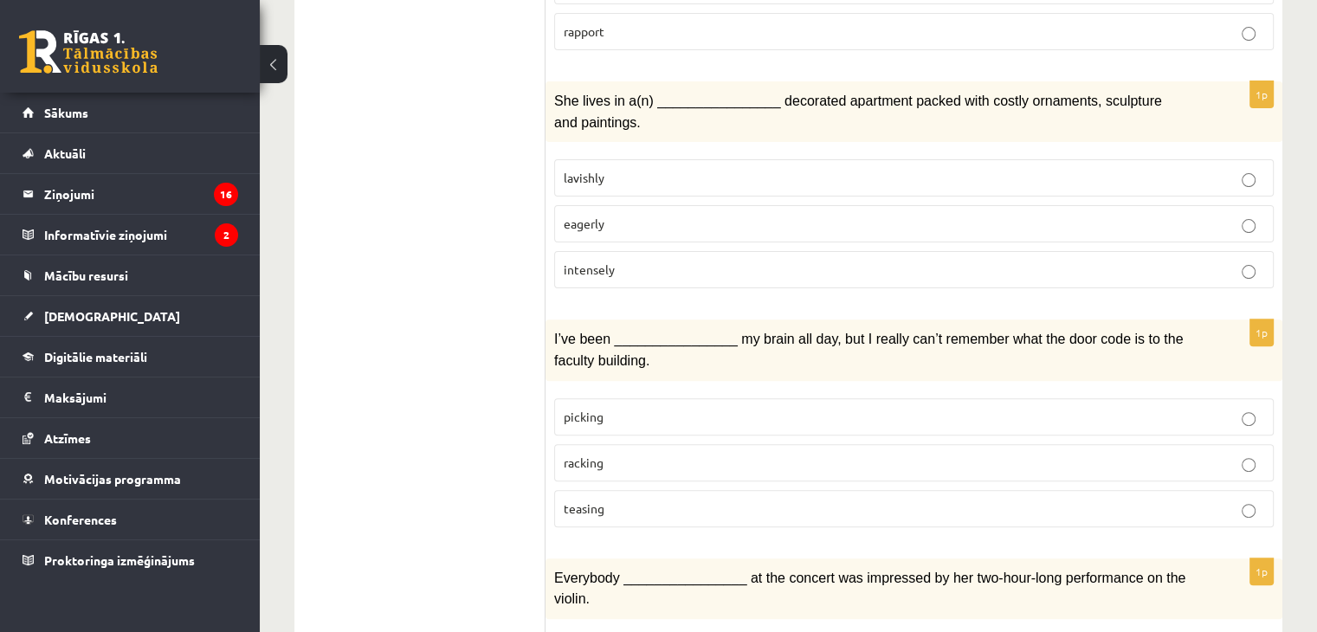
scroll to position [606, 0]
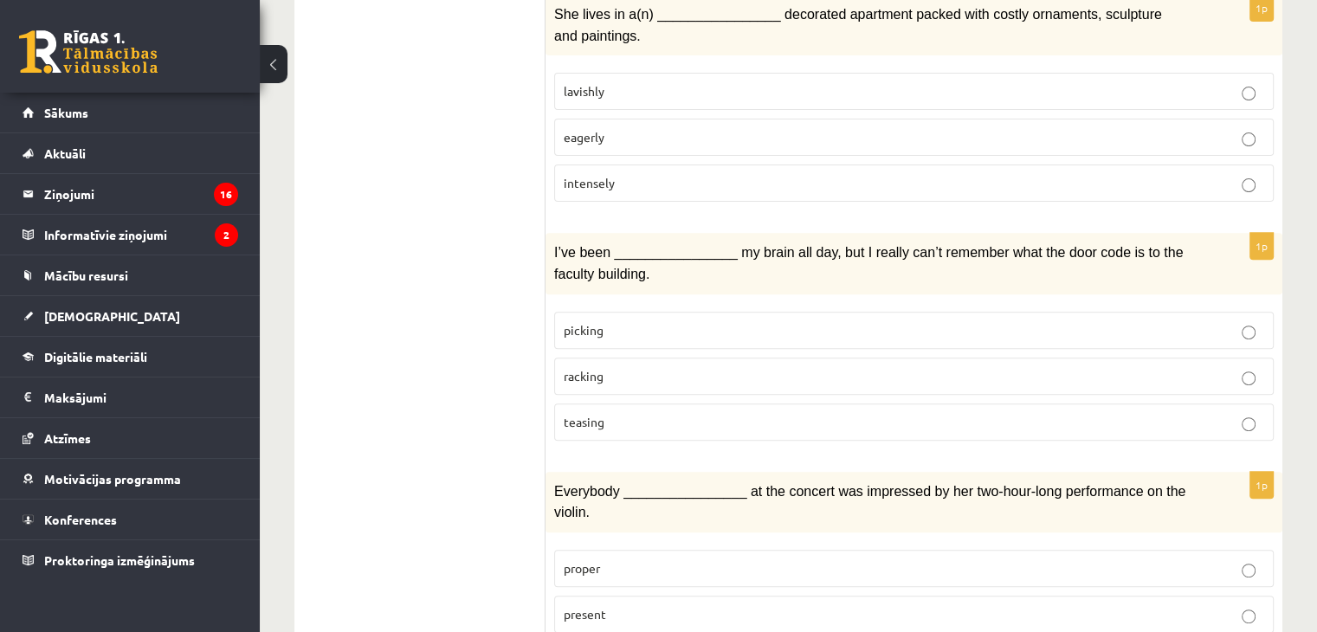
click at [807, 367] on p "racking" at bounding box center [914, 376] width 701 height 18
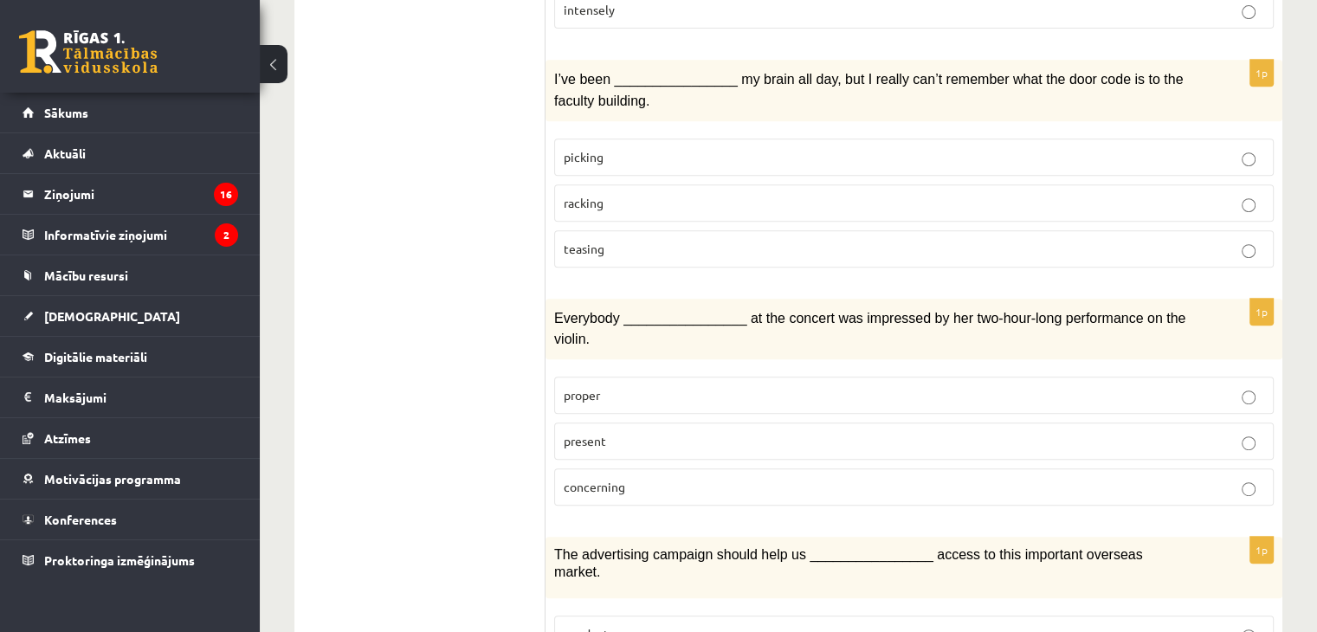
scroll to position [953, 0]
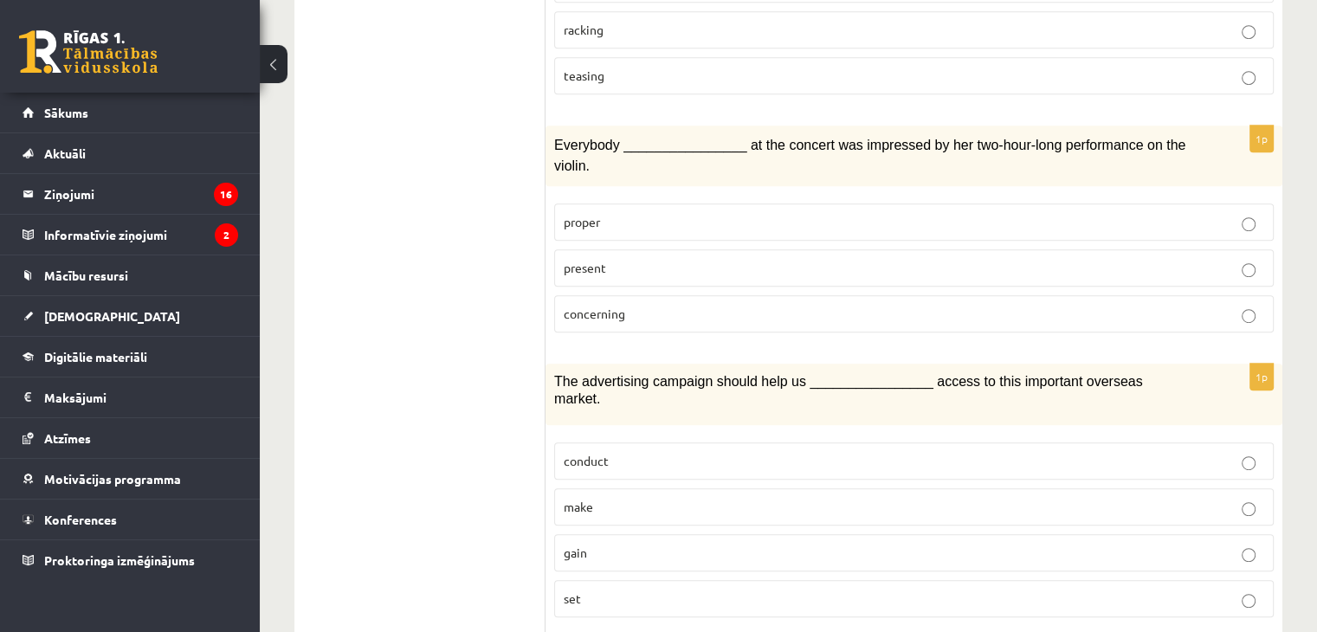
click at [702, 210] on fieldset "proper present concerning" at bounding box center [914, 266] width 720 height 143
click at [717, 259] on p "present" at bounding box center [914, 268] width 701 height 18
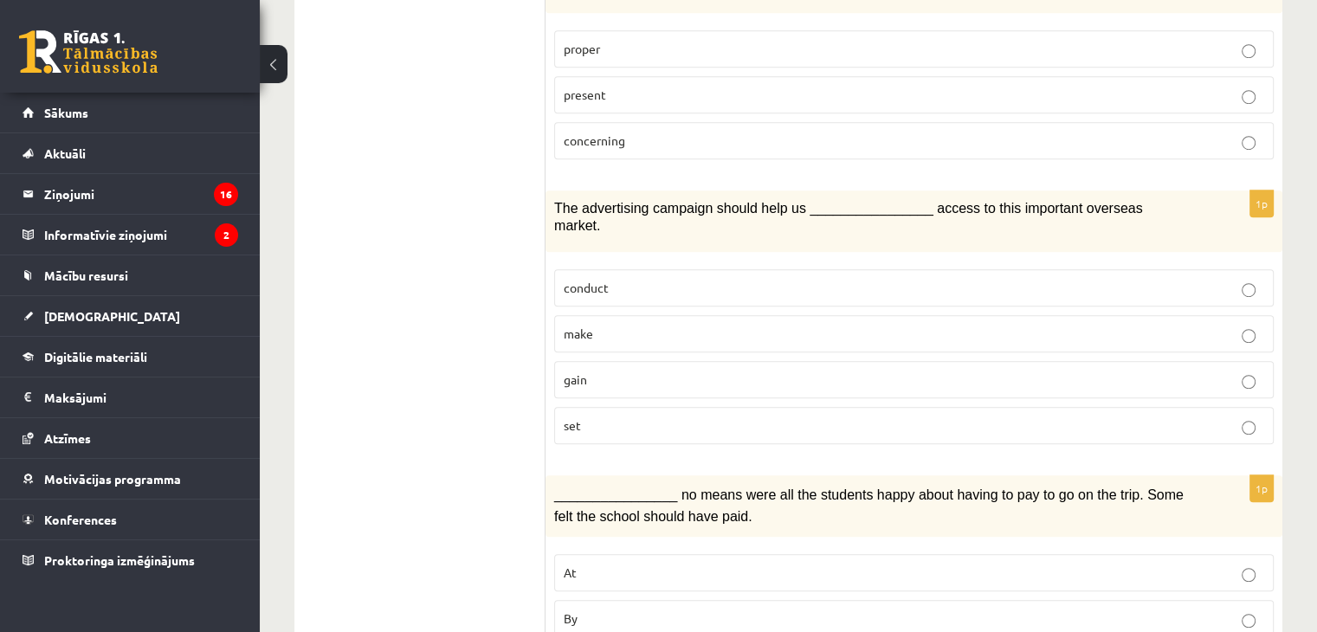
click at [609, 371] on p "gain" at bounding box center [914, 380] width 701 height 18
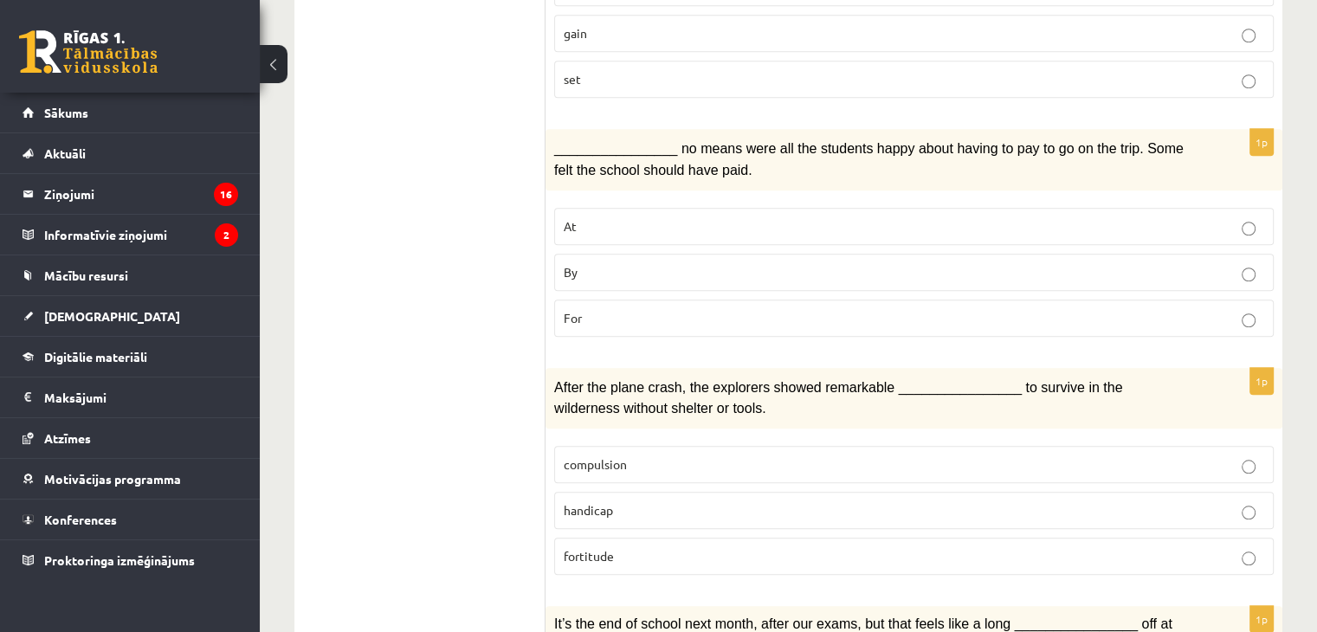
scroll to position [1386, 0]
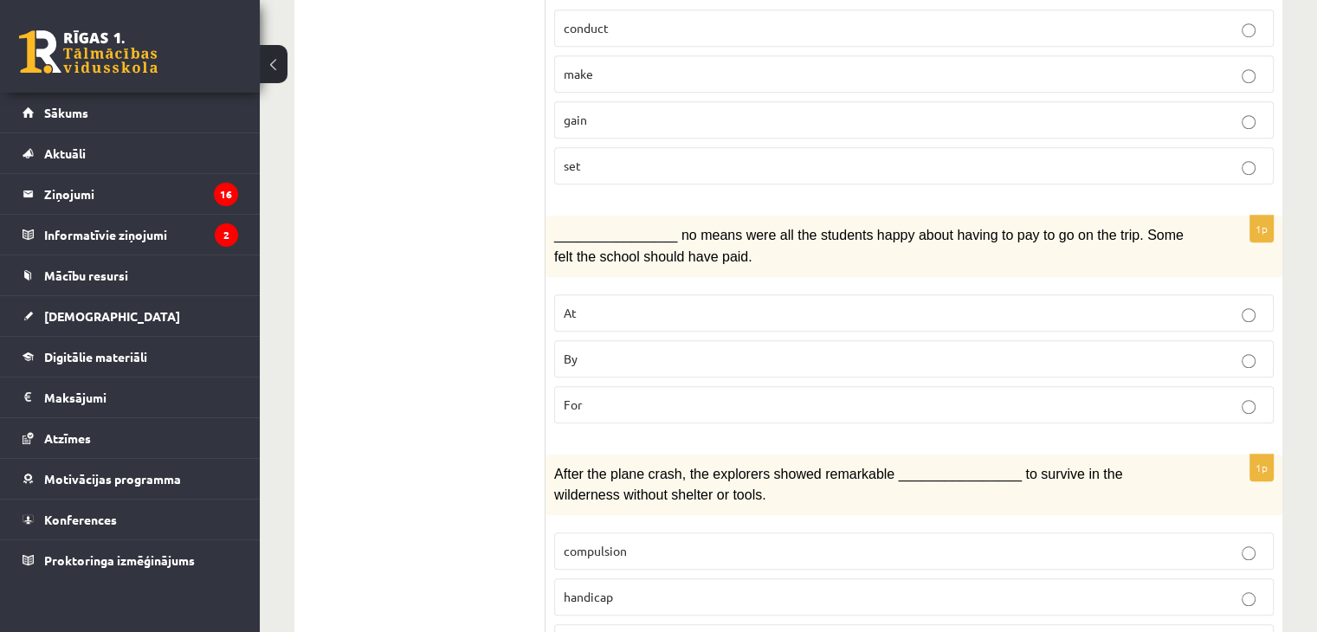
click at [594, 350] on p "By" at bounding box center [914, 359] width 701 height 18
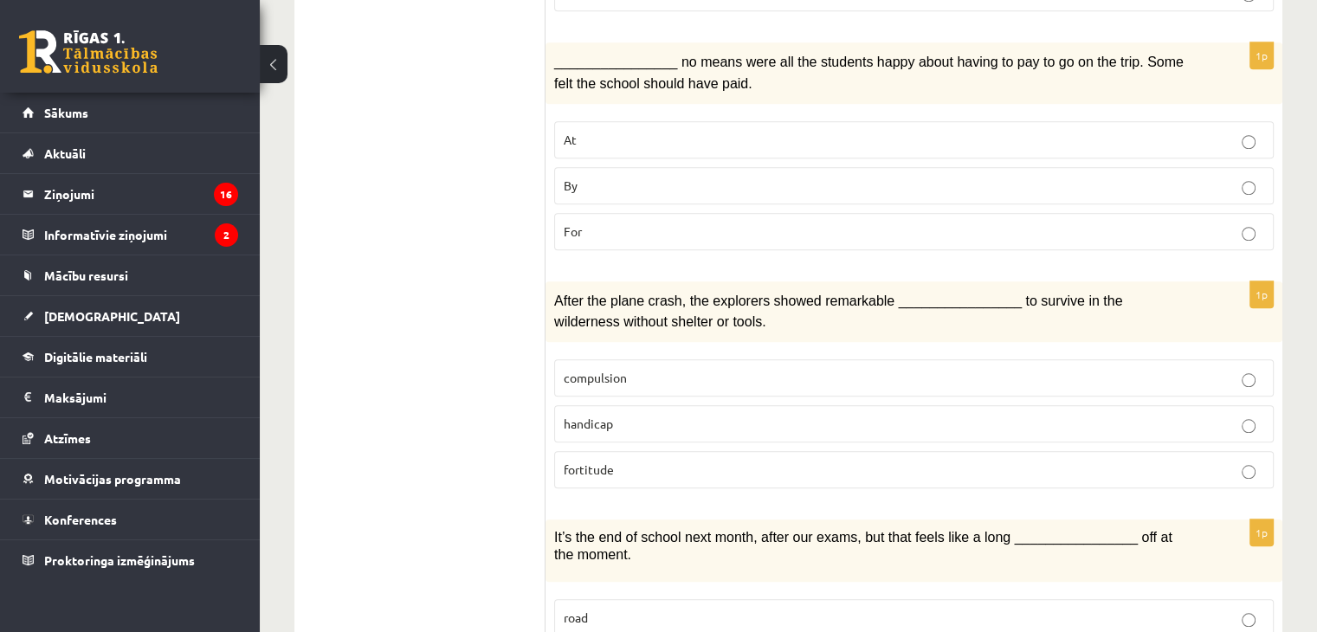
scroll to position [1732, 0]
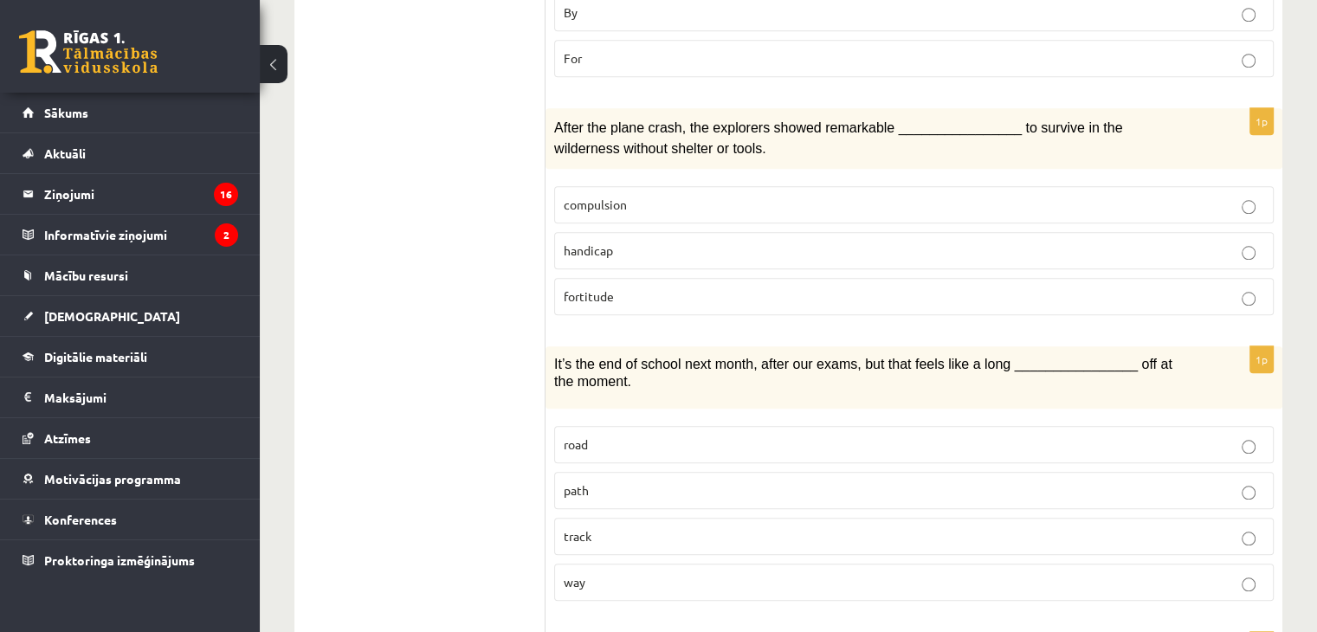
click at [665, 287] on p "fortitude" at bounding box center [914, 296] width 701 height 18
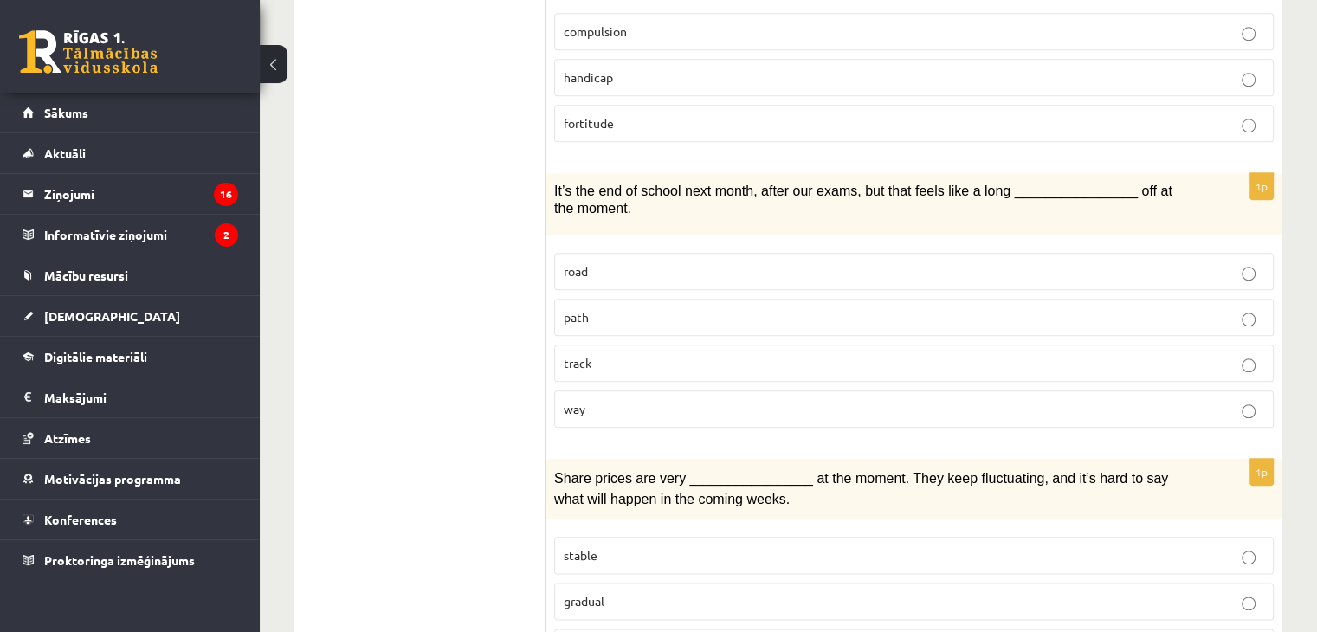
click at [622, 299] on label "path" at bounding box center [914, 317] width 720 height 37
click at [592, 400] on p "way" at bounding box center [914, 409] width 701 height 18
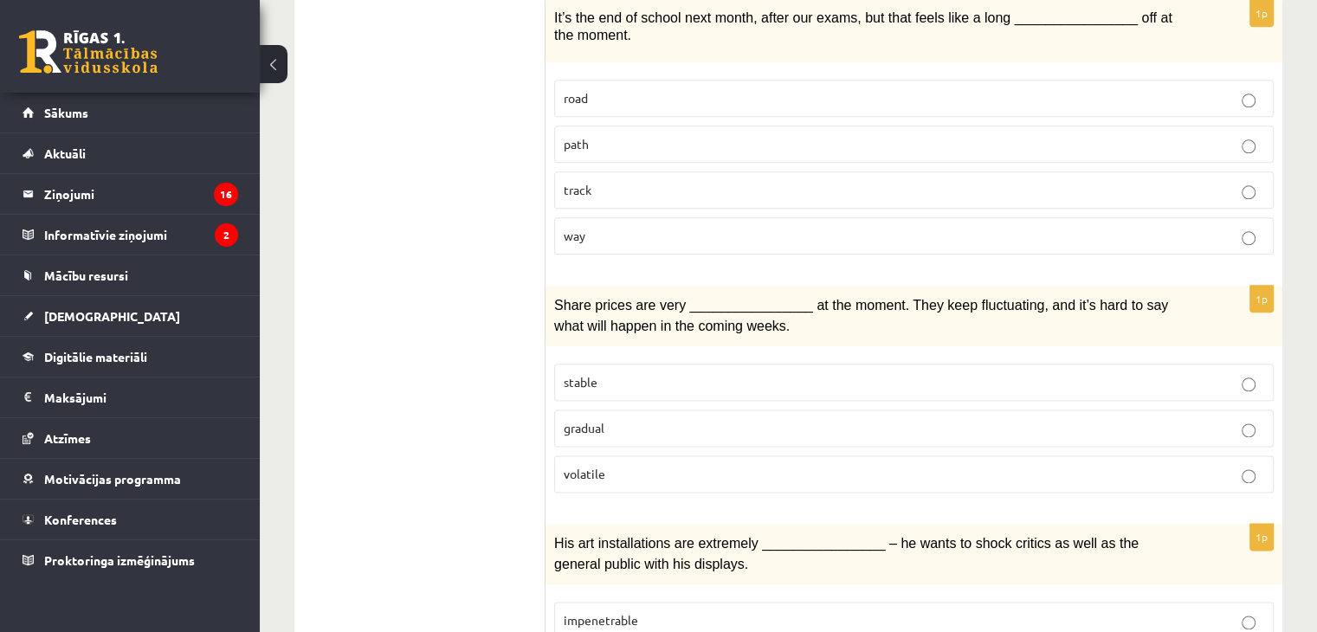
click at [617, 373] on p "stable" at bounding box center [914, 382] width 701 height 18
click at [686, 410] on label "gradual" at bounding box center [914, 428] width 720 height 37
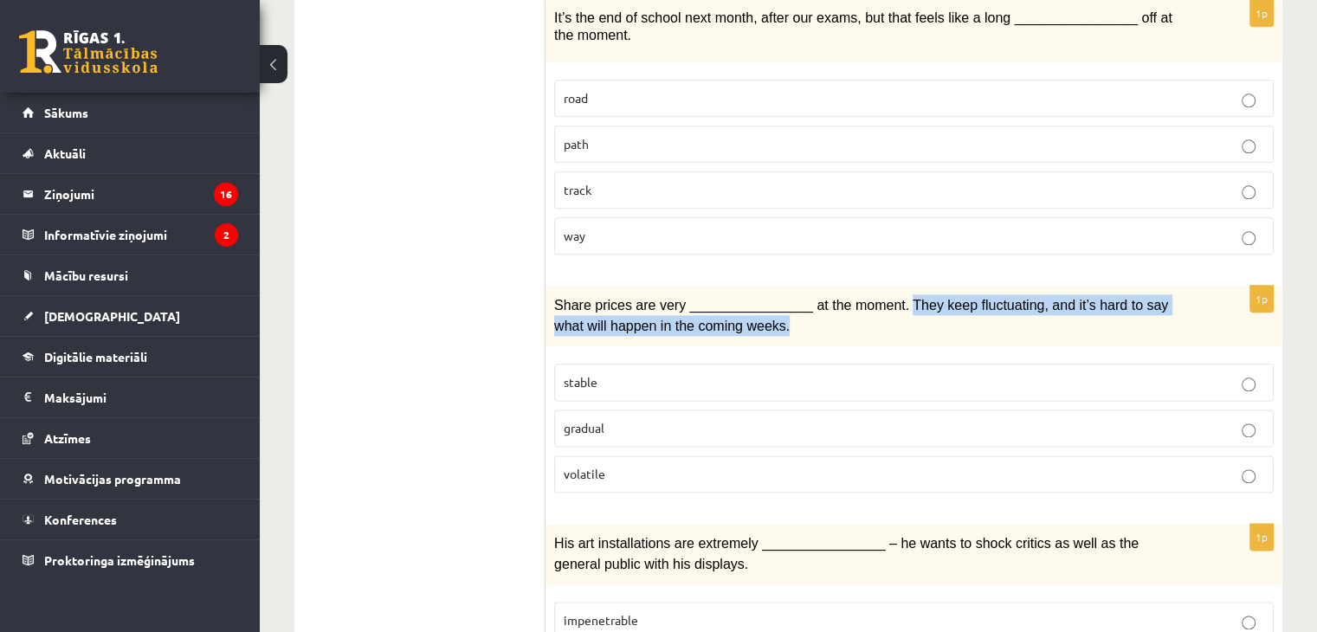
drag, startPoint x: 879, startPoint y: 231, endPoint x: 882, endPoint y: 263, distance: 32.2
click at [882, 294] on p "Share prices are very ________________ at the moment. They keep fluctuating, an…" at bounding box center [870, 315] width 633 height 42
copy span "They keep fluctuating, and it’s hard to say what will happen in the coming week…"
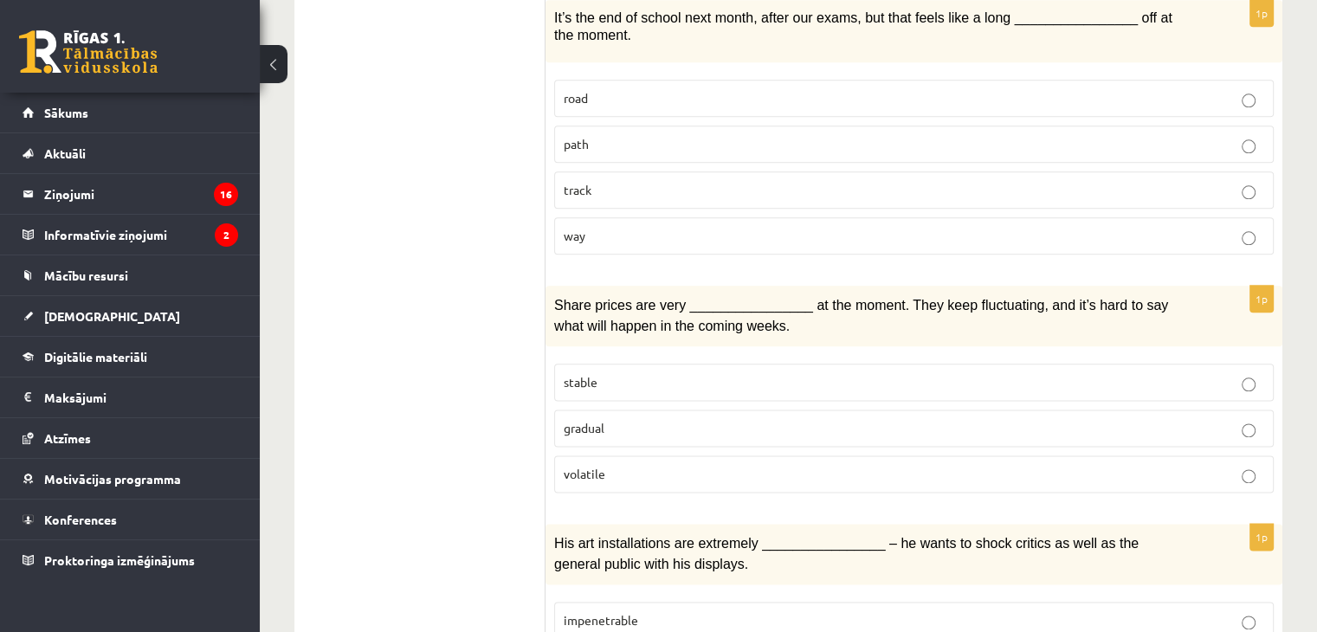
click at [636, 465] on p "volatile" at bounding box center [914, 474] width 701 height 18
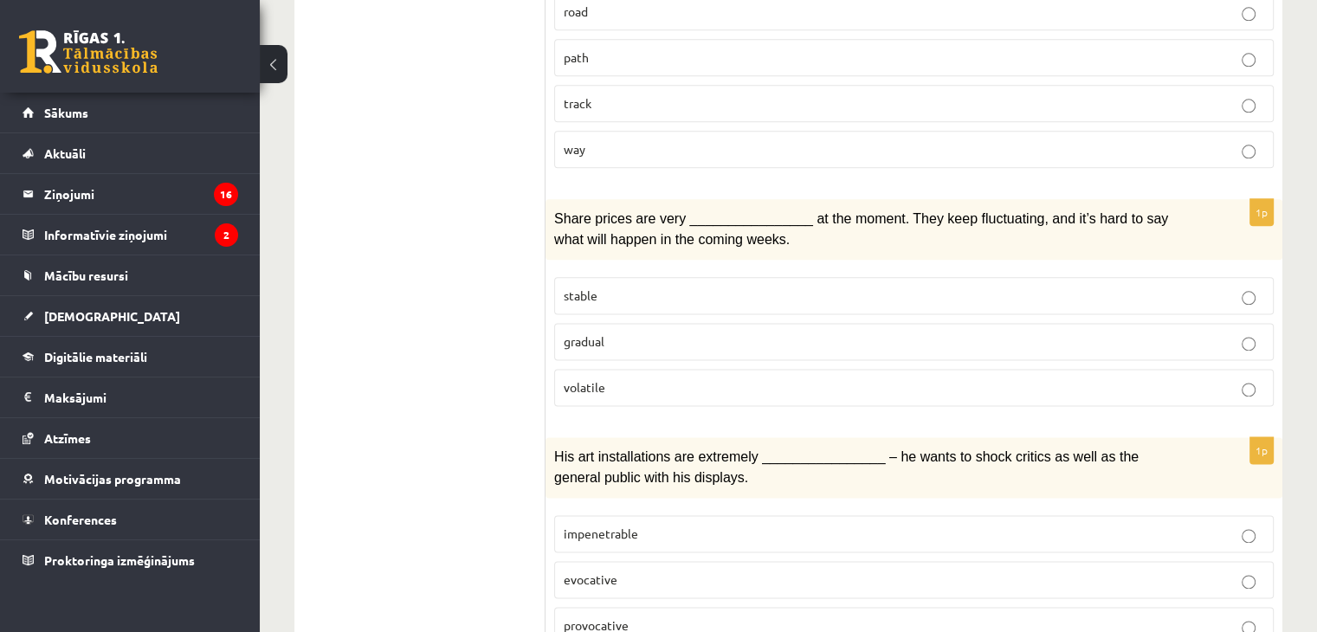
scroll to position [2338, 0]
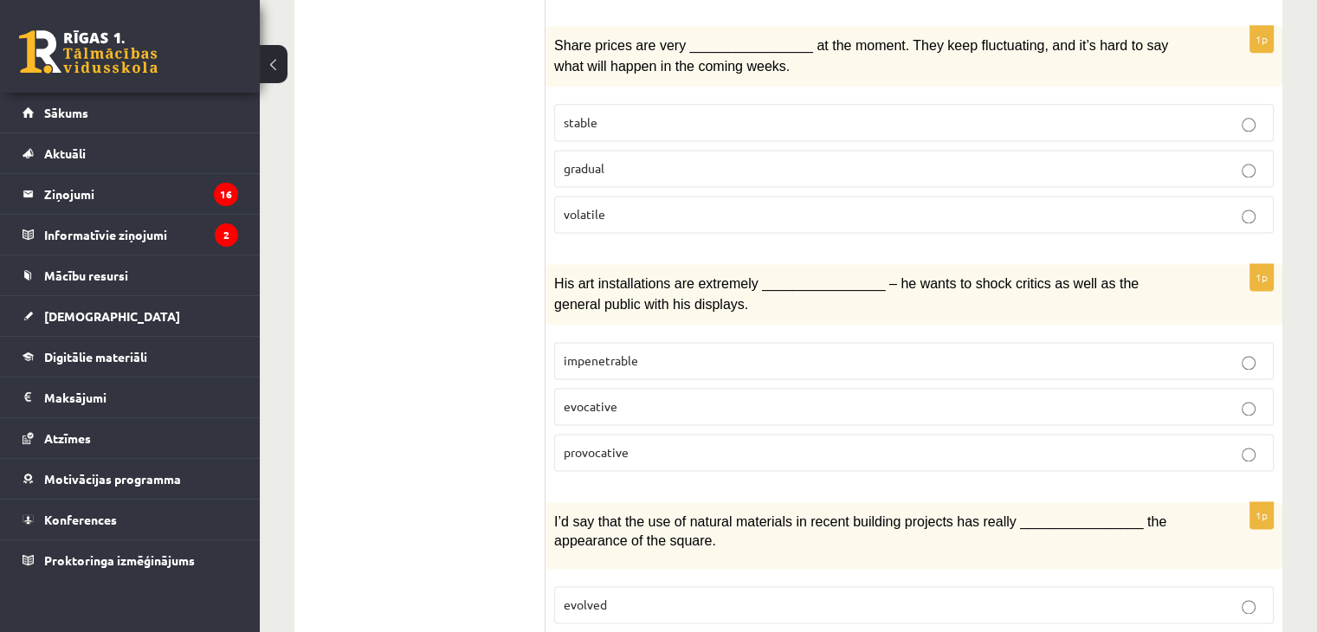
click at [683, 434] on label "provocative" at bounding box center [914, 452] width 720 height 37
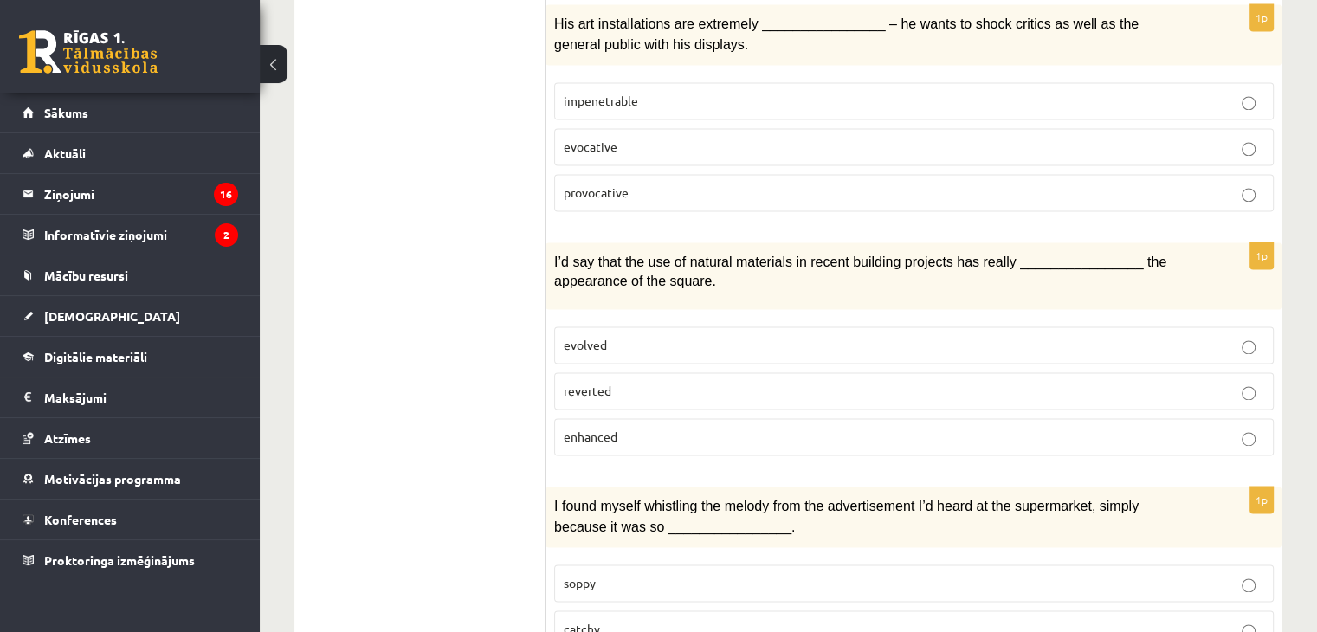
scroll to position [2642, 0]
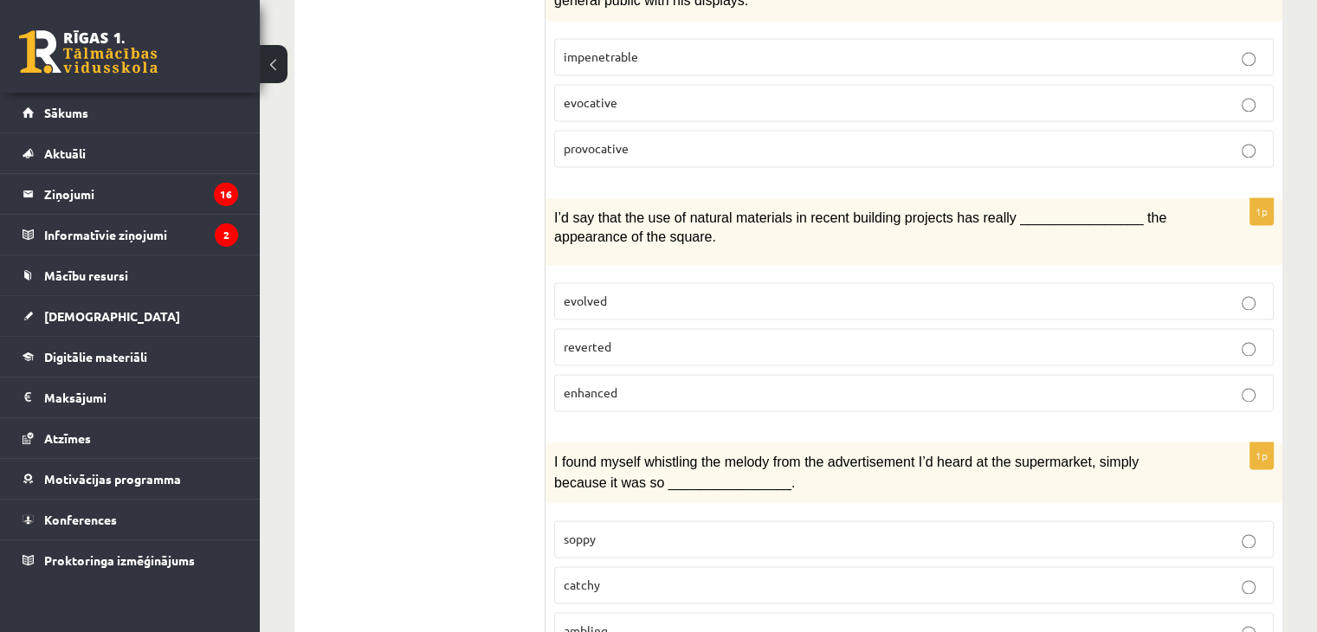
click at [617, 338] on p "reverted" at bounding box center [914, 347] width 701 height 18
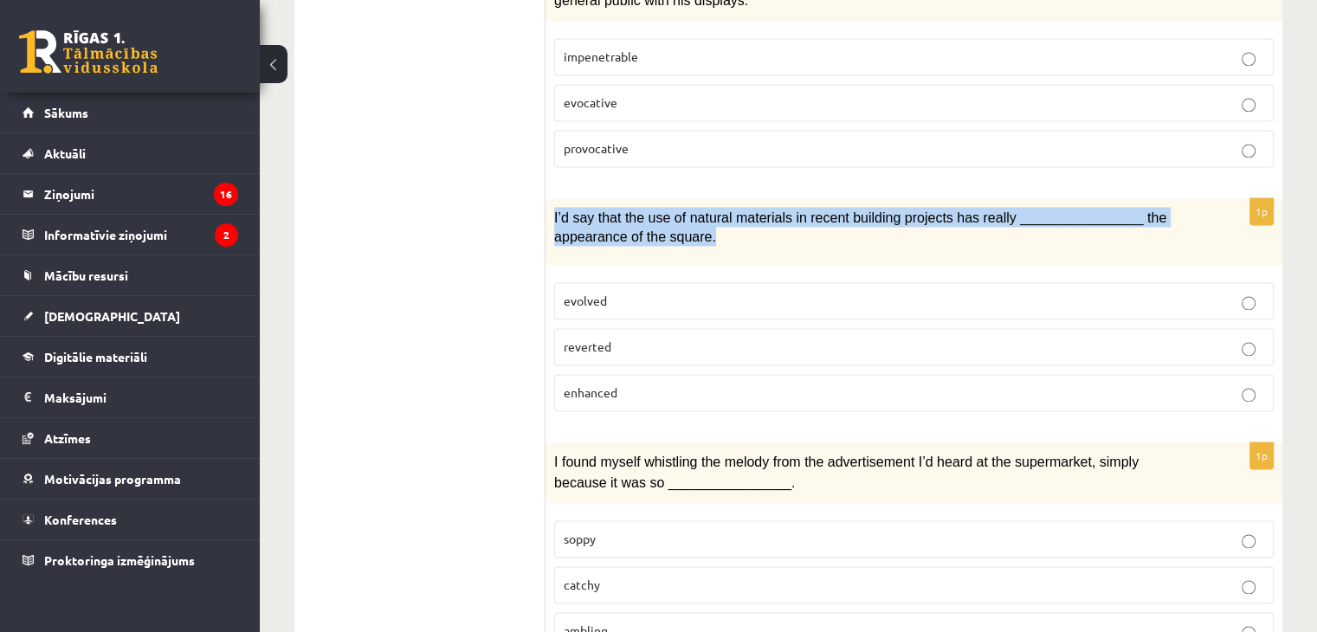
drag, startPoint x: 554, startPoint y: 136, endPoint x: 970, endPoint y: 149, distance: 415.9
click at [970, 207] on p "I’d say that the use of natural materials in recent building projects has reall…" at bounding box center [870, 226] width 633 height 39
copy span "I’d say that the use of natural materials in recent building projects has reall…"
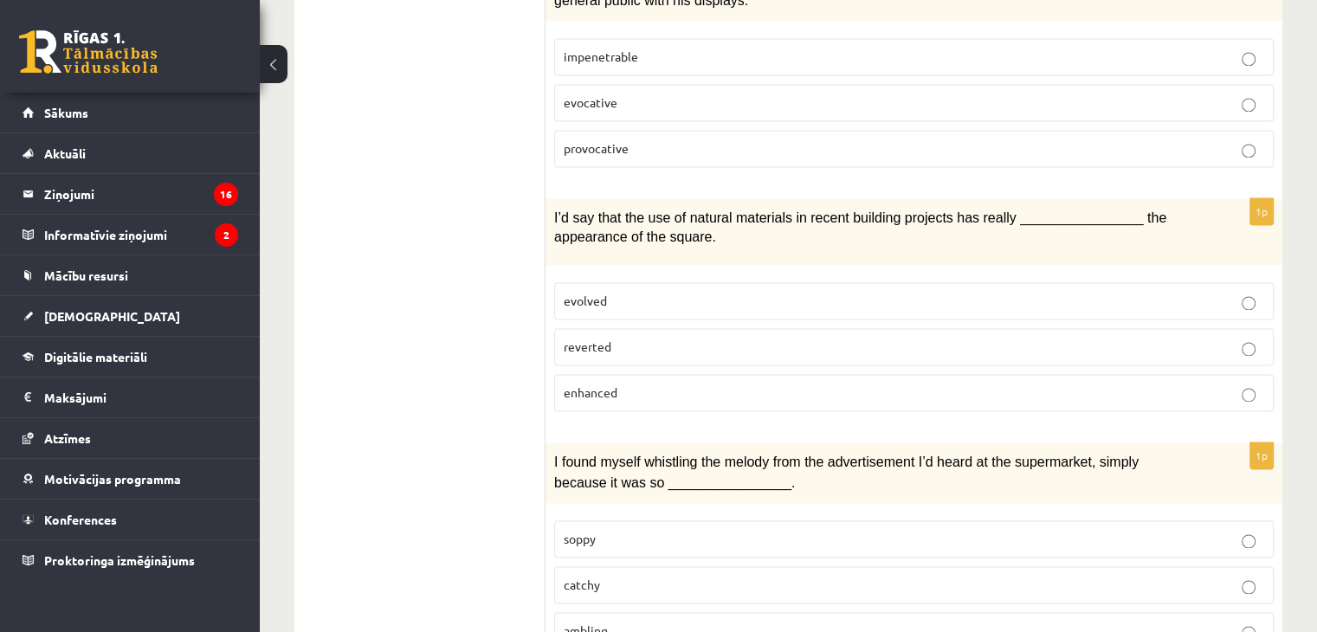
click at [743, 384] on p "enhanced" at bounding box center [914, 393] width 701 height 18
click at [665, 576] on p "catchy" at bounding box center [914, 585] width 701 height 18
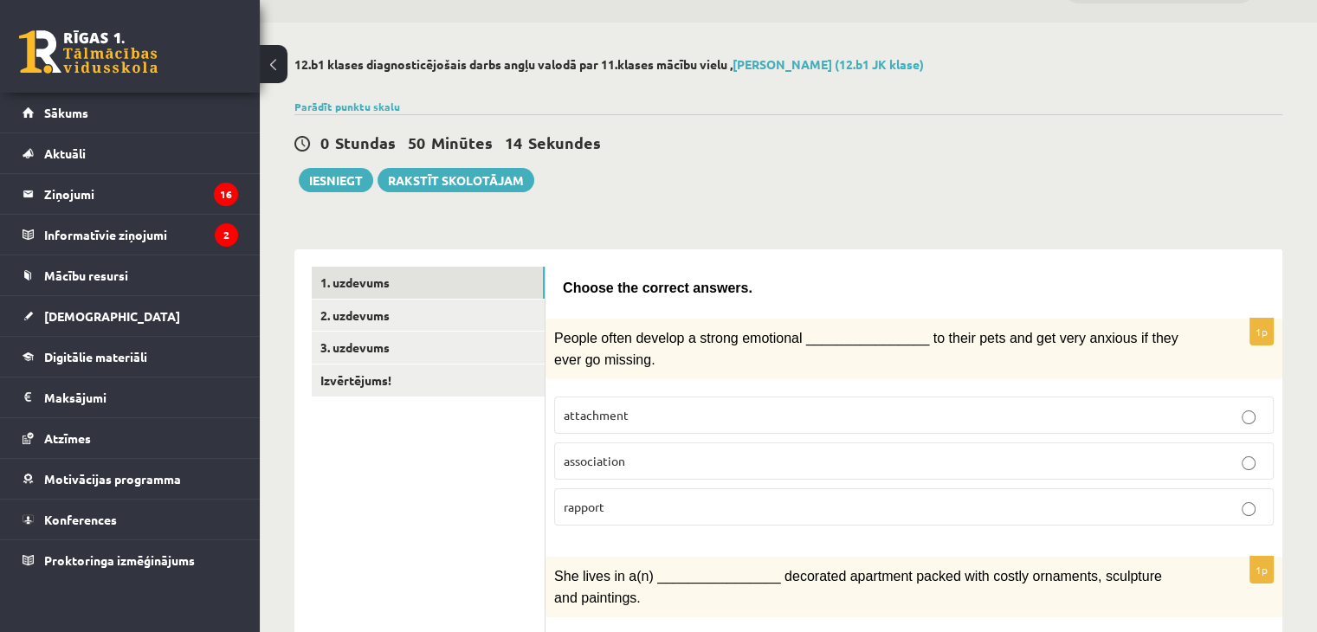
scroll to position [0, 0]
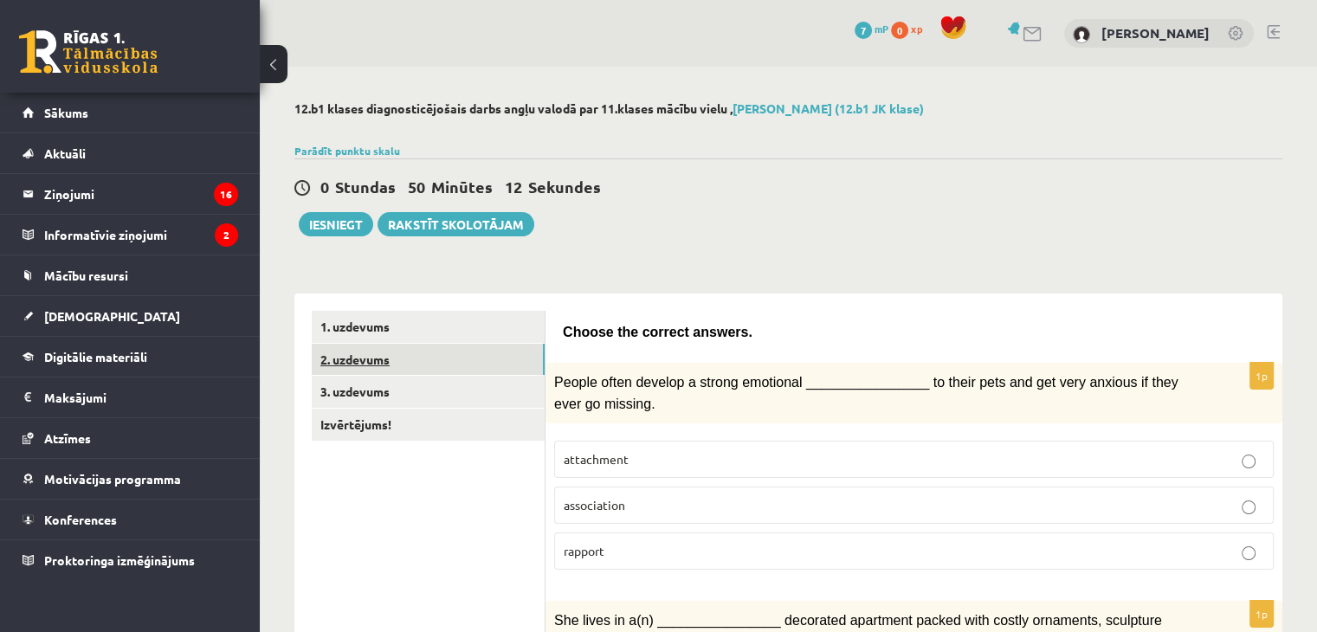
click at [481, 366] on link "2. uzdevums" at bounding box center [428, 360] width 233 height 32
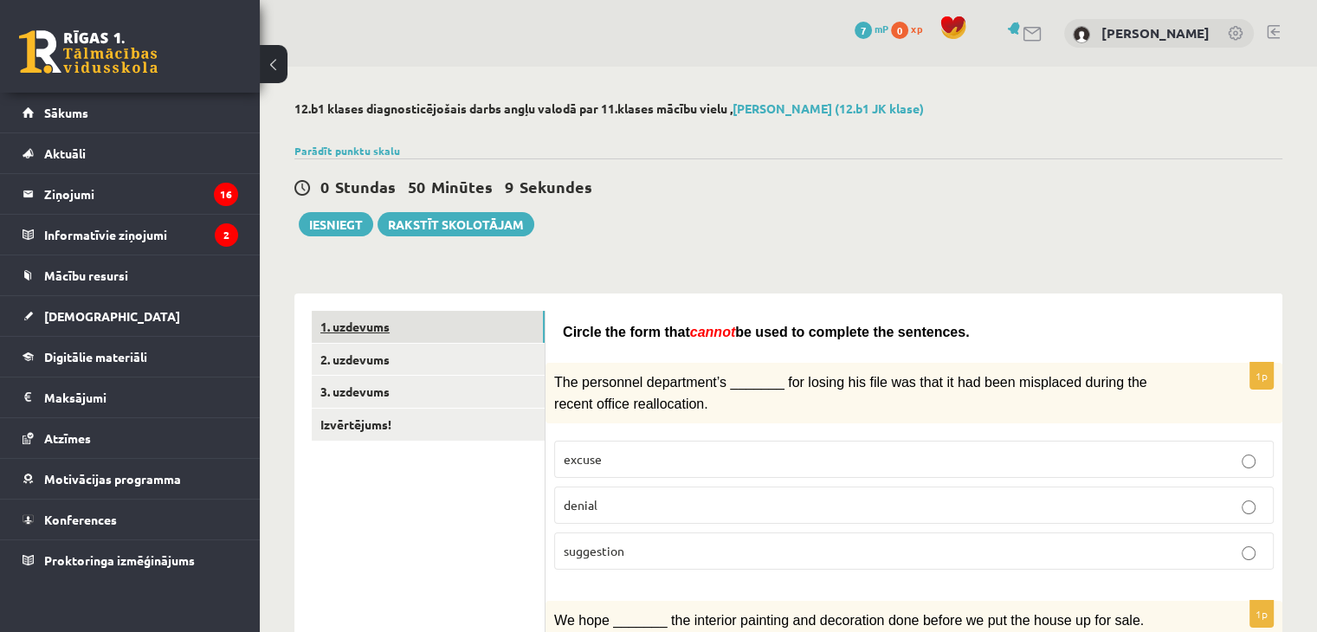
click at [446, 337] on link "1. uzdevums" at bounding box center [428, 327] width 233 height 32
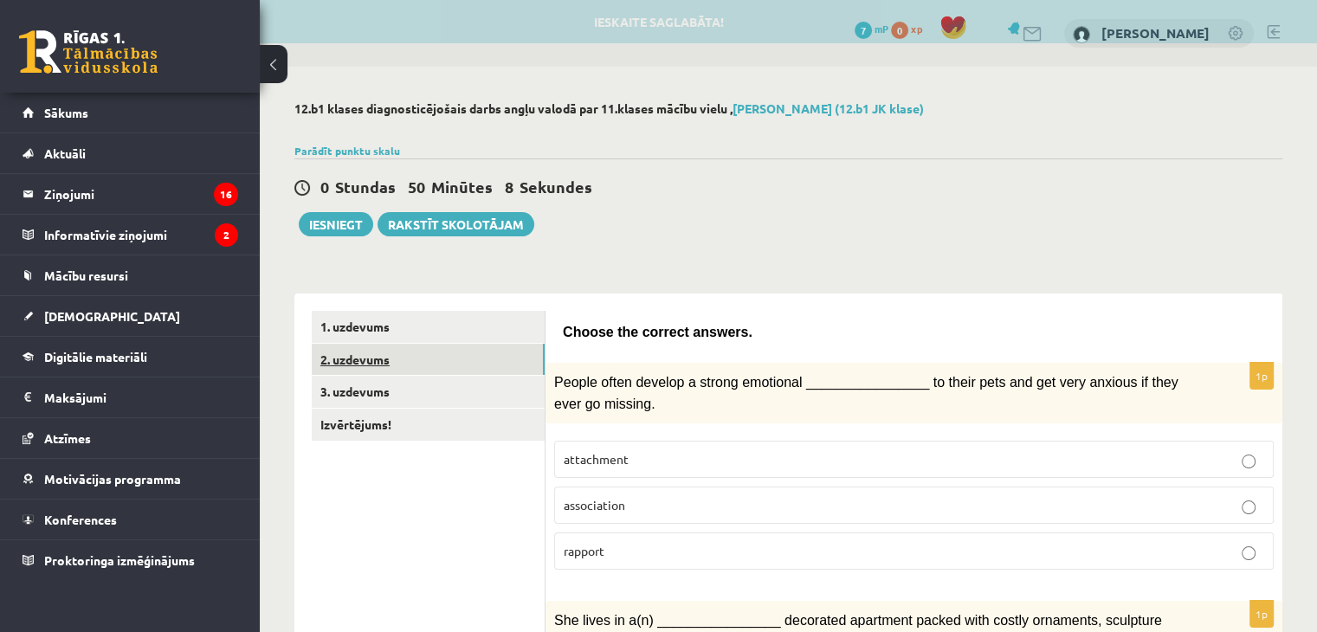
click at [479, 368] on link "2. uzdevums" at bounding box center [428, 360] width 233 height 32
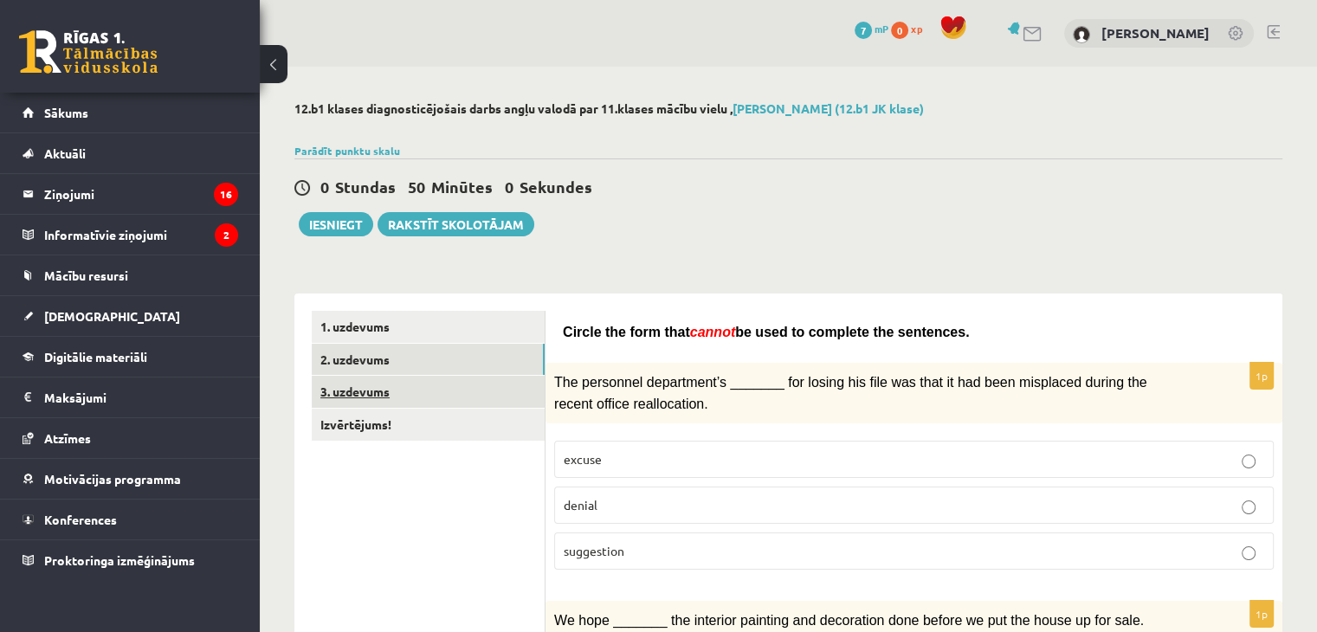
click at [530, 389] on link "3. uzdevums" at bounding box center [428, 392] width 233 height 32
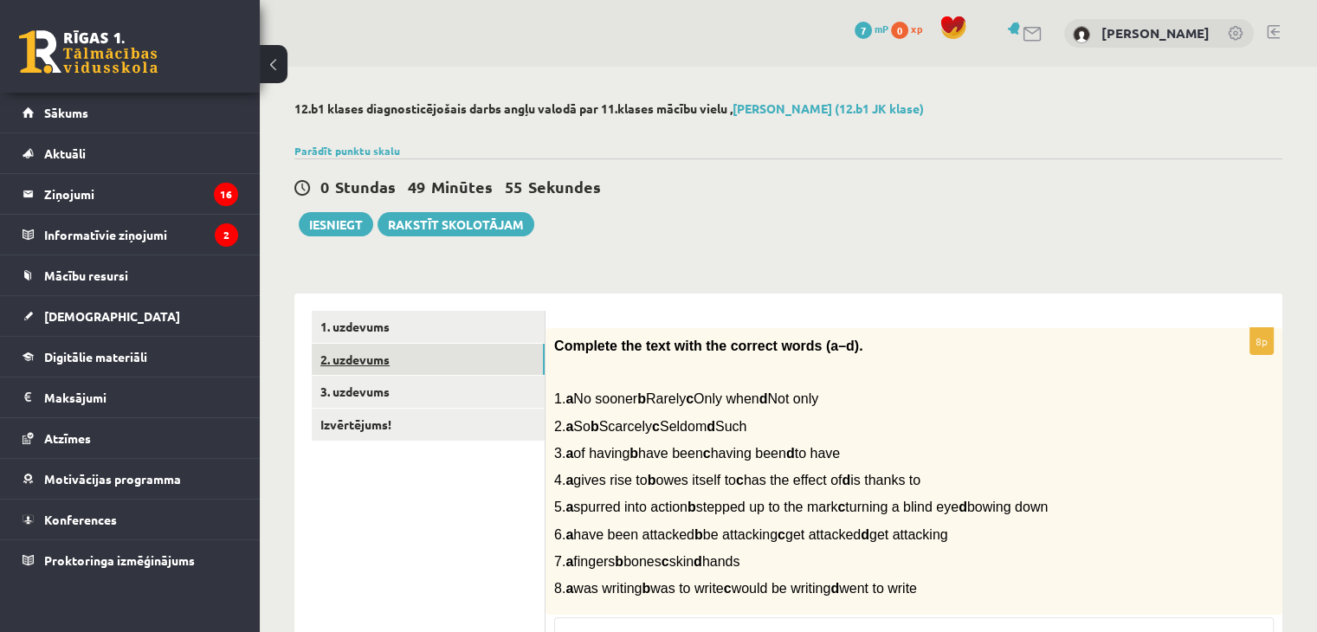
click at [481, 354] on link "2. uzdevums" at bounding box center [428, 360] width 233 height 32
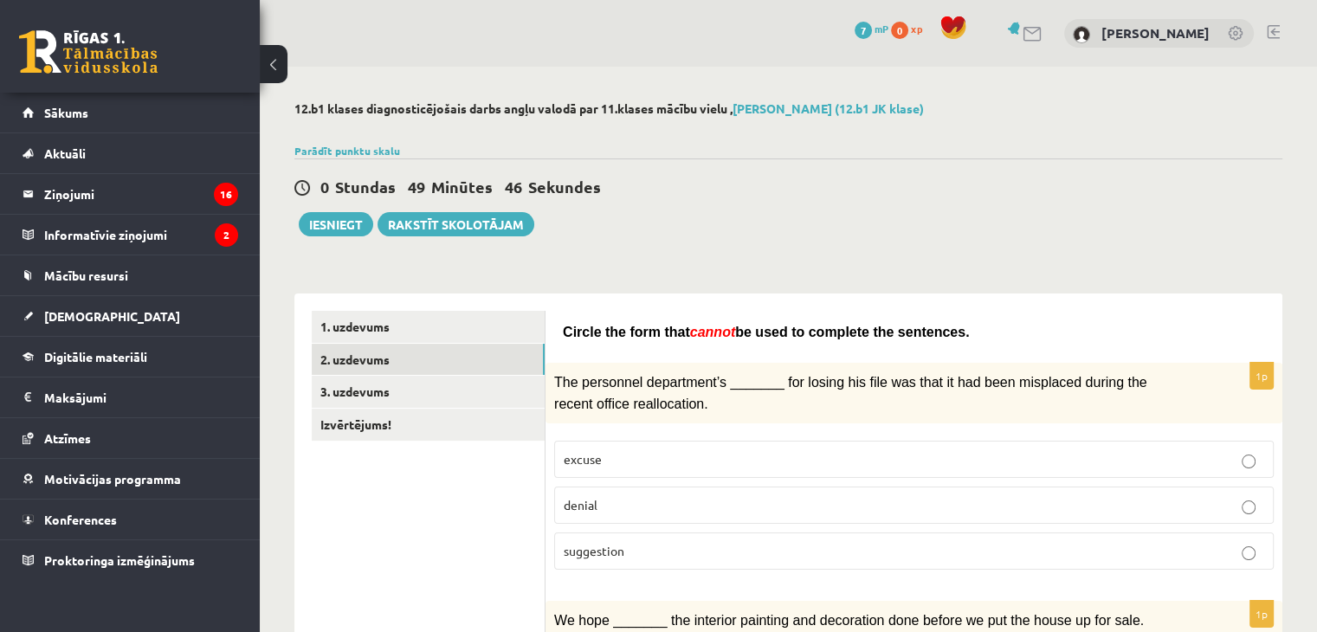
scroll to position [173, 0]
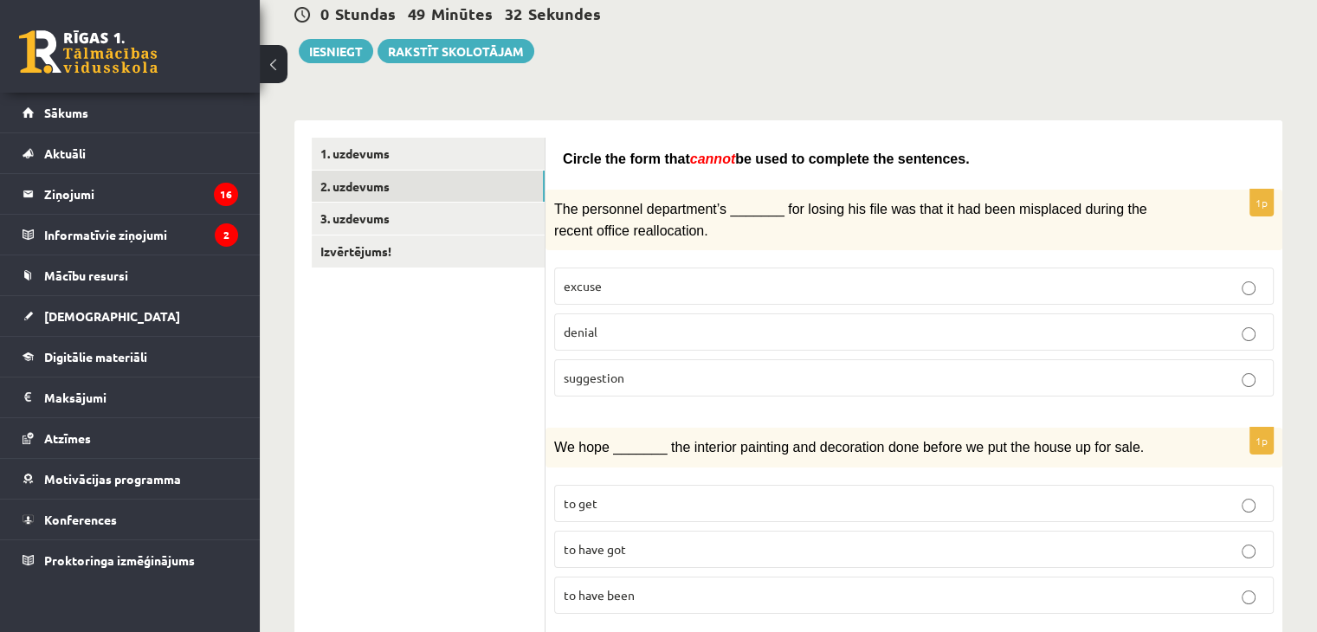
click at [677, 376] on p "suggestion" at bounding box center [914, 378] width 701 height 18
click at [756, 278] on p "excuse" at bounding box center [914, 286] width 701 height 18
click at [672, 330] on p "denial" at bounding box center [914, 332] width 701 height 18
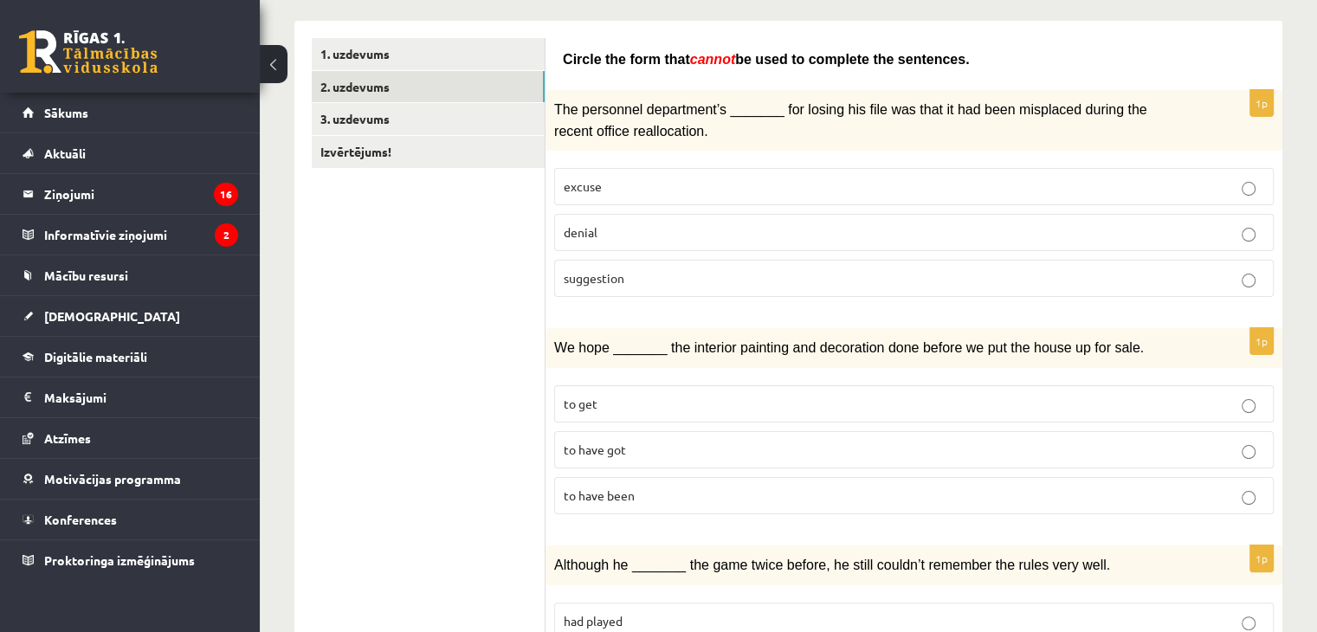
scroll to position [446, 0]
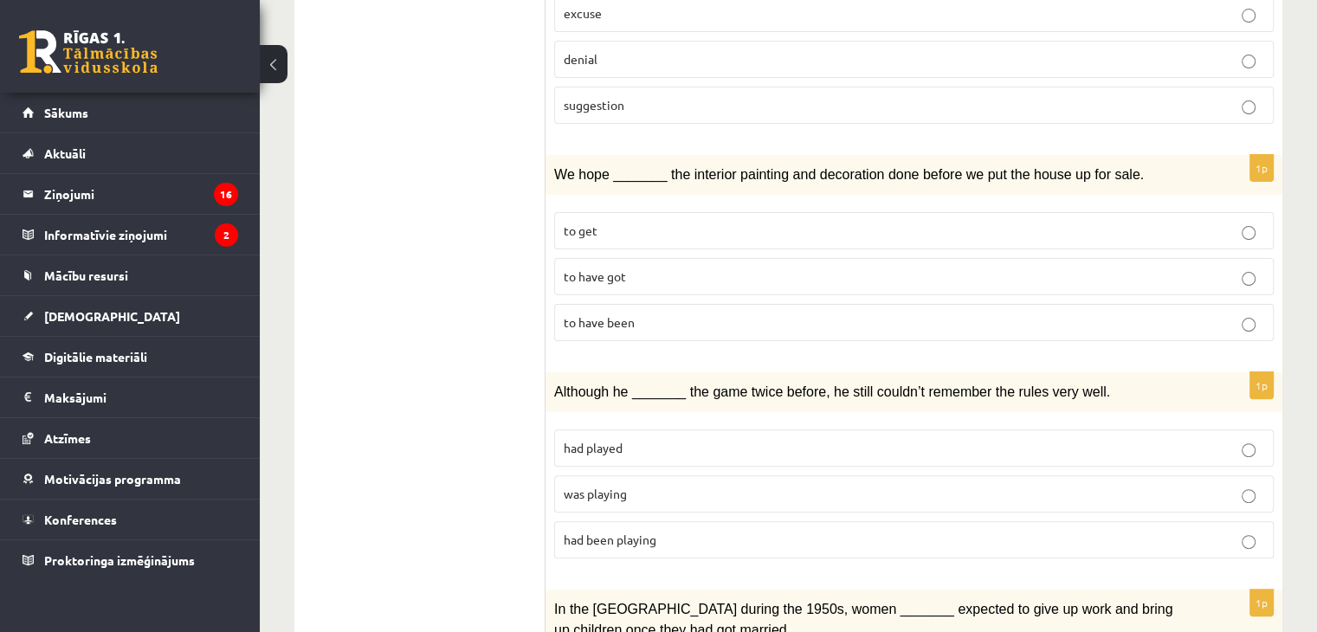
click at [716, 314] on p "to have been" at bounding box center [914, 322] width 701 height 18
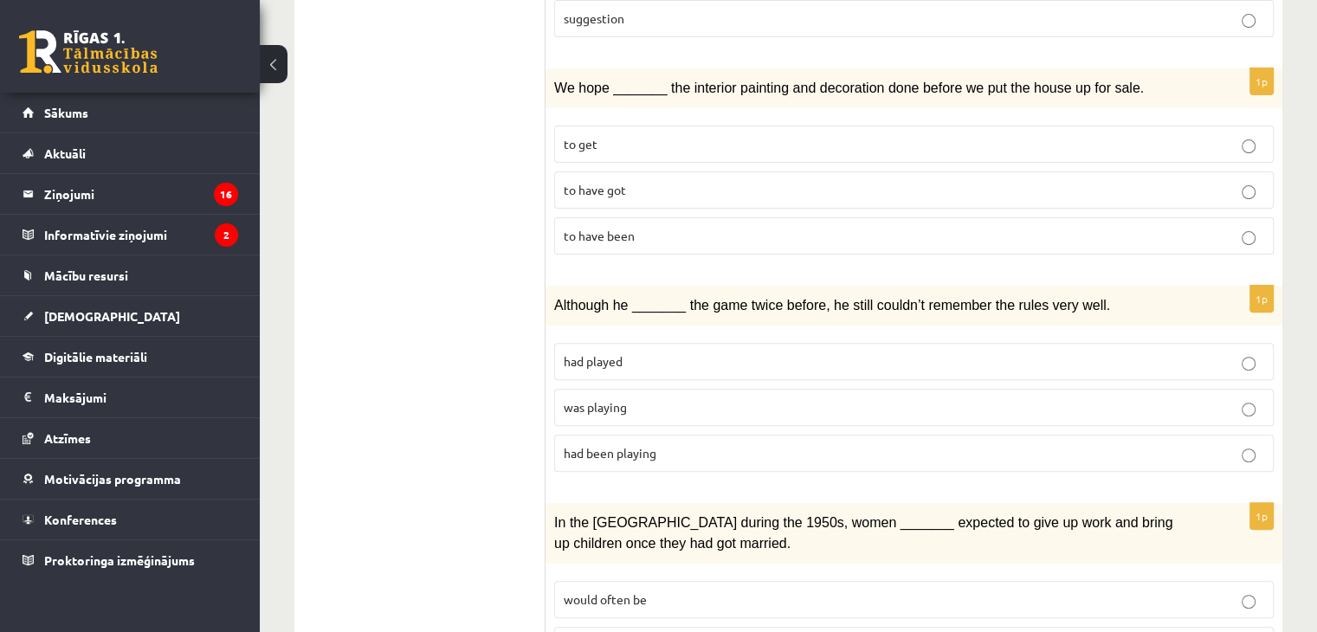
scroll to position [706, 0]
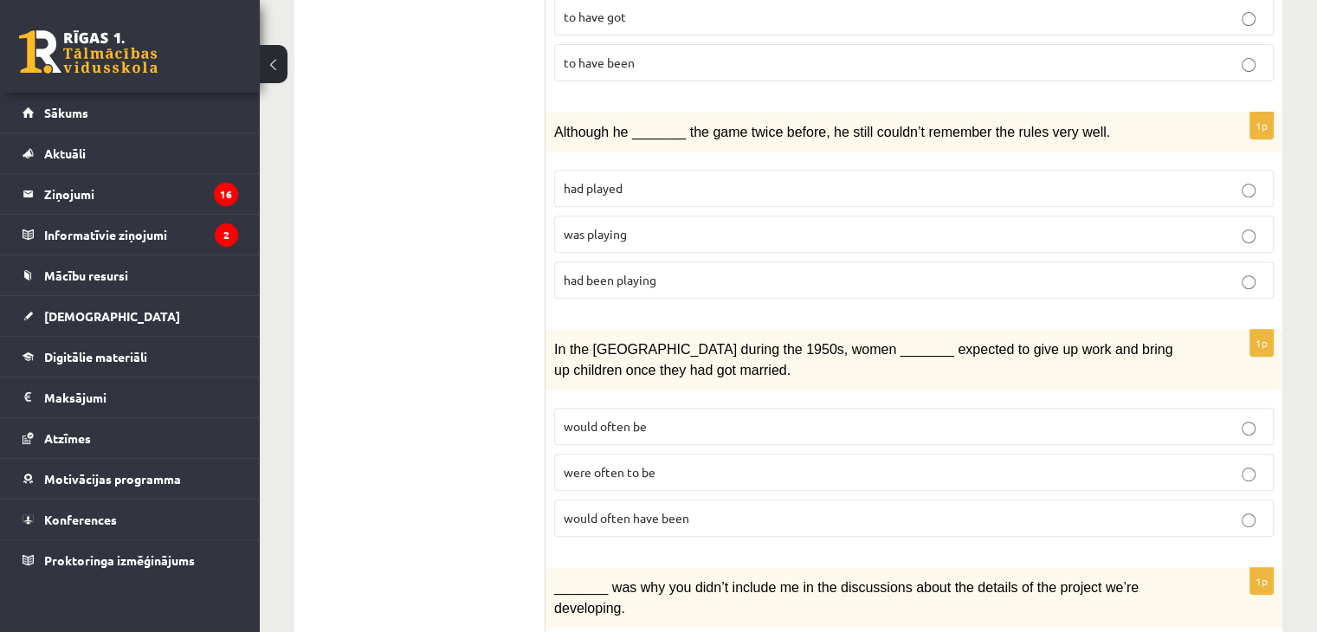
click at [697, 271] on p "had been playing" at bounding box center [914, 280] width 701 height 18
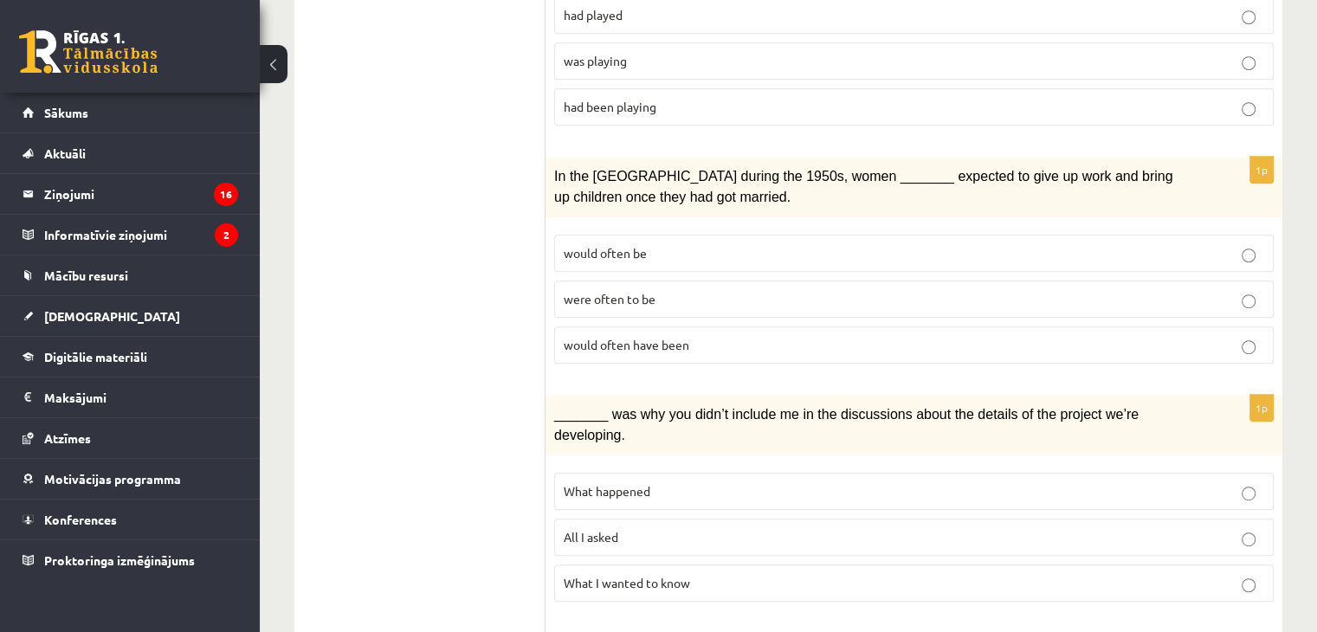
scroll to position [966, 0]
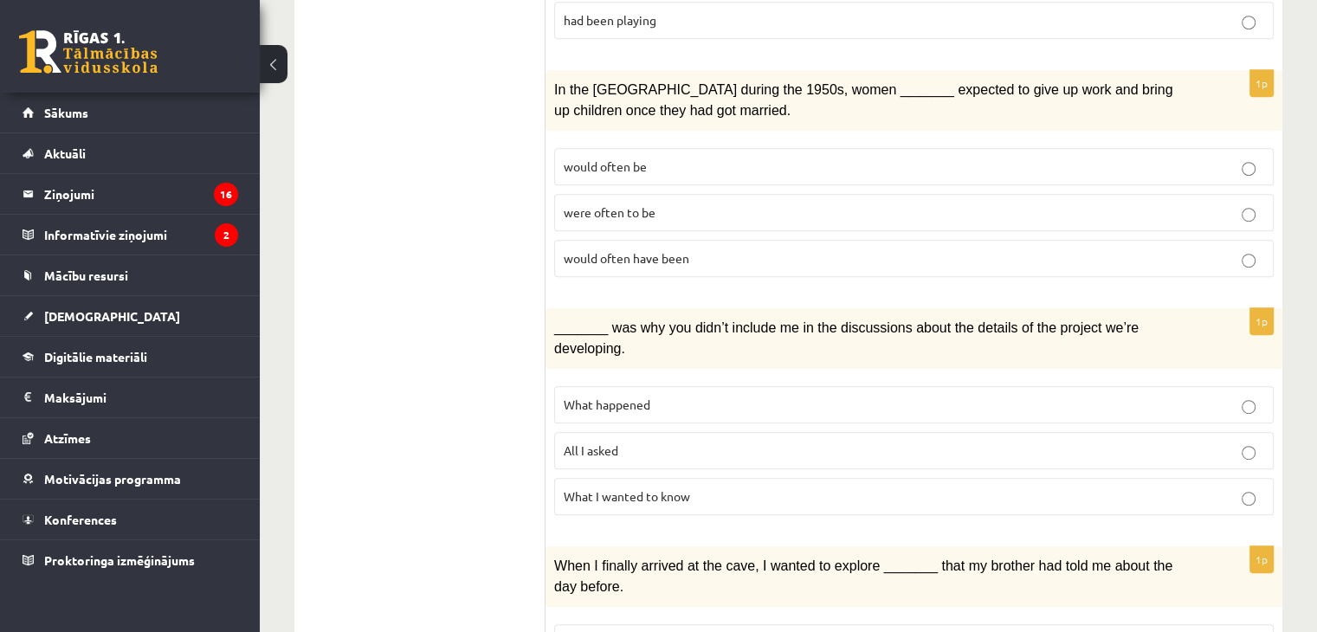
click at [692, 249] on p "would often have been" at bounding box center [914, 258] width 701 height 18
click at [684, 203] on p "were often to be" at bounding box center [914, 212] width 701 height 18
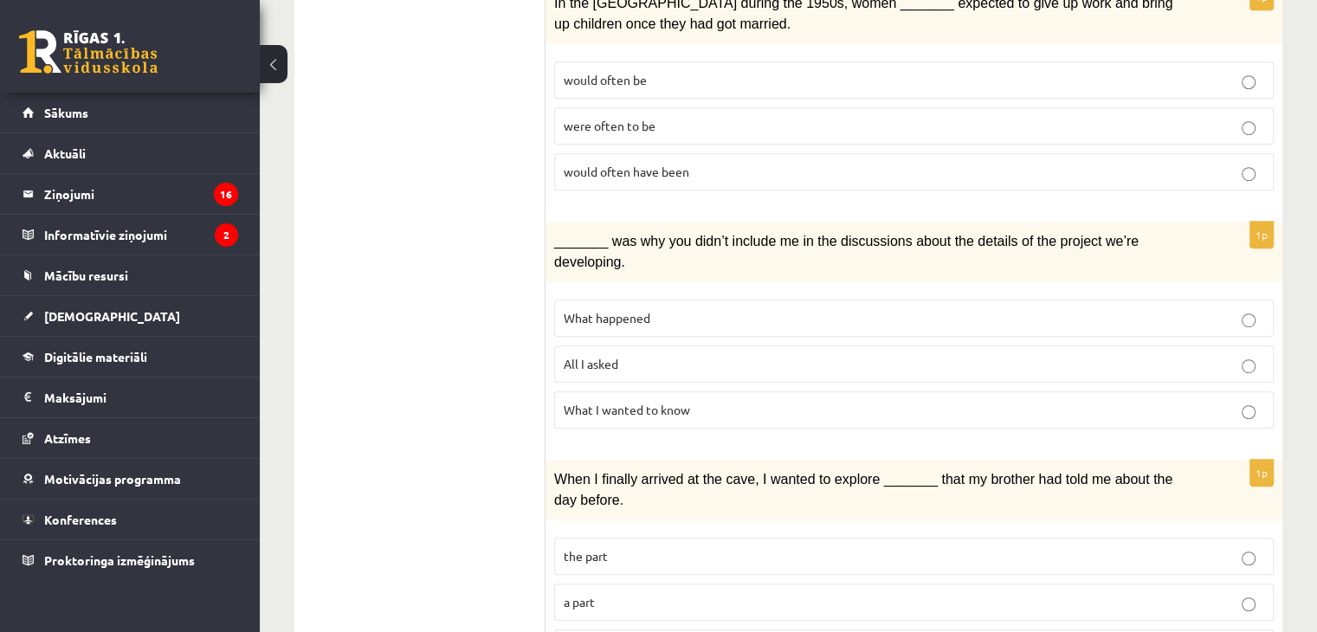
scroll to position [1139, 0]
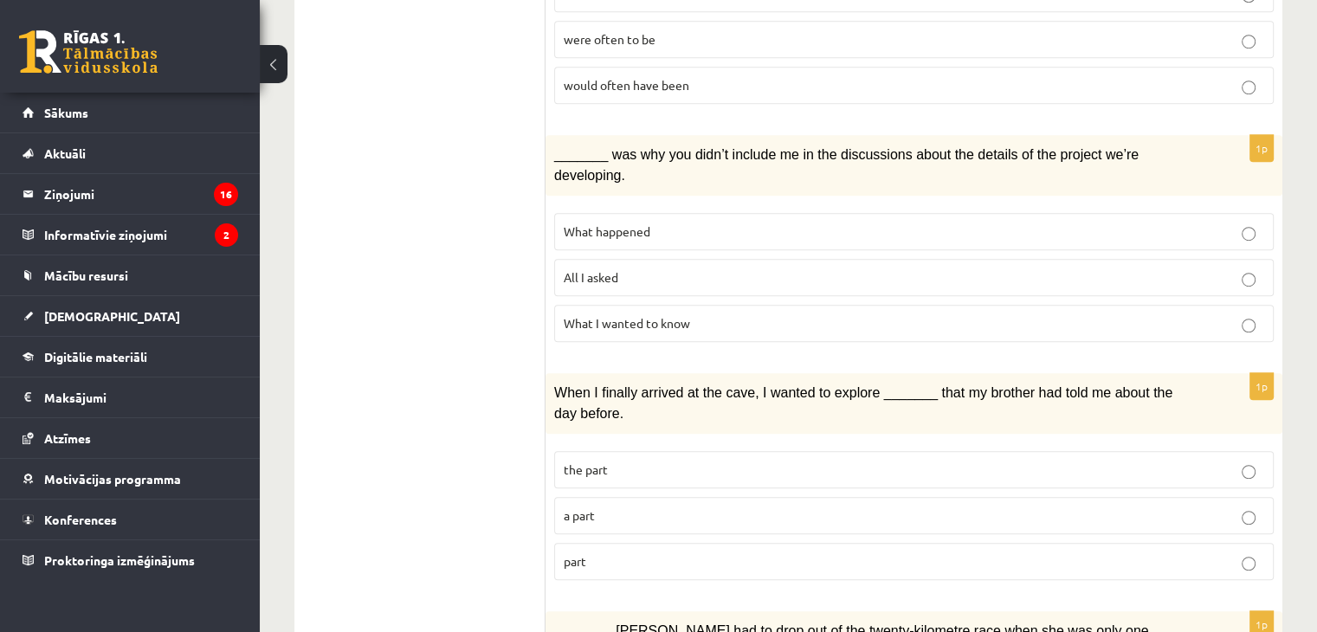
click at [702, 223] on p "What happened" at bounding box center [914, 232] width 701 height 18
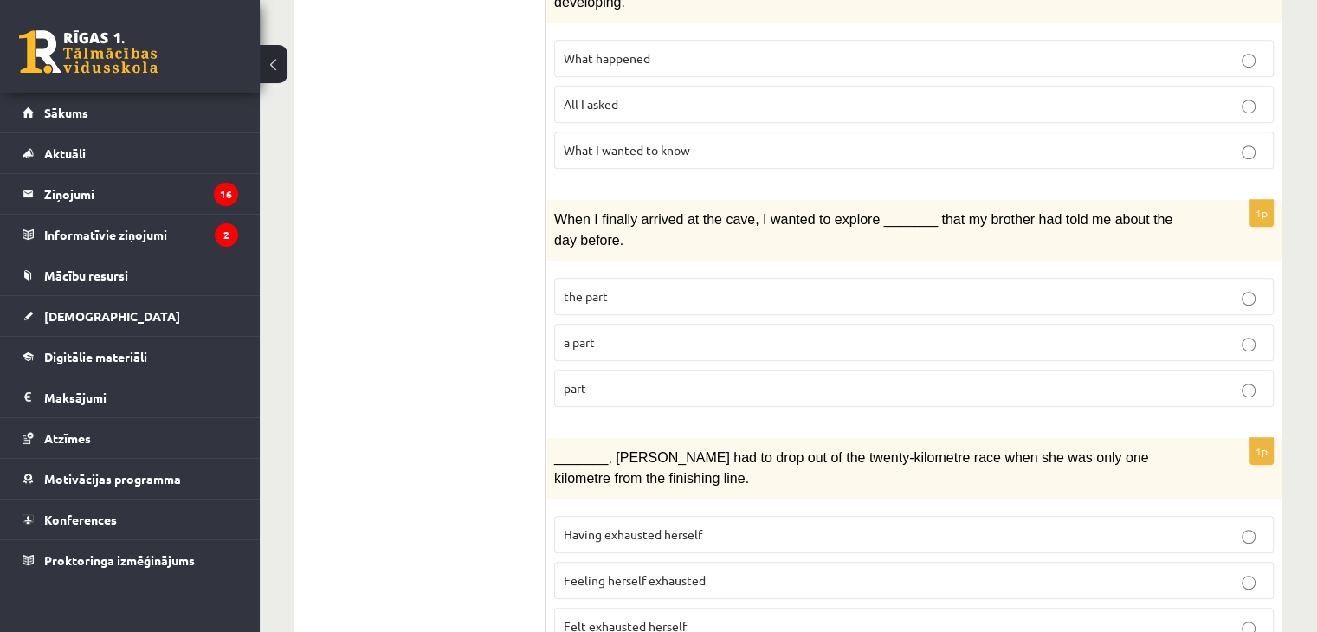
scroll to position [1399, 0]
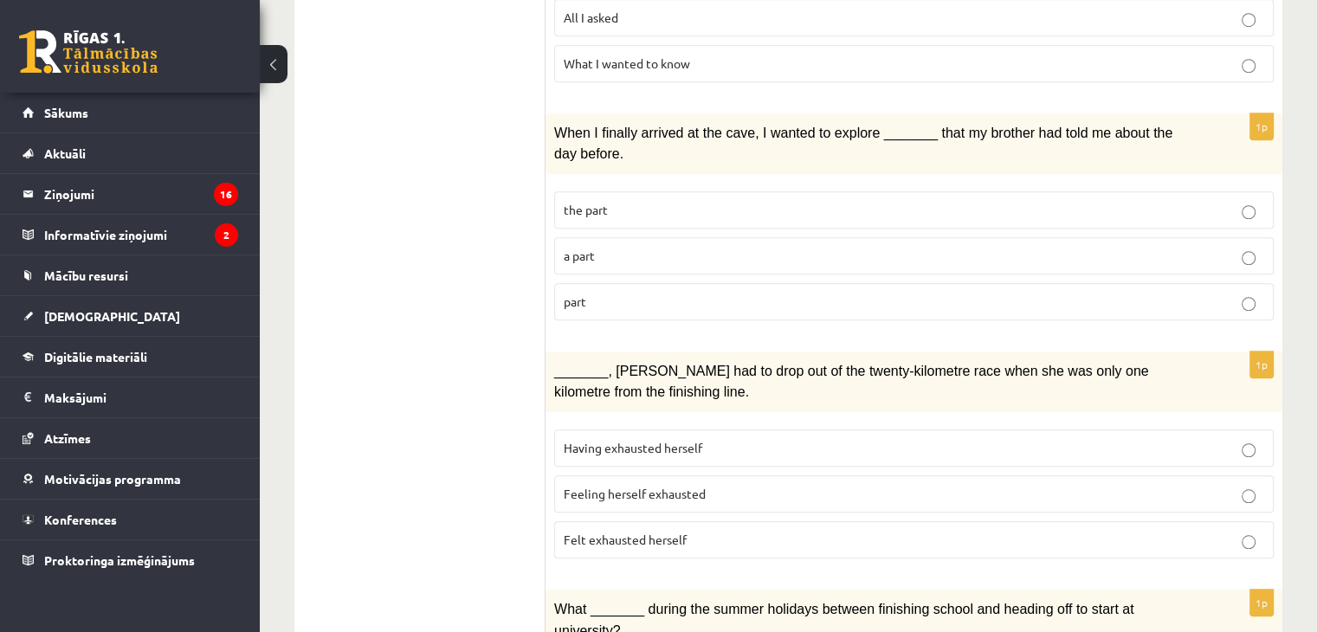
click at [626, 201] on p "the part" at bounding box center [914, 210] width 701 height 18
click at [595, 293] on p "part" at bounding box center [914, 302] width 701 height 18
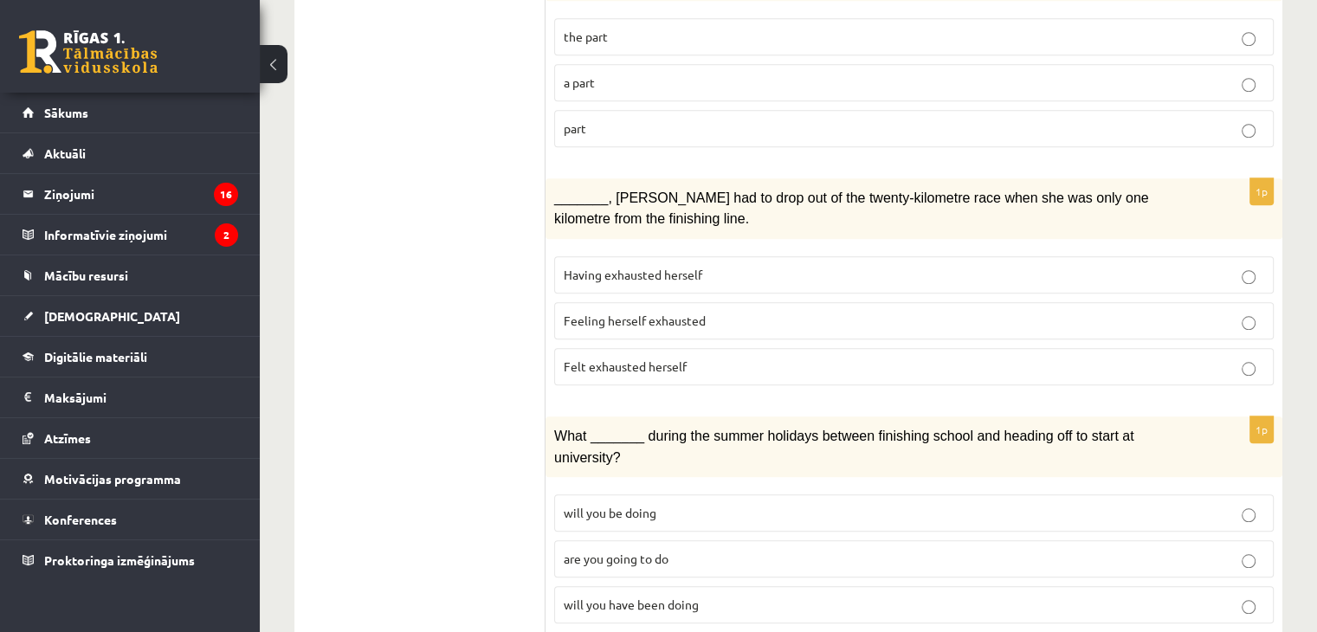
scroll to position [1658, 0]
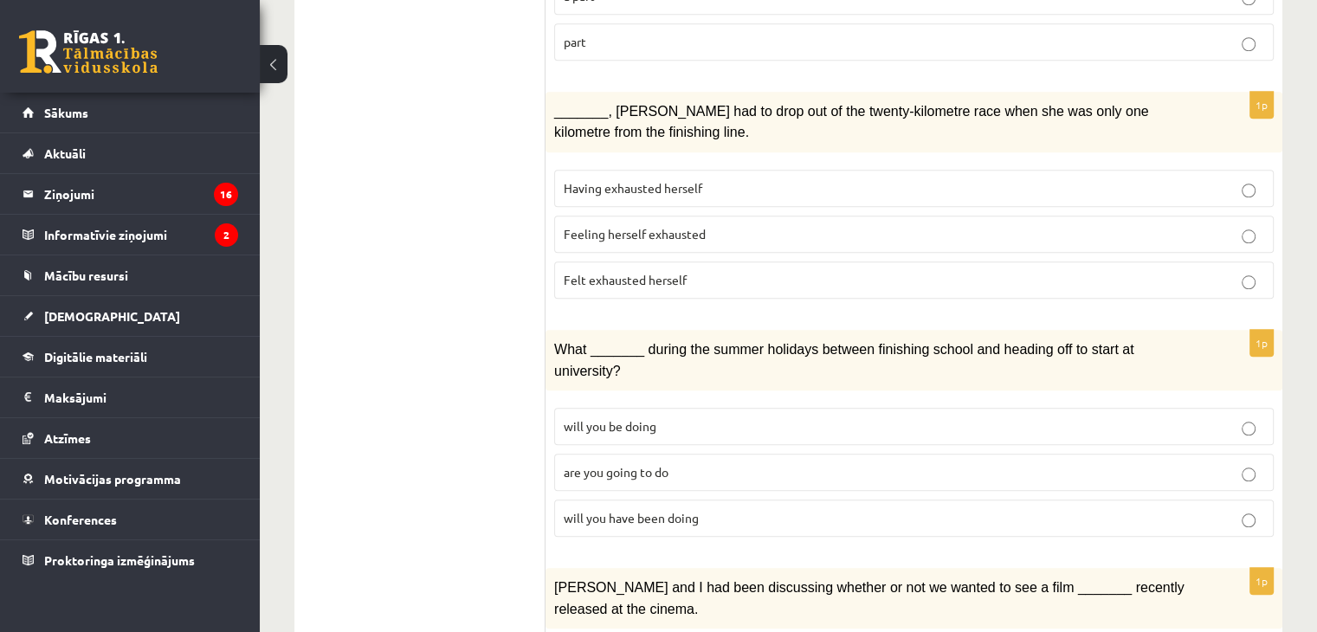
click at [643, 180] on span "Having exhausted herself" at bounding box center [633, 188] width 139 height 16
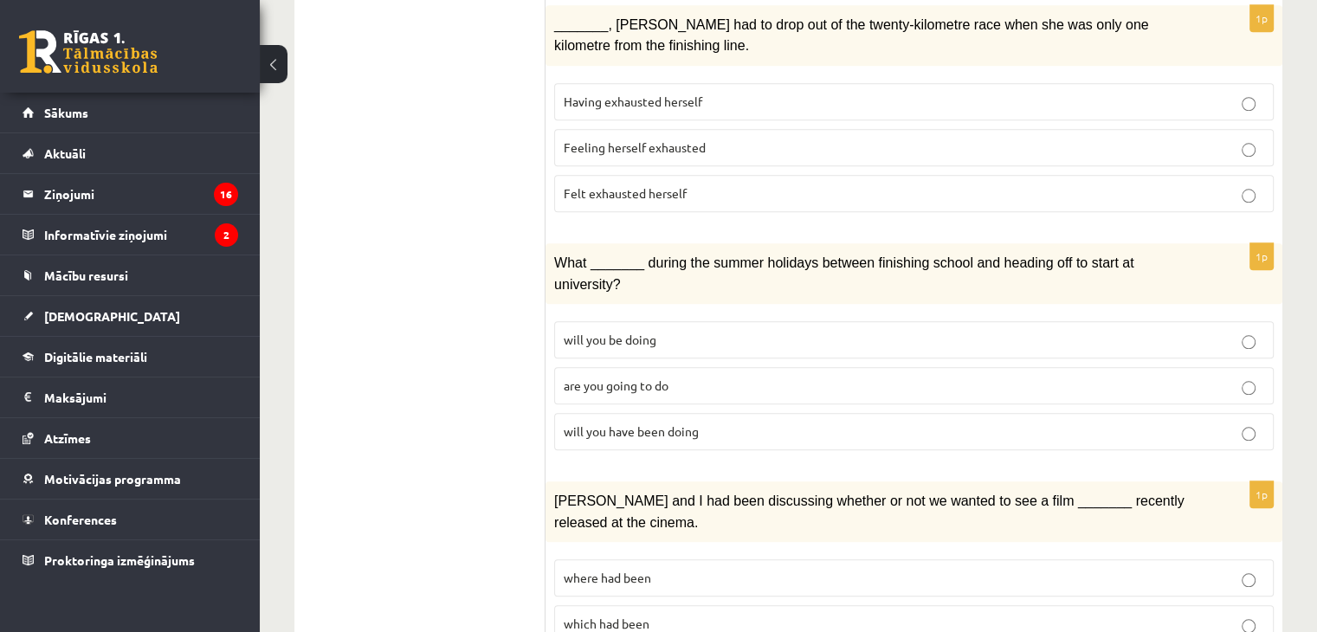
scroll to position [1918, 0]
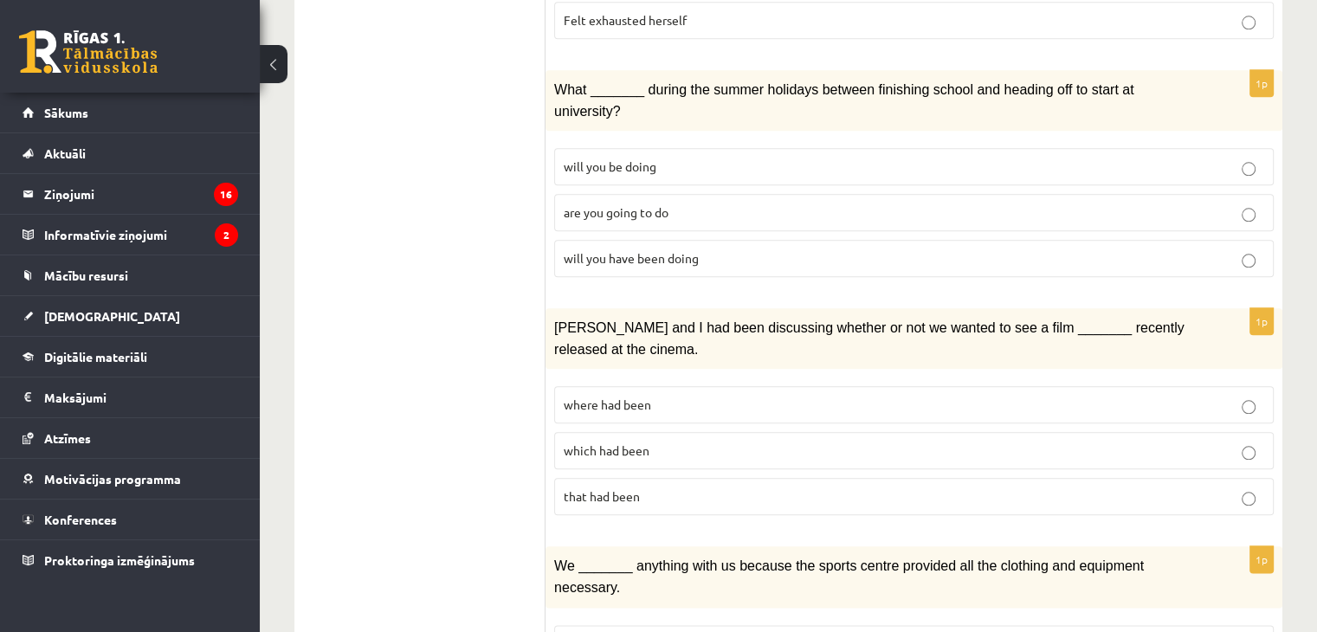
click at [641, 158] on span "will you be doing" at bounding box center [610, 166] width 93 height 16
click at [703, 249] on p "will you have been doing" at bounding box center [914, 258] width 701 height 18
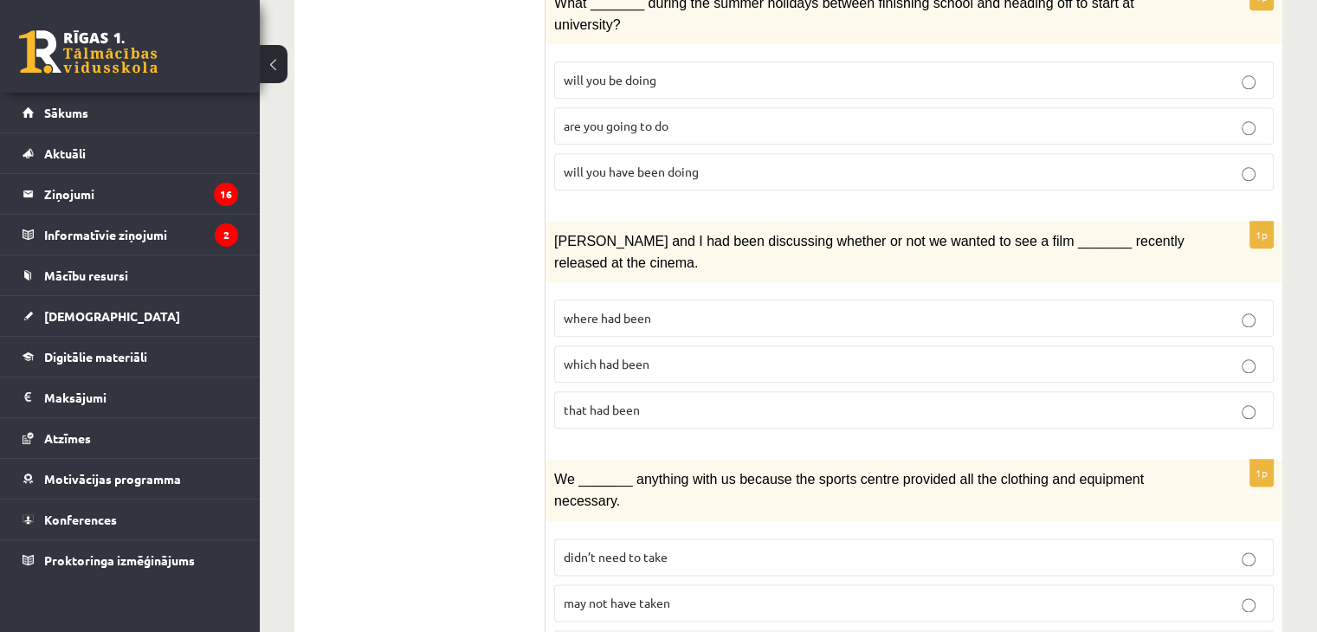
click at [706, 309] on p "where had been" at bounding box center [914, 318] width 701 height 18
click at [616, 595] on span "may not have taken" at bounding box center [617, 603] width 107 height 16
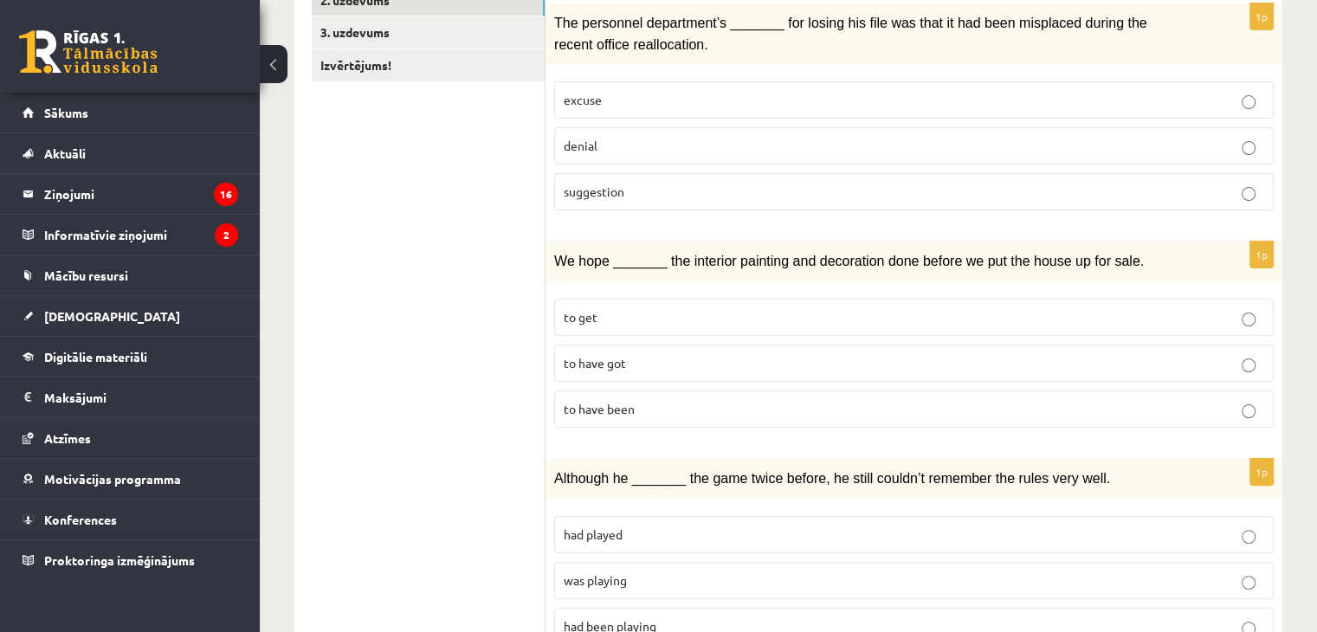
scroll to position [0, 0]
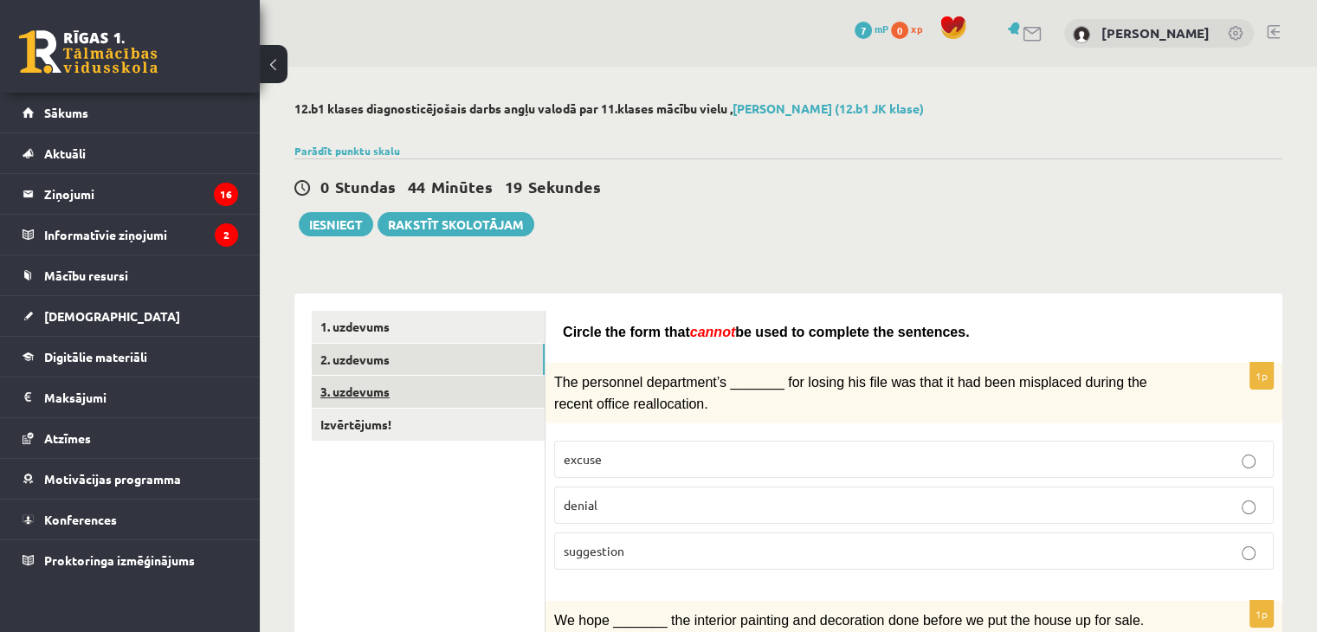
click at [459, 389] on link "3. uzdevums" at bounding box center [428, 392] width 233 height 32
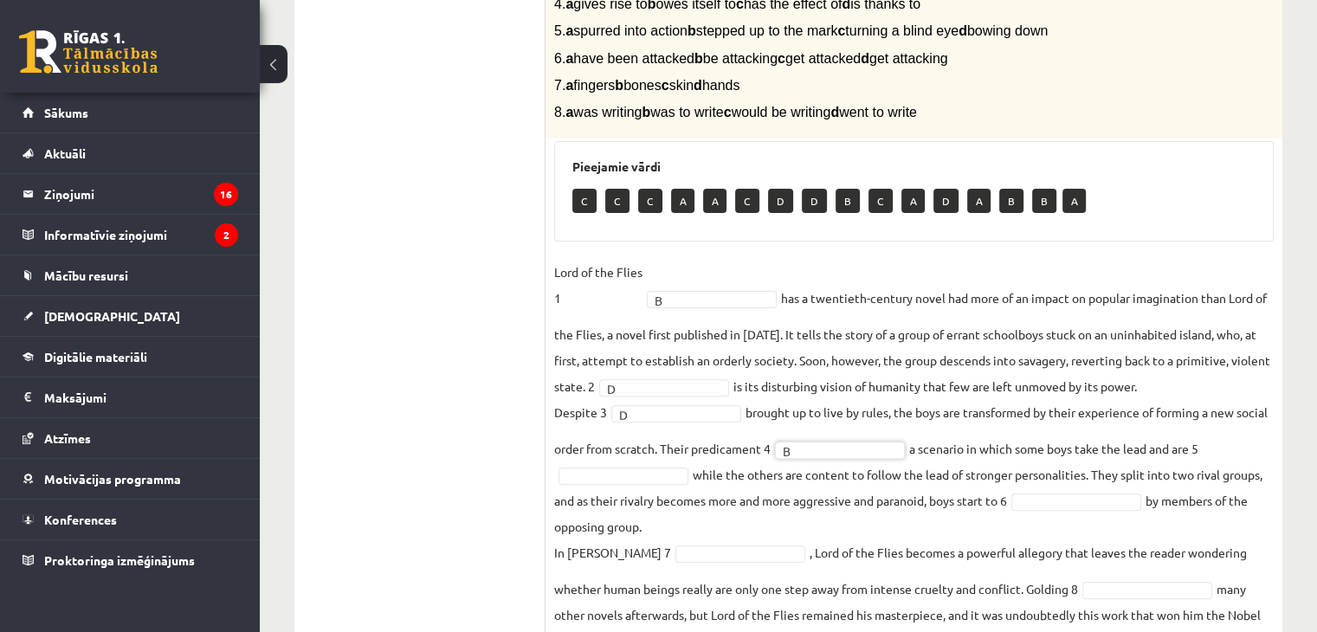
scroll to position [469, 0]
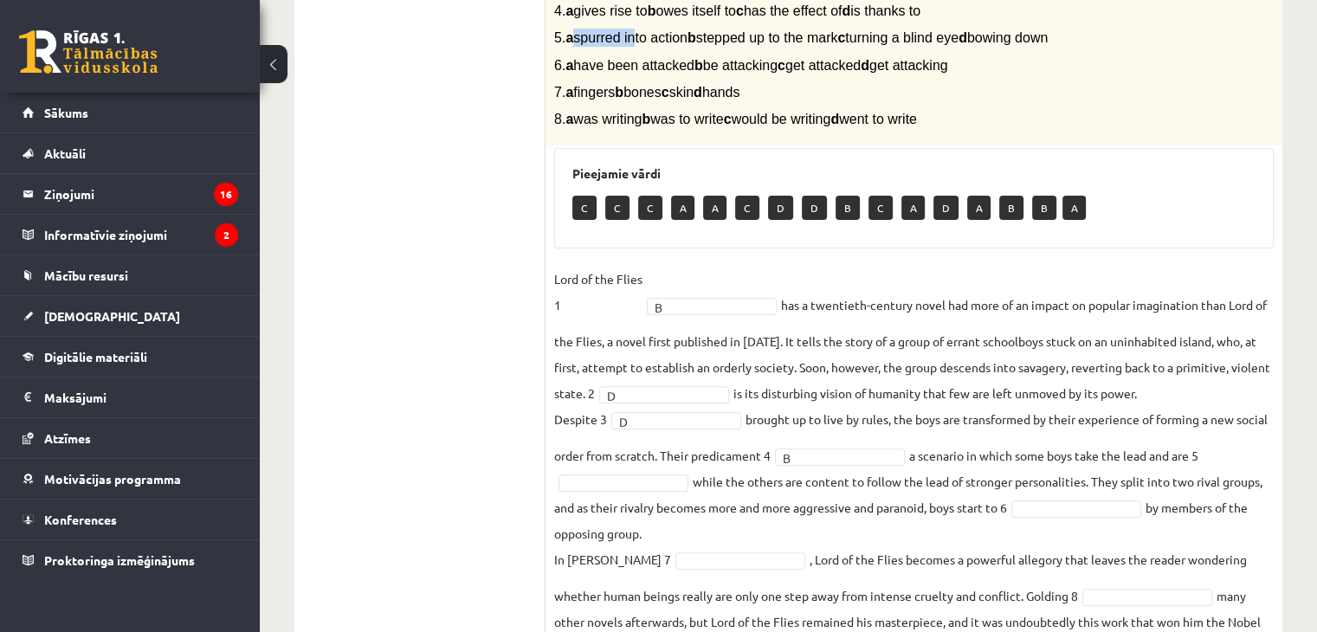
drag, startPoint x: 585, startPoint y: 36, endPoint x: 638, endPoint y: 45, distance: 53.5
click at [638, 45] on p "5. a spurred into action b stepped up to the mark c turning a blind eye d bowin…" at bounding box center [870, 38] width 633 height 18
click at [606, 36] on span "5. a spurred into action b stepped up to the mark c turning a blind eye d bowin…" at bounding box center [801, 37] width 494 height 15
drag, startPoint x: 588, startPoint y: 35, endPoint x: 691, endPoint y: 30, distance: 103.1
click at [691, 30] on span "5. a spurred into action b stepped up to the mark c turning a blind eye d bowin…" at bounding box center [801, 37] width 494 height 15
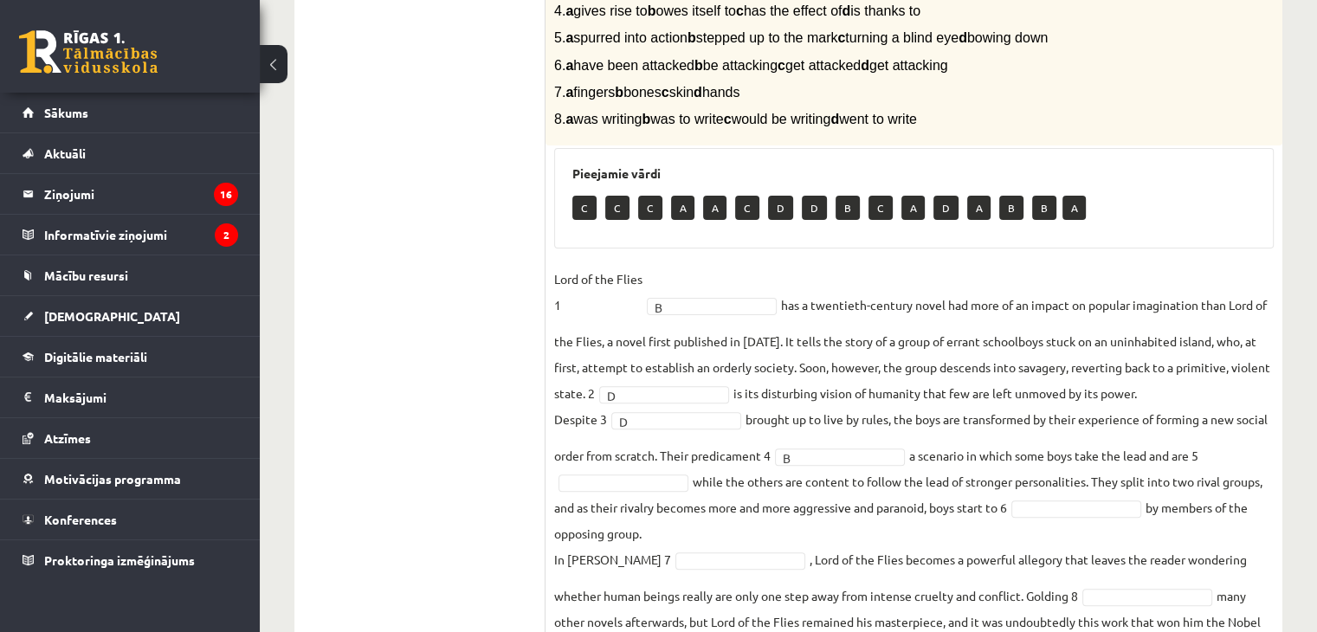
copy span "spurred into action"
drag, startPoint x: 720, startPoint y: 36, endPoint x: 849, endPoint y: 43, distance: 129.2
click at [849, 43] on span "5. a spurred into action b stepped up to the mark c turning a blind eye d bowin…" at bounding box center [801, 37] width 494 height 15
copy span "stepped up to the mark"
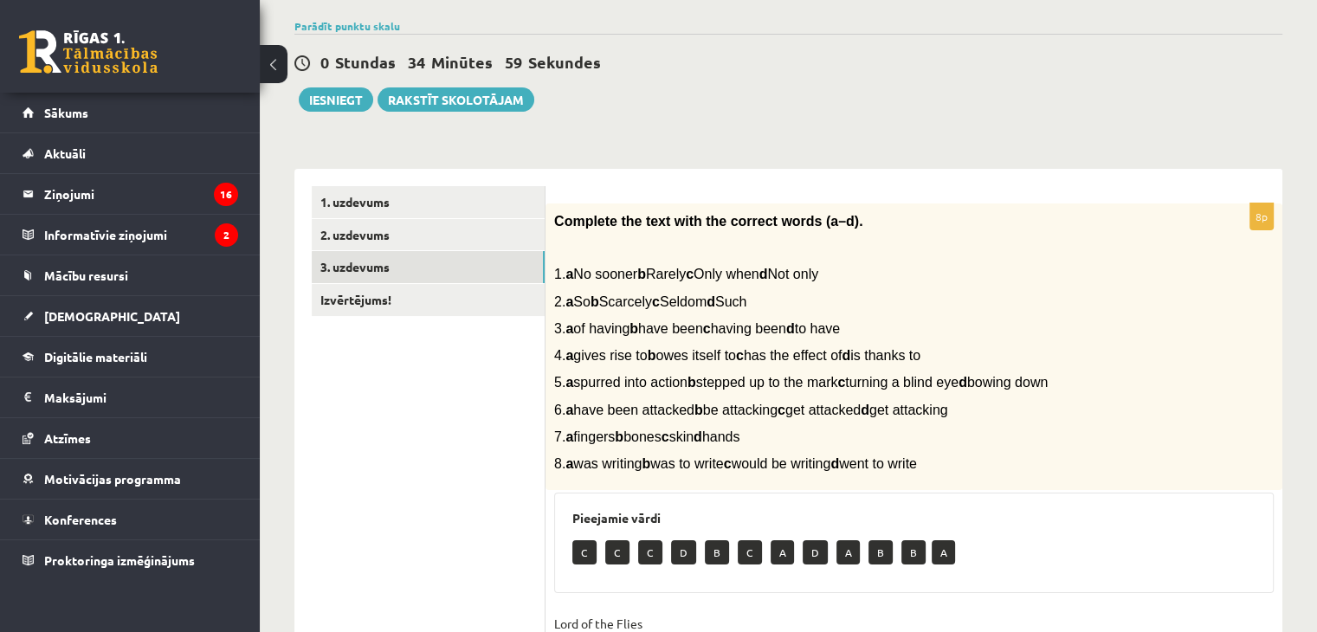
scroll to position [0, 0]
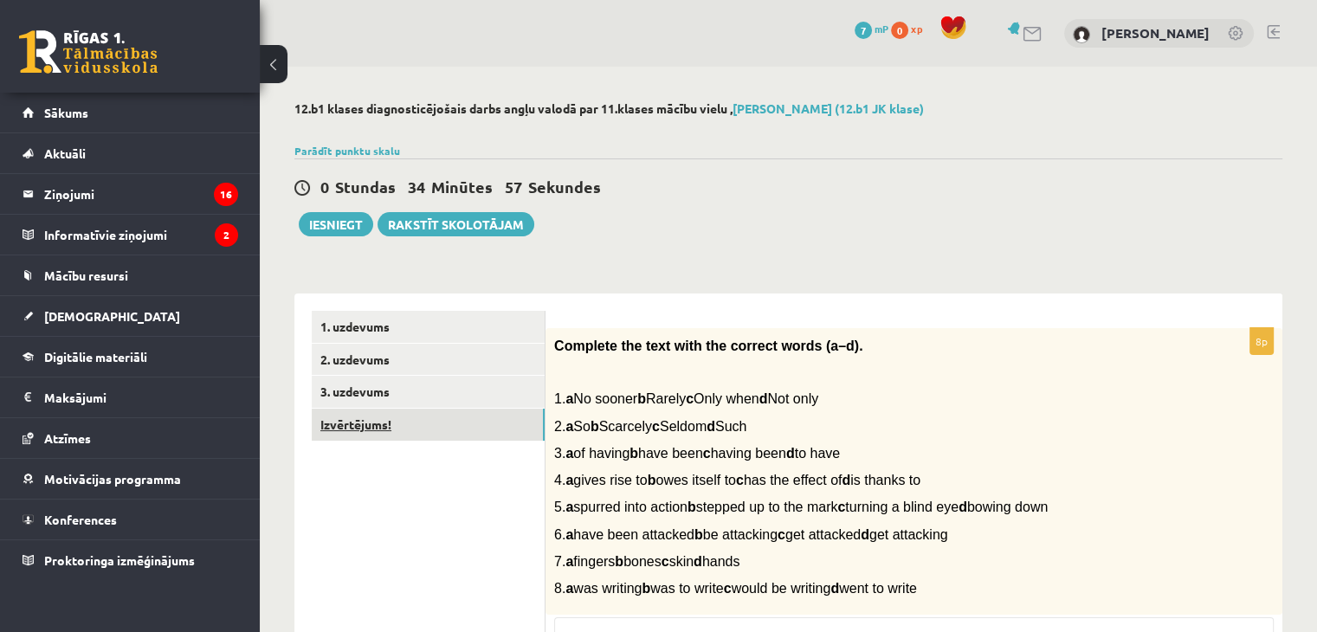
click at [484, 436] on link "Izvērtējums!" at bounding box center [428, 425] width 233 height 32
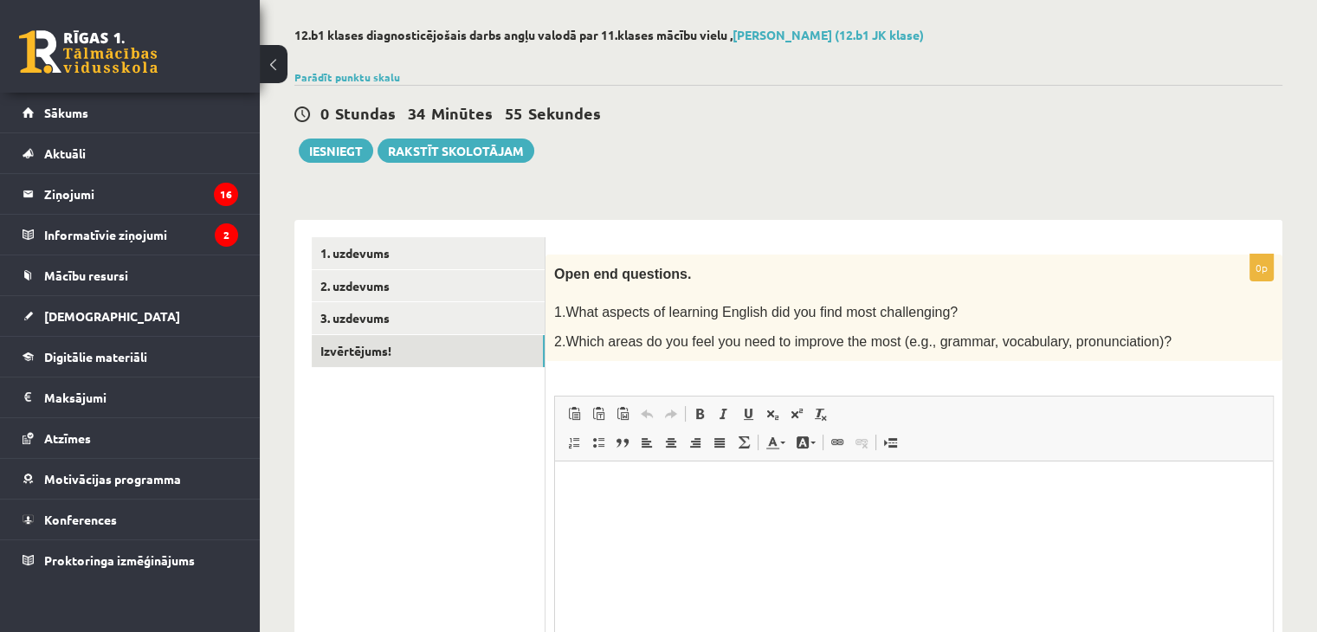
scroll to position [160, 0]
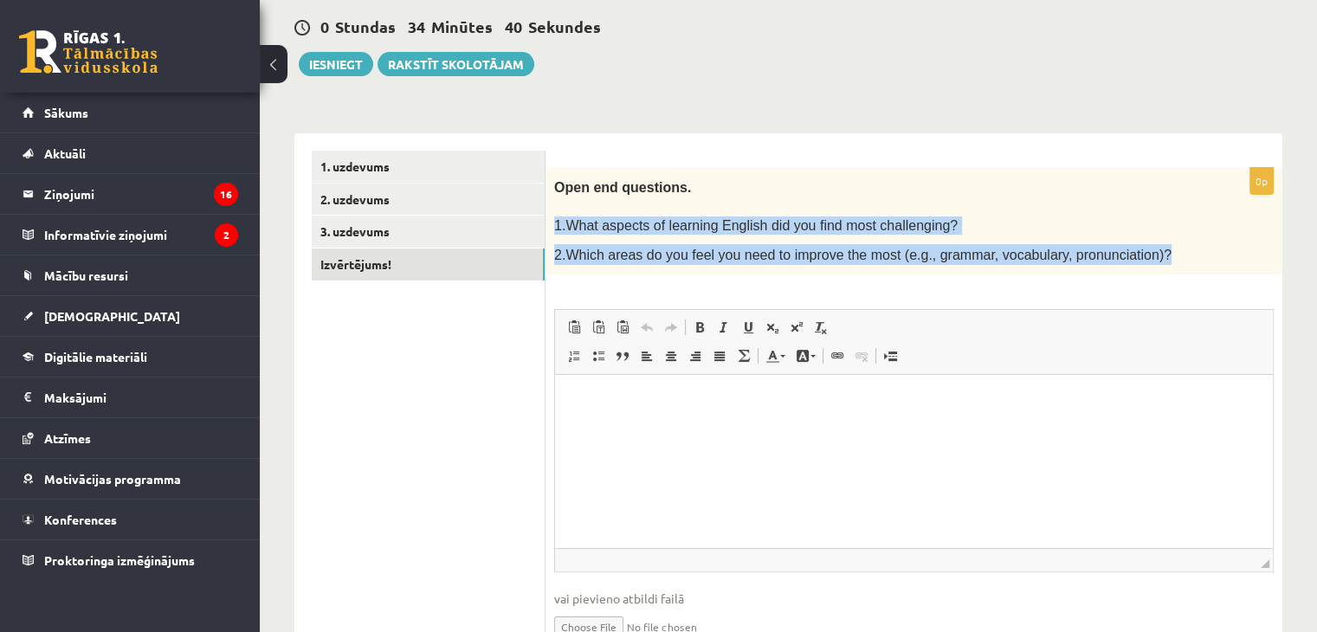
drag, startPoint x: 554, startPoint y: 220, endPoint x: 1128, endPoint y: 263, distance: 575.8
click at [1128, 263] on div "Open end questions. 1.What aspects of learning English did you find most challe…" at bounding box center [914, 221] width 737 height 107
copy div "1.What aspects of learning English did you find most challenging? 2.Which areas…"
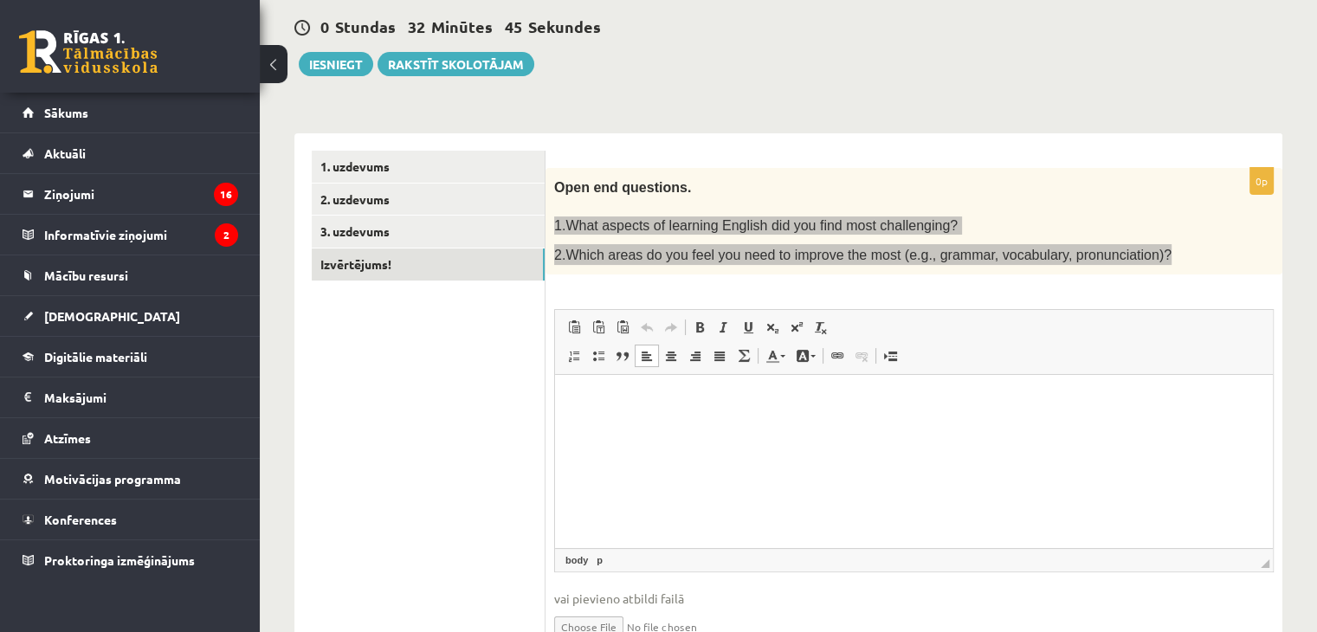
click at [772, 428] on html at bounding box center [914, 401] width 718 height 53
click at [769, 428] on html at bounding box center [914, 401] width 718 height 53
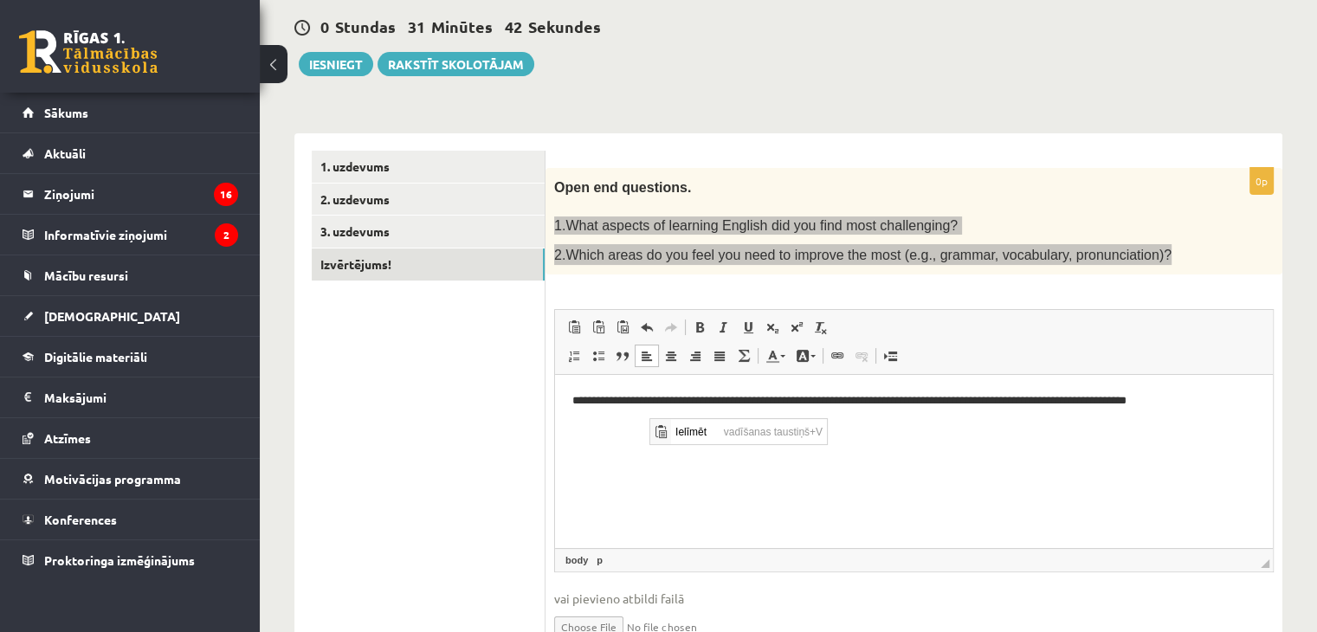
scroll to position [0, 0]
click at [621, 435] on p "Bagātinātā teksta redaktors, wiswyg-editor-user-answer-47433759922500" at bounding box center [913, 431] width 683 height 18
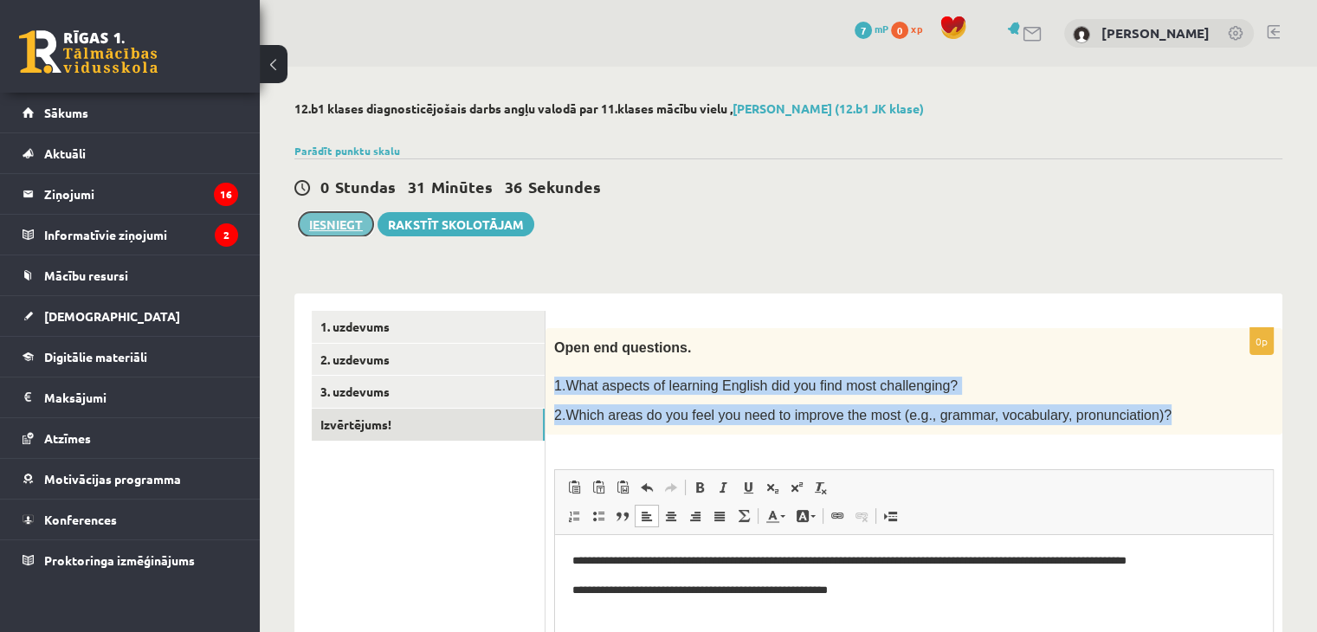
click at [354, 226] on button "Iesniegt" at bounding box center [336, 224] width 74 height 24
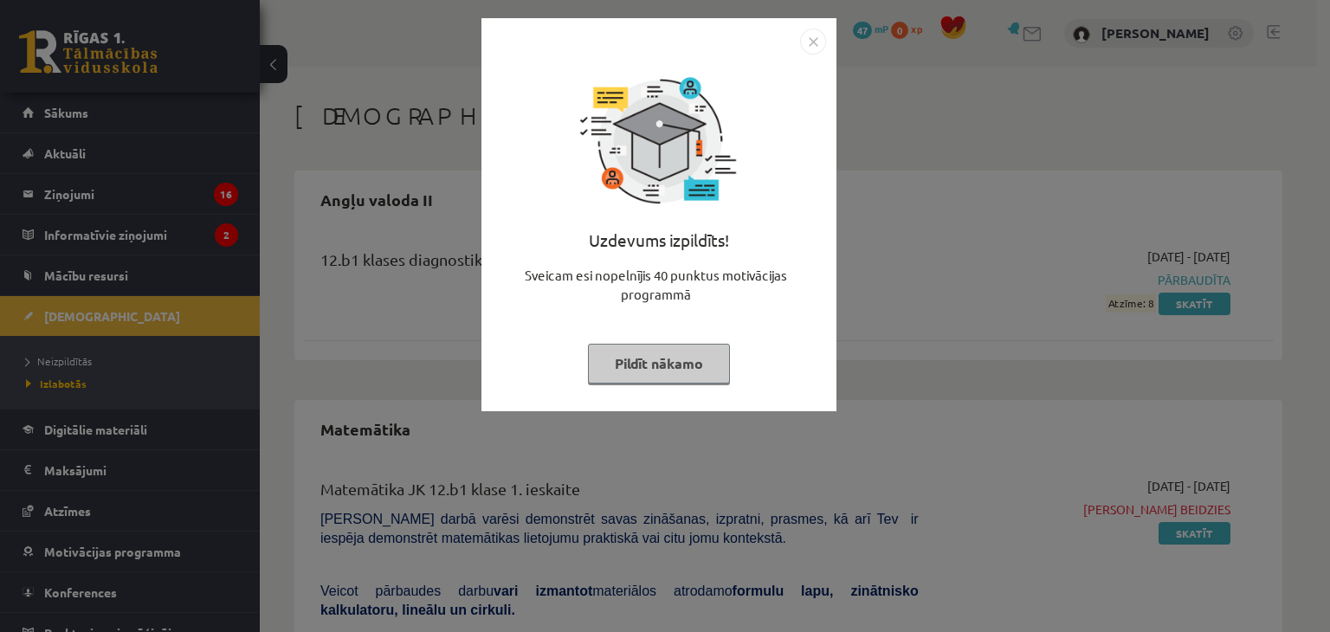
click at [663, 366] on button "Pildīt nākamo" at bounding box center [659, 364] width 142 height 40
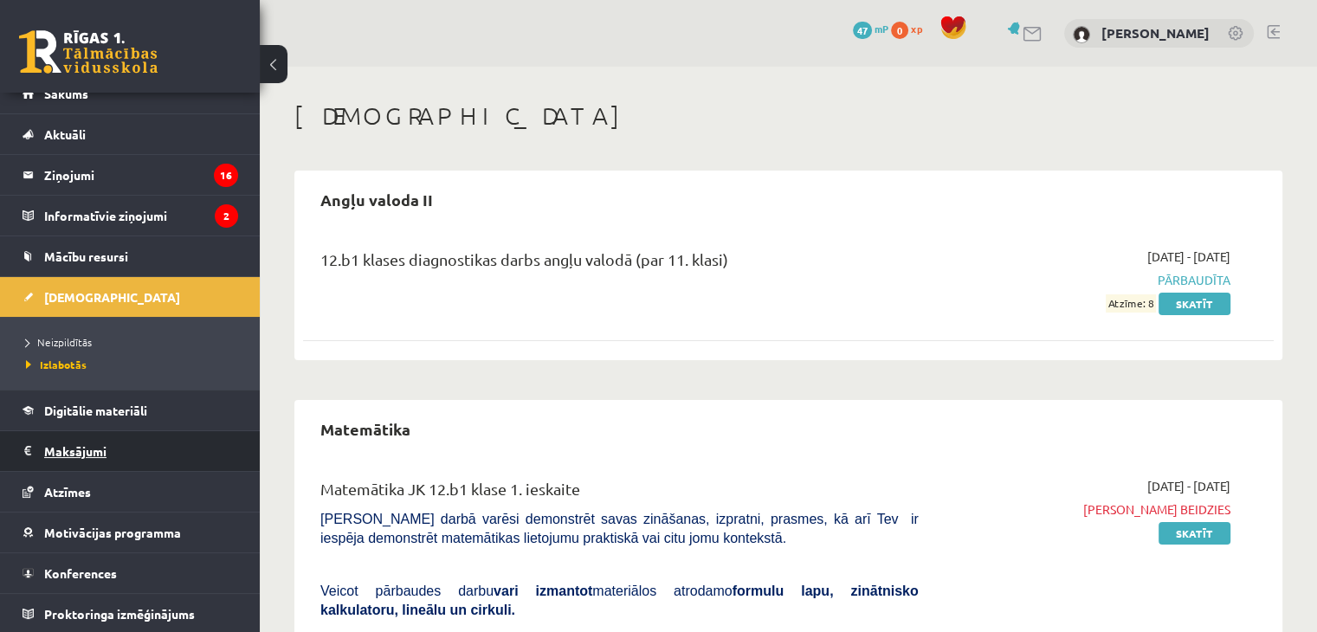
scroll to position [346, 0]
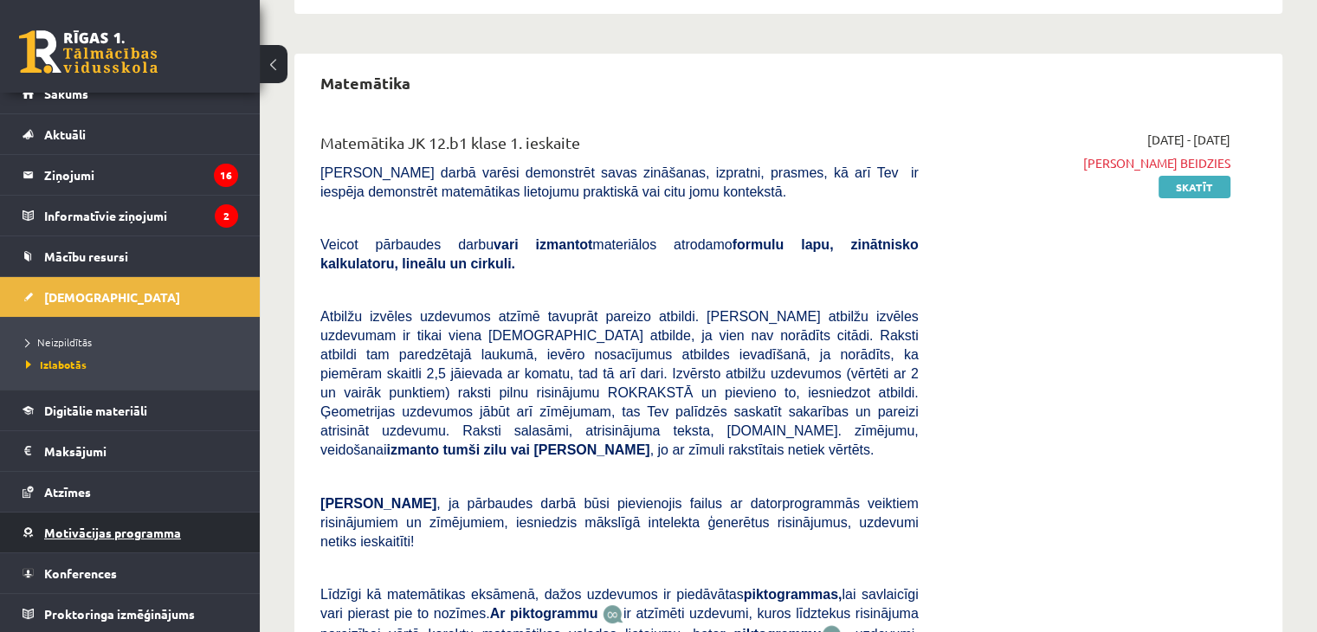
click at [162, 533] on span "Motivācijas programma" at bounding box center [112, 533] width 137 height 16
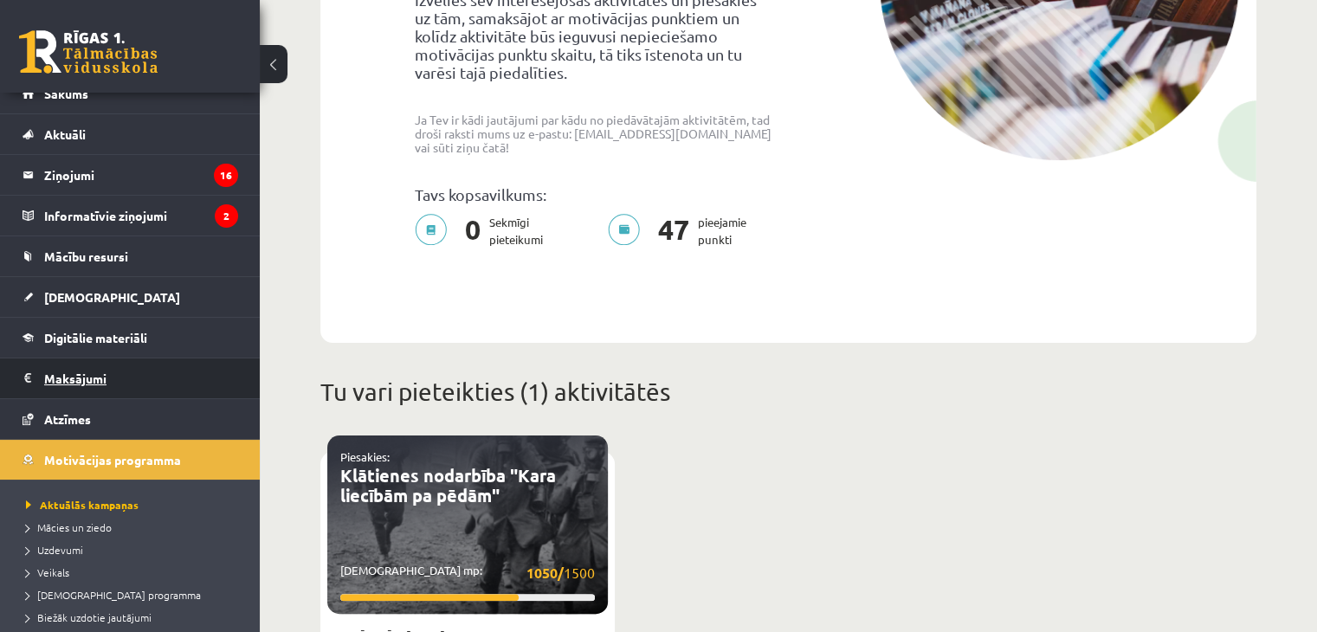
click at [76, 371] on legend "Maksājumi 0" at bounding box center [141, 379] width 194 height 40
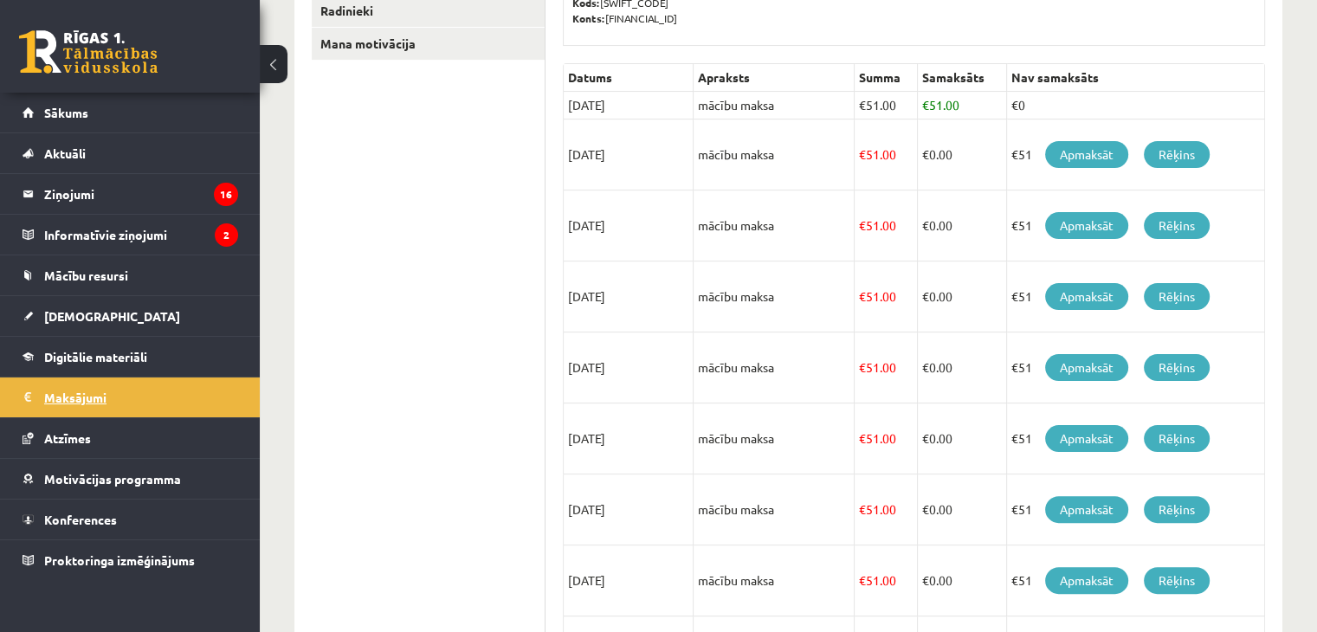
scroll to position [592, 0]
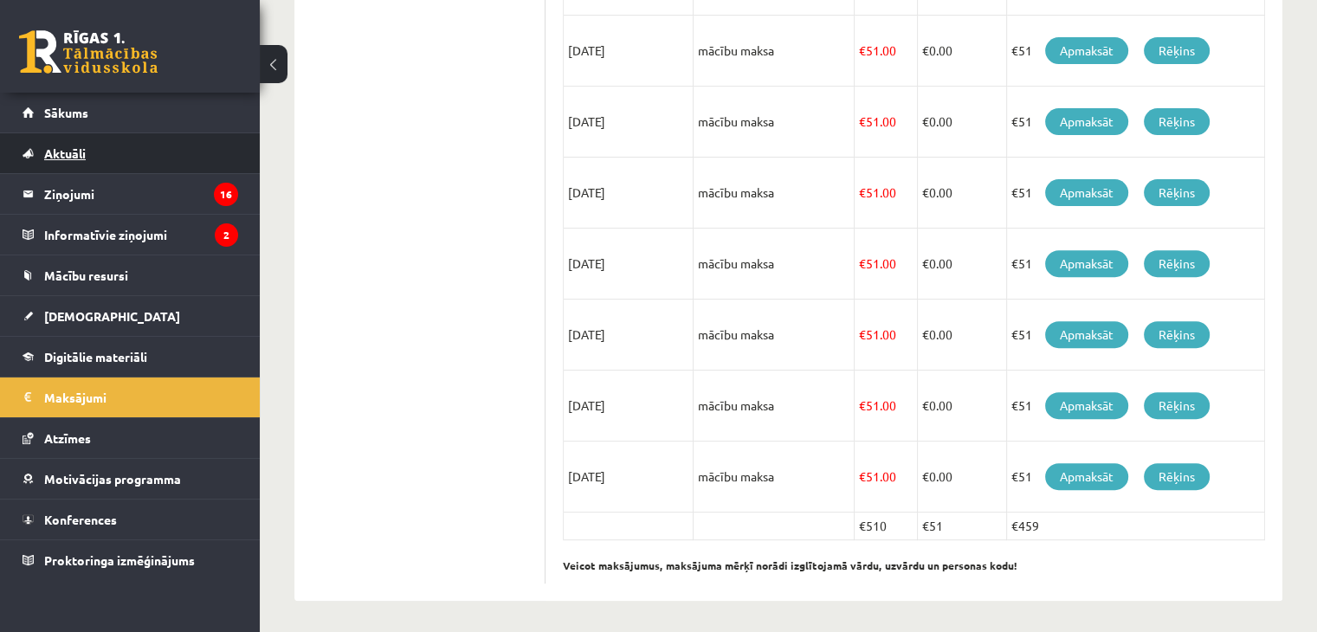
click at [76, 155] on span "Aktuāli" at bounding box center [65, 153] width 42 height 16
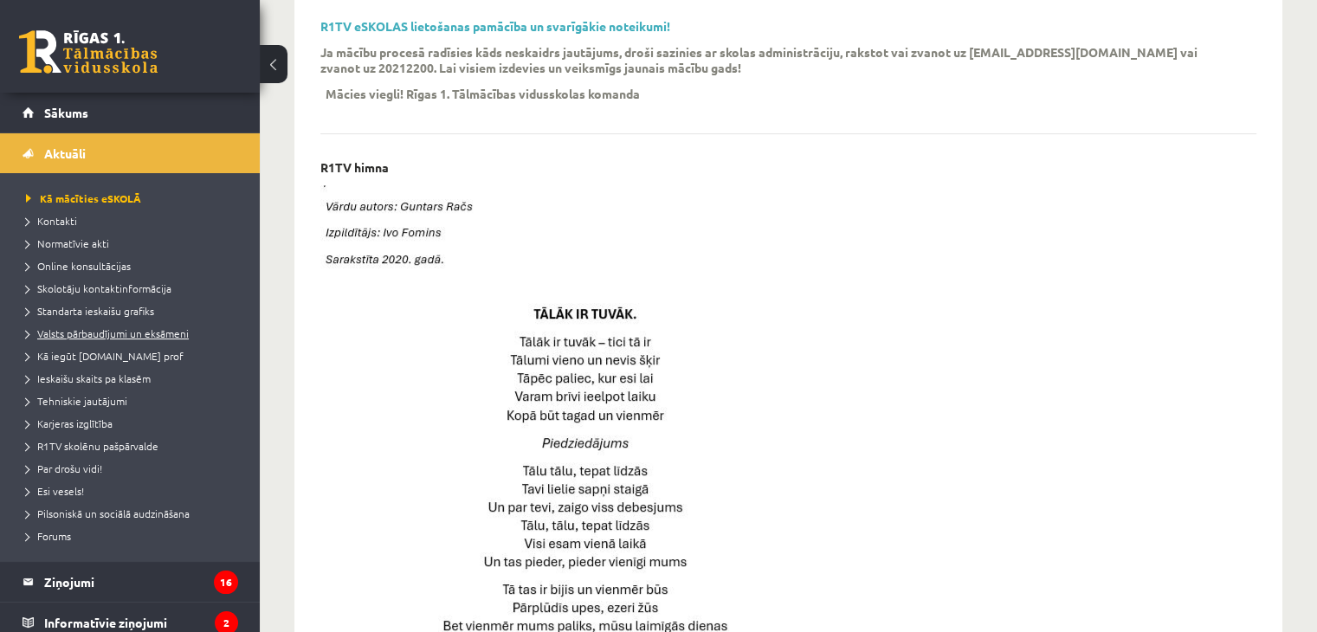
scroll to position [334, 0]
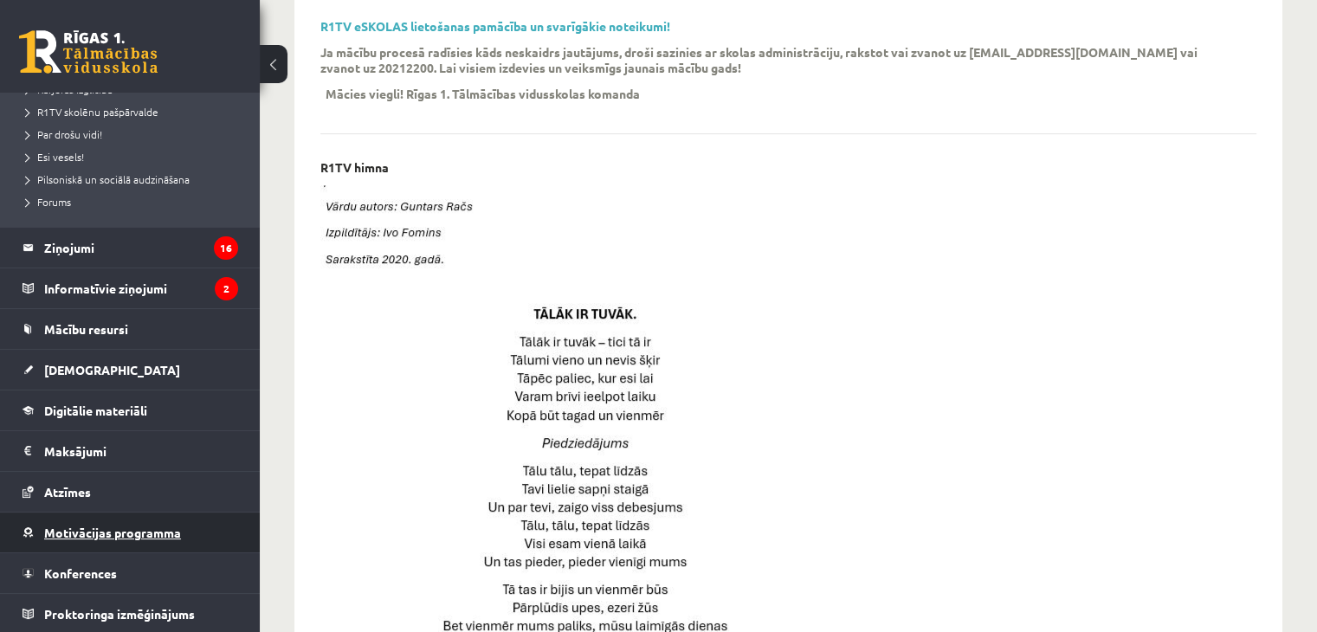
click at [141, 538] on link "Motivācijas programma" at bounding box center [131, 533] width 216 height 40
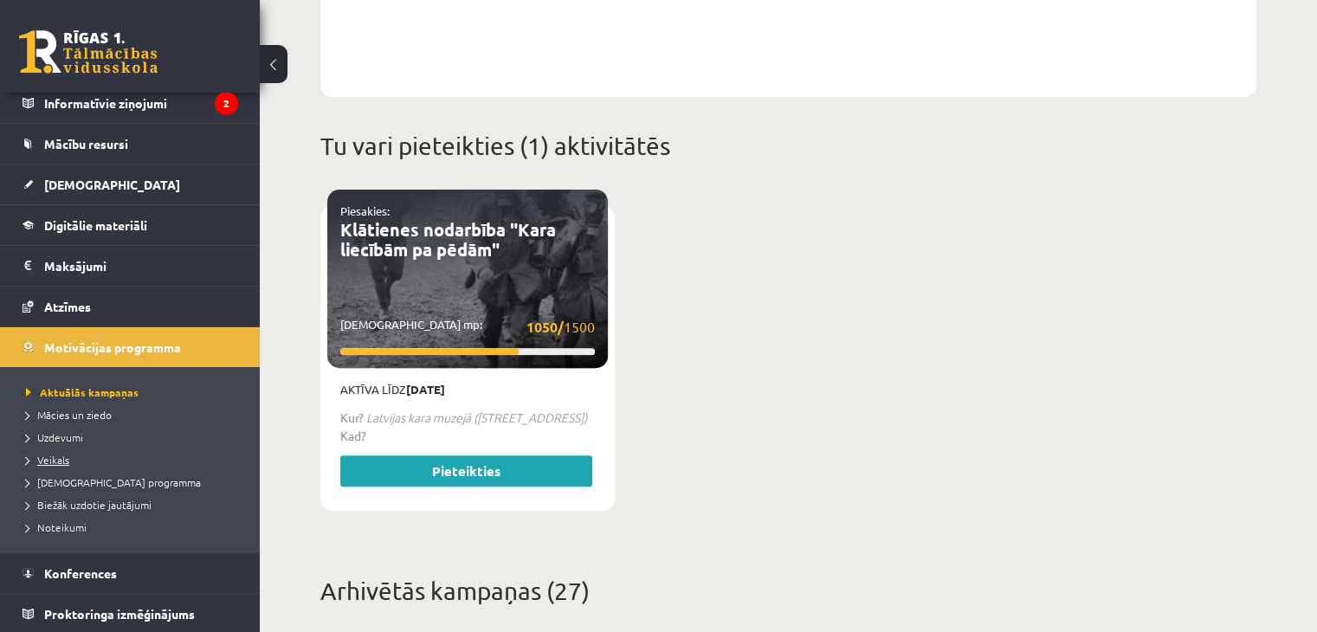
click at [56, 455] on span "Veikals" at bounding box center [47, 460] width 43 height 14
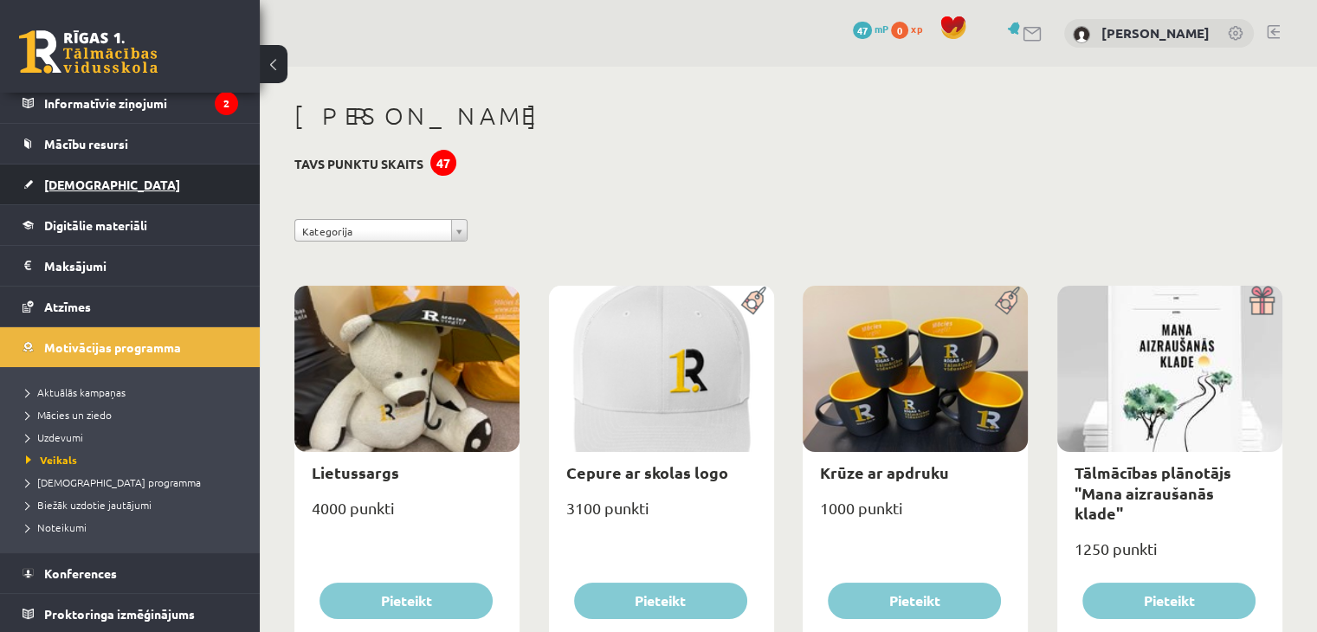
click at [139, 178] on link "[DEMOGRAPHIC_DATA]" at bounding box center [131, 185] width 216 height 40
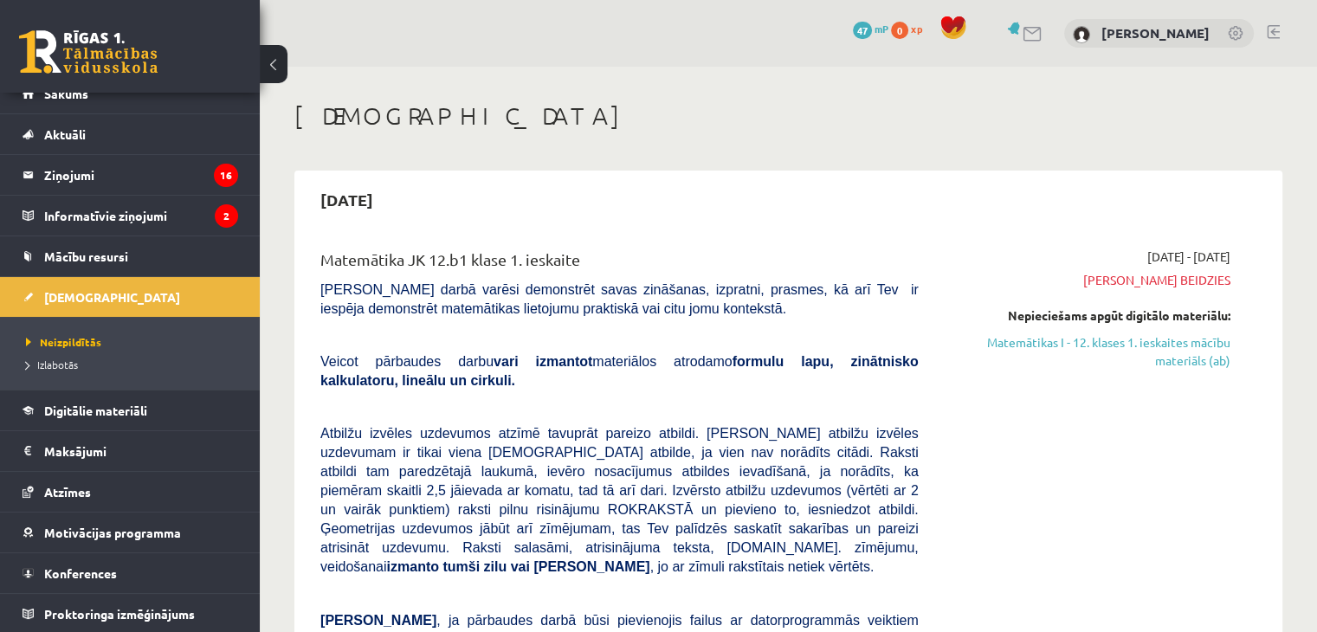
drag, startPoint x: 954, startPoint y: 357, endPoint x: 890, endPoint y: 401, distance: 77.8
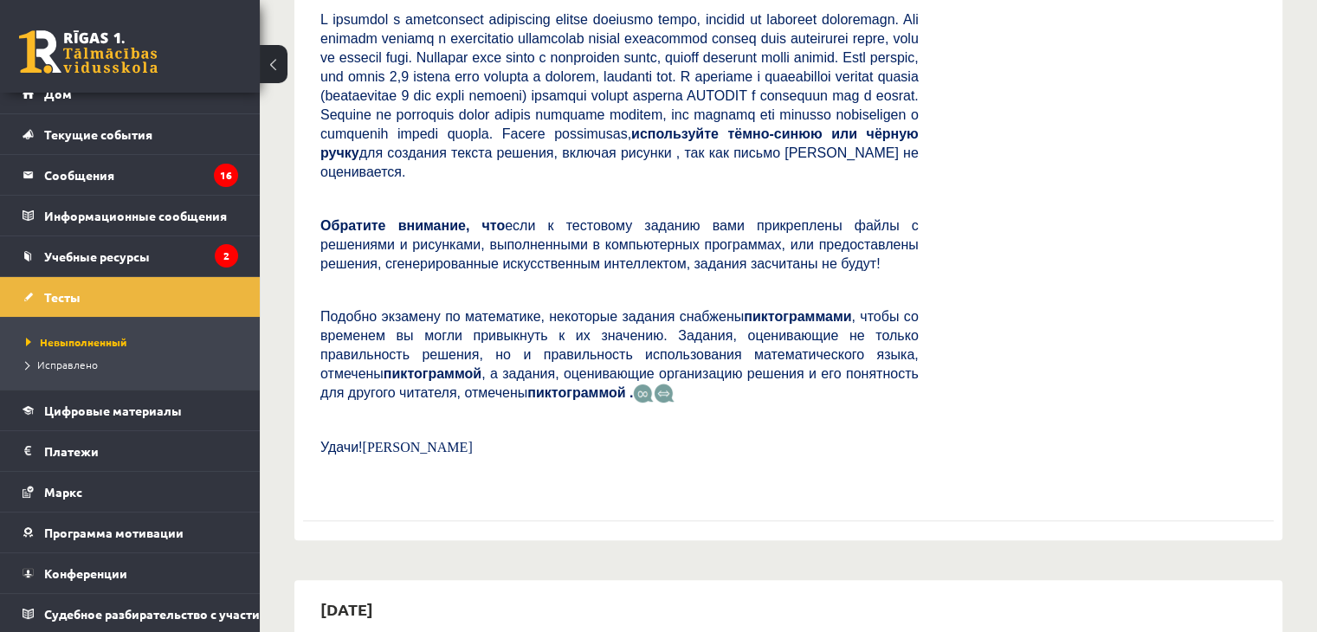
scroll to position [173, 0]
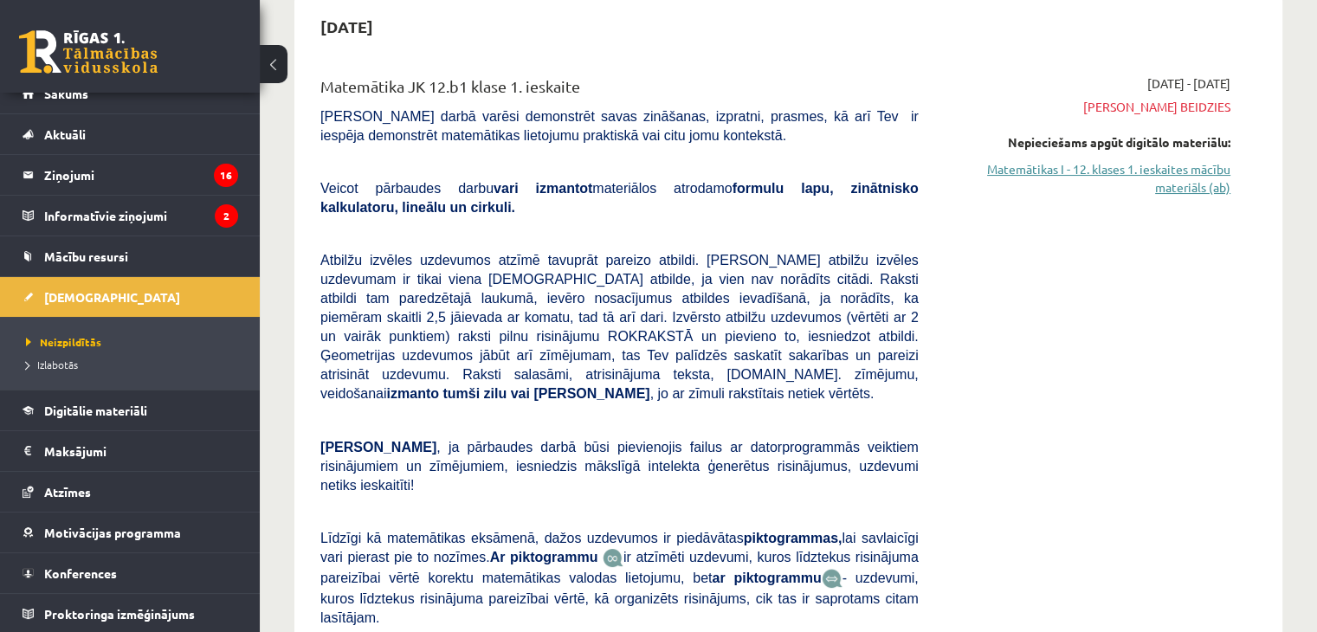
click at [1011, 178] on link "Matemātikas I - 12. klases 1. ieskaites mācību materiāls (ab)" at bounding box center [1088, 178] width 286 height 36
click at [972, 236] on div "2025-09-01 - 2025-09-15 Termiņš beidzies Nepieciešams apgūt digitālo materiālu:…" at bounding box center [1088, 395] width 312 height 643
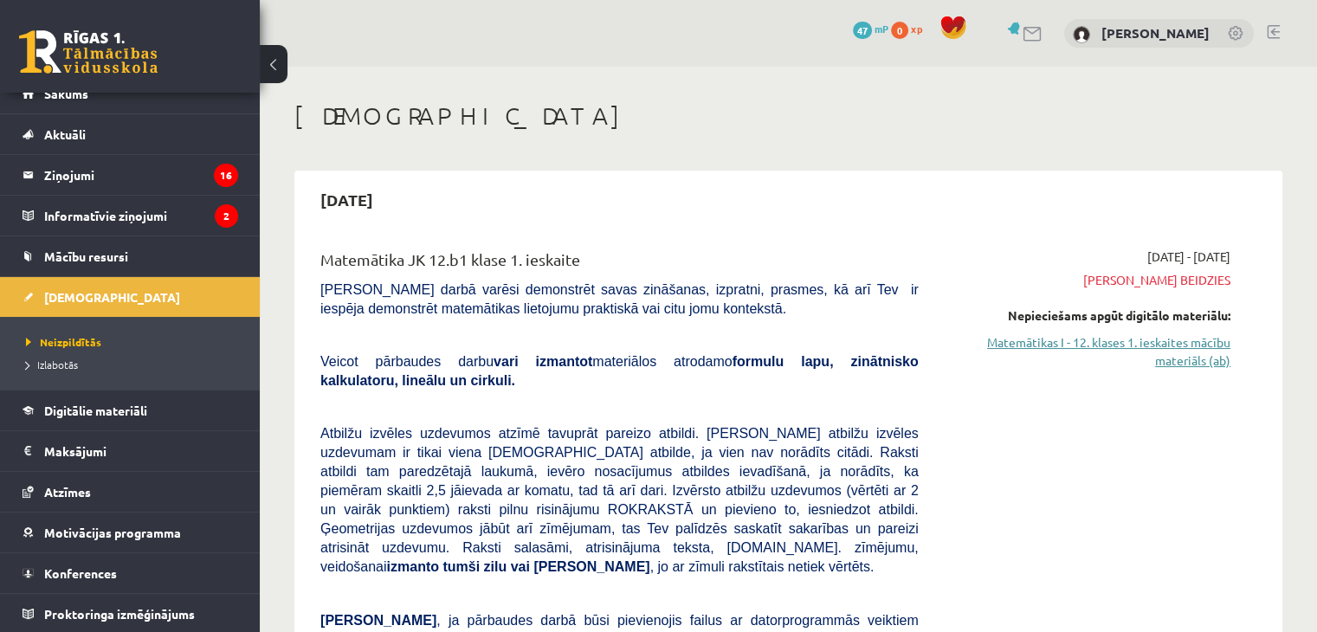
click at [1023, 351] on link "Matemātikas I - 12. klases 1. ieskaites mācību materiāls (ab)" at bounding box center [1088, 351] width 286 height 36
